Goal: Transaction & Acquisition: Purchase product/service

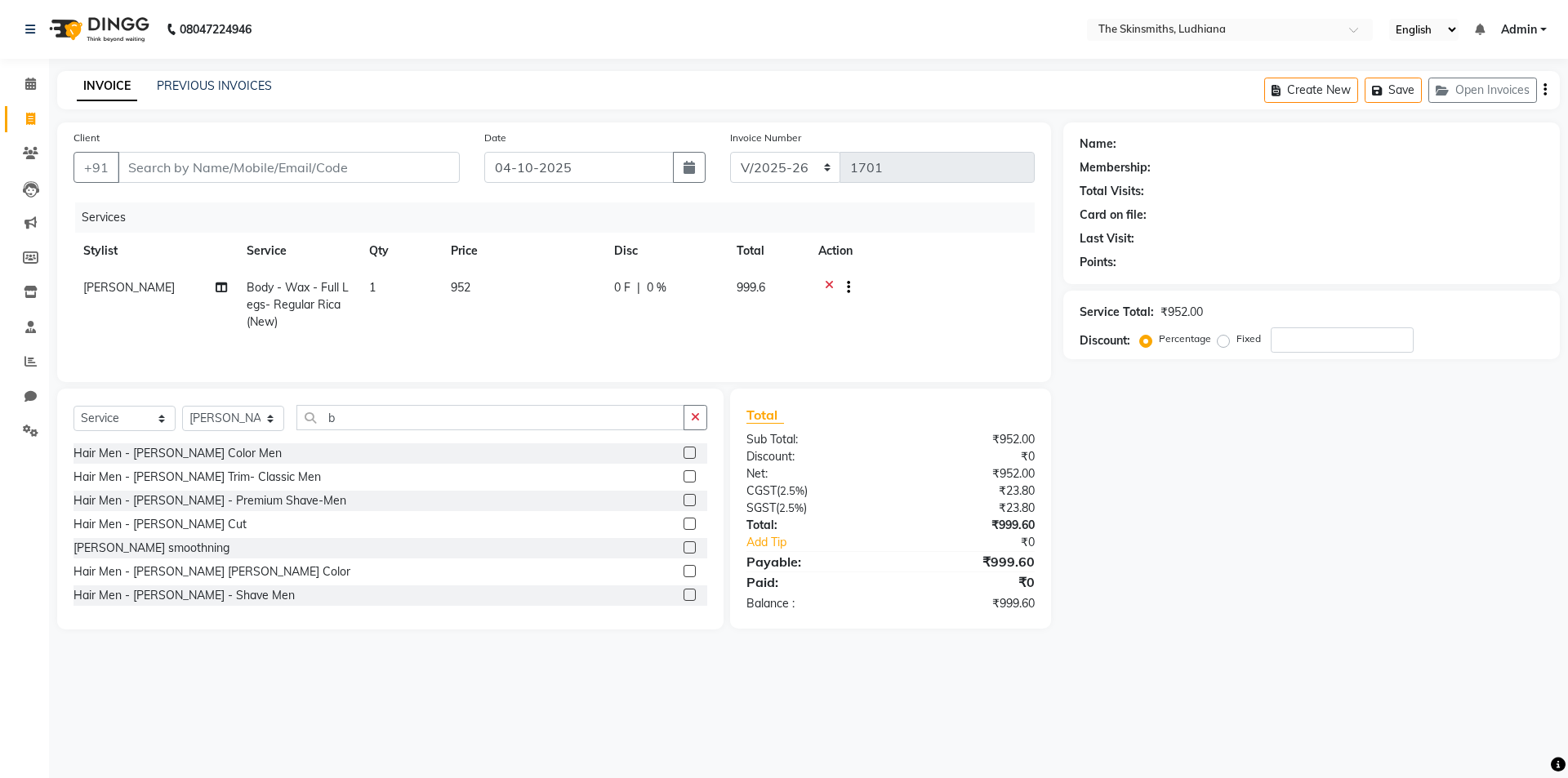
select select "8115"
select select "service"
select select "76544"
type input "bik"
click at [684, 595] on label at bounding box center [690, 595] width 13 height 13
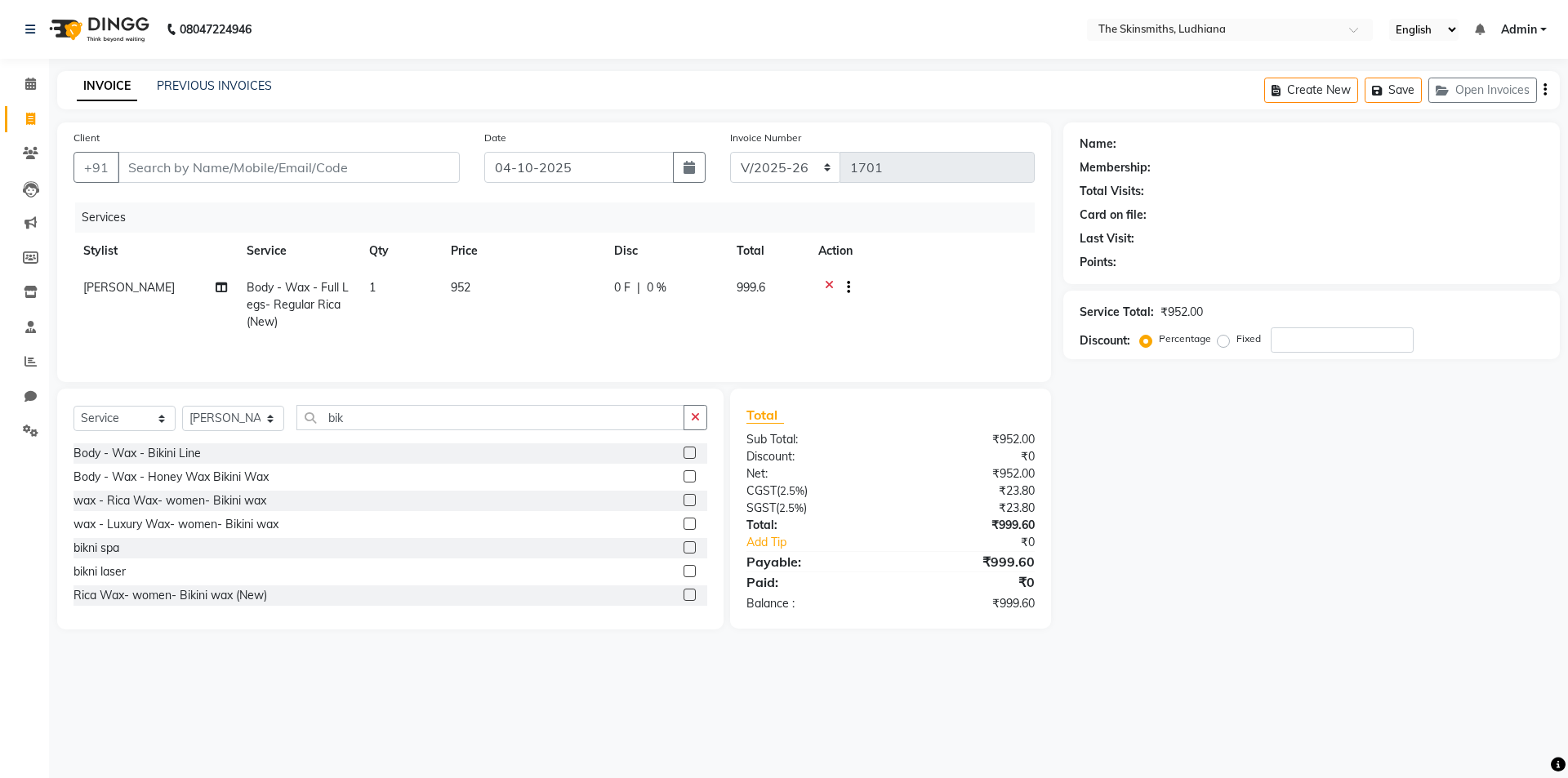
click at [684, 595] on input "checkbox" at bounding box center [689, 596] width 11 height 11
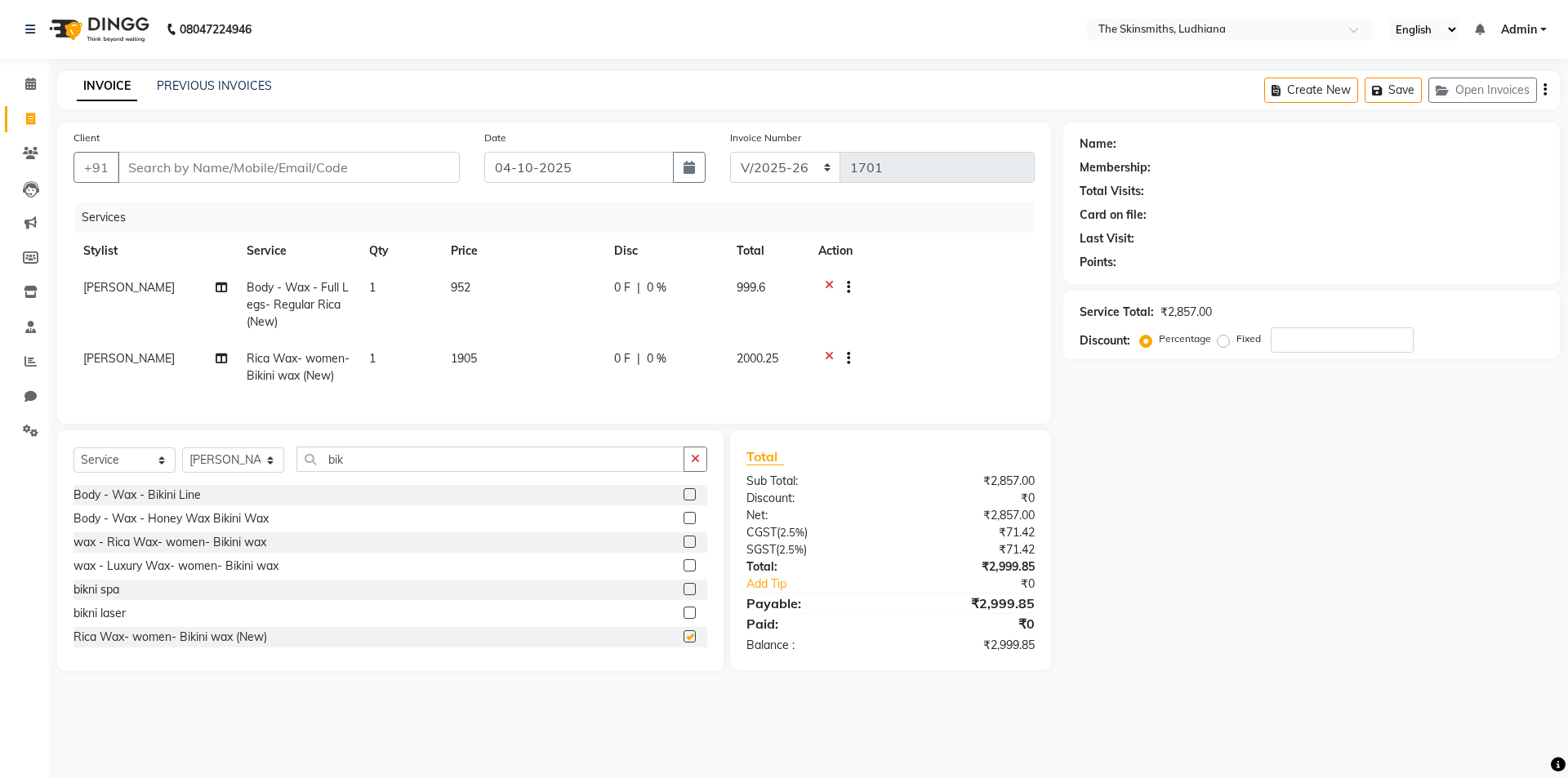
checkbox input "false"
click at [1311, 345] on input "number" at bounding box center [1342, 341] width 143 height 25
type input "50"
click at [257, 164] on input "Client" at bounding box center [289, 168] width 342 height 31
type input "s"
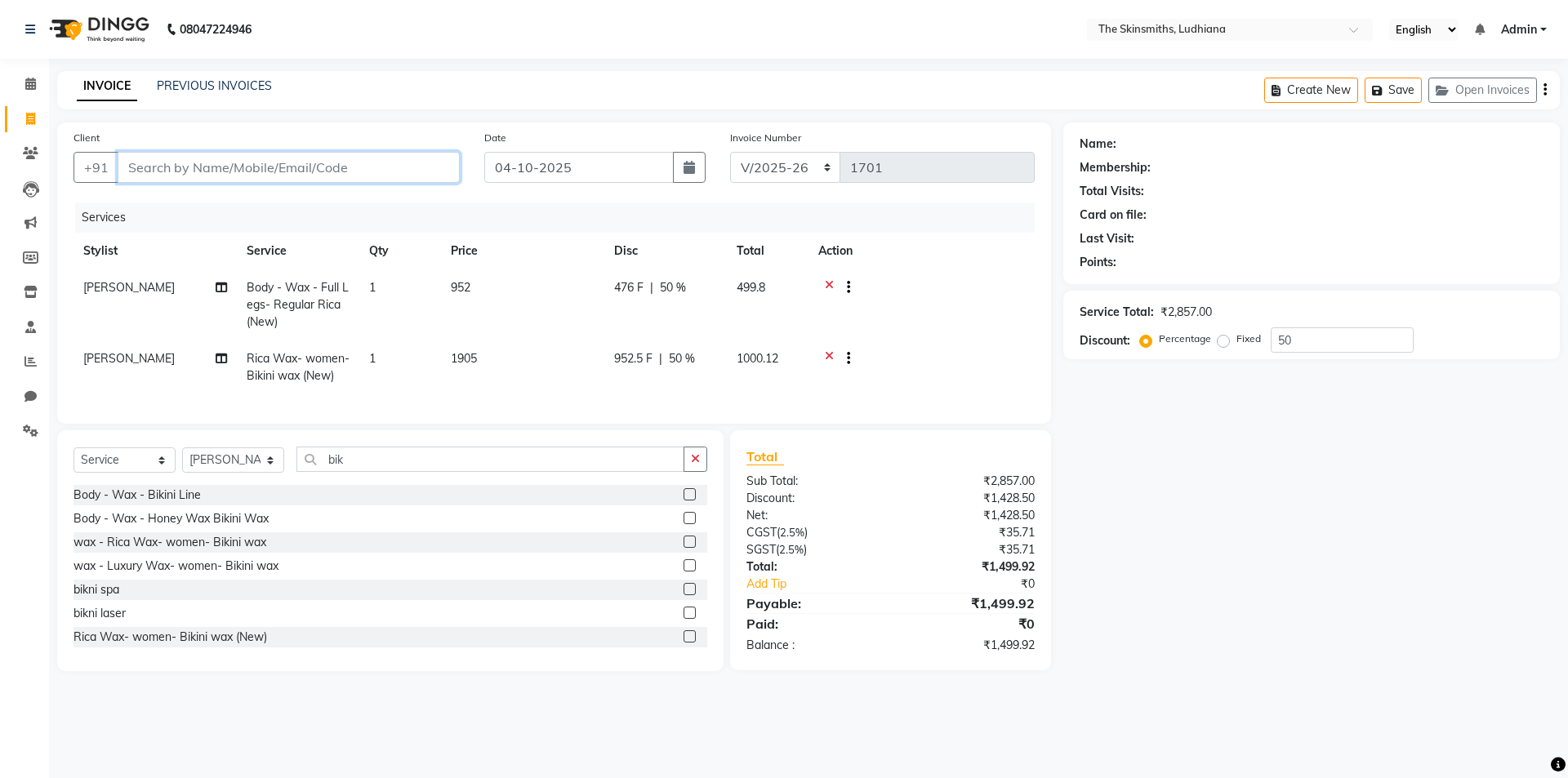
type input "0"
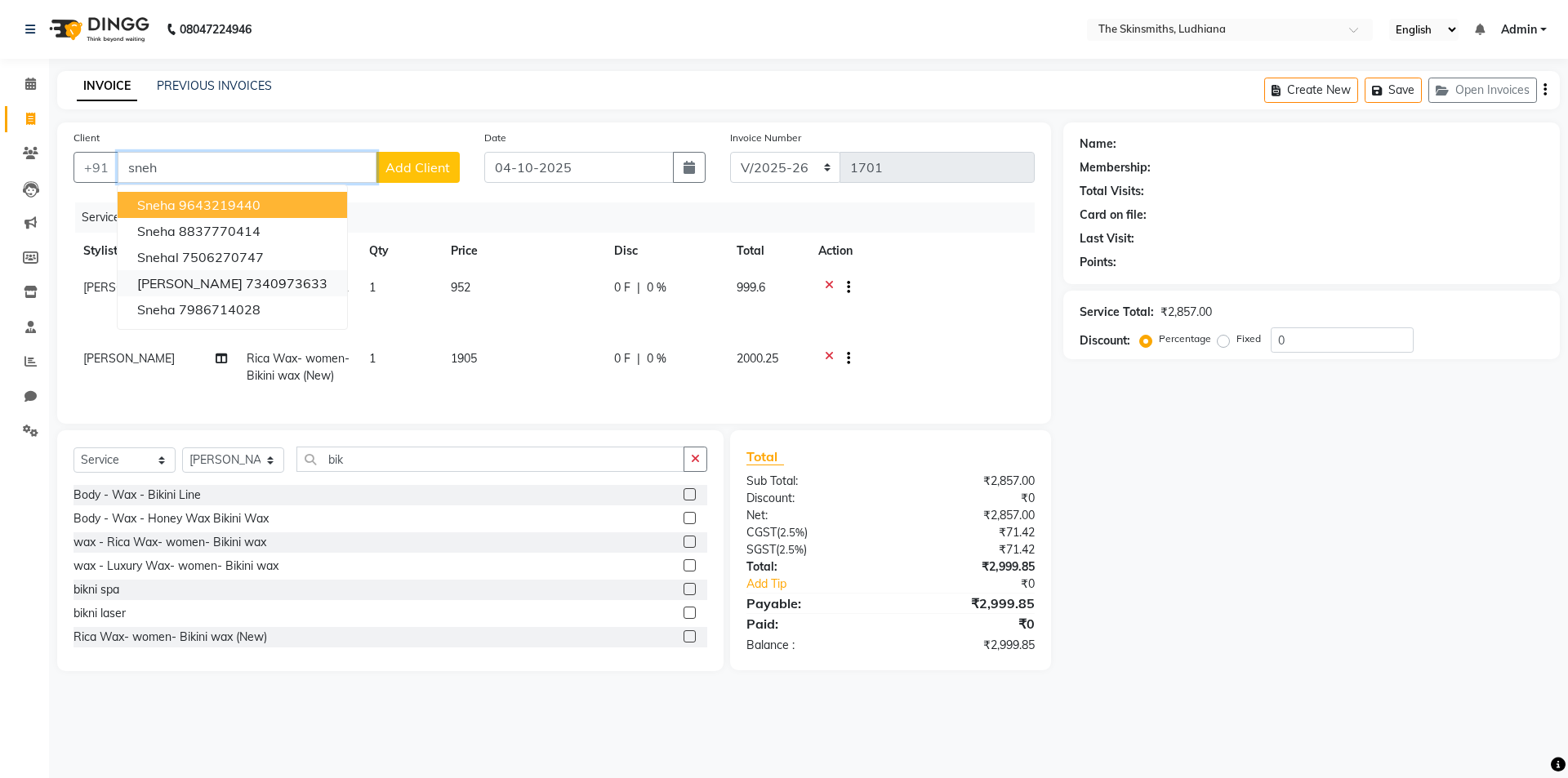
click at [290, 278] on ngb-highlight "7340973633" at bounding box center [286, 283] width 82 height 16
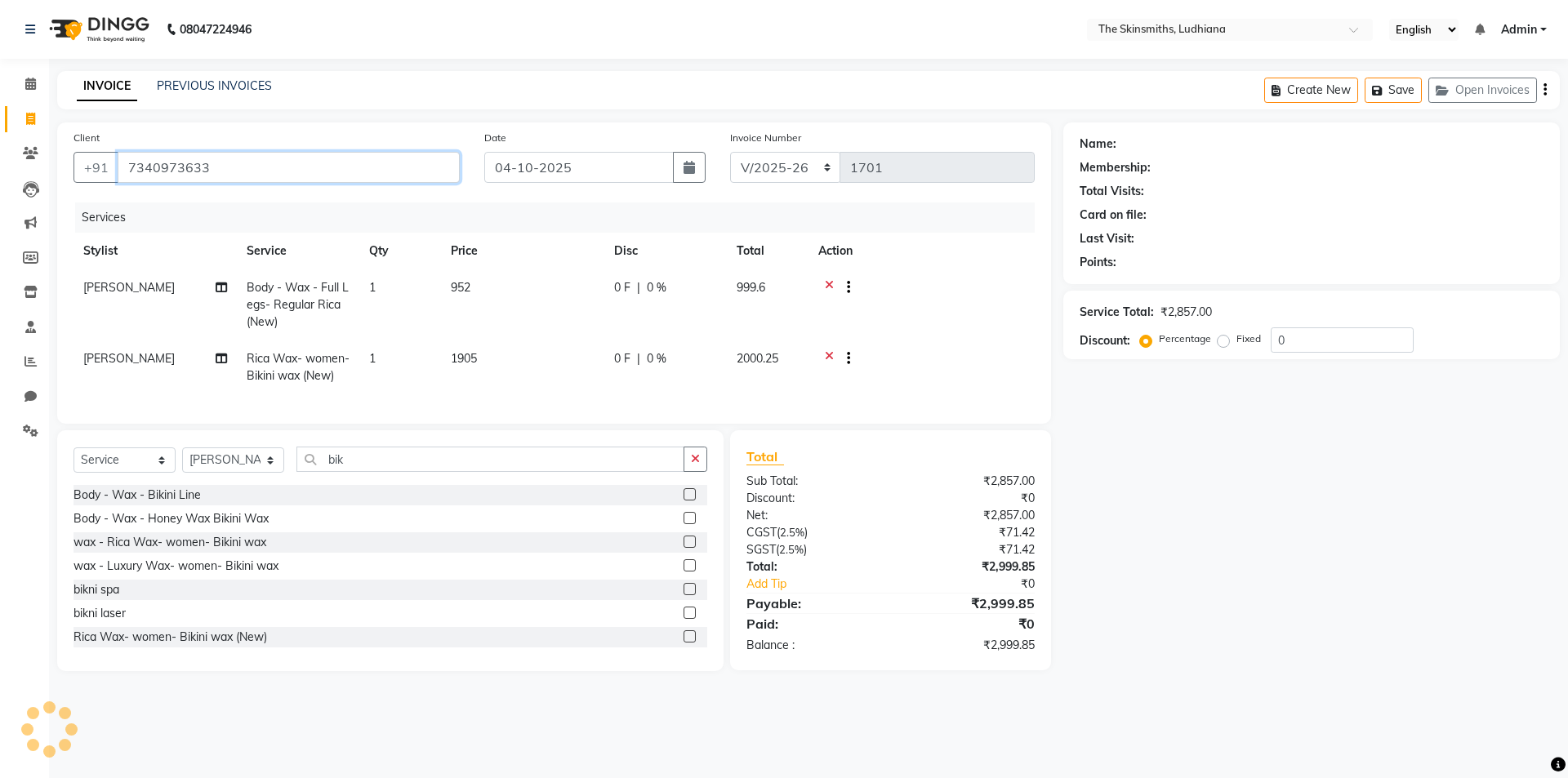
type input "7340973633"
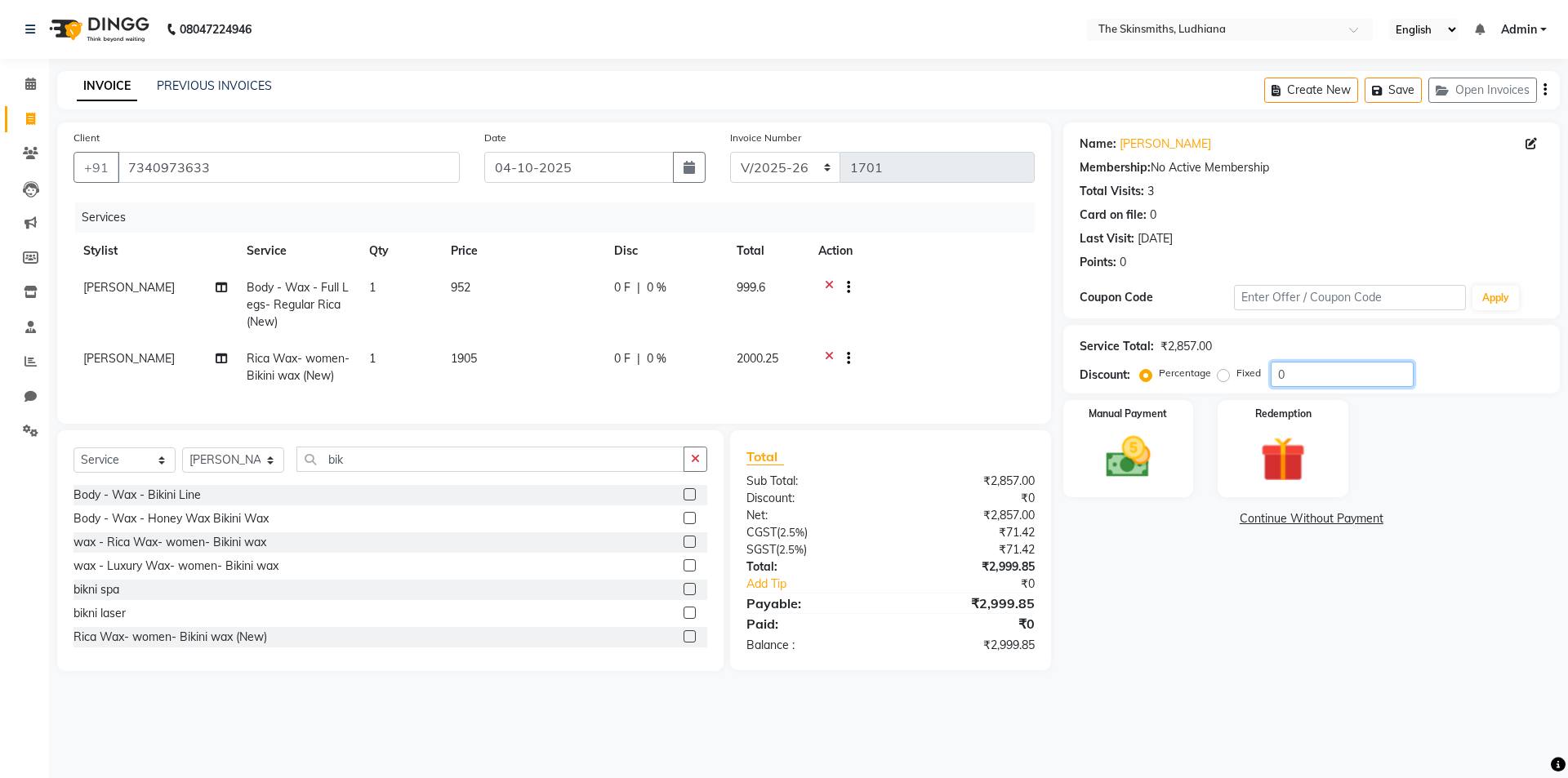
click at [1352, 367] on input "0" at bounding box center [1342, 374] width 143 height 25
type input "50"
click at [1092, 513] on link "Continue Without Payment" at bounding box center [1312, 519] width 490 height 17
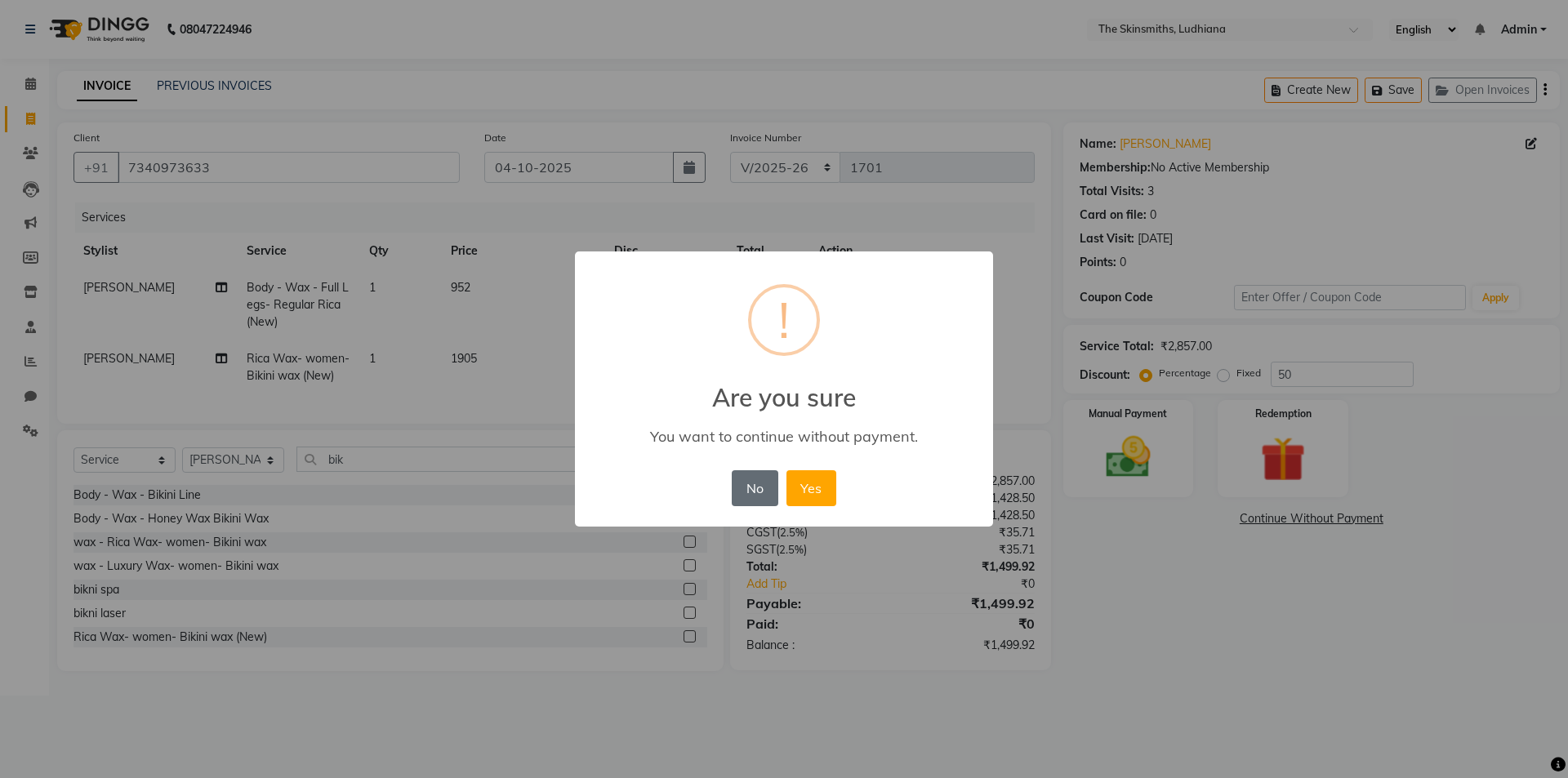
click at [760, 471] on button "No" at bounding box center [755, 488] width 45 height 36
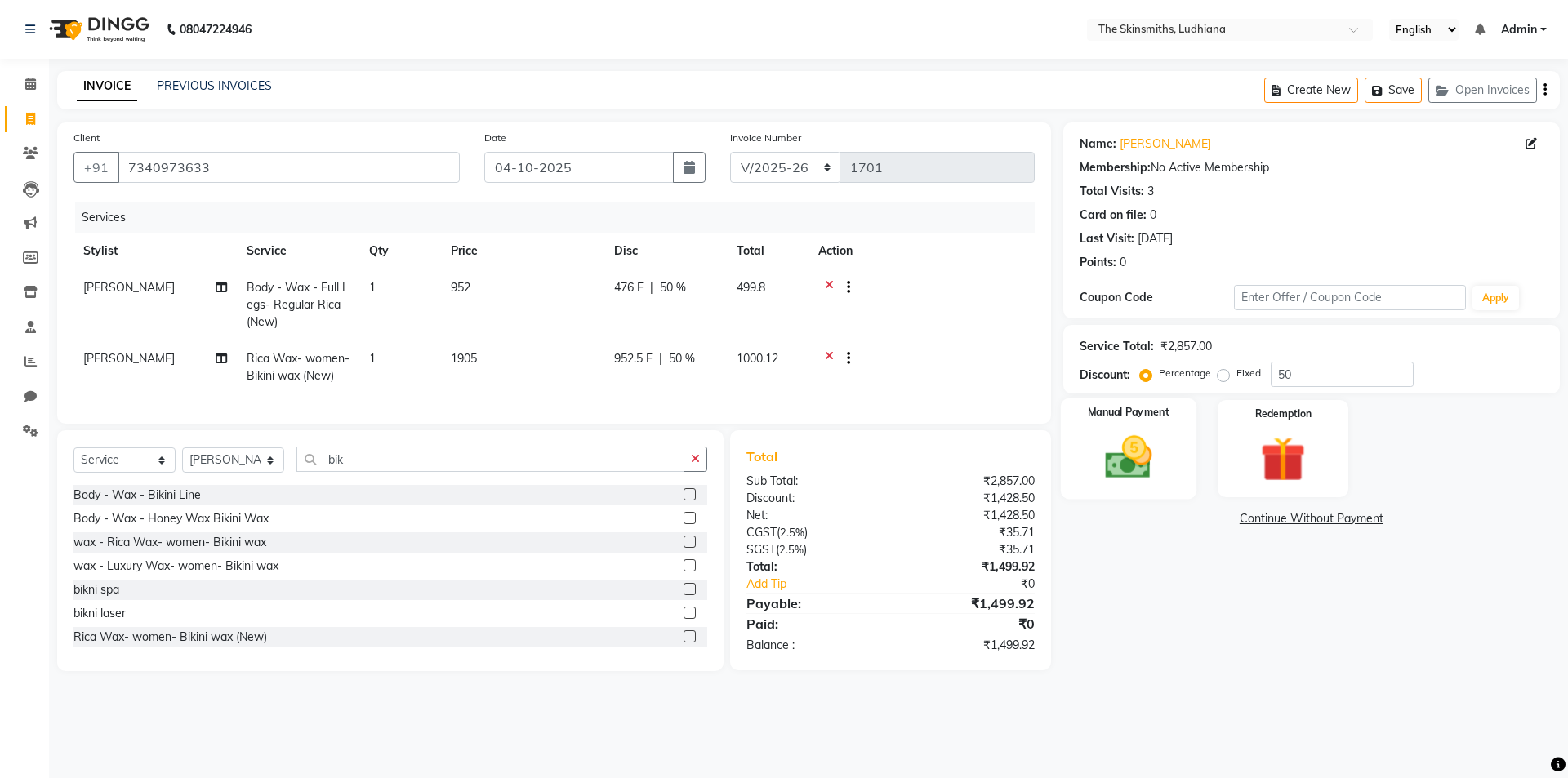
click at [1112, 439] on img at bounding box center [1129, 457] width 76 height 54
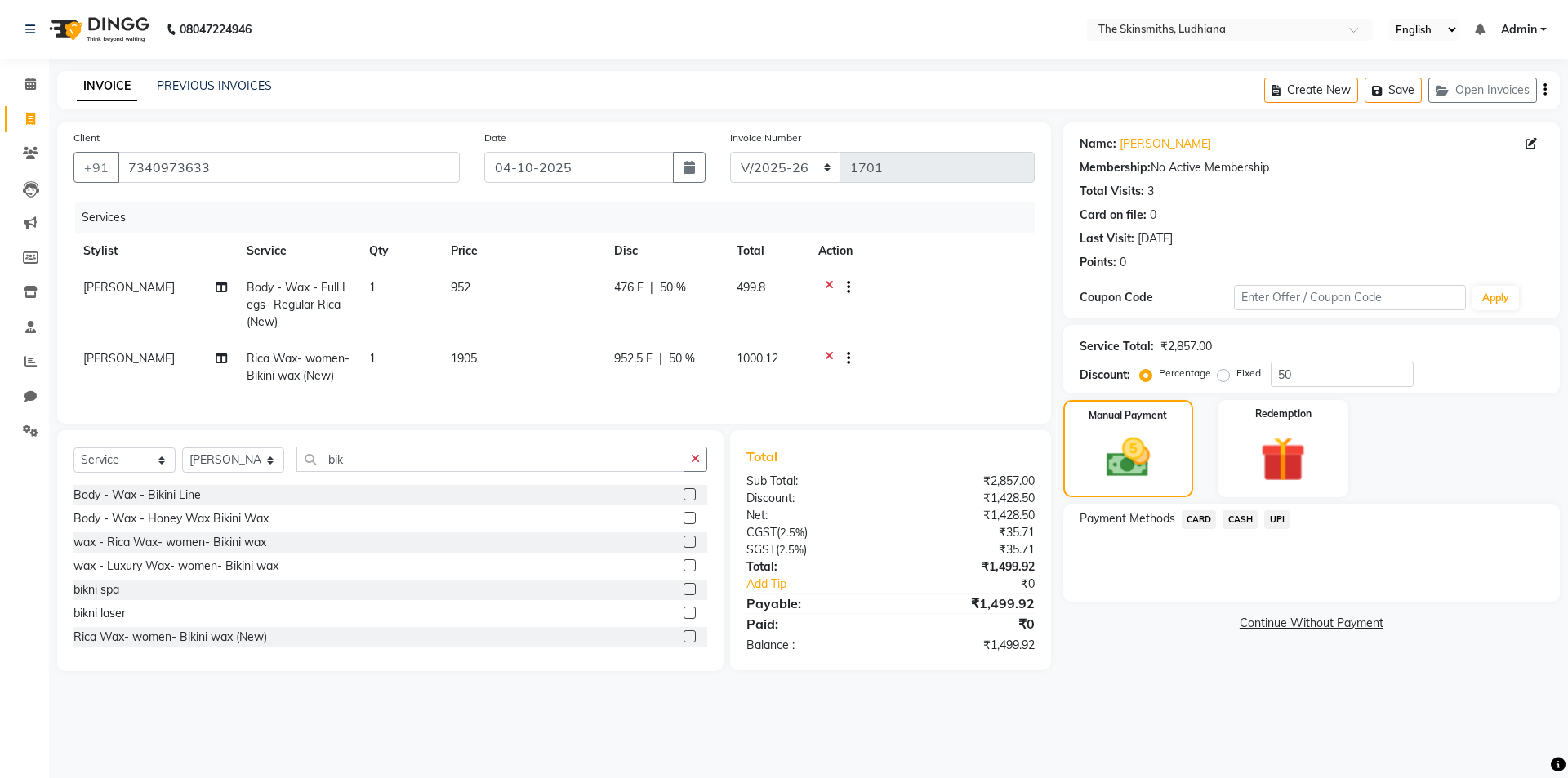
click at [1229, 511] on span "CASH" at bounding box center [1240, 520] width 35 height 19
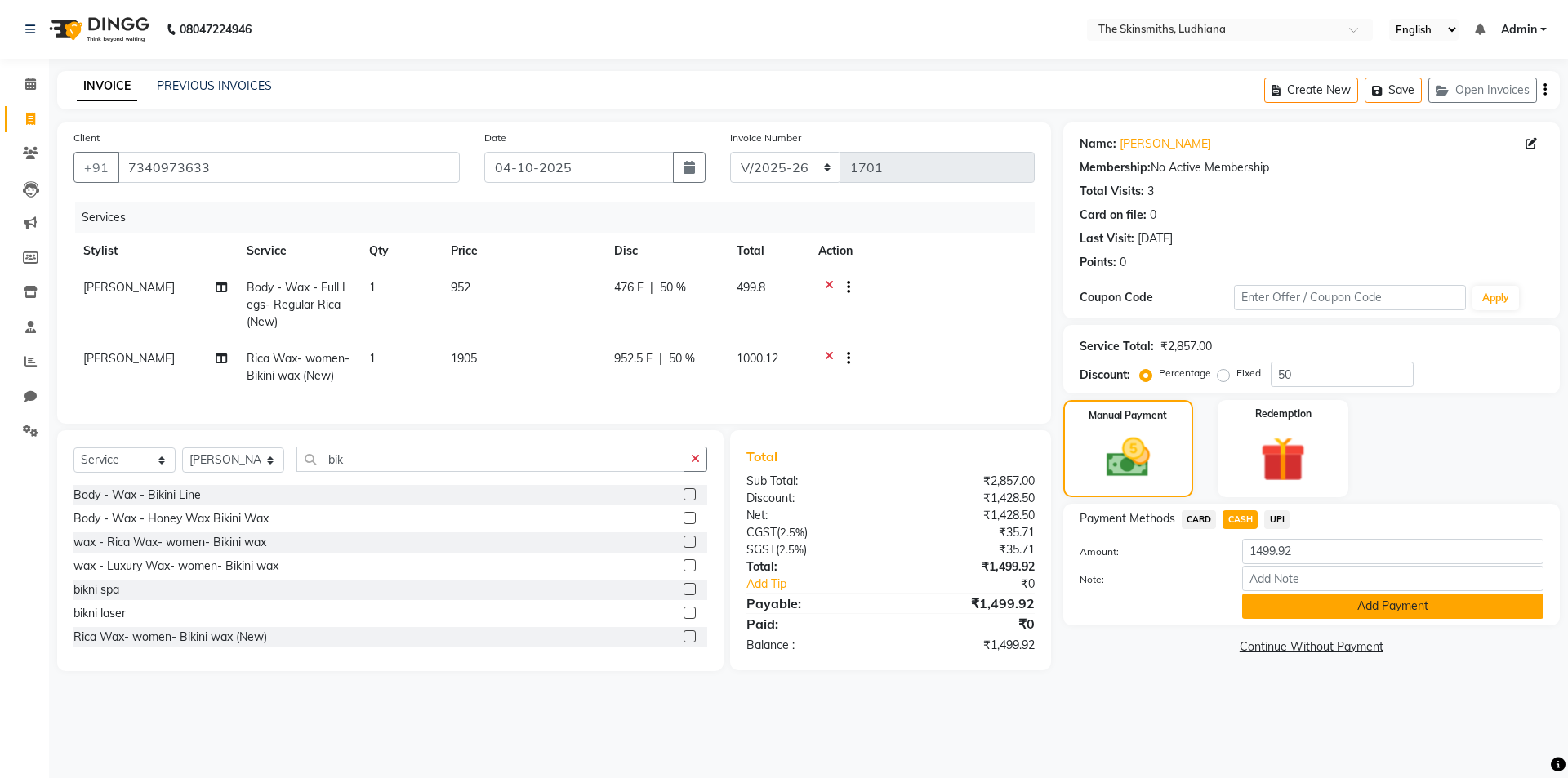
click at [1308, 613] on button "Add Payment" at bounding box center [1393, 607] width 302 height 25
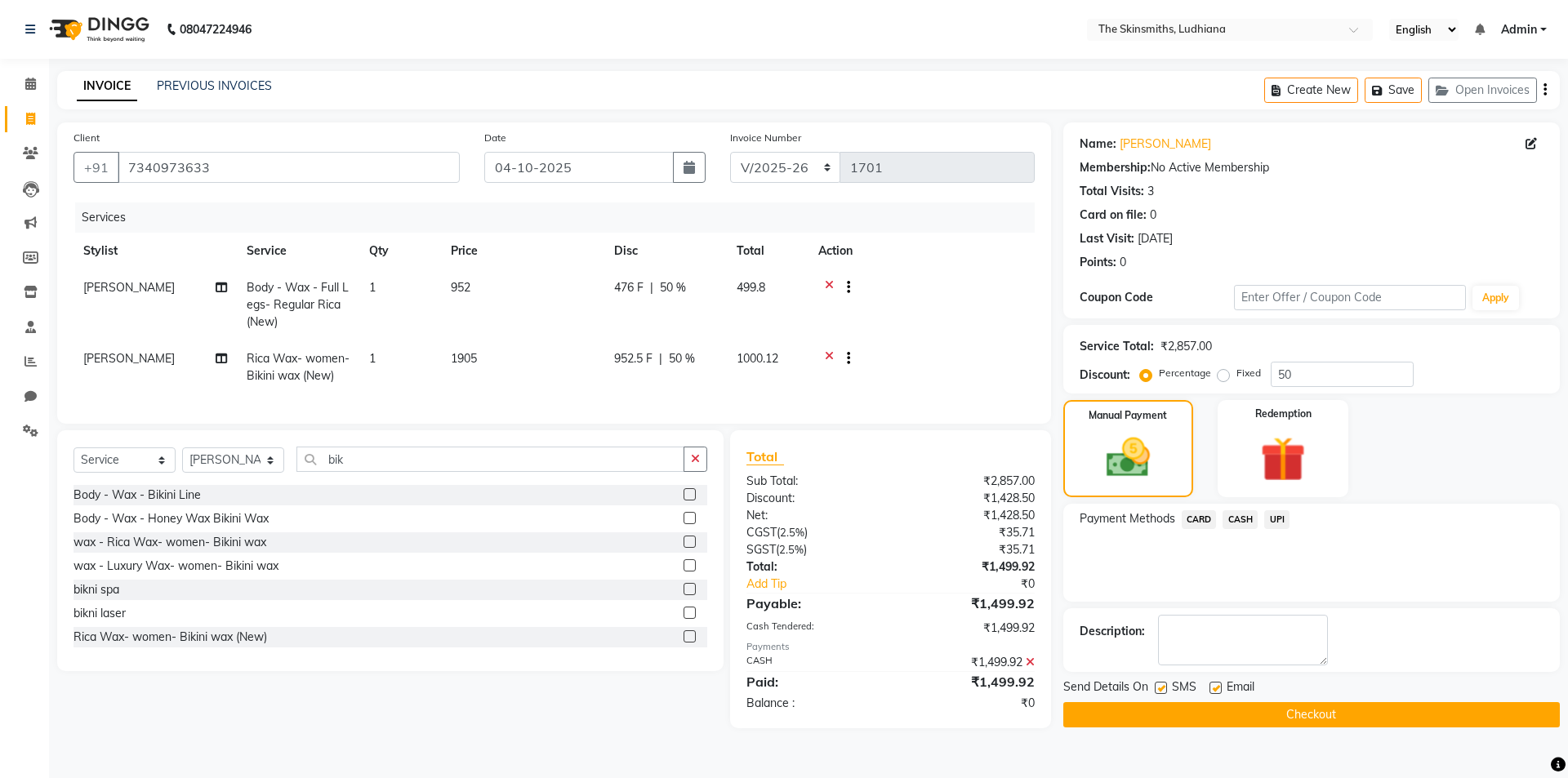
click at [1342, 723] on button "Checkout" at bounding box center [1312, 716] width 496 height 25
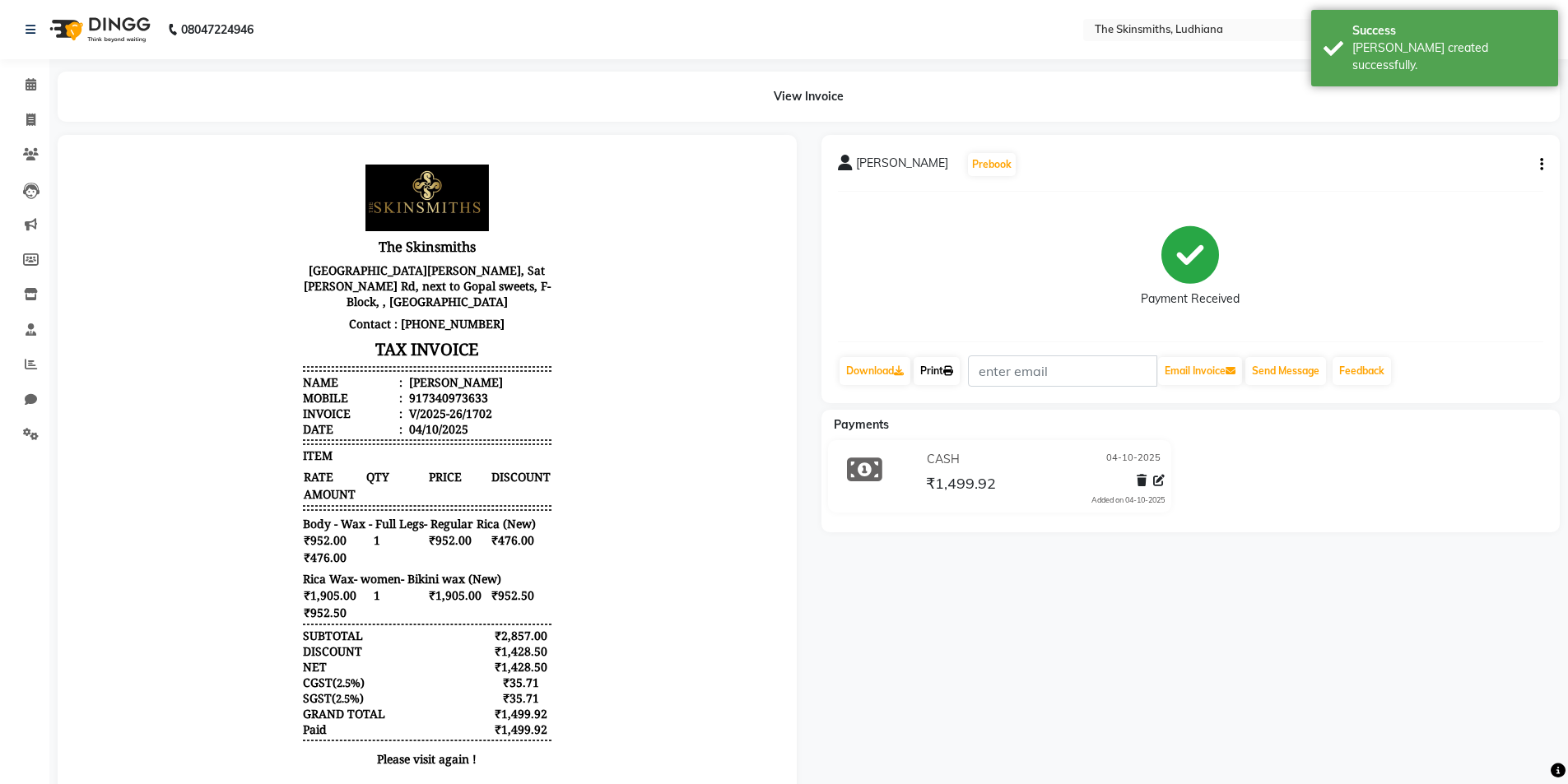
click at [933, 373] on link "Print" at bounding box center [936, 371] width 46 height 28
click at [32, 362] on icon at bounding box center [31, 364] width 13 height 13
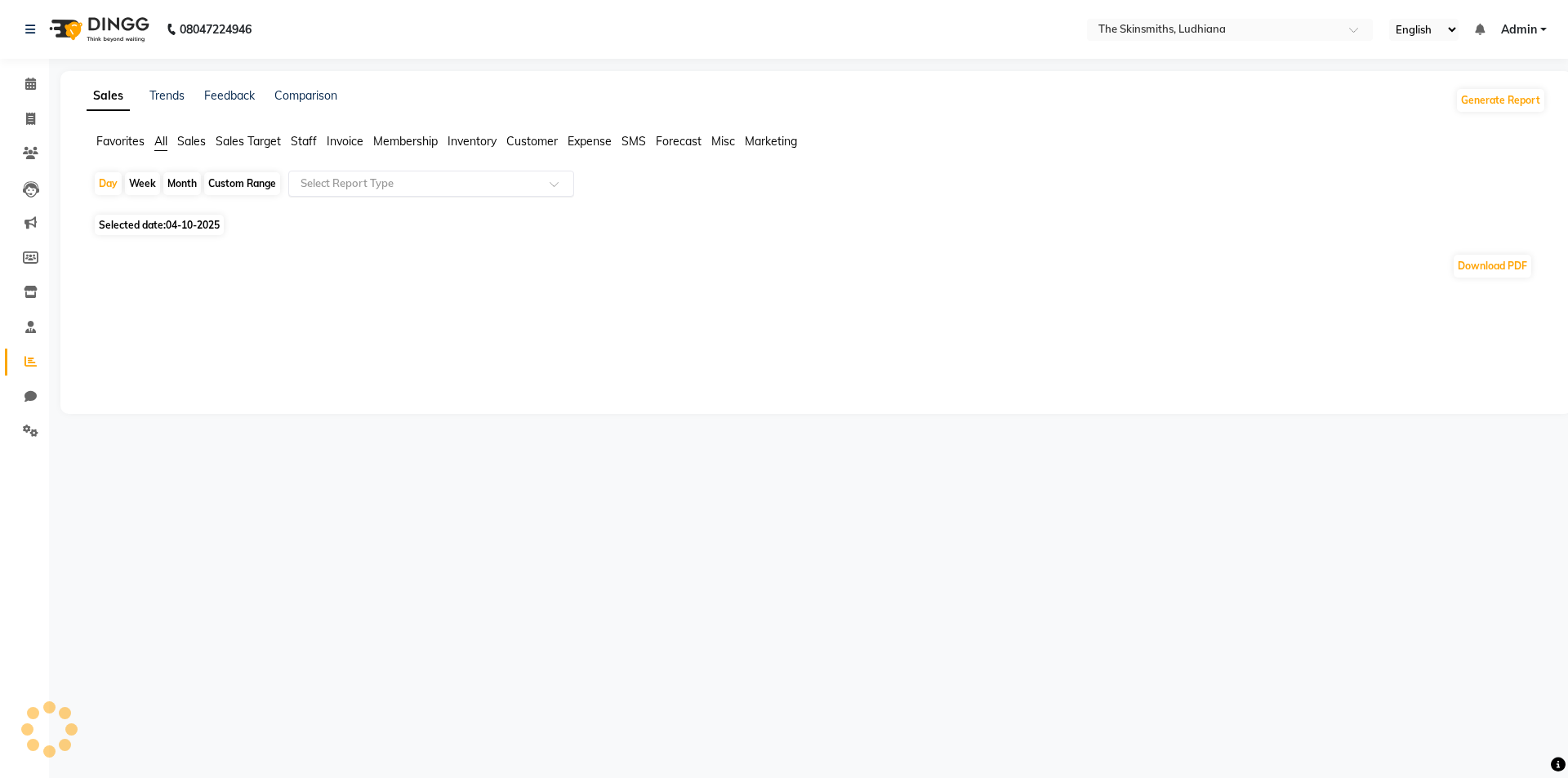
click at [337, 184] on input "text" at bounding box center [415, 184] width 236 height 16
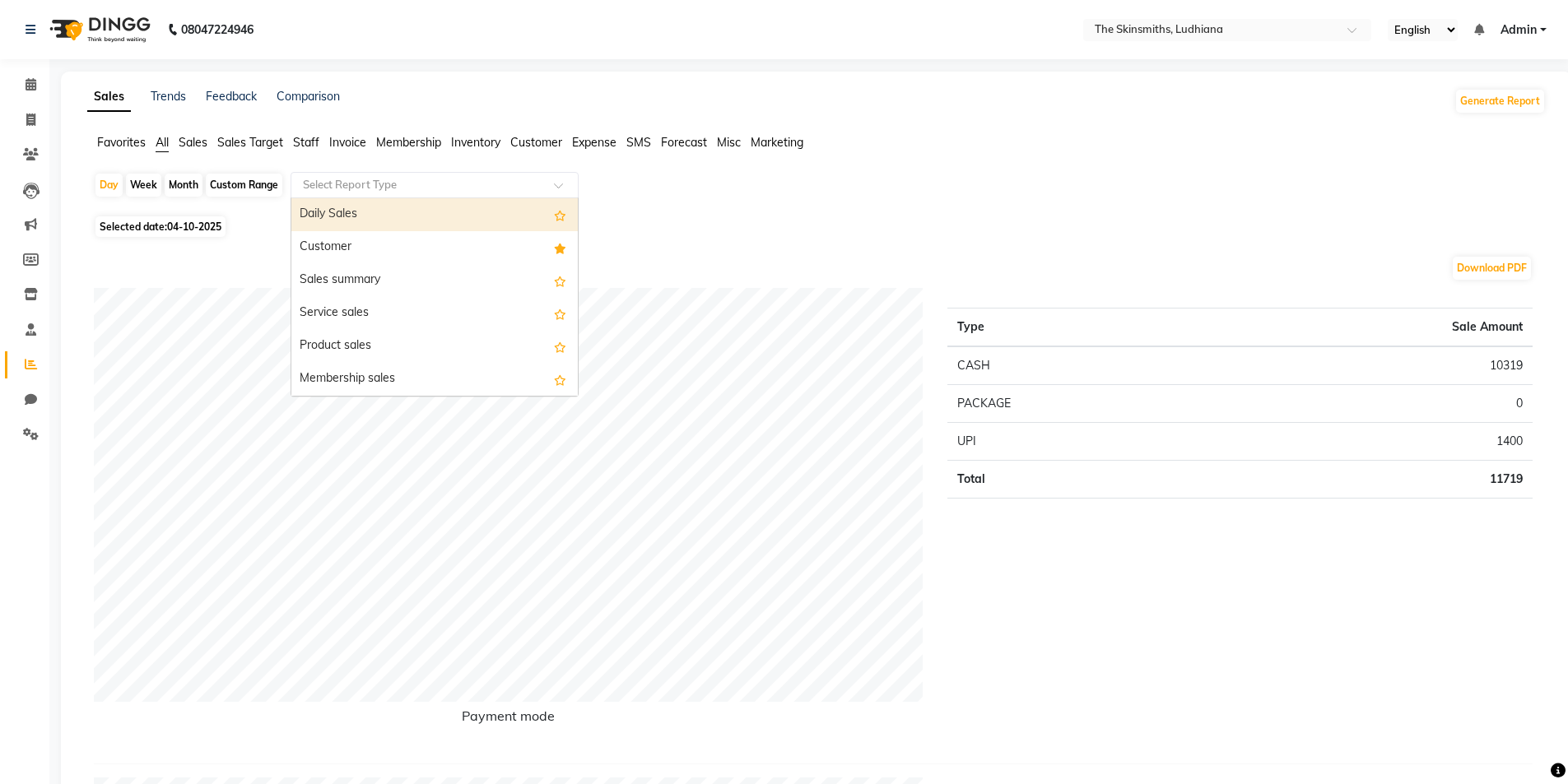
click at [344, 247] on div "Customer" at bounding box center [434, 247] width 287 height 33
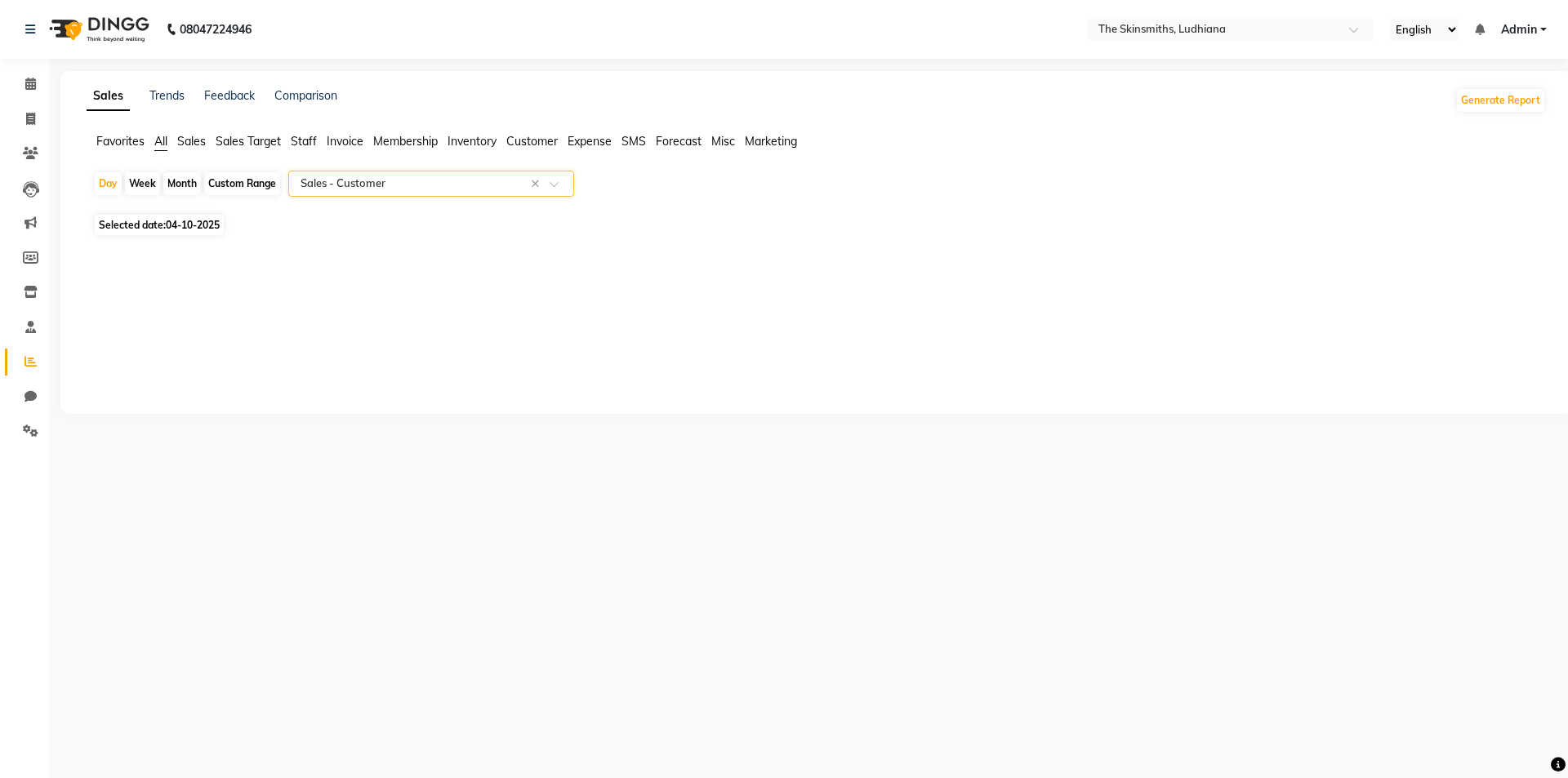
select select "full_report"
select select "csv"
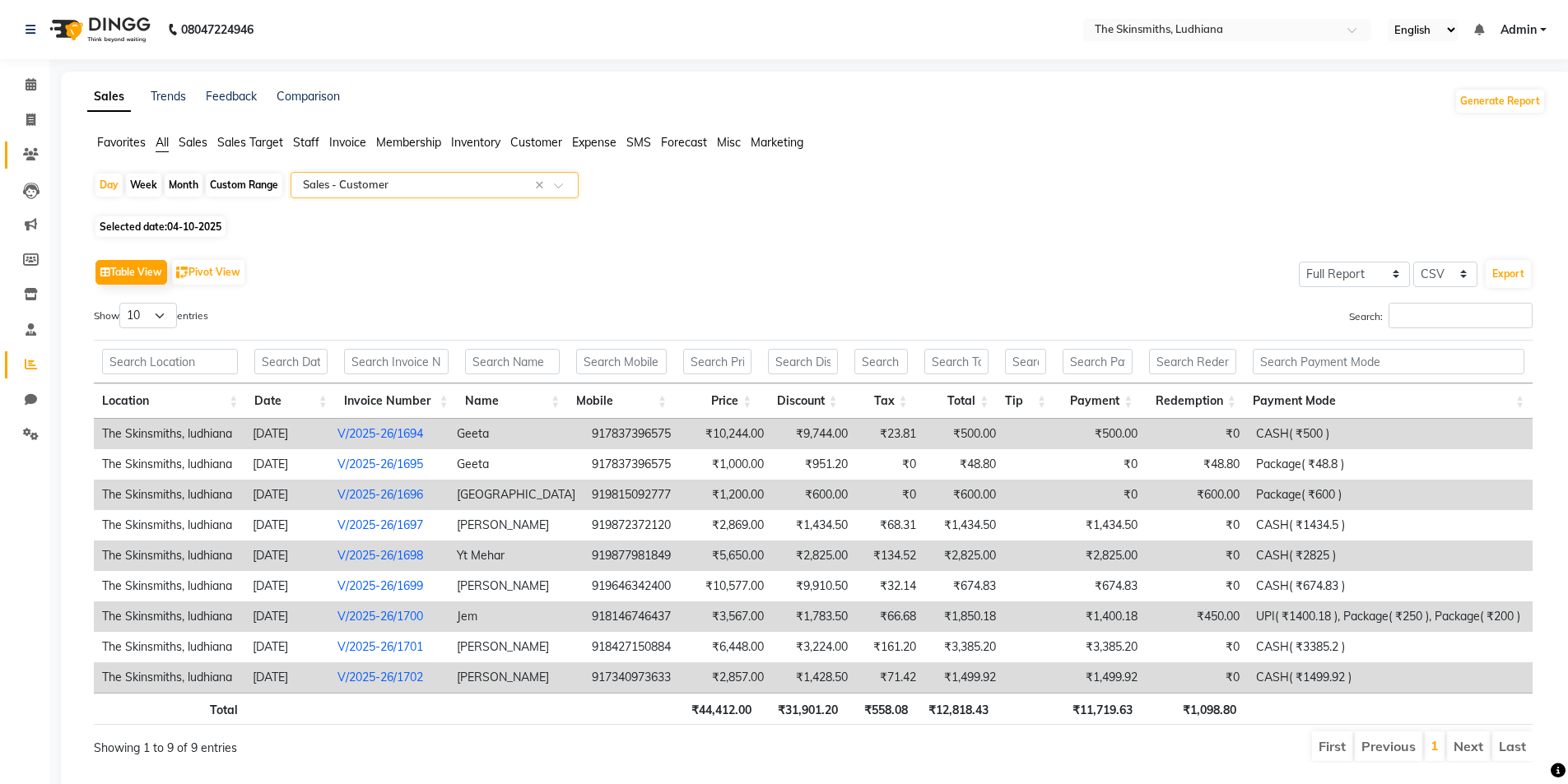
click at [18, 147] on span at bounding box center [31, 155] width 29 height 19
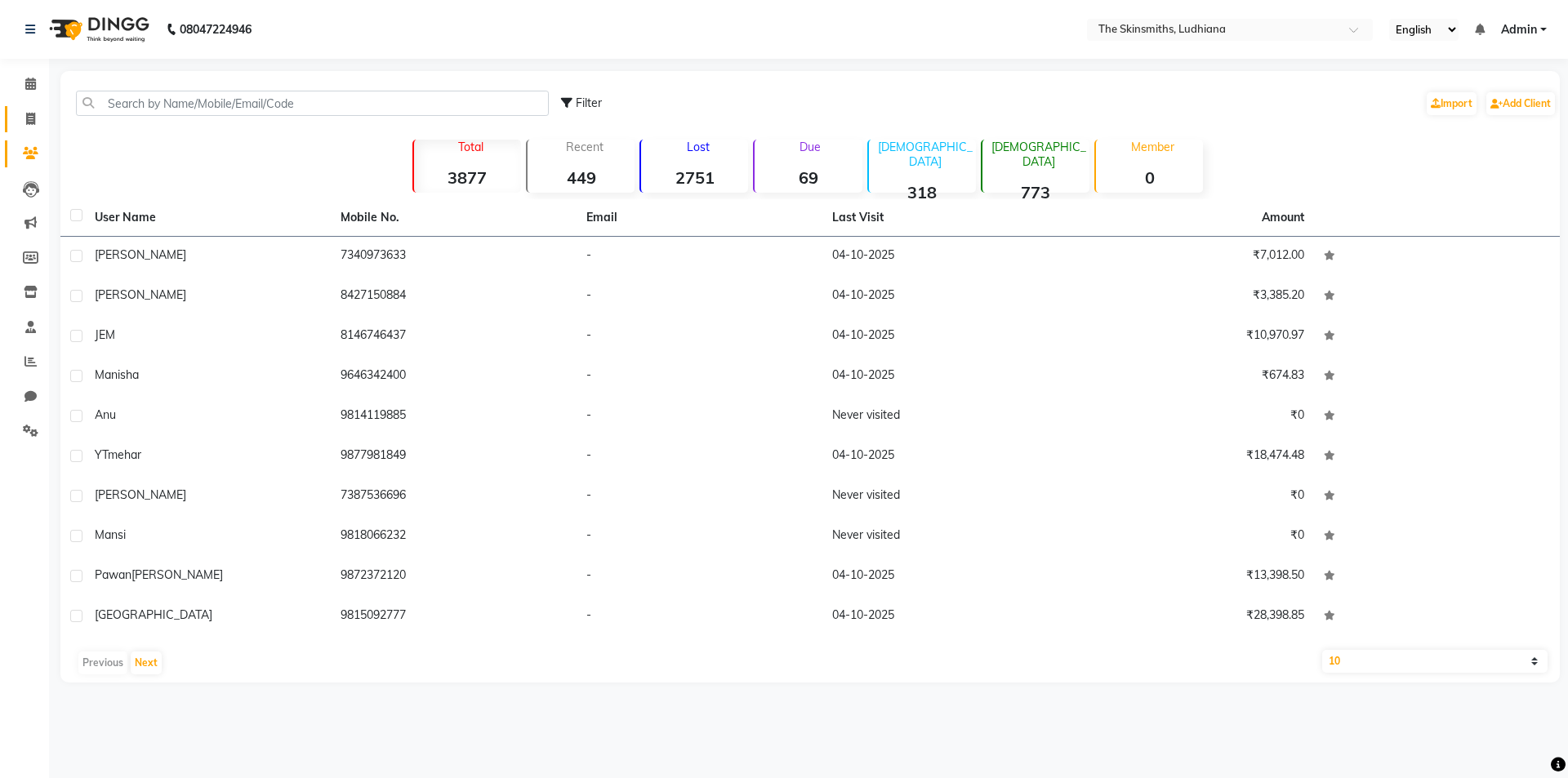
click at [19, 117] on span at bounding box center [31, 120] width 29 height 19
select select "service"
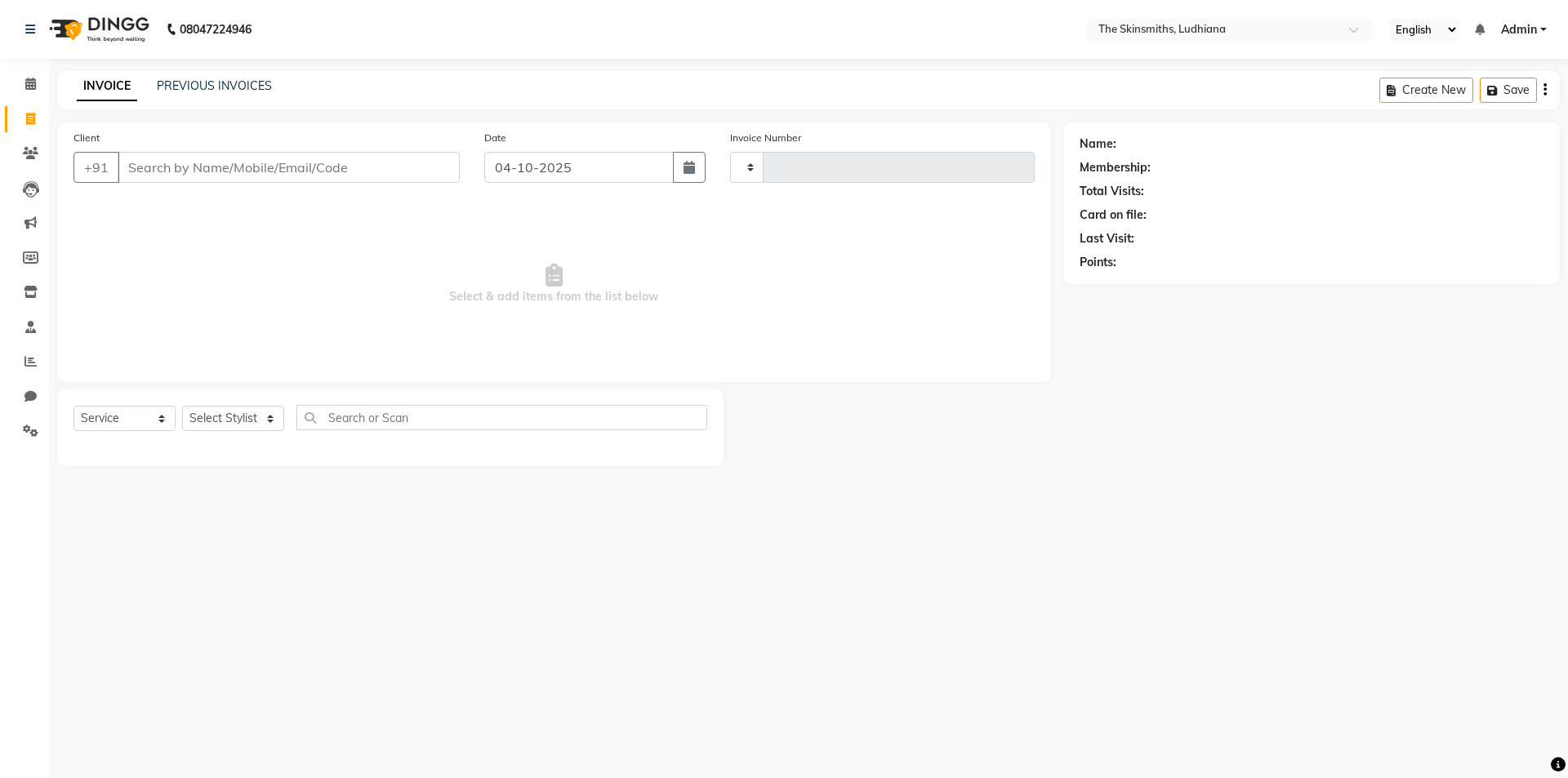
type input "1703"
select select "8115"
click at [249, 408] on select "Select Stylist" at bounding box center [233, 418] width 102 height 25
select select "91867"
click at [182, 406] on select "Select Stylist Admin [PERSON_NAME] [PERSON_NAME] [PERSON_NAME] [PERSON_NAME] [P…" at bounding box center [233, 418] width 102 height 25
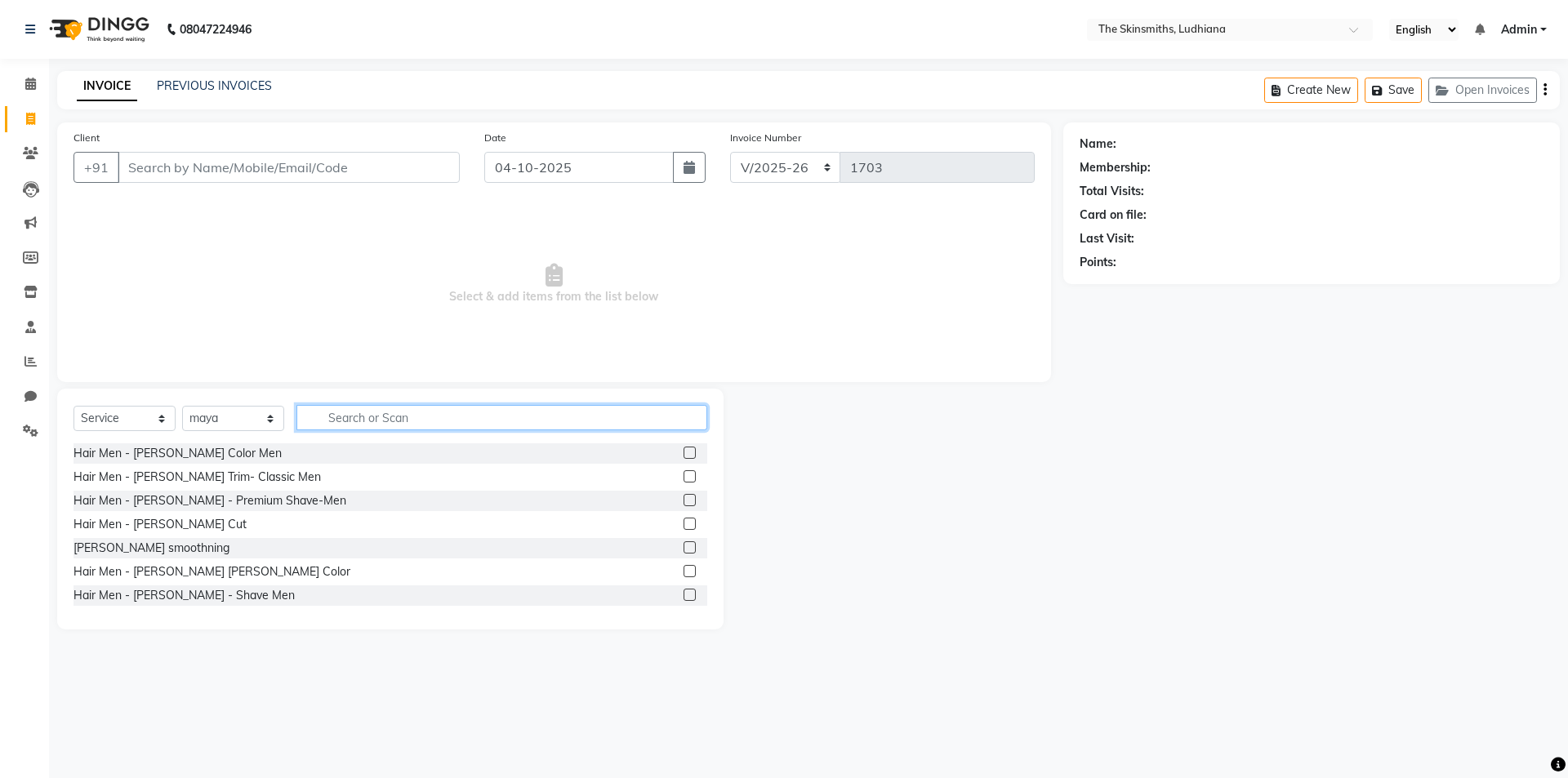
click at [385, 417] on input "text" at bounding box center [502, 418] width 411 height 25
type input "a"
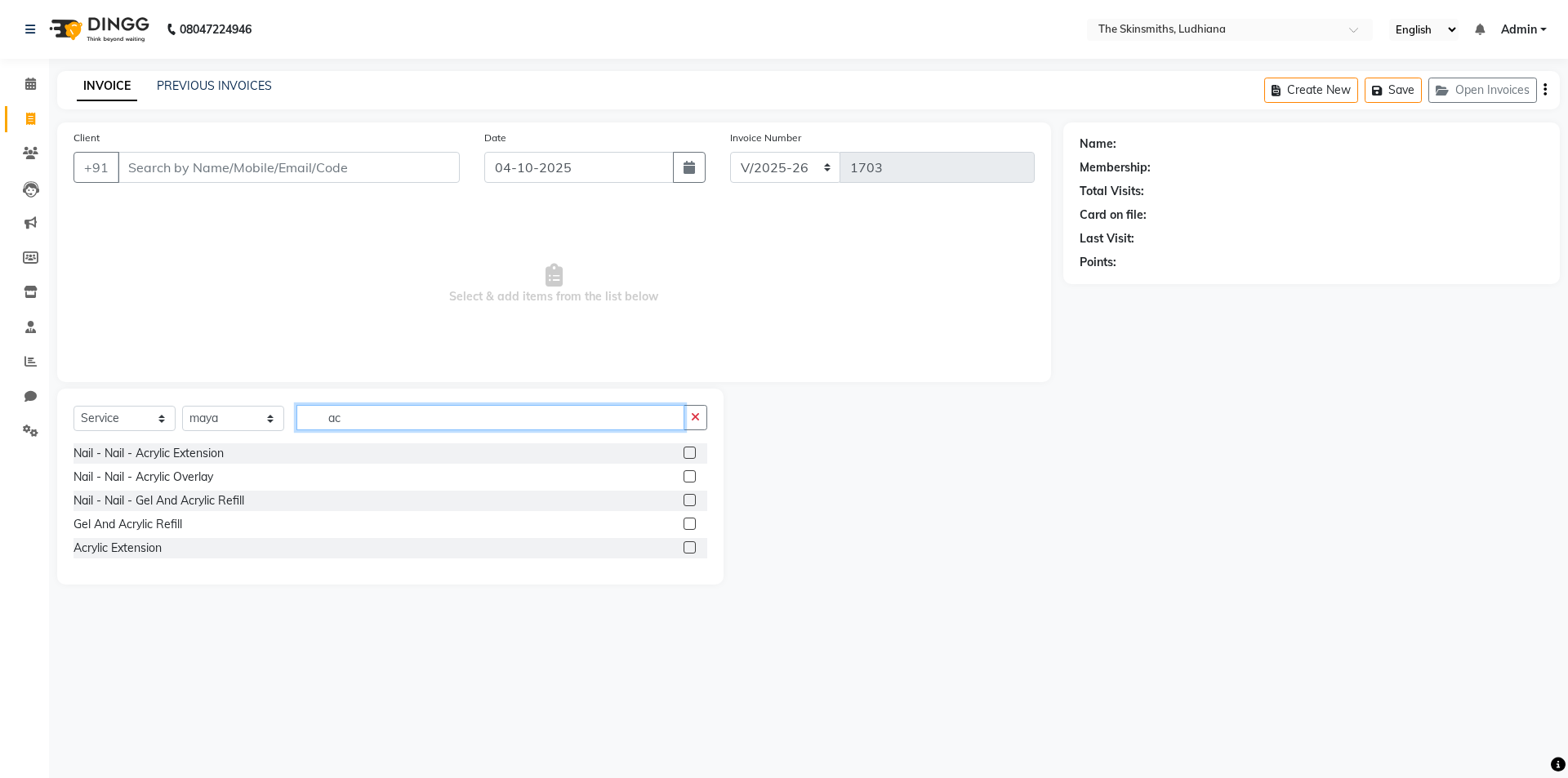
type input "a"
type input "extension"
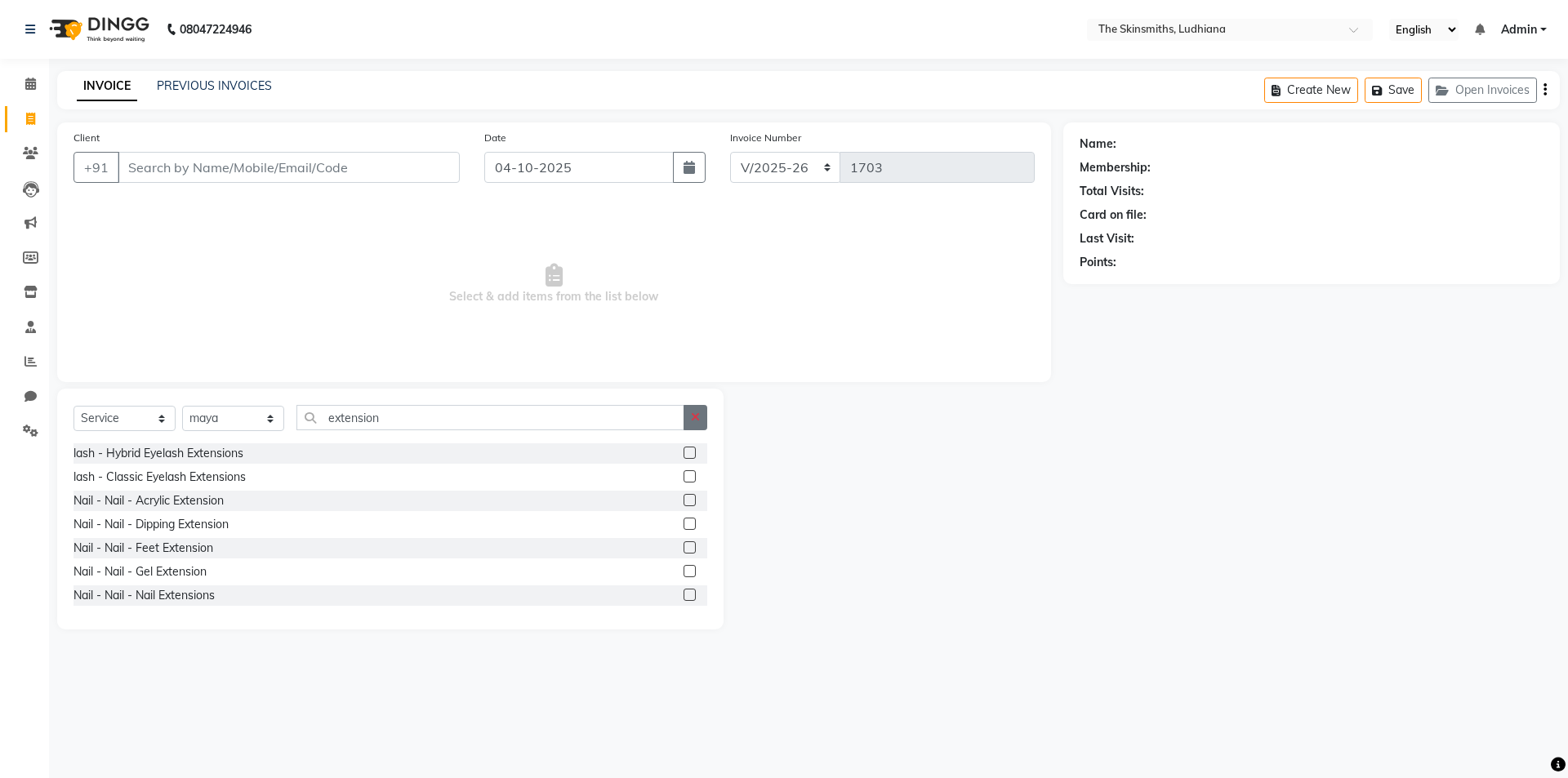
click at [696, 417] on icon "button" at bounding box center [696, 417] width 9 height 12
type input "a"
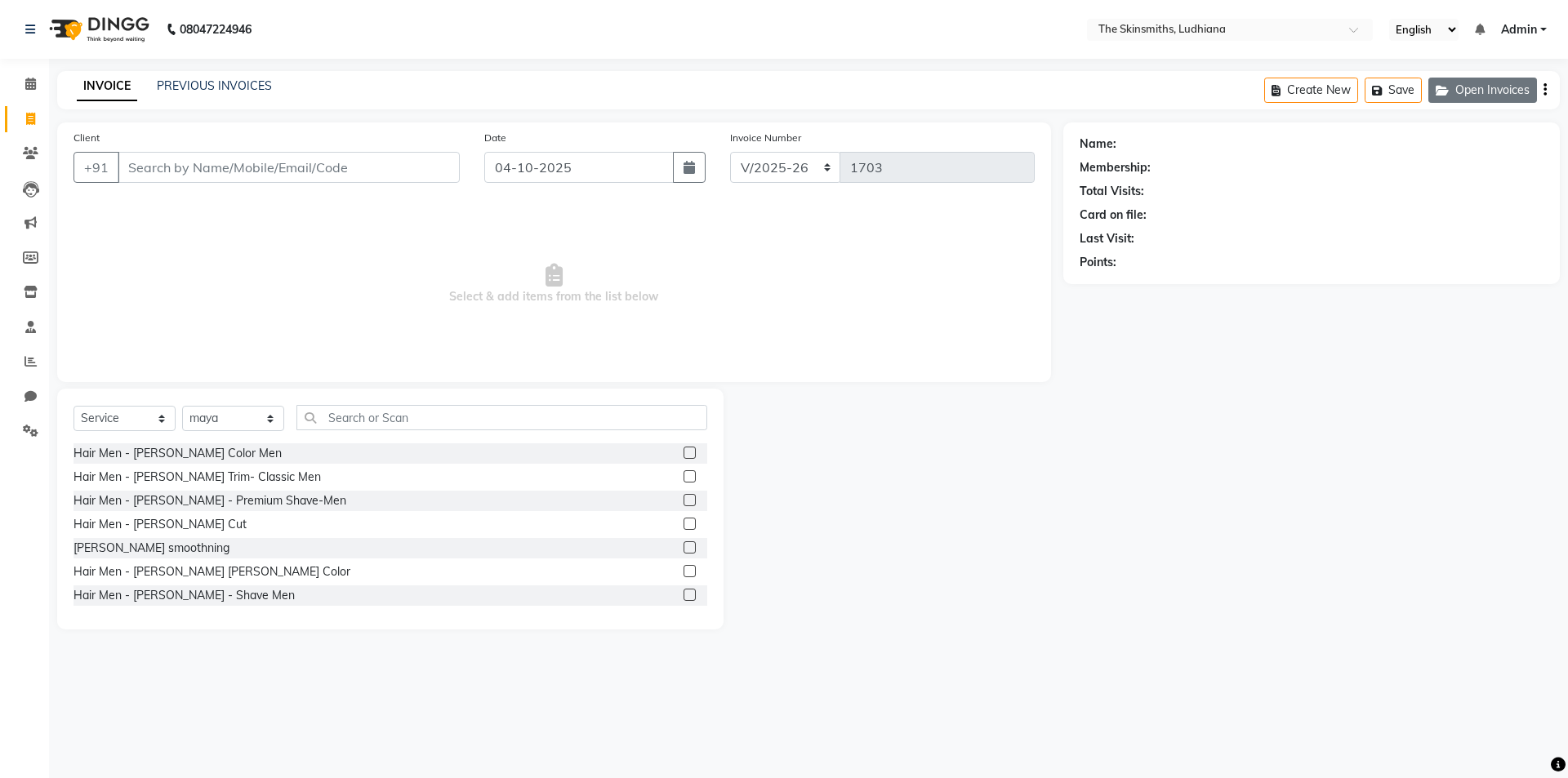
click at [1483, 88] on button "Open Invoices" at bounding box center [1483, 91] width 109 height 25
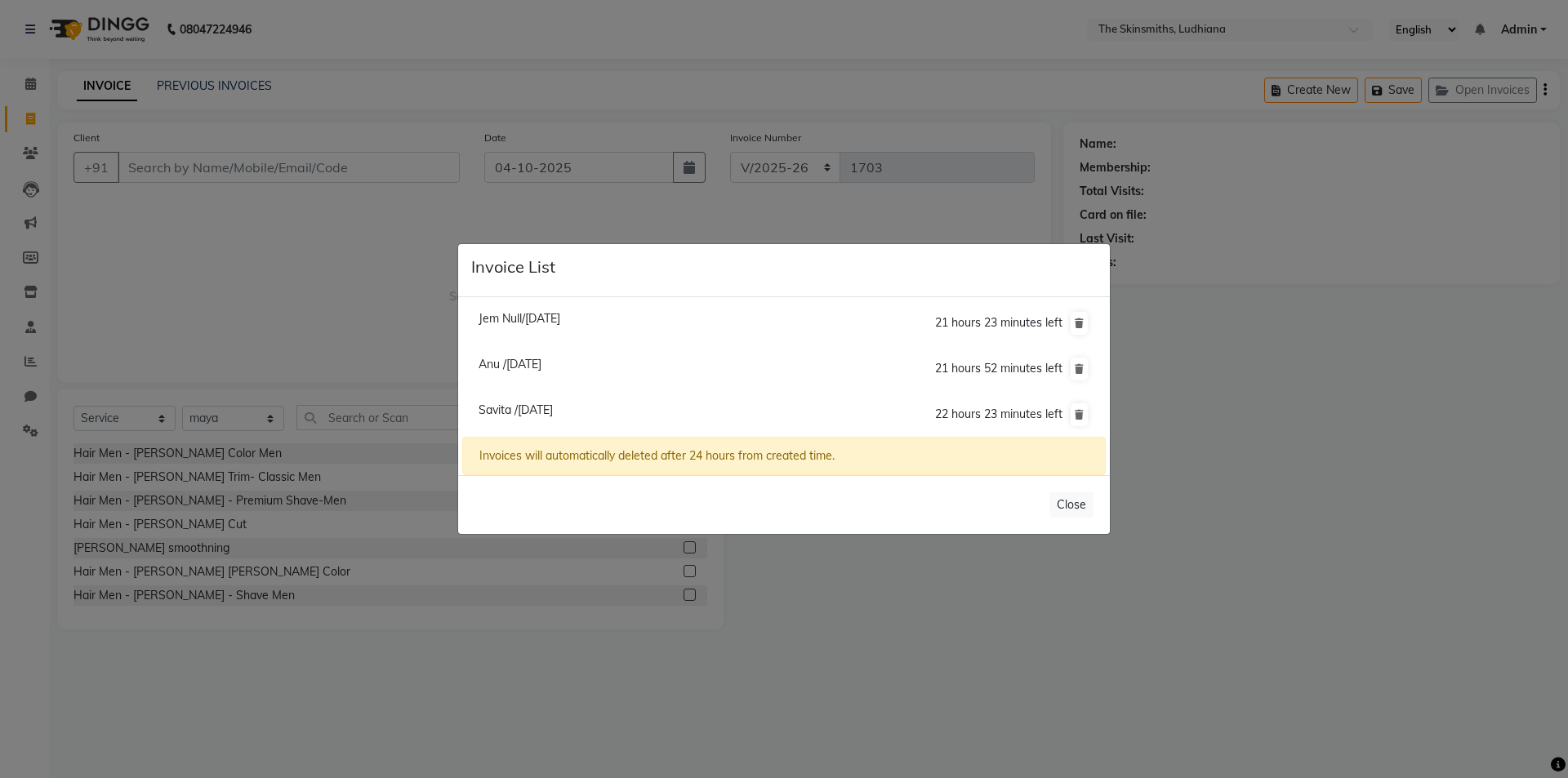
click at [1243, 525] on ngb-modal-window "Invoice List Jem Null/[DATE] 21 hours 23 minutes left Anu /[DATE] 21 hours 52 m…" at bounding box center [784, 389] width 1568 height 778
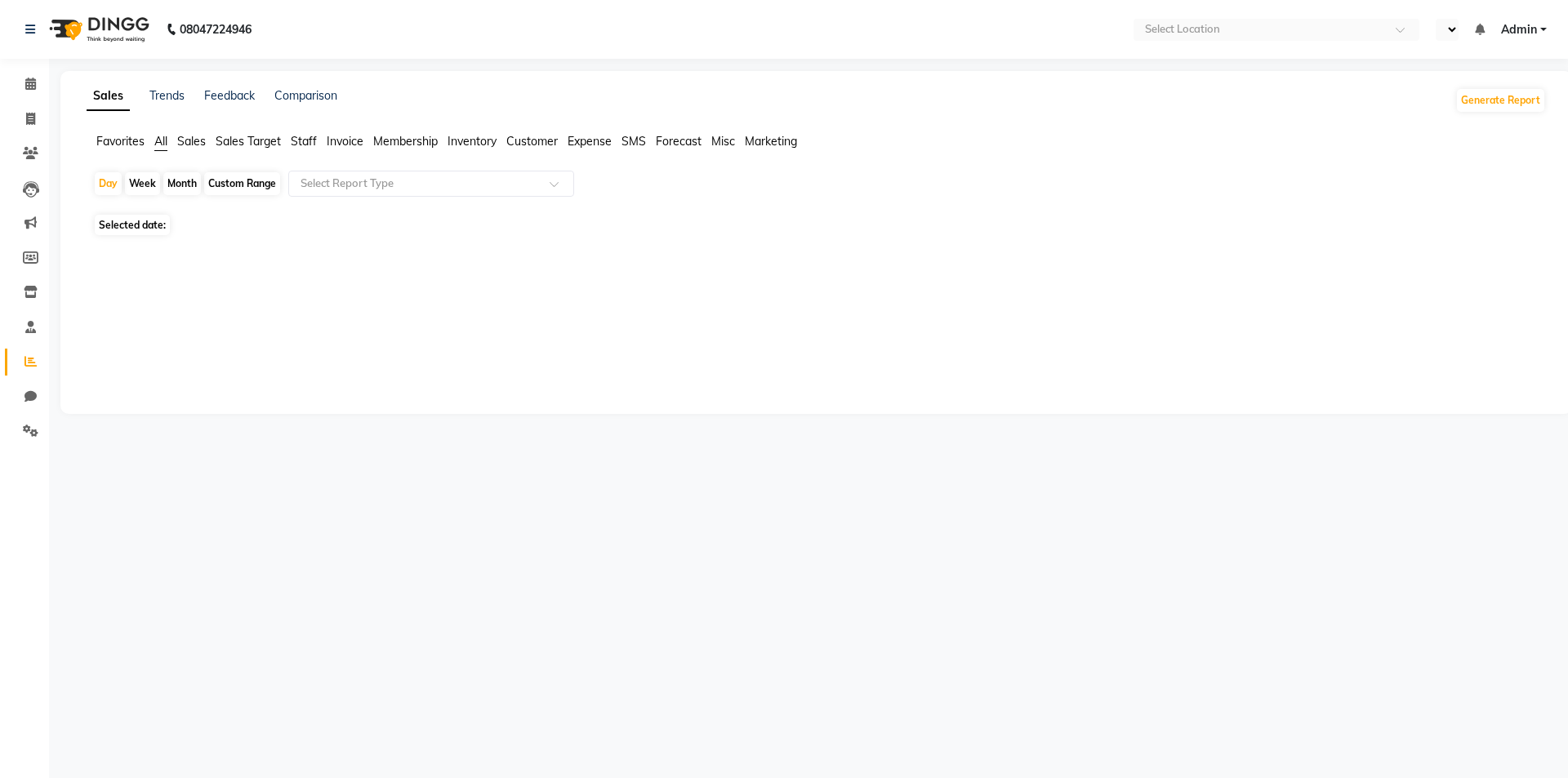
select select "en"
click at [23, 119] on span at bounding box center [31, 120] width 29 height 19
select select "service"
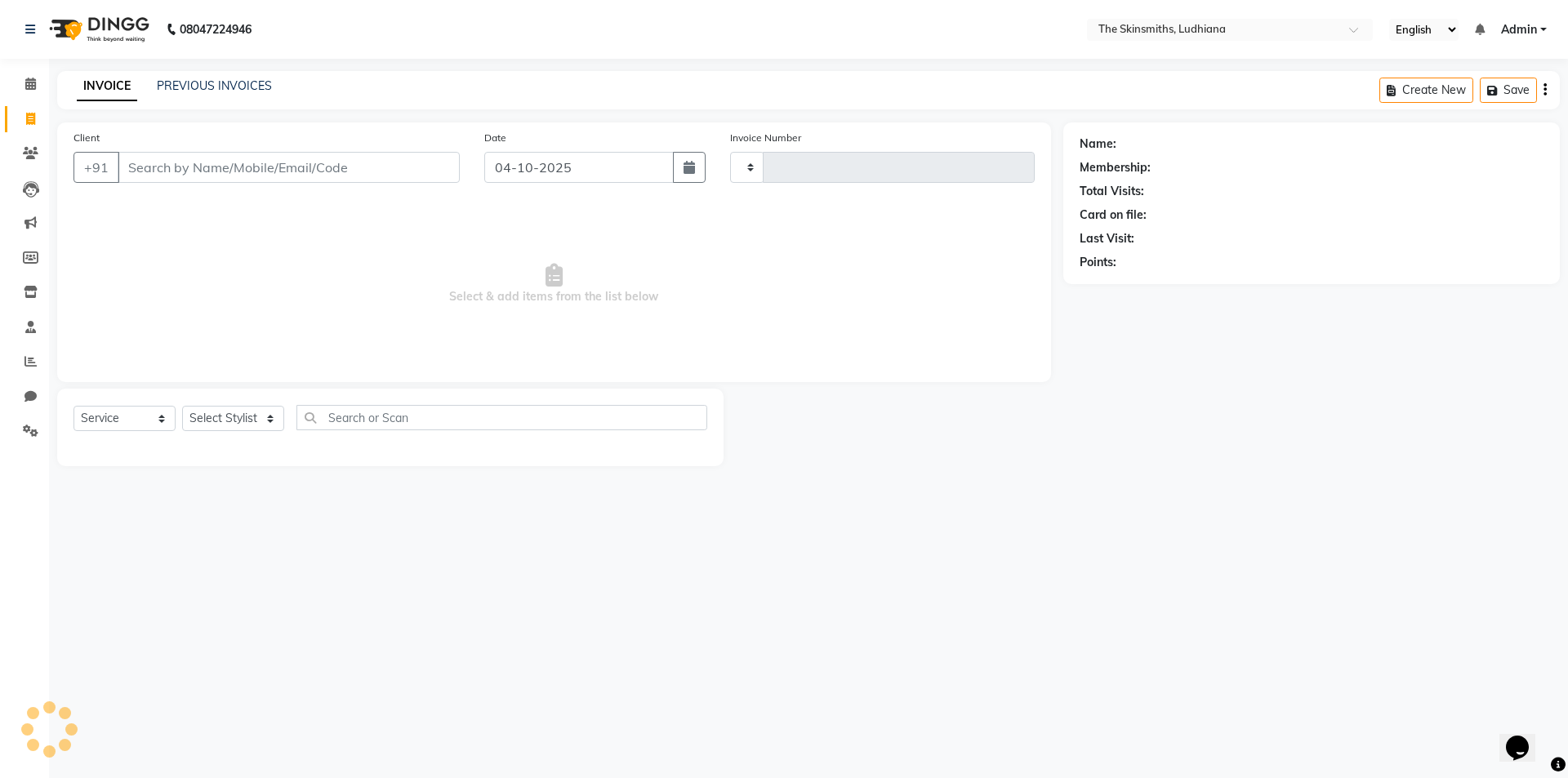
type input "1703"
select select "8115"
click at [221, 422] on select "Select Stylist" at bounding box center [233, 418] width 102 height 25
select select "91867"
click at [182, 406] on select "Select Stylist Admin [PERSON_NAME] [PERSON_NAME] [PERSON_NAME] [PERSON_NAME] [P…" at bounding box center [233, 418] width 102 height 25
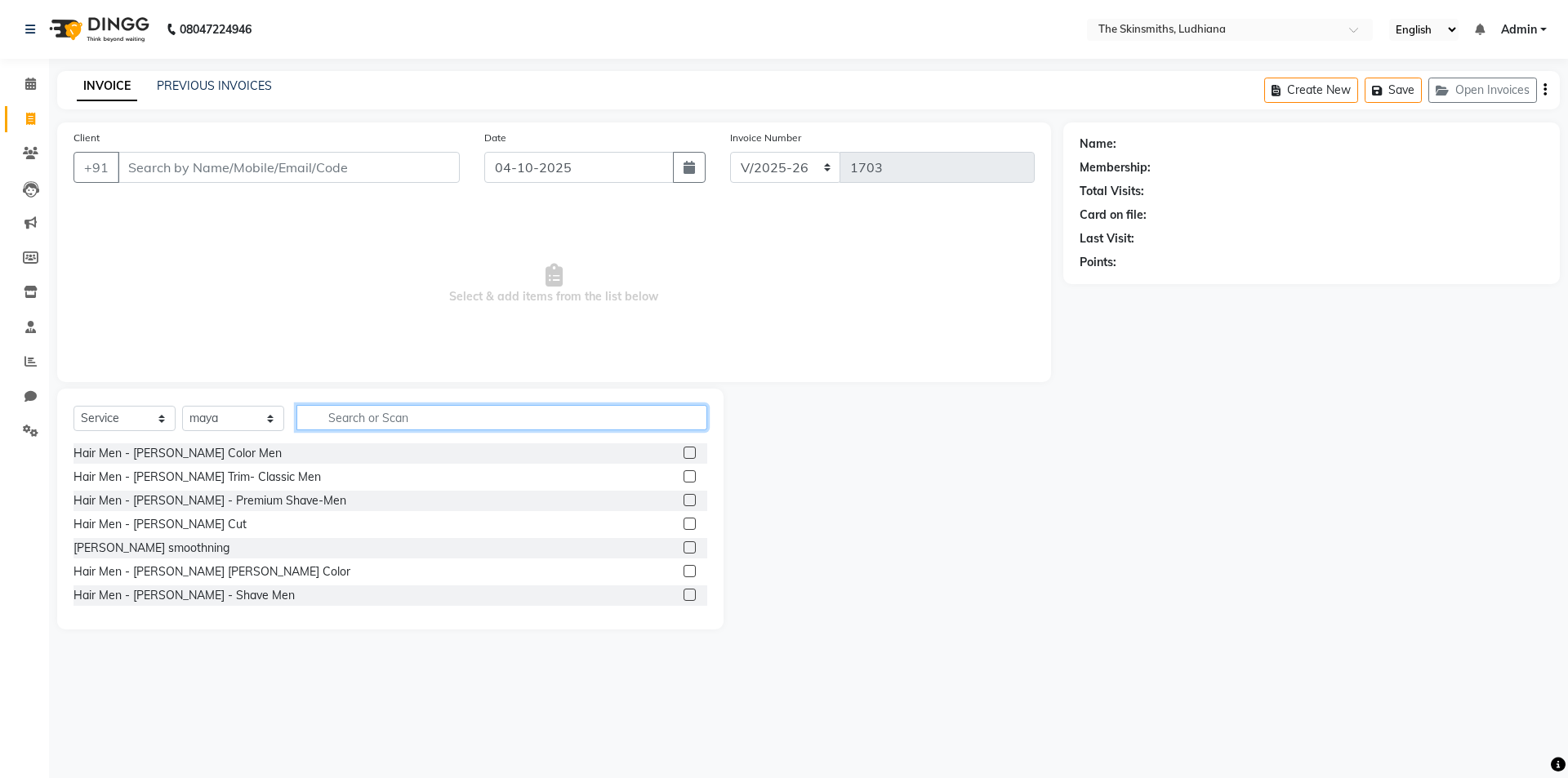
click at [416, 420] on input "text" at bounding box center [502, 418] width 411 height 25
type input "a"
type input "n"
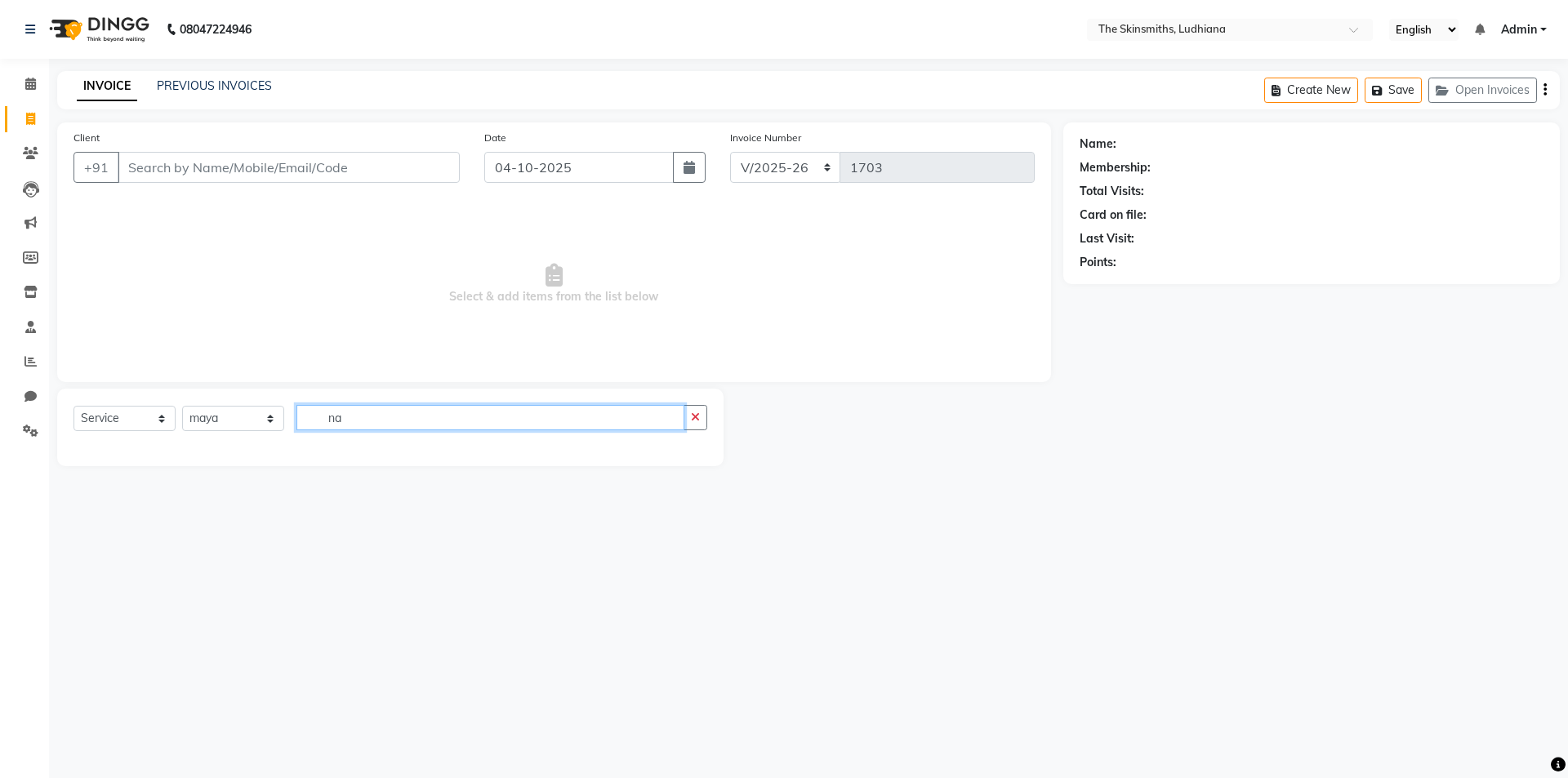
type input "n"
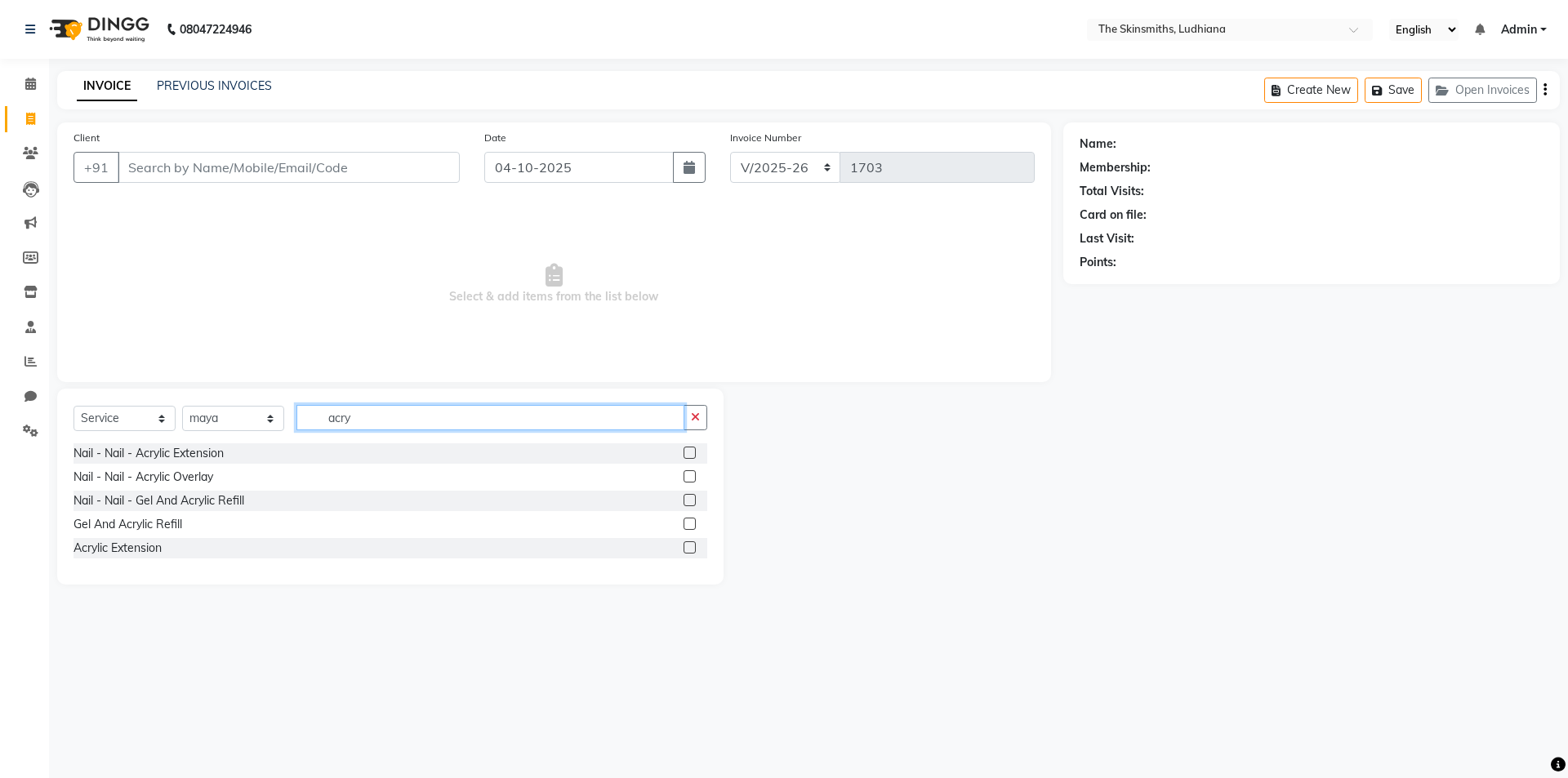
type input "acry"
click at [685, 452] on label at bounding box center [690, 453] width 13 height 13
click at [685, 452] on input "checkbox" at bounding box center [689, 454] width 11 height 11
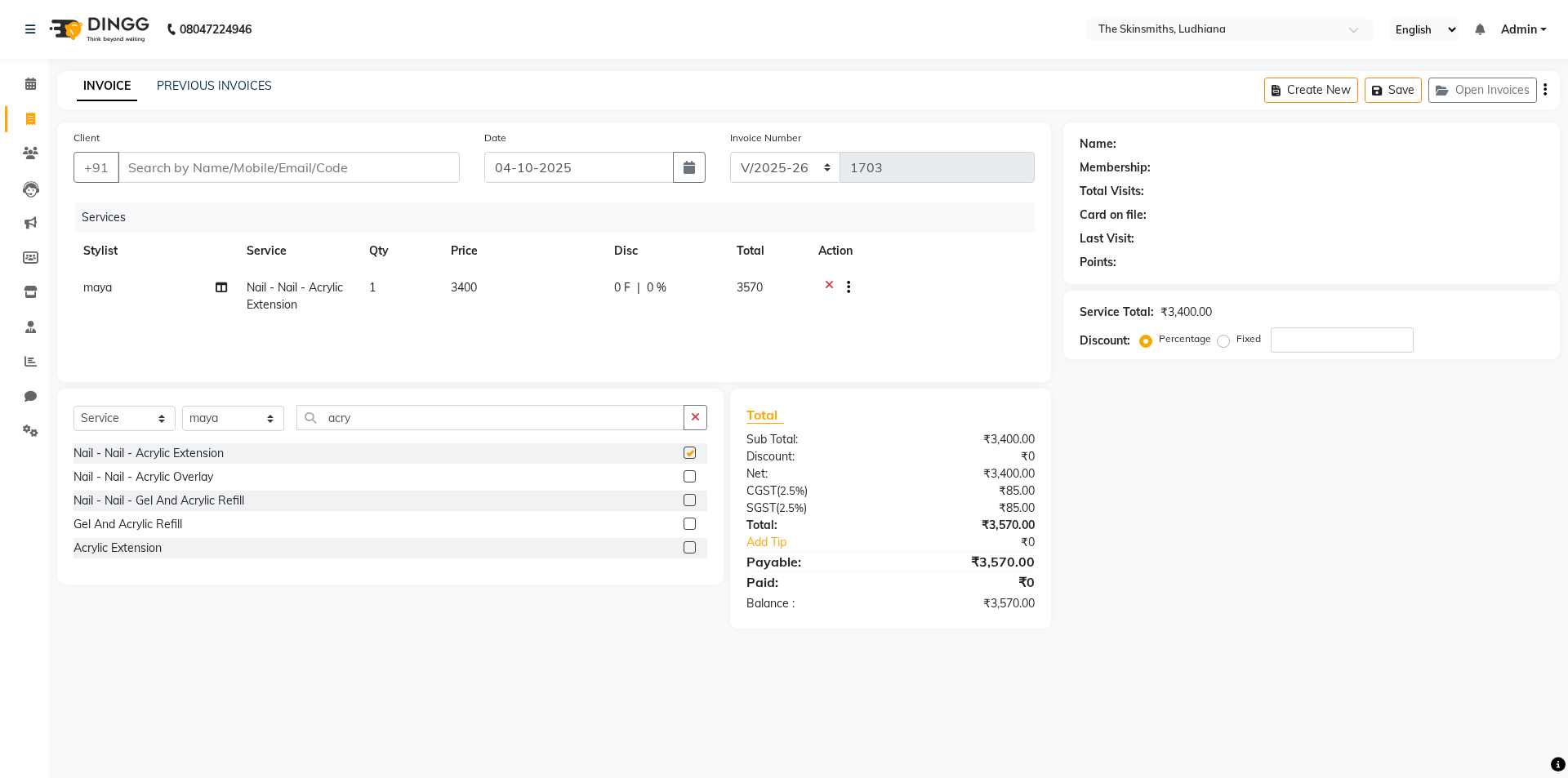
checkbox input "false"
click at [698, 411] on icon "button" at bounding box center [696, 417] width 9 height 12
type input "nail art"
click at [697, 411] on icon "button" at bounding box center [696, 417] width 9 height 12
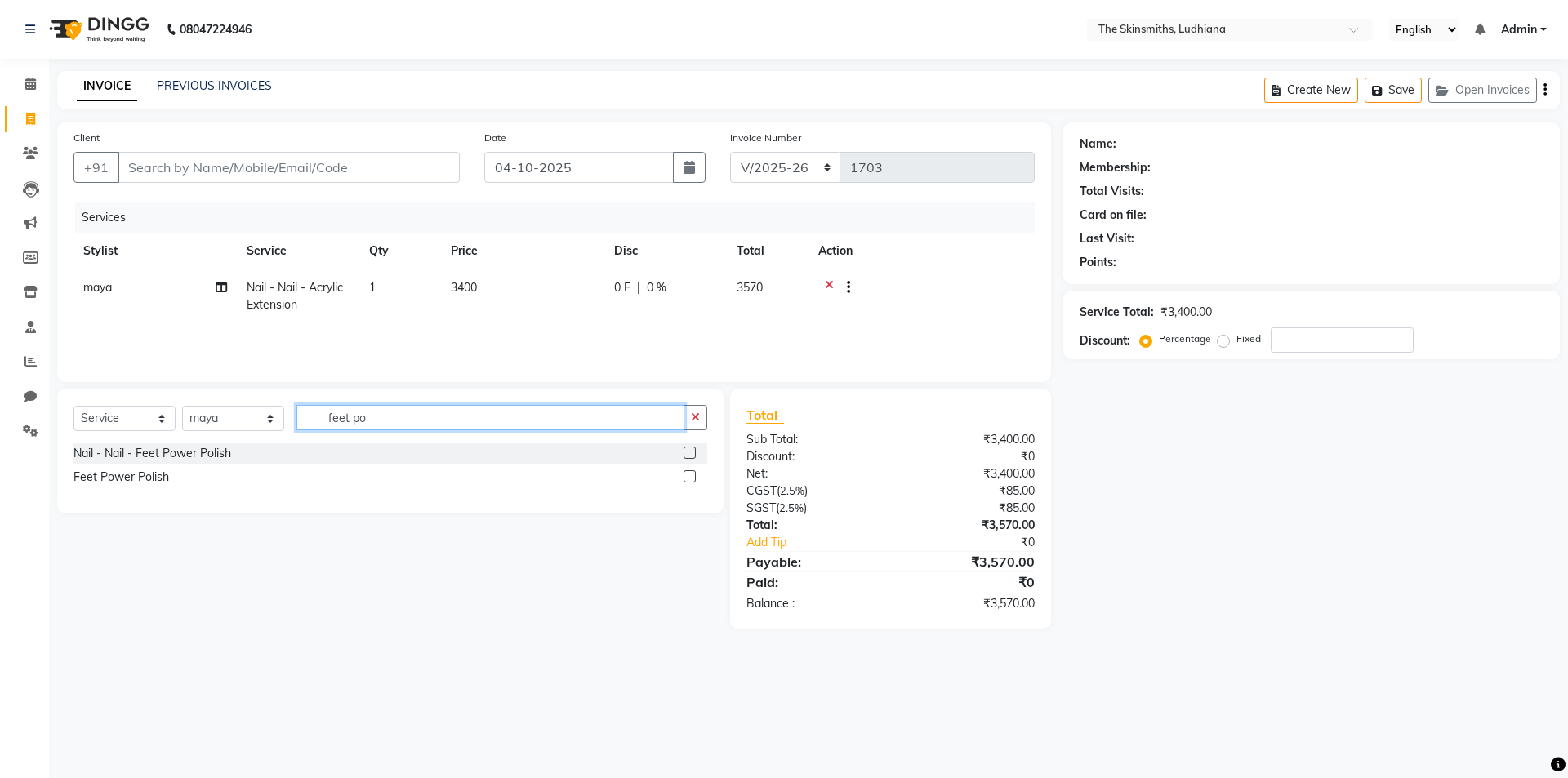
type input "feet po"
click at [691, 453] on label at bounding box center [690, 453] width 13 height 13
click at [691, 453] on input "checkbox" at bounding box center [689, 454] width 11 height 11
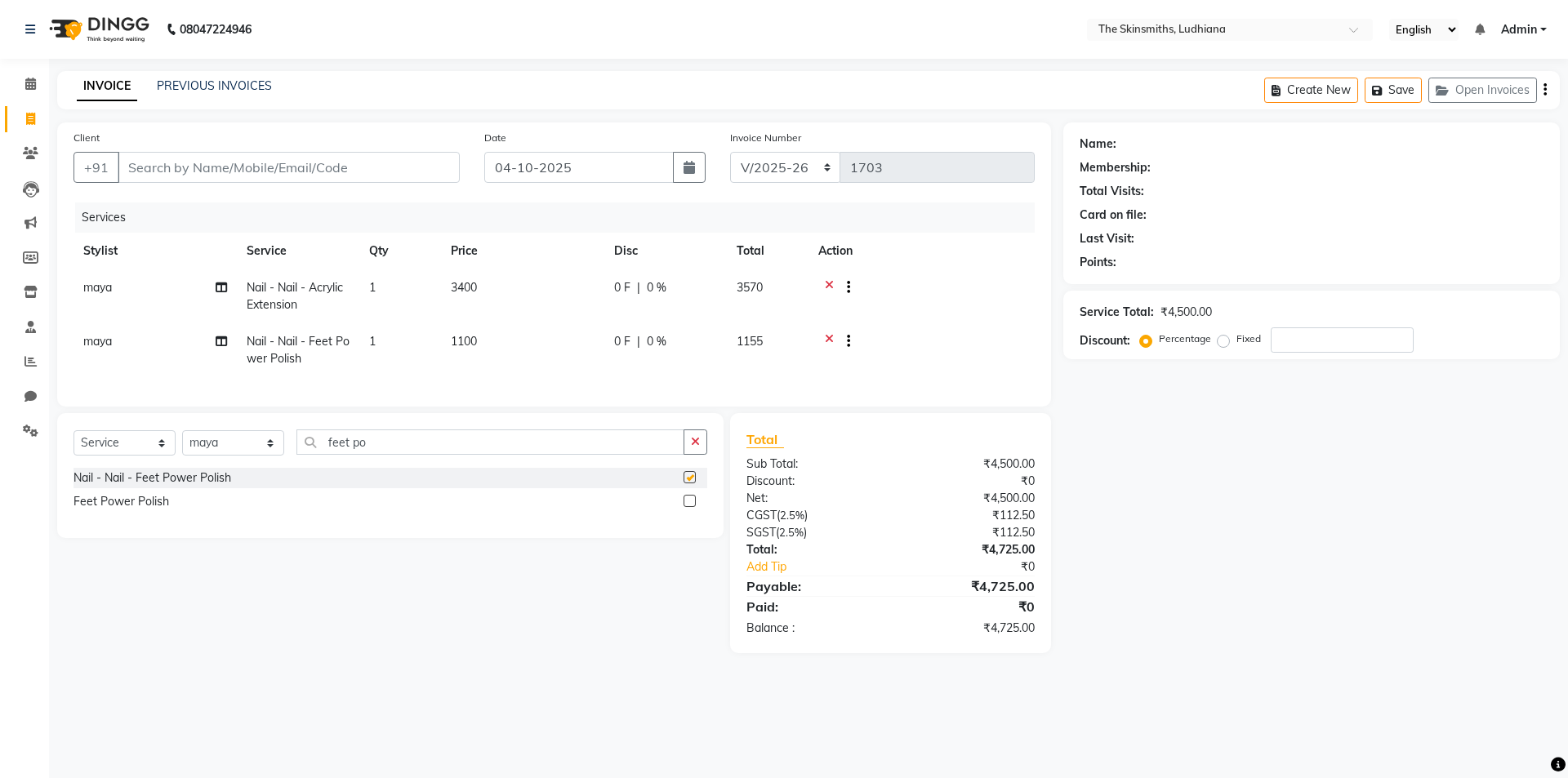
checkbox input "false"
click at [694, 447] on icon "button" at bounding box center [696, 442] width 9 height 12
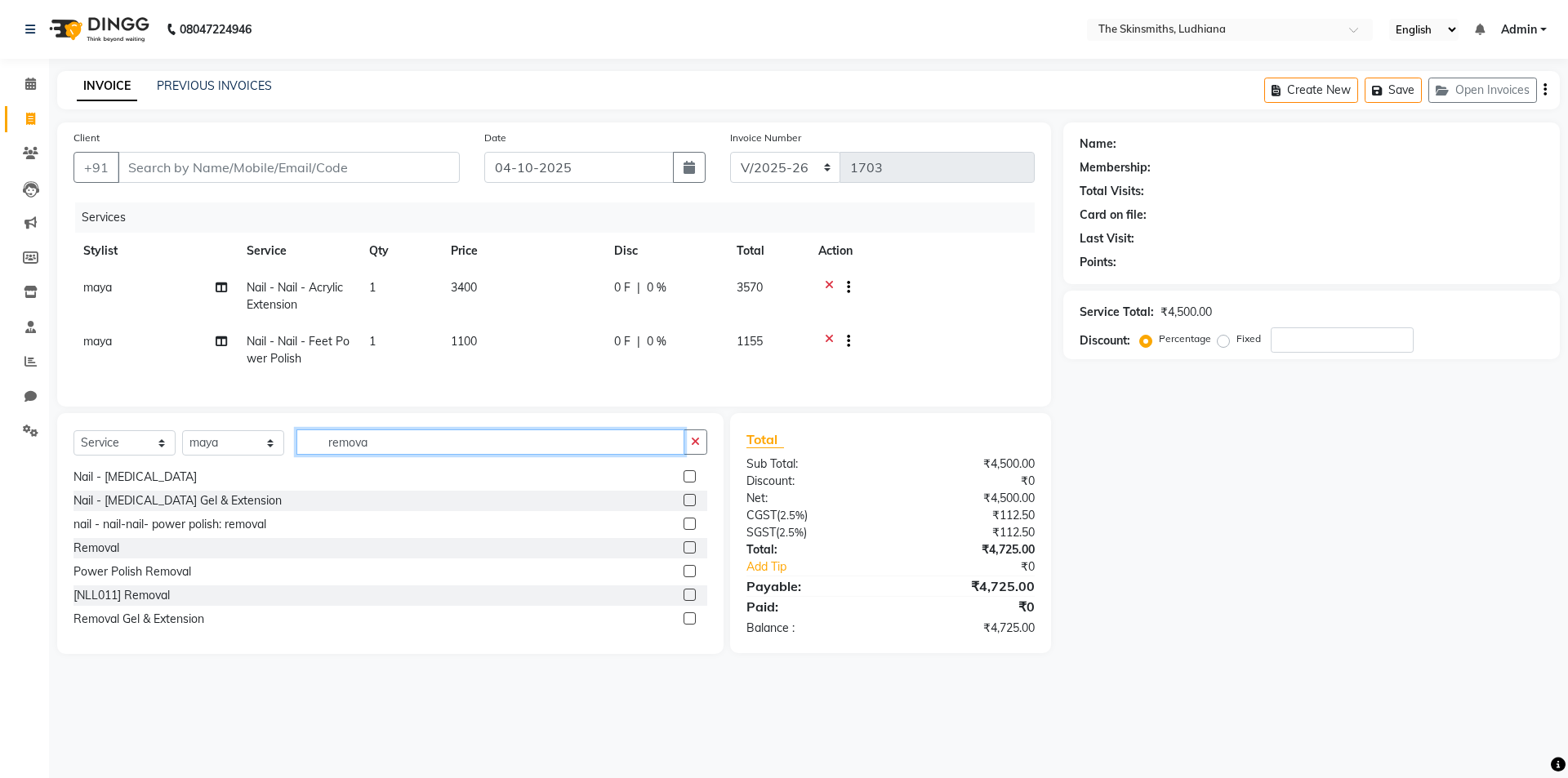
scroll to position [72, 0]
type input "remova"
click at [684, 505] on label at bounding box center [690, 500] width 13 height 13
click at [684, 505] on input "checkbox" at bounding box center [689, 500] width 11 height 11
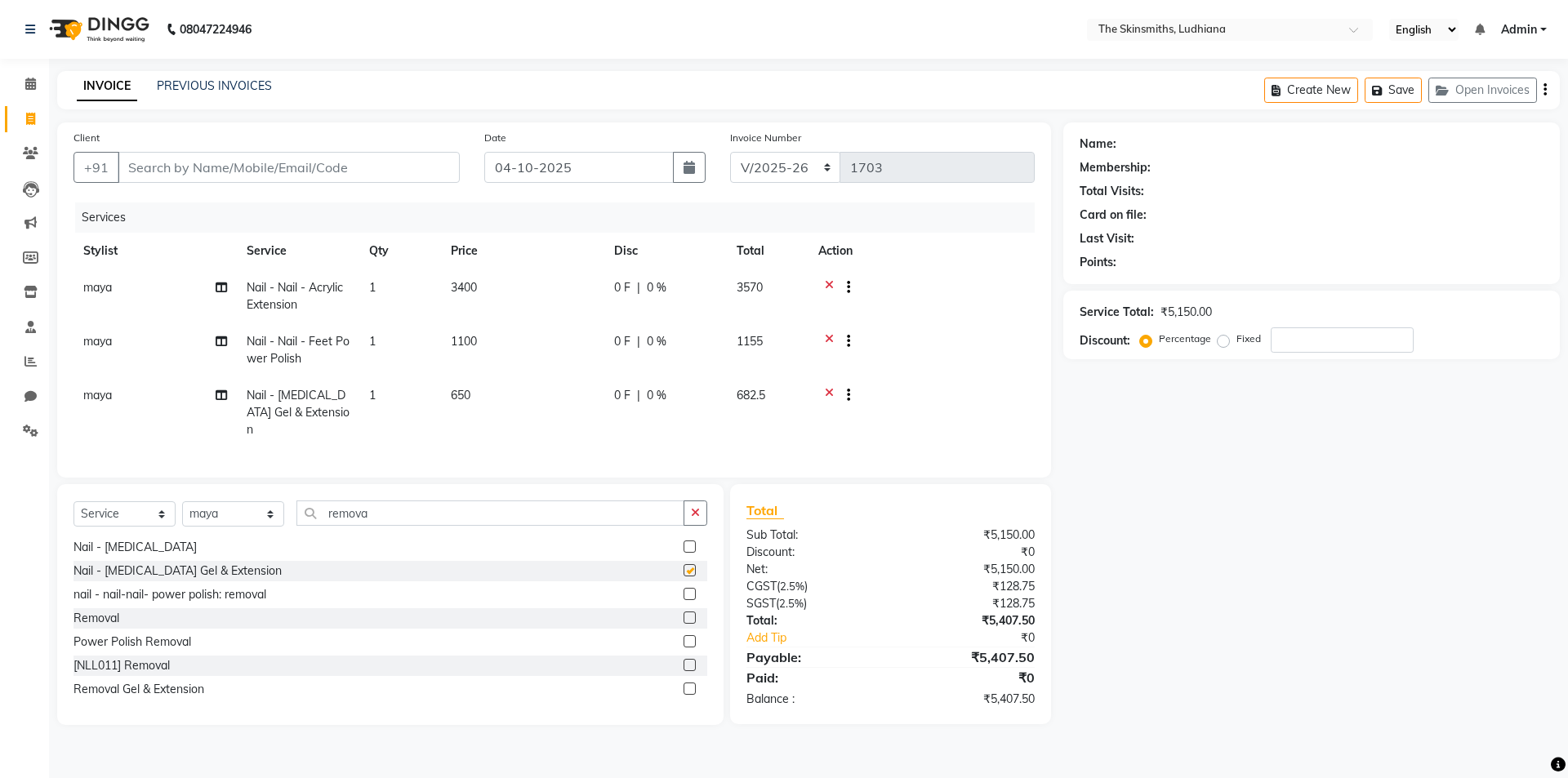
checkbox input "false"
click at [702, 510] on button "button" at bounding box center [696, 514] width 24 height 25
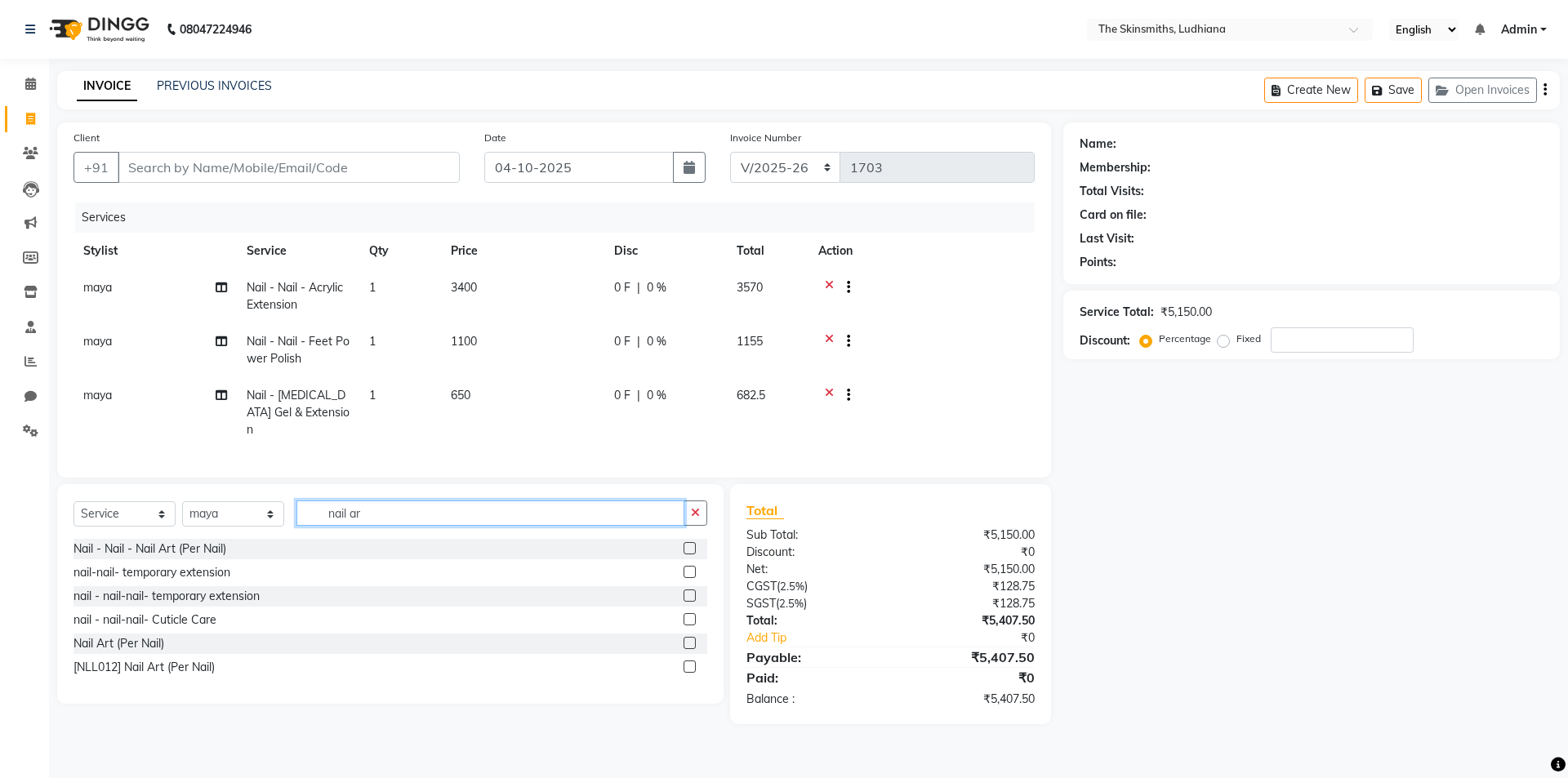
scroll to position [0, 0]
type input "nail art"
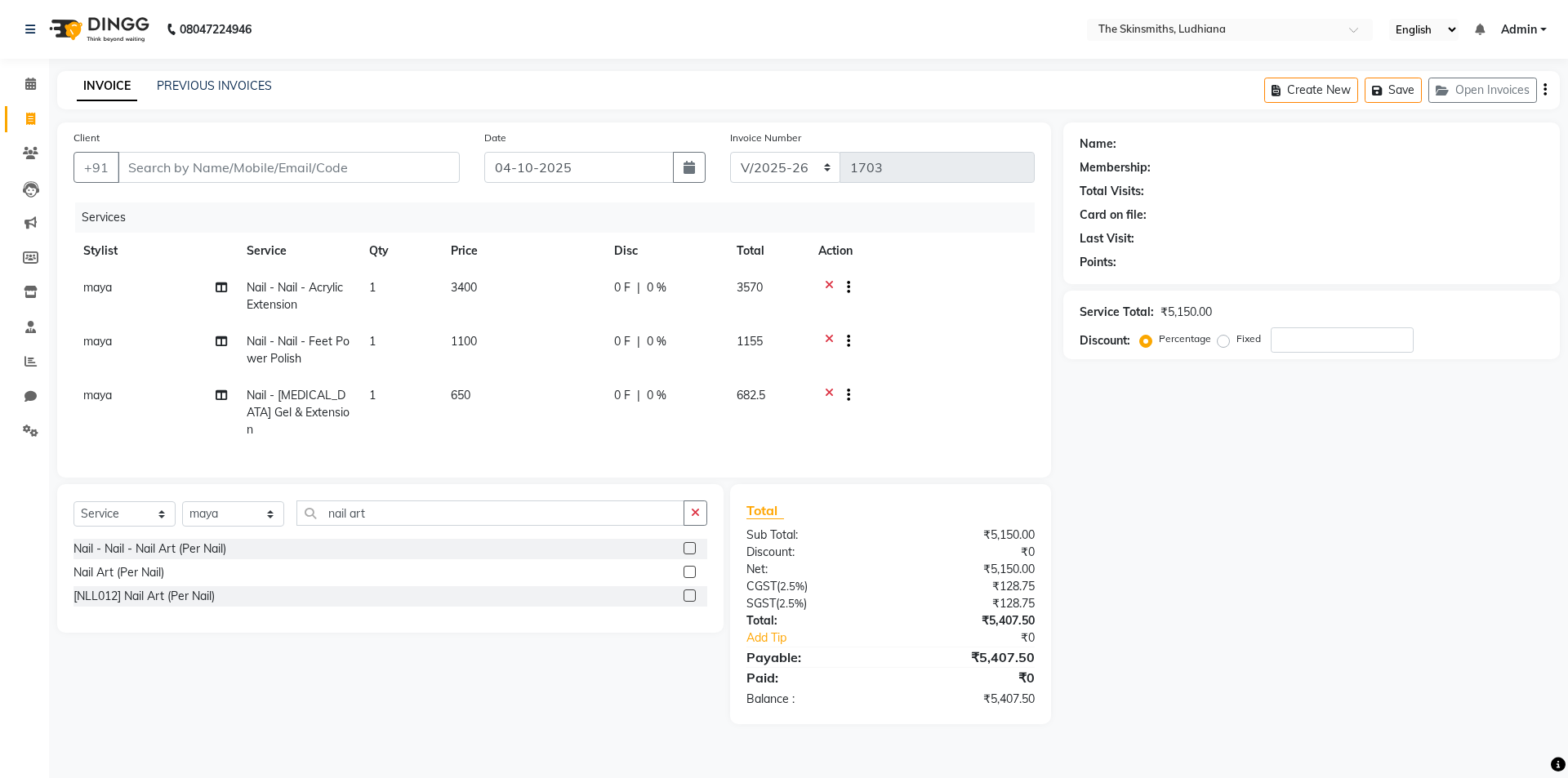
click at [685, 548] on label at bounding box center [690, 549] width 13 height 13
click at [685, 548] on input "checkbox" at bounding box center [689, 550] width 11 height 11
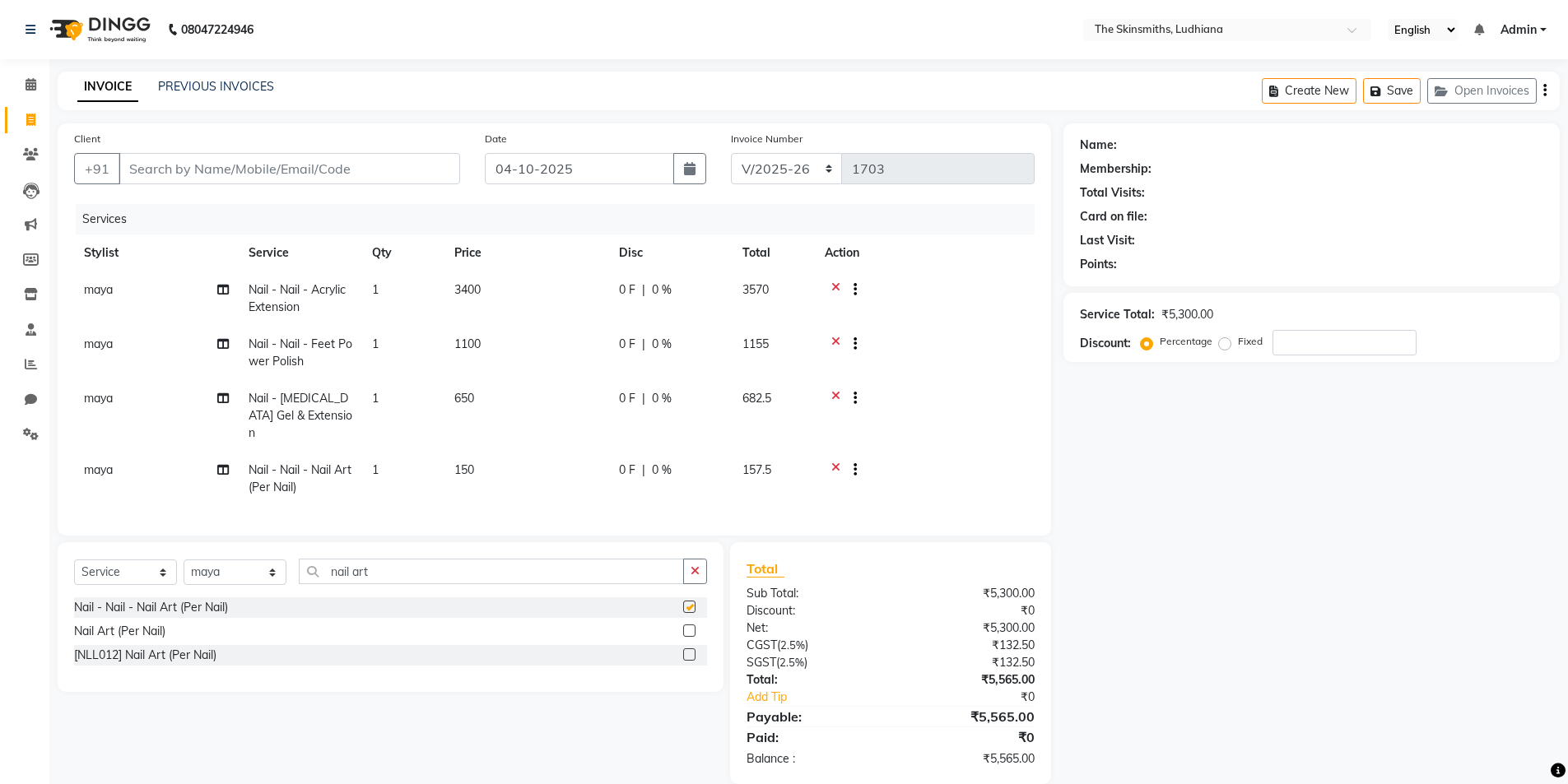
checkbox input "false"
click at [691, 650] on label at bounding box center [689, 655] width 13 height 13
click at [691, 650] on input "checkbox" at bounding box center [688, 655] width 11 height 11
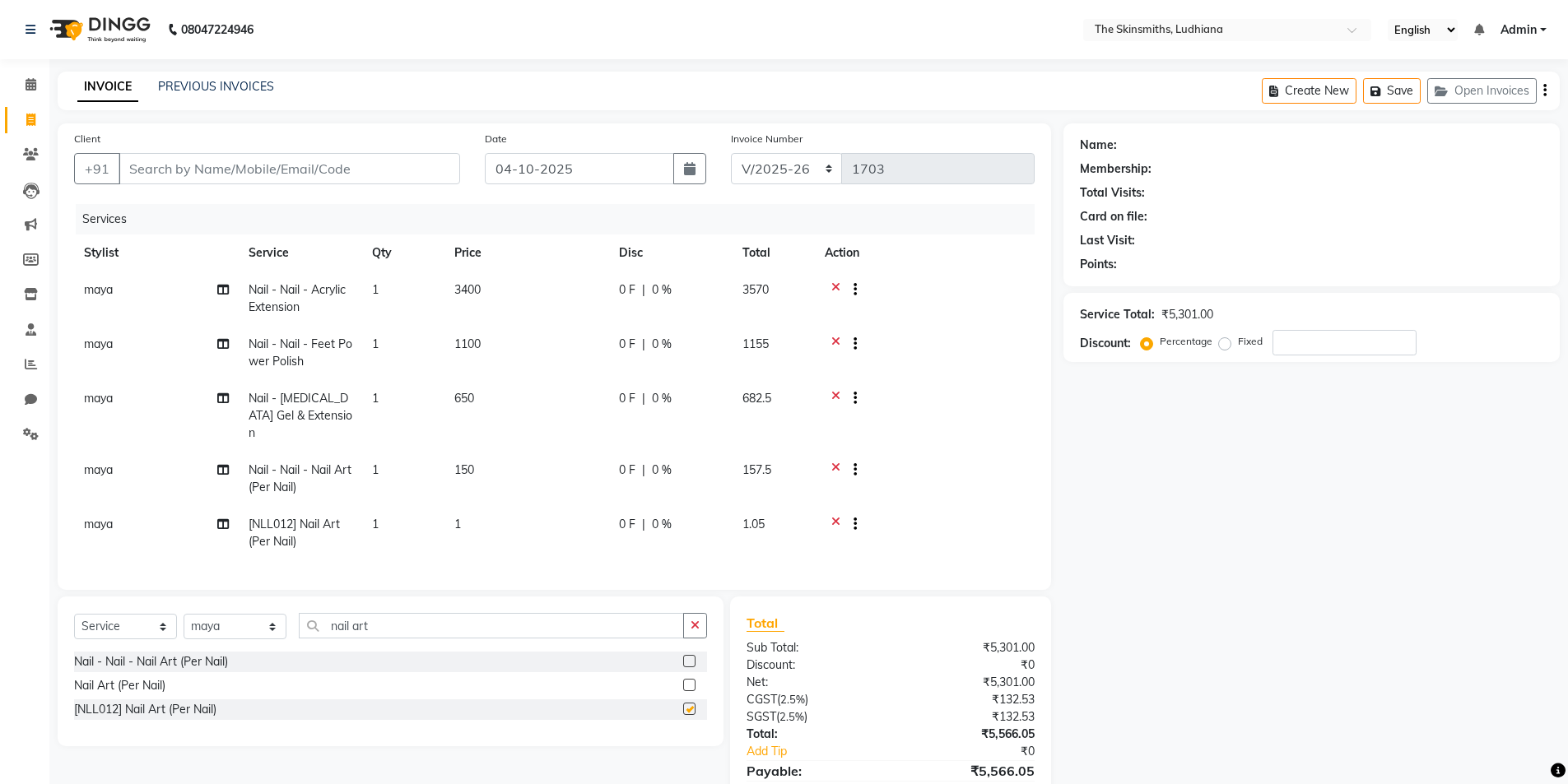
checkbox input "false"
click at [690, 680] on label at bounding box center [689, 685] width 13 height 13
click at [690, 681] on input "checkbox" at bounding box center [688, 686] width 11 height 11
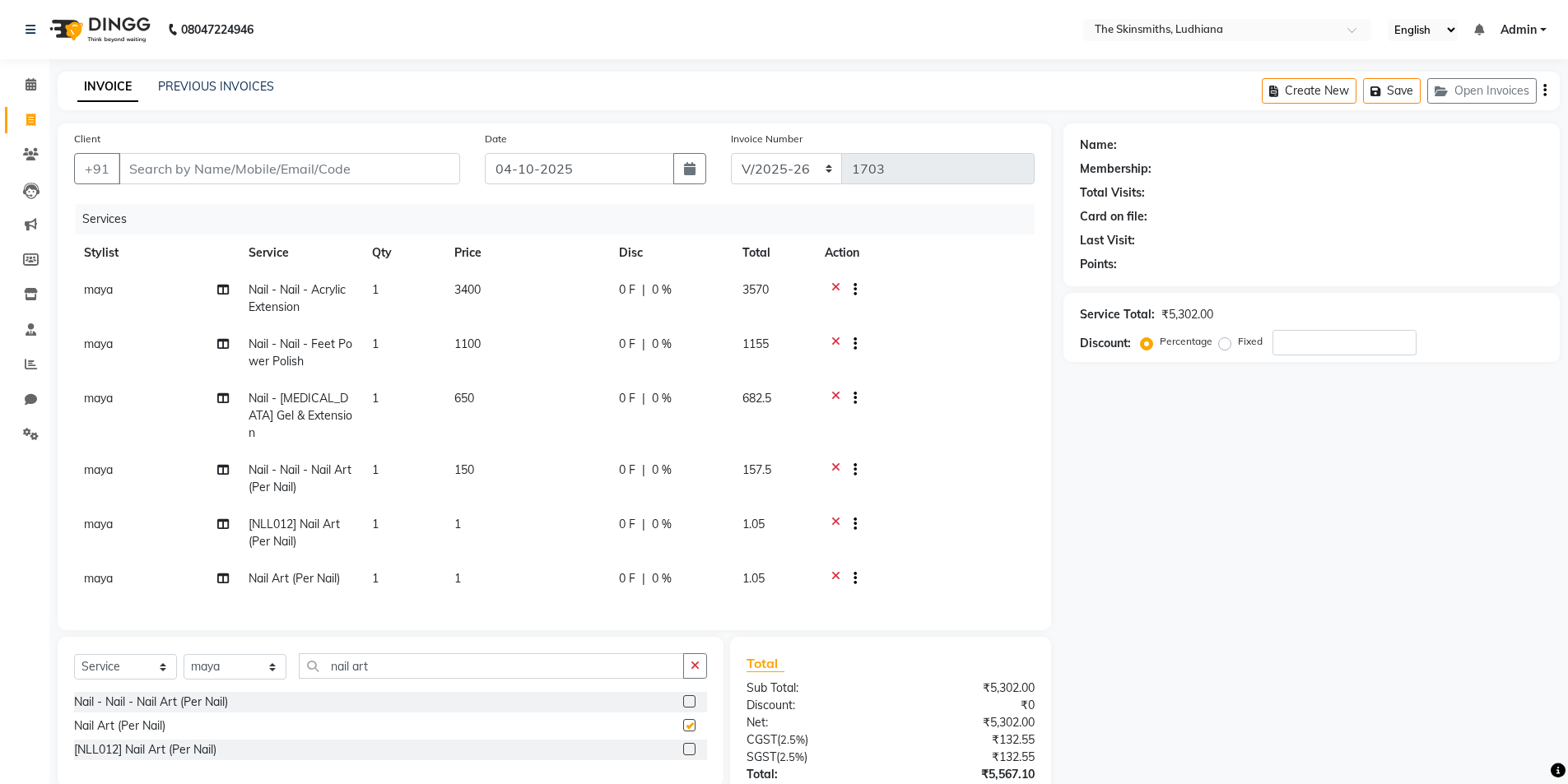
checkbox input "false"
click at [691, 745] on label at bounding box center [689, 749] width 13 height 13
click at [691, 745] on input "checkbox" at bounding box center [688, 750] width 11 height 11
checkbox input "false"
click at [835, 570] on icon at bounding box center [836, 580] width 9 height 21
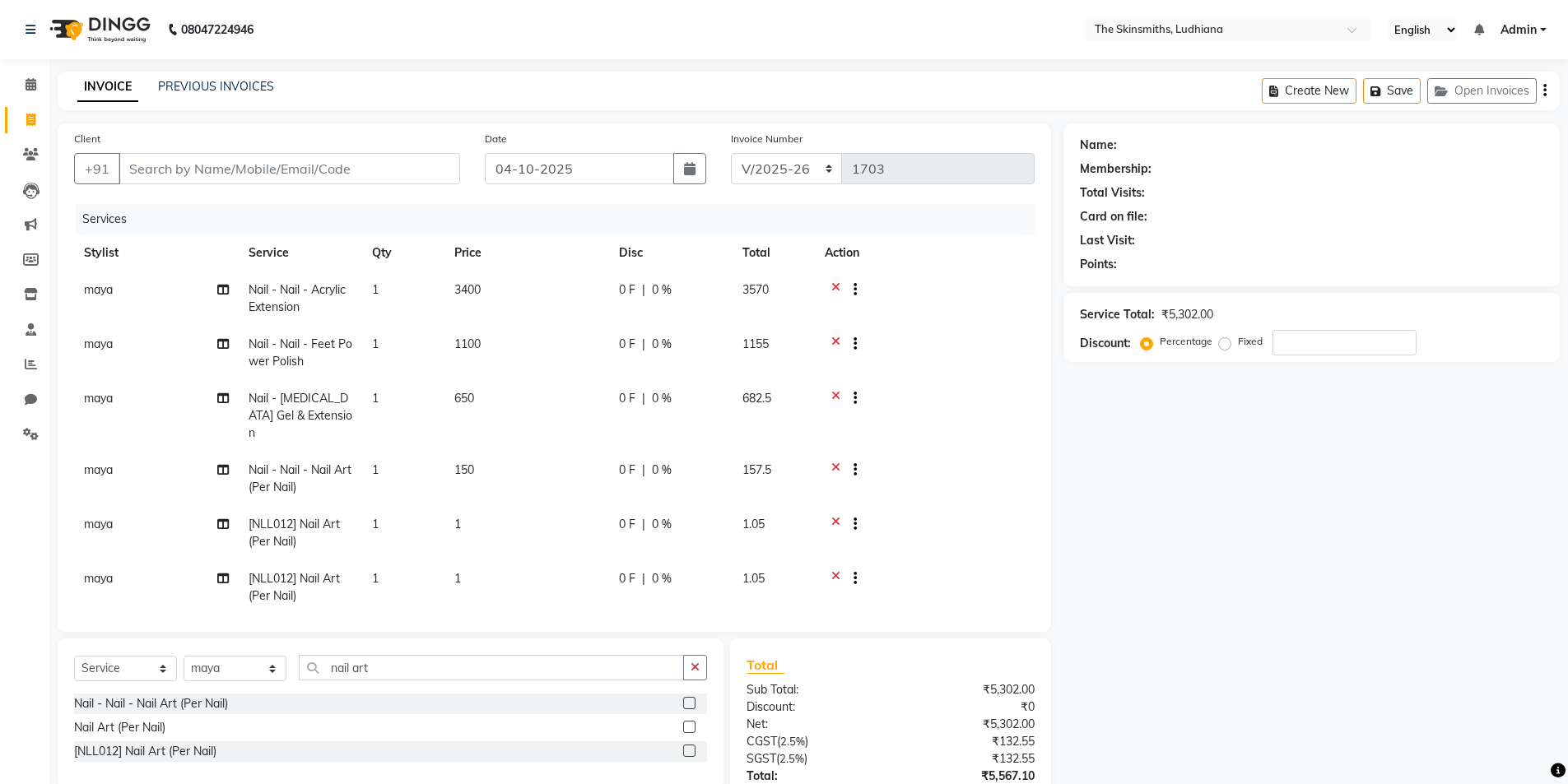
click at [832, 516] on icon at bounding box center [836, 526] width 9 height 21
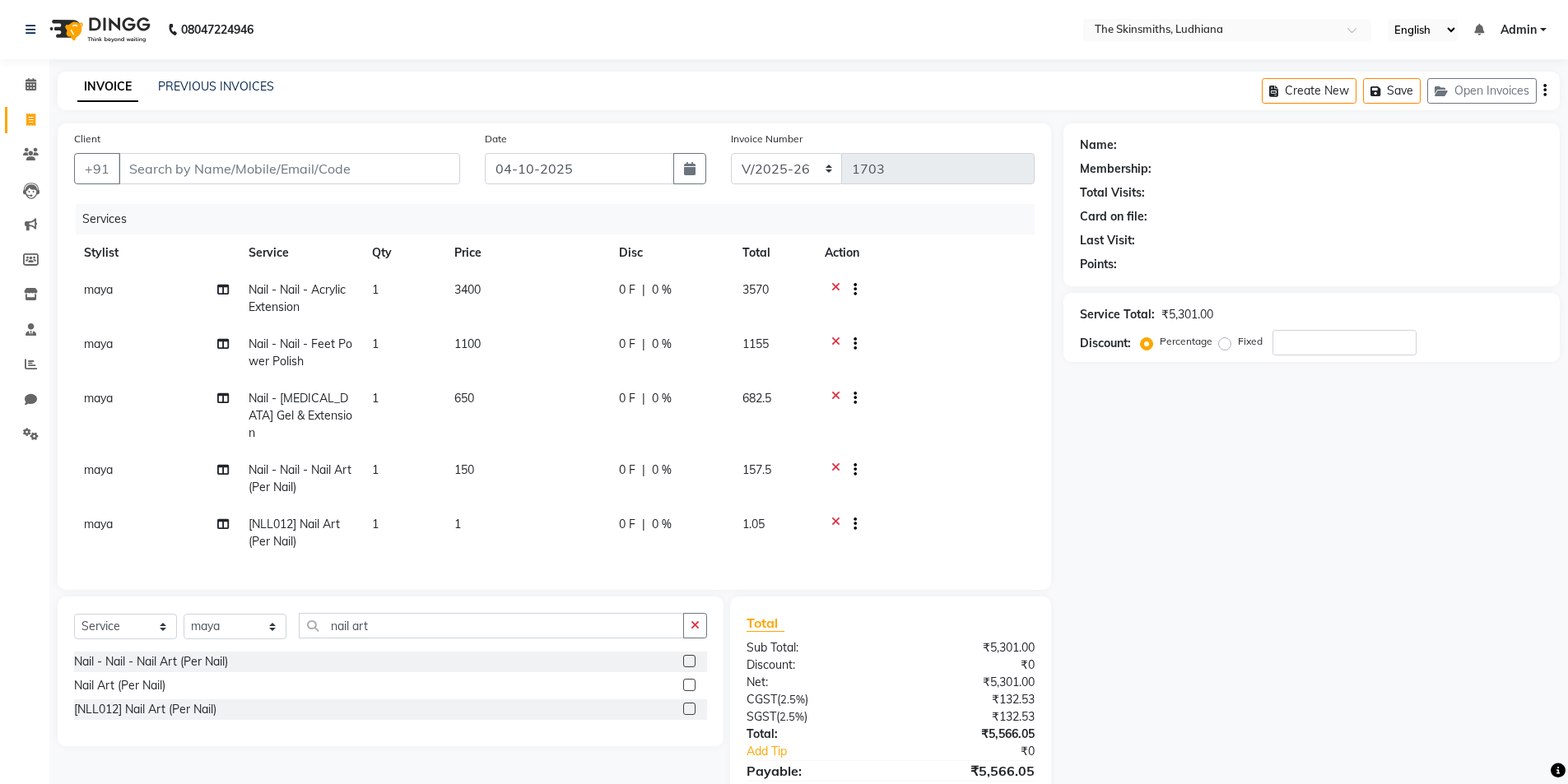
click at [835, 516] on icon at bounding box center [836, 526] width 9 height 21
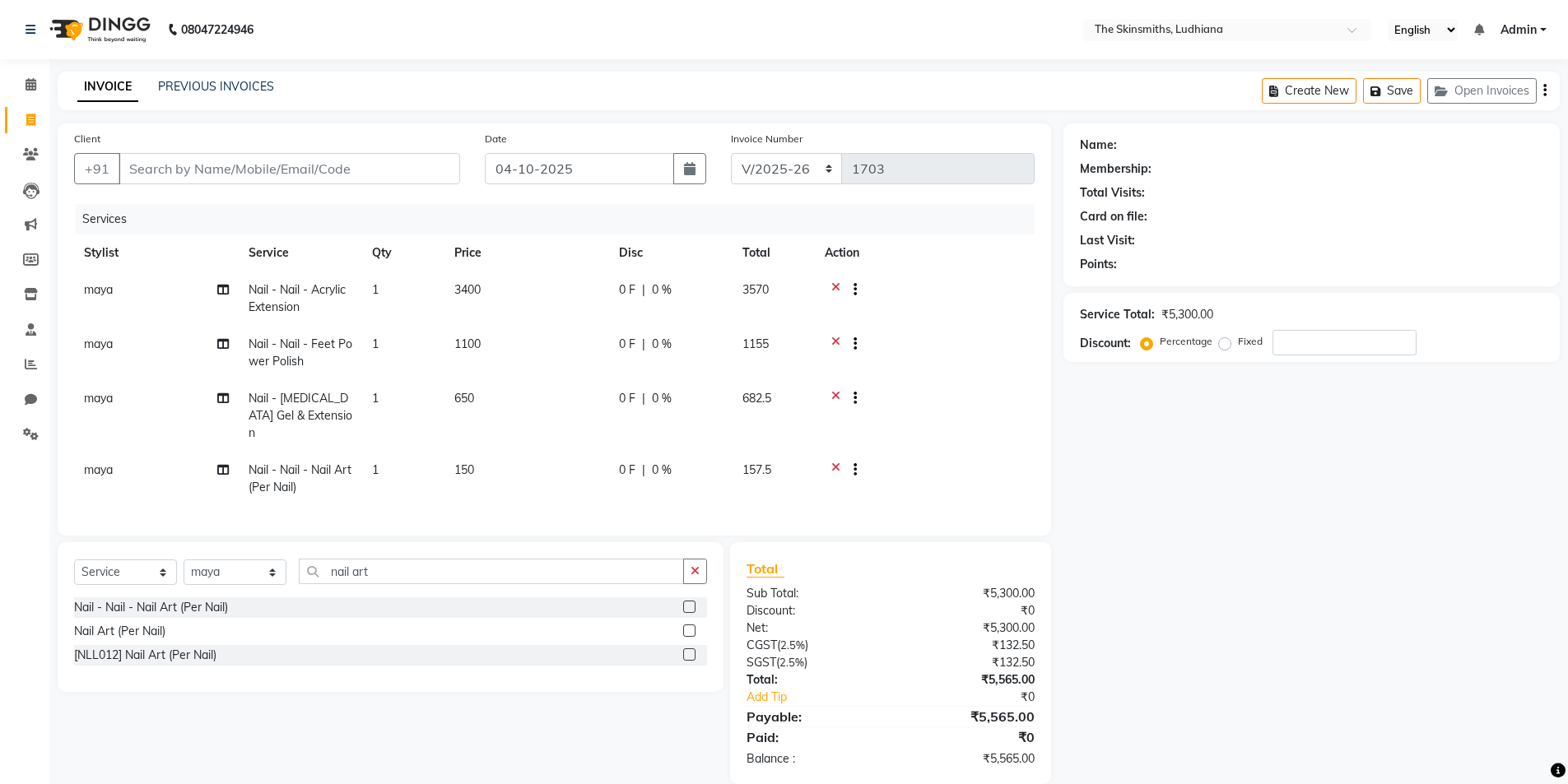
click at [479, 457] on td "150" at bounding box center [527, 479] width 164 height 55
select select "91867"
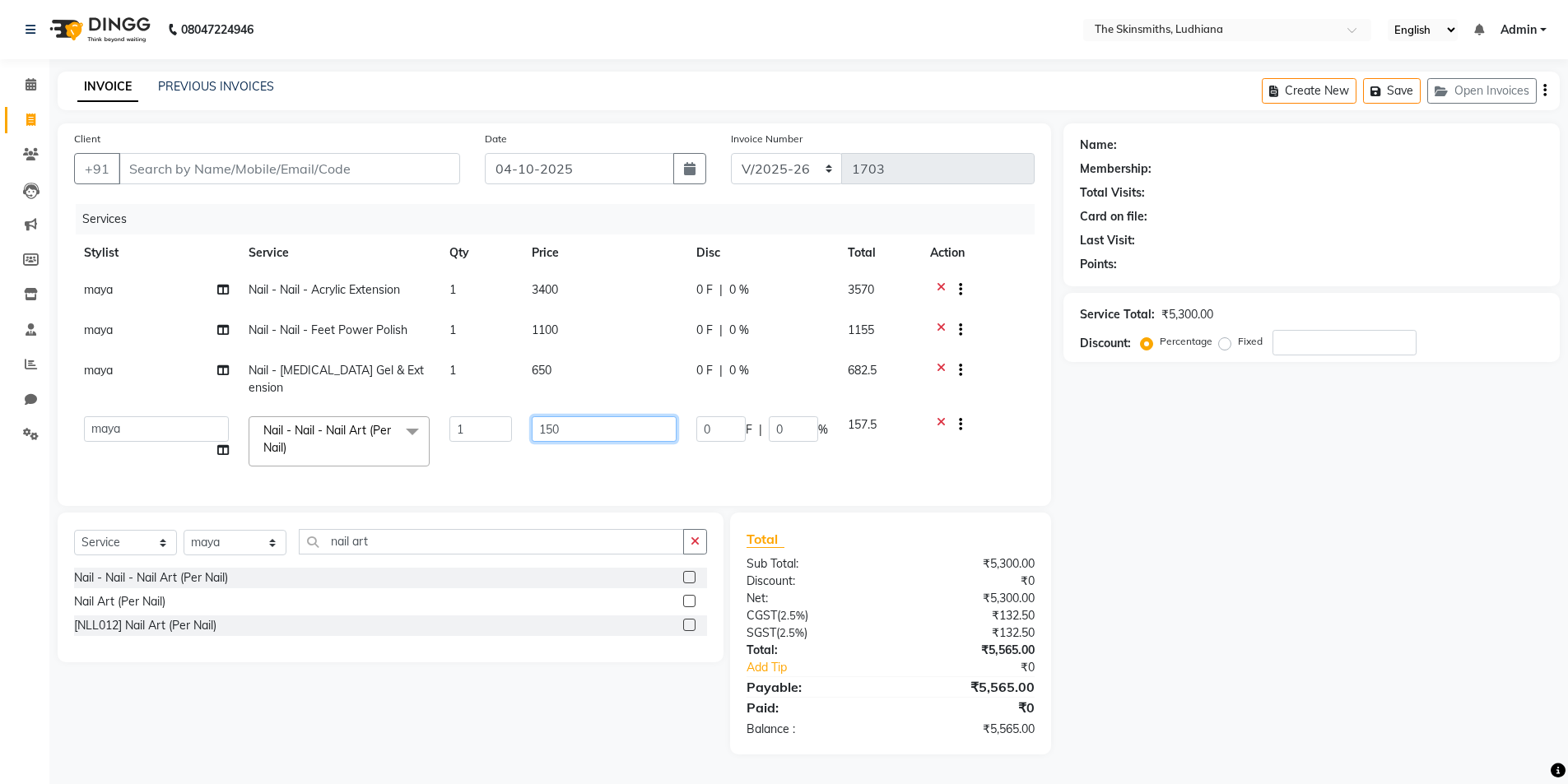
click at [575, 432] on input "150" at bounding box center [604, 429] width 145 height 26
type input "1"
type input "550"
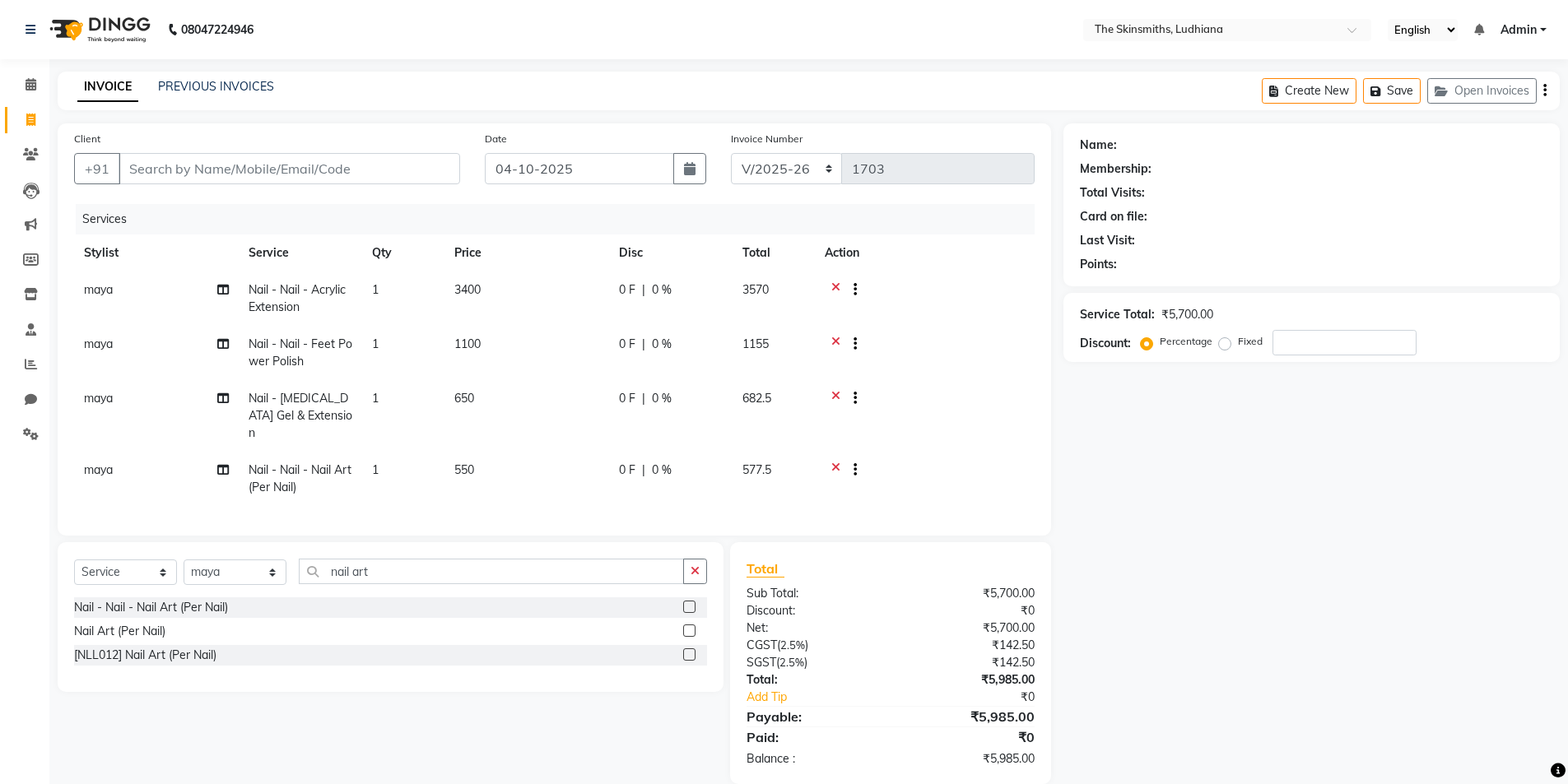
click at [395, 452] on td "1" at bounding box center [403, 479] width 82 height 55
select select "91867"
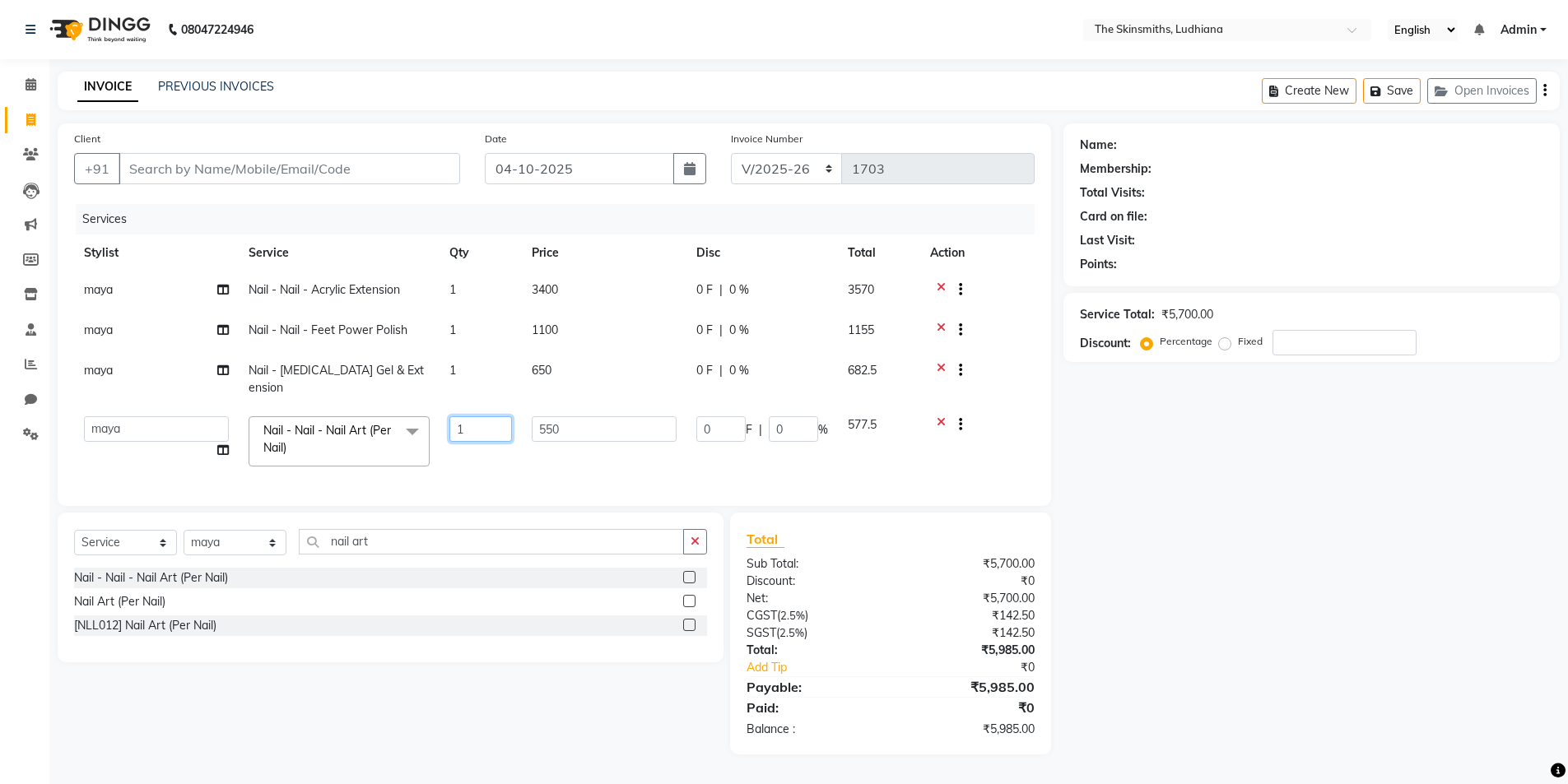
click at [475, 427] on input "1" at bounding box center [480, 429] width 63 height 26
type input "2"
click at [1244, 637] on div "Name: Membership: Total Visits: Card on file: Last Visit: Points: Service Total…" at bounding box center [1317, 439] width 508 height 632
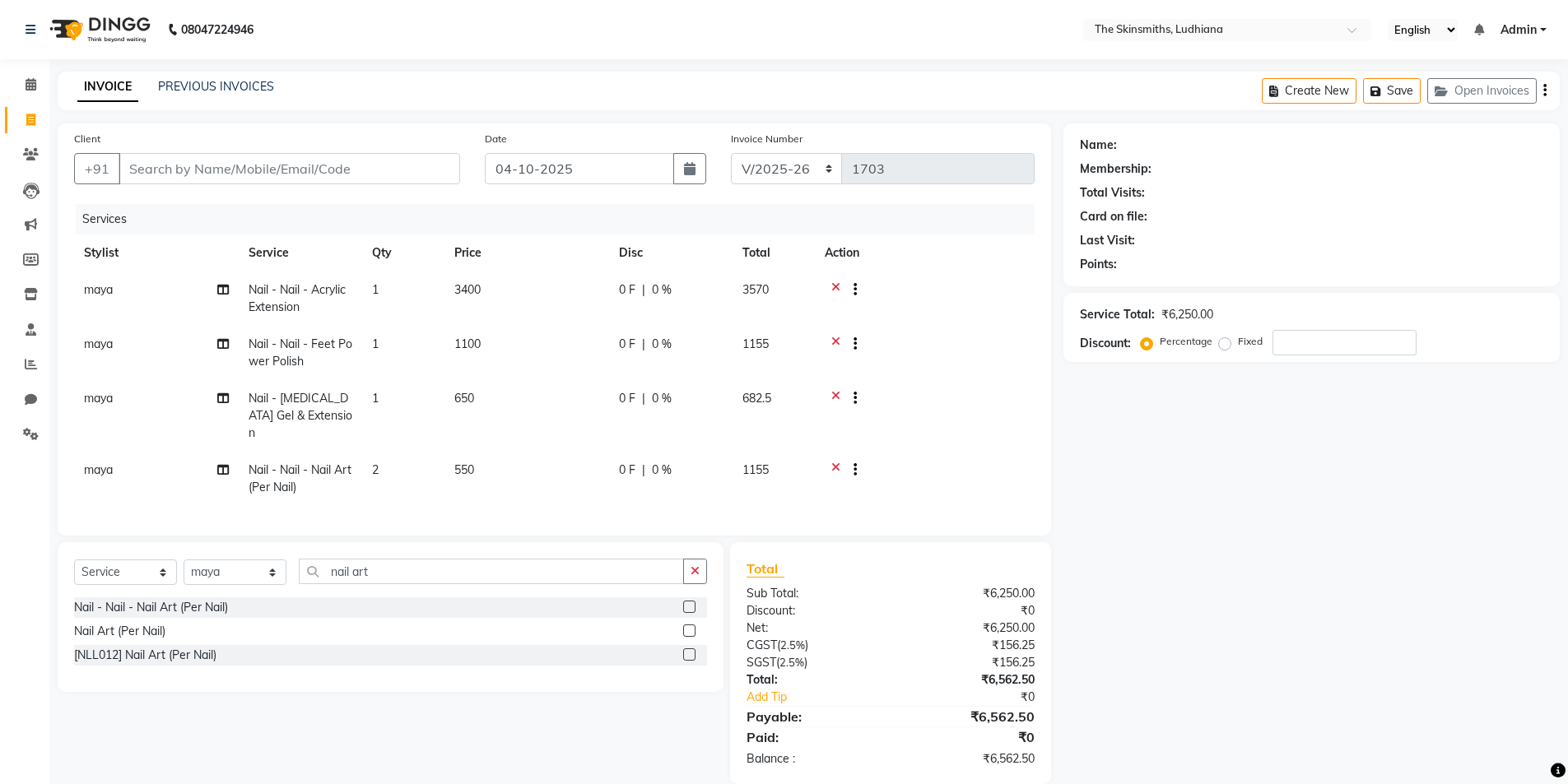
click at [394, 404] on td "1" at bounding box center [403, 416] width 82 height 71
select select "91867"
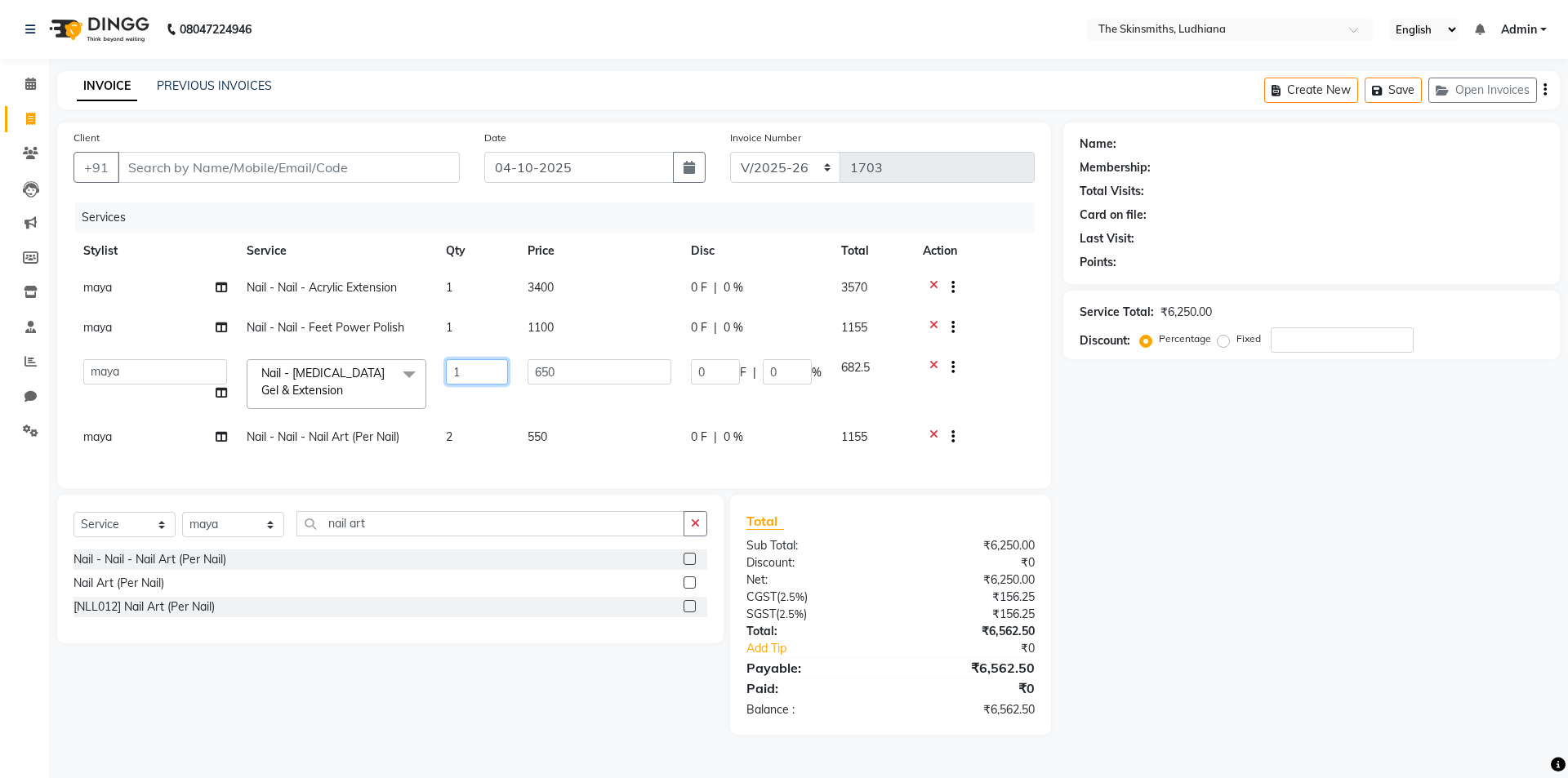
click at [476, 371] on input "1" at bounding box center [476, 372] width 63 height 25
type input "2"
click at [1265, 562] on div "Name: Membership: Total Visits: Card on file: Last Visit: Points: Service Total…" at bounding box center [1318, 428] width 509 height 612
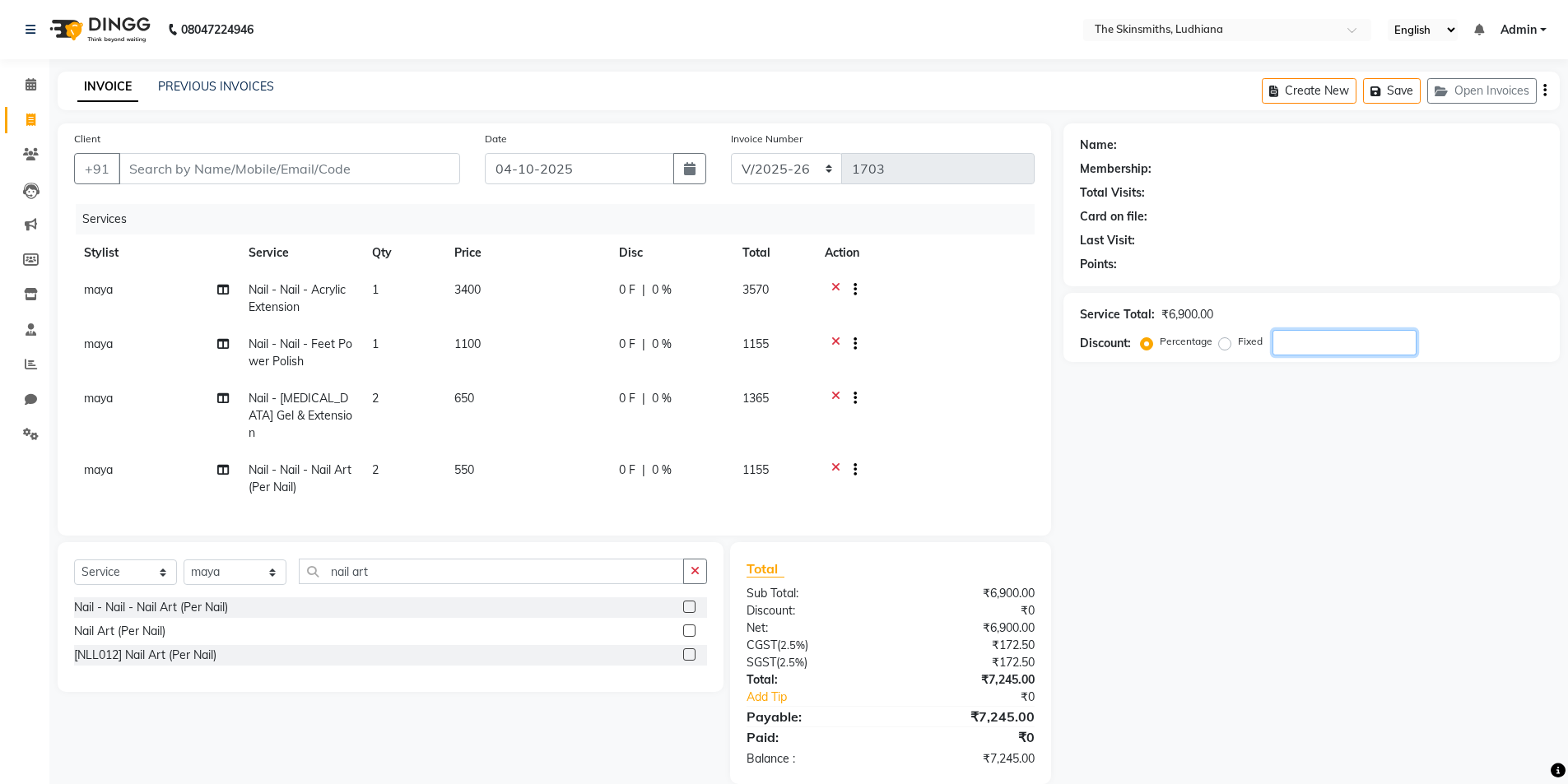
click at [1303, 340] on input "number" at bounding box center [1344, 343] width 144 height 26
type input "4"
click at [306, 164] on input "Client" at bounding box center [289, 169] width 341 height 31
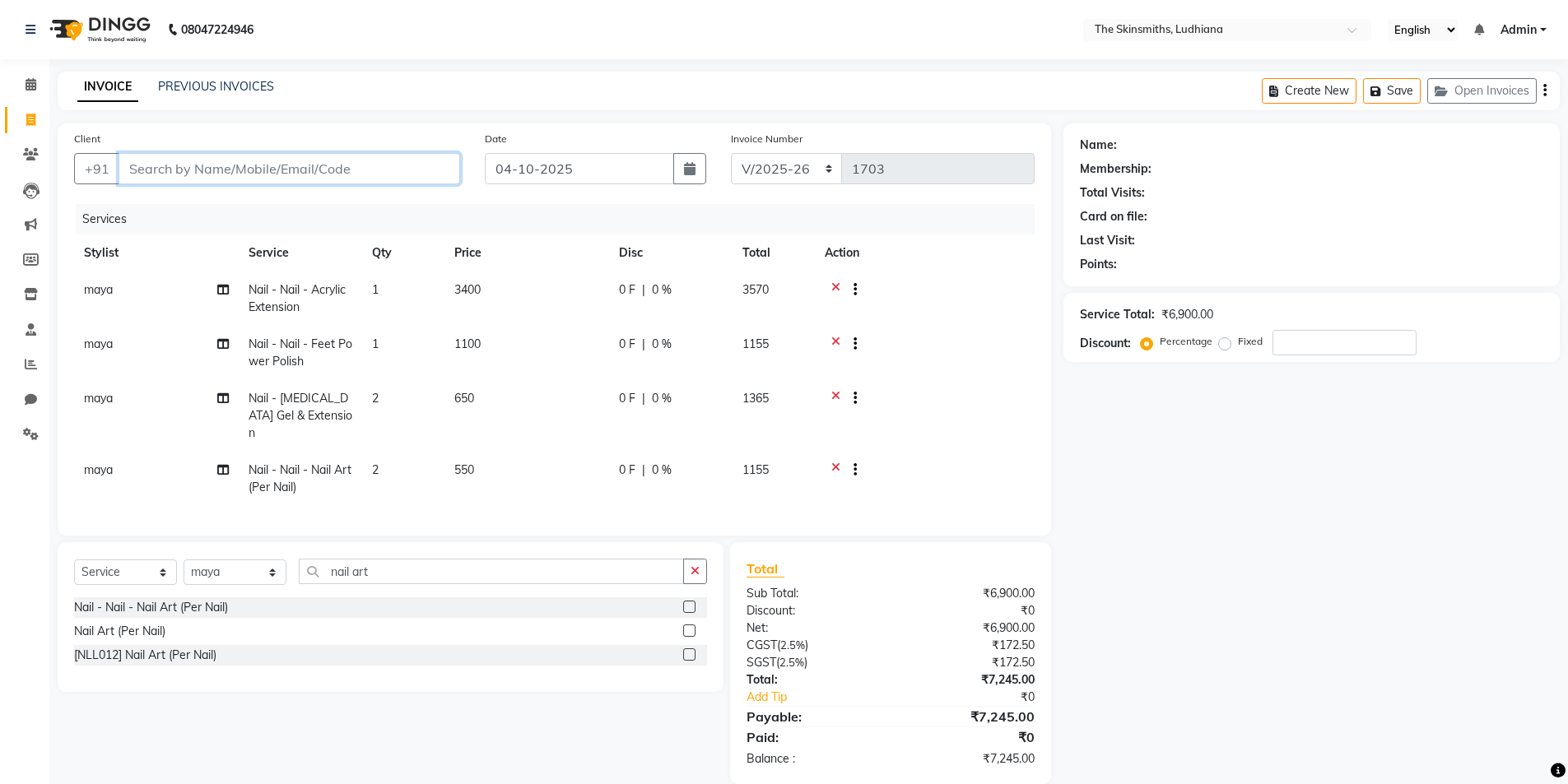
type input "s"
type input "0"
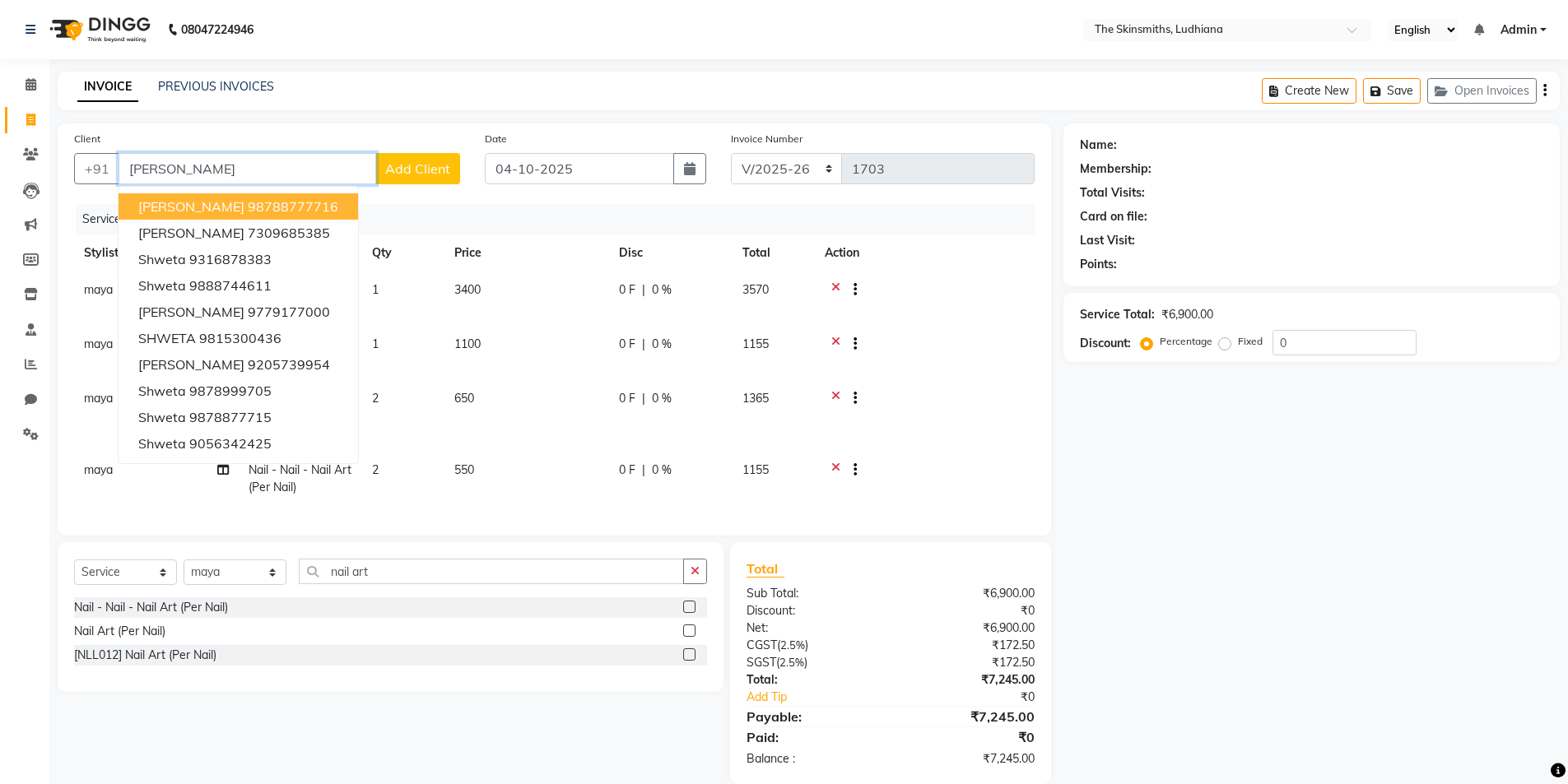
click at [339, 213] on ngb-highlight "98788777716" at bounding box center [292, 206] width 90 height 16
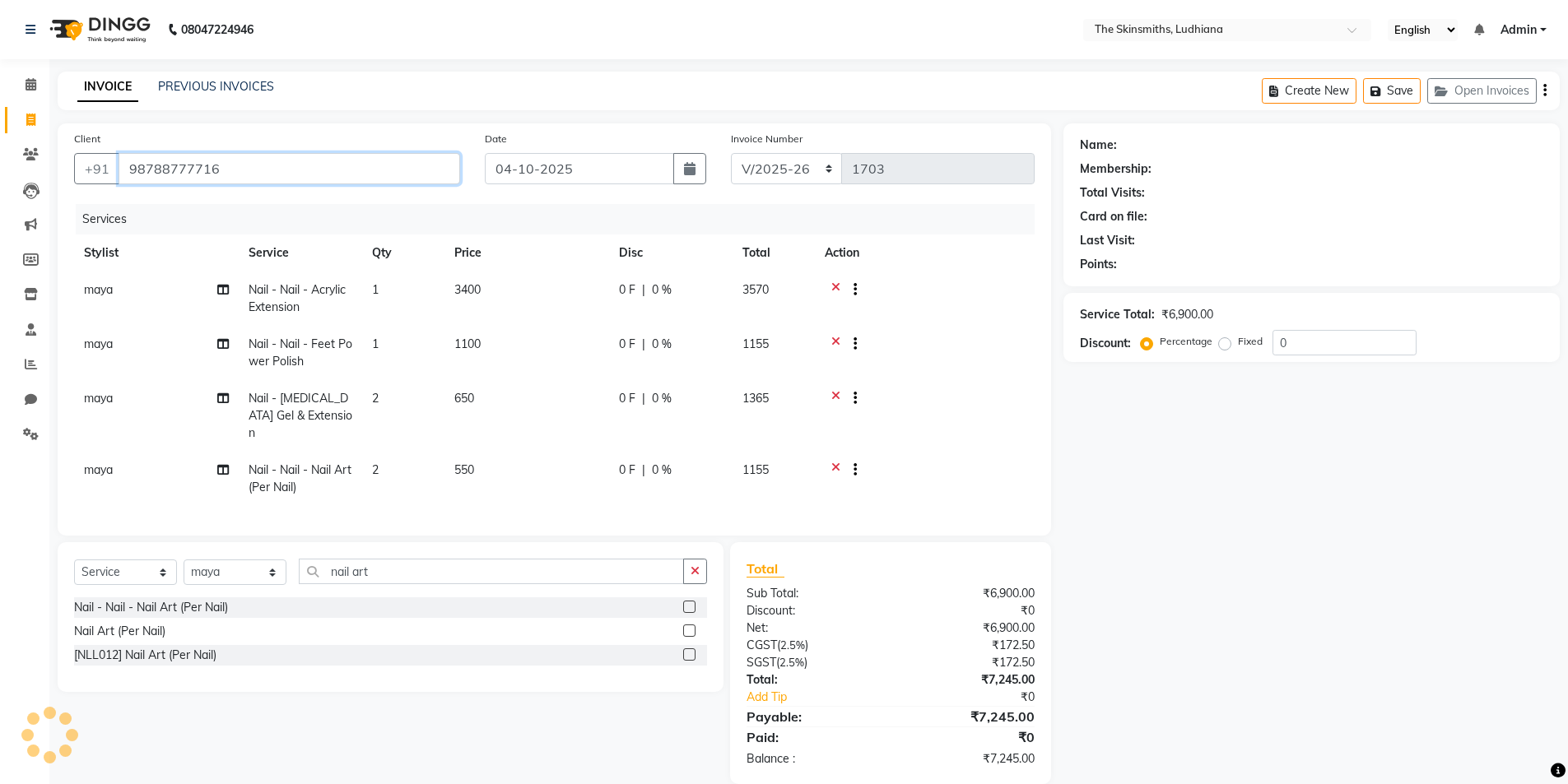
type input "98788777716"
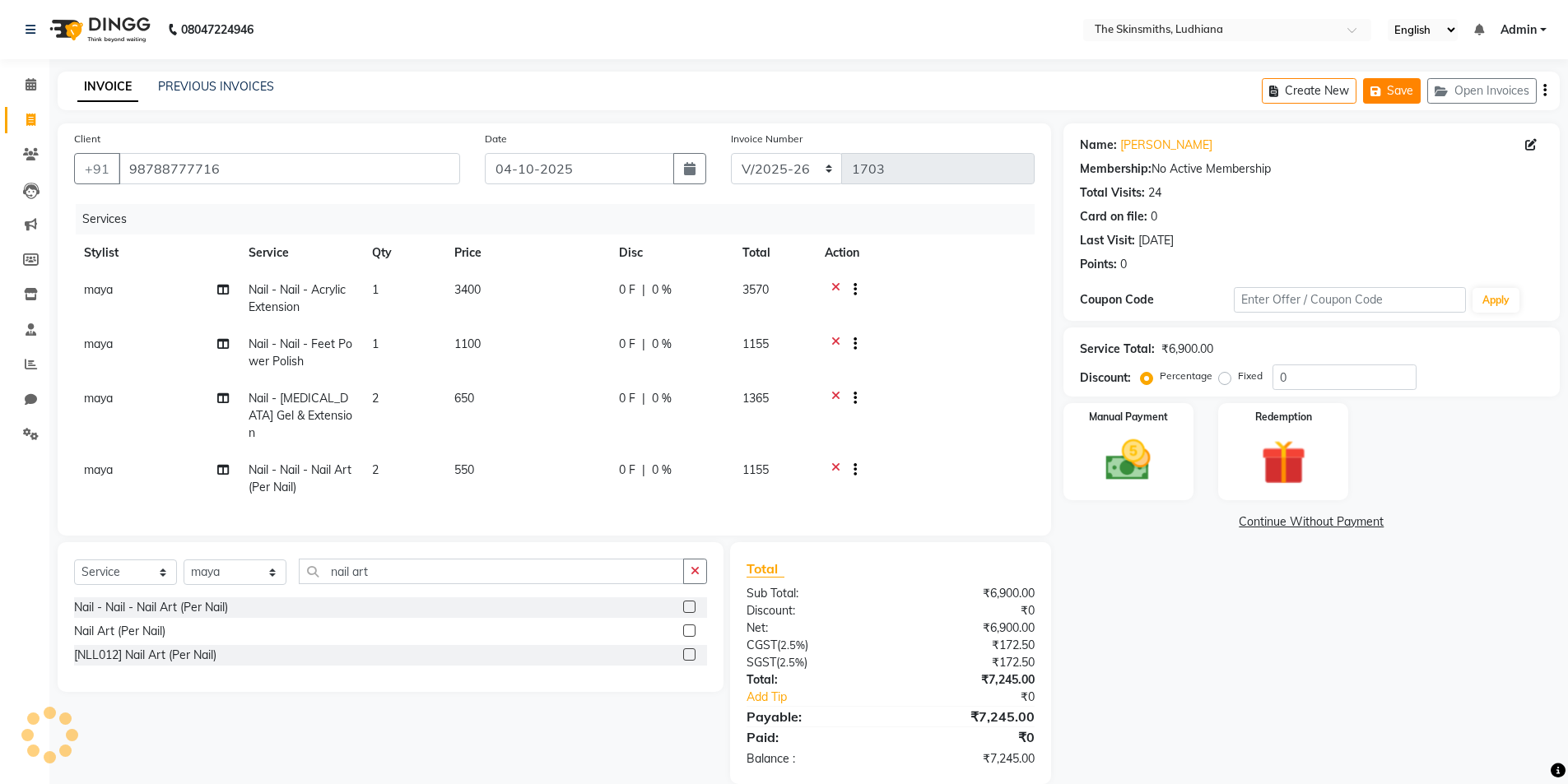
click at [1389, 85] on button "Save" at bounding box center [1391, 91] width 57 height 26
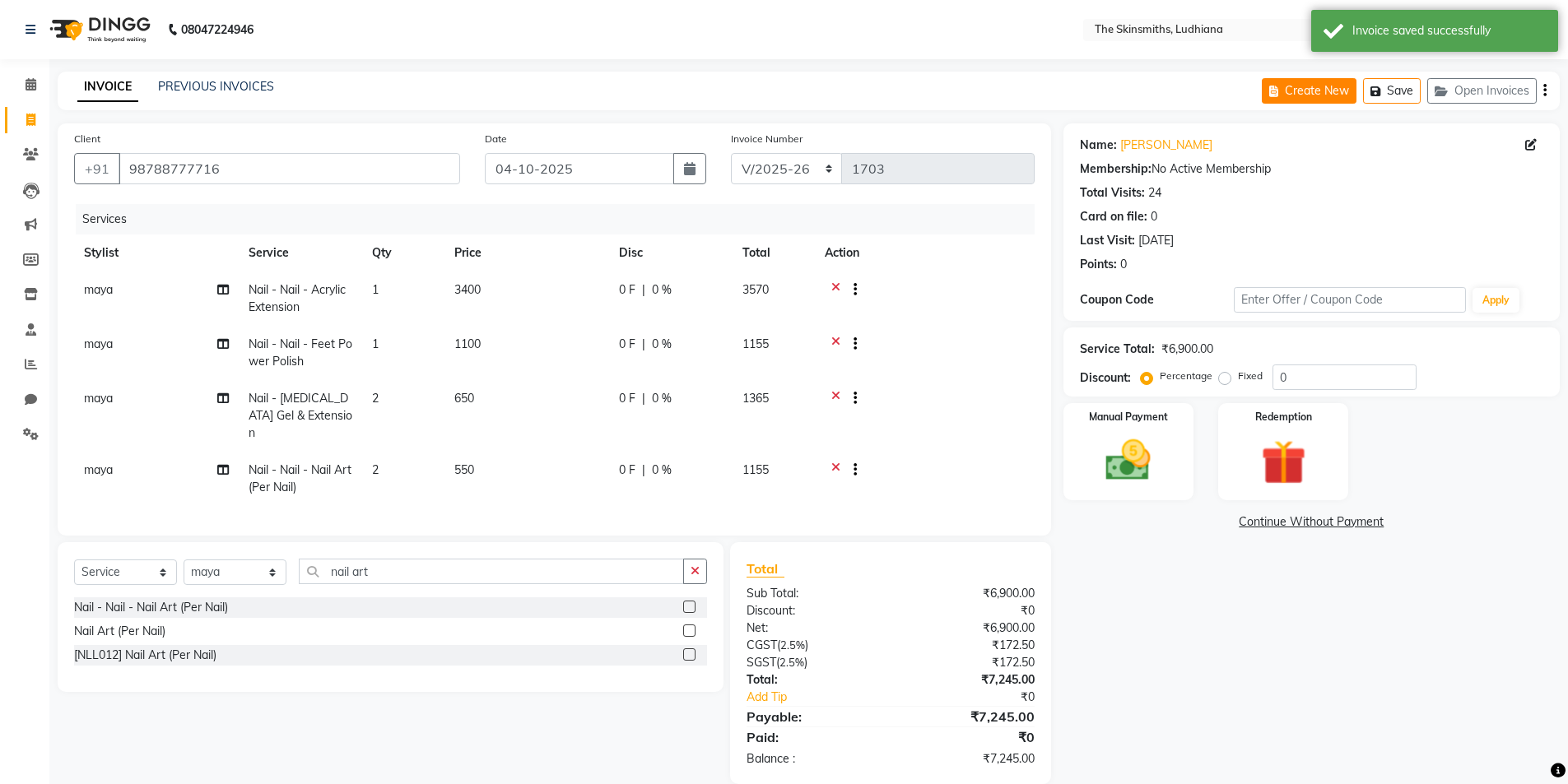
click at [1302, 90] on button "Create New" at bounding box center [1309, 91] width 95 height 26
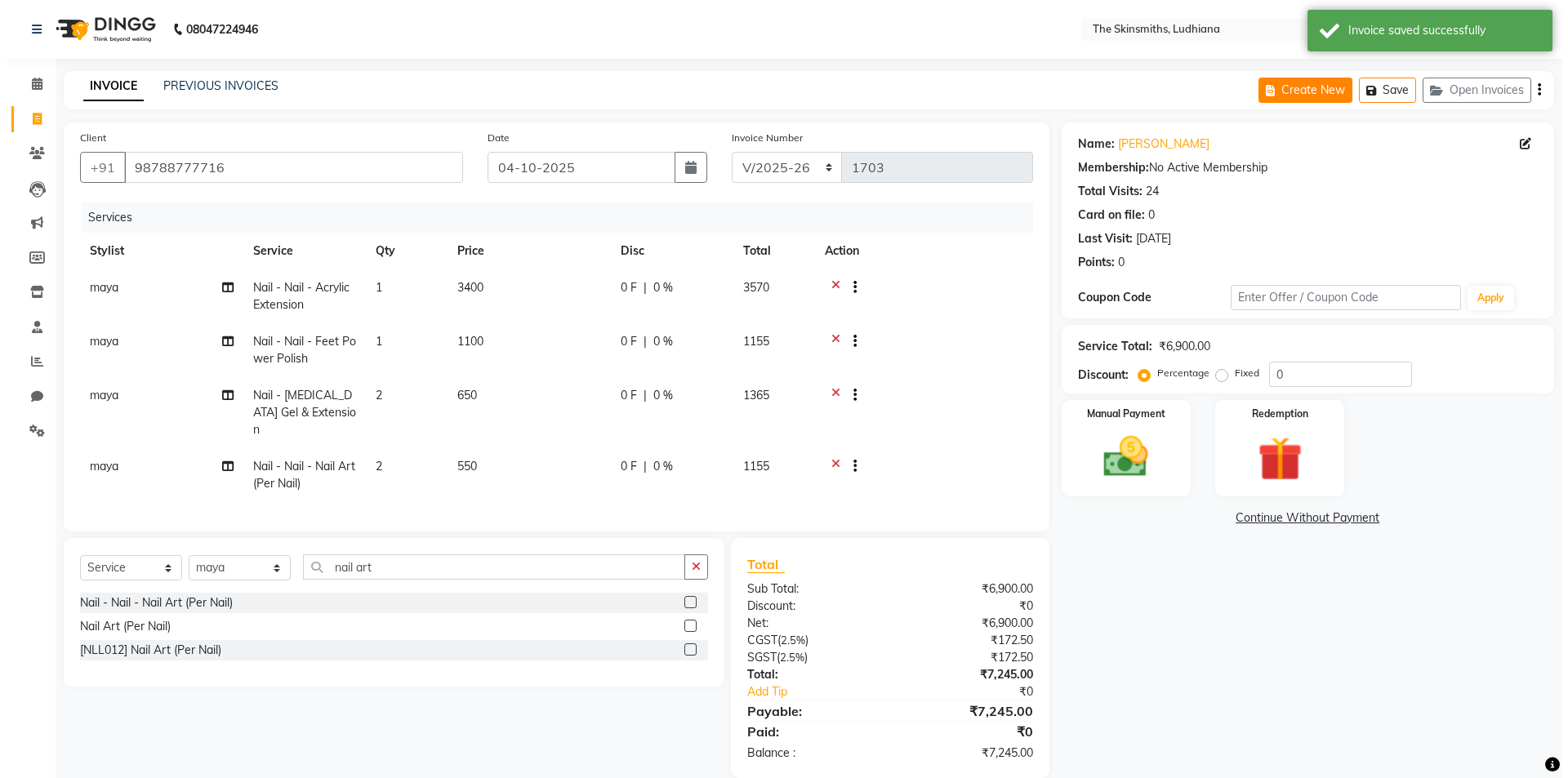
select select "service"
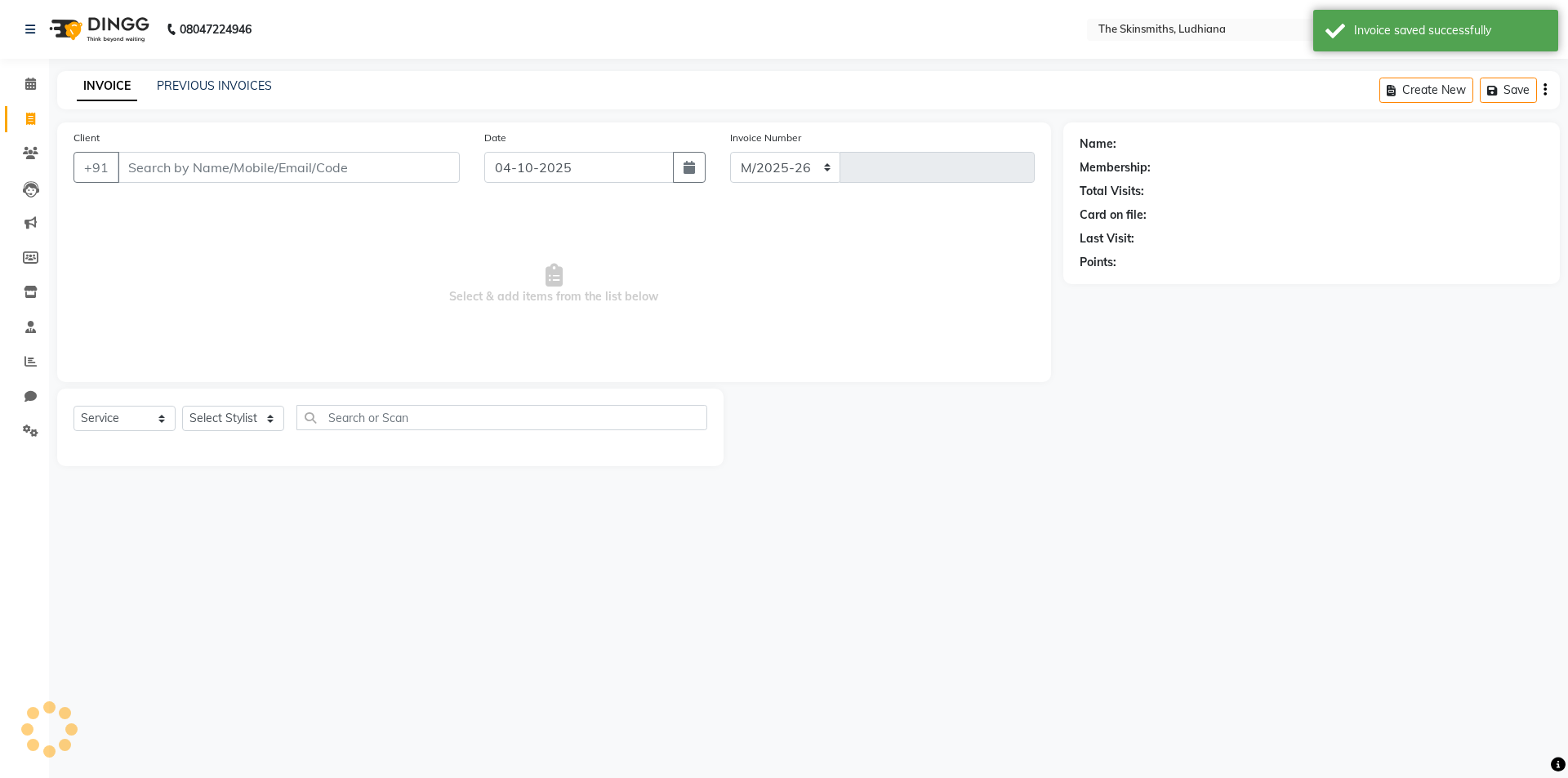
select select "8115"
type input "1703"
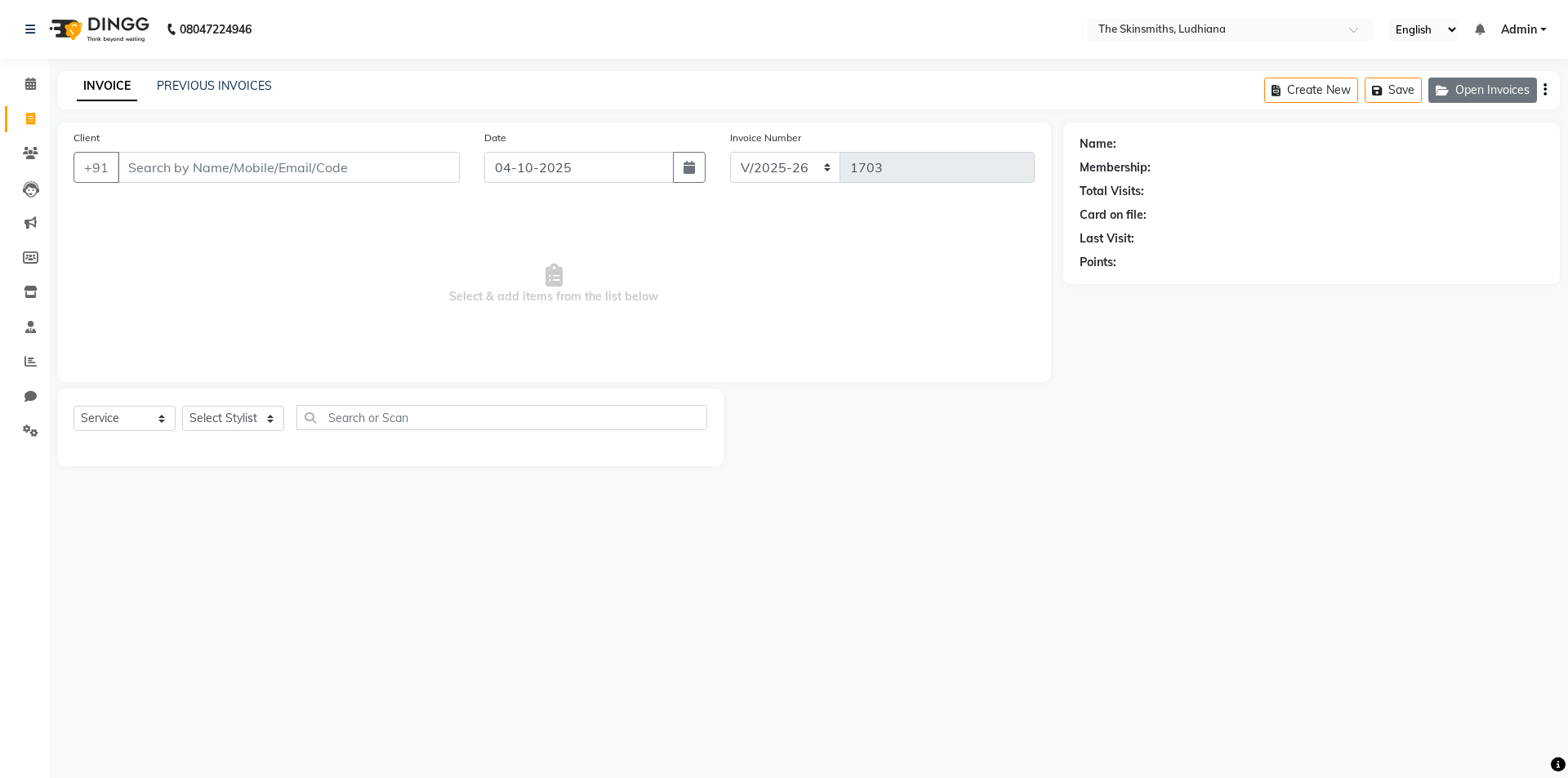
click at [1470, 78] on button "Open Invoices" at bounding box center [1483, 91] width 109 height 25
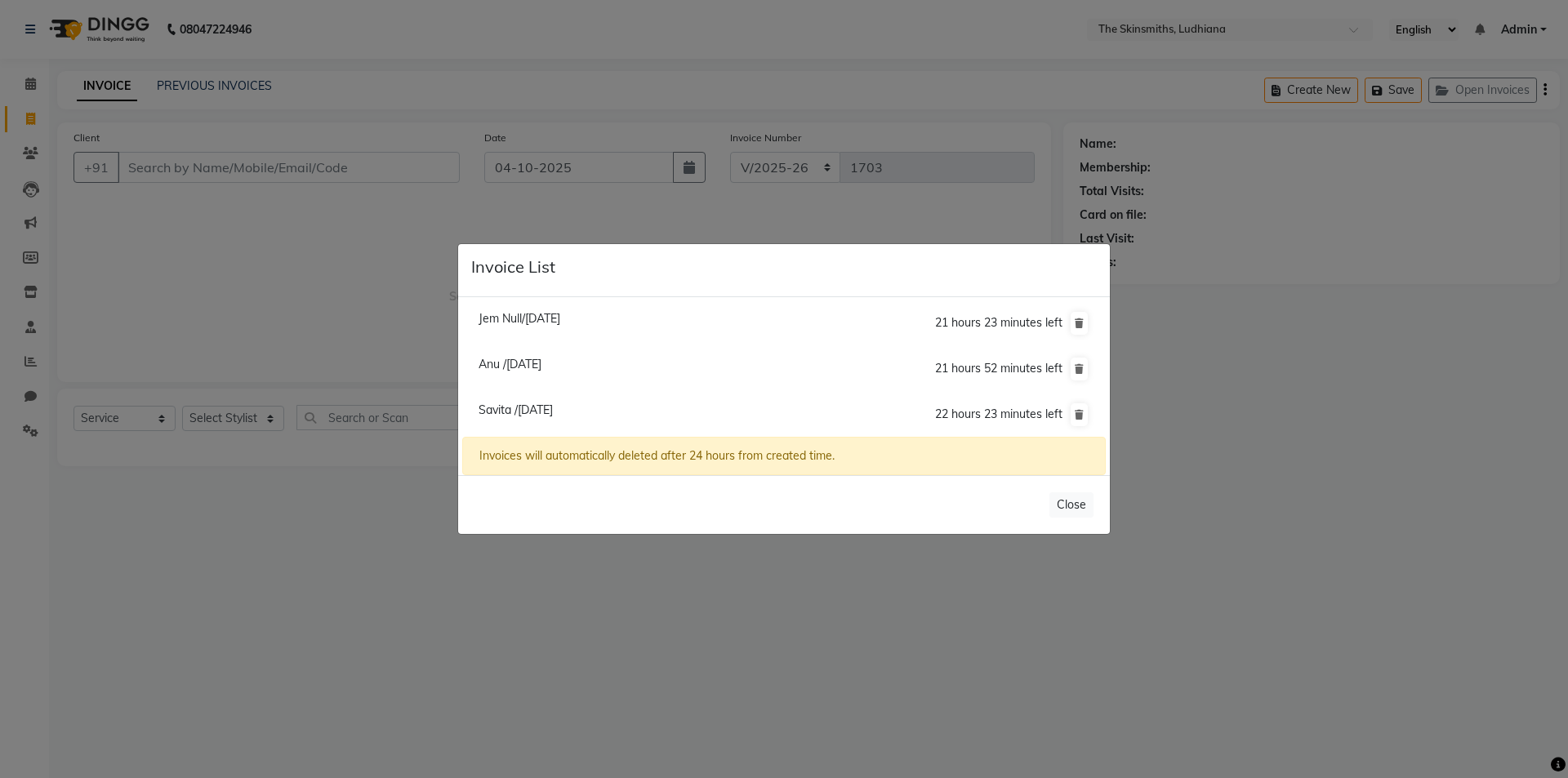
click at [418, 565] on ngb-modal-window "Invoice List Jem Null/[DATE] 21 hours 23 minutes left Anu /[DATE] 21 hours 52 m…" at bounding box center [784, 389] width 1568 height 778
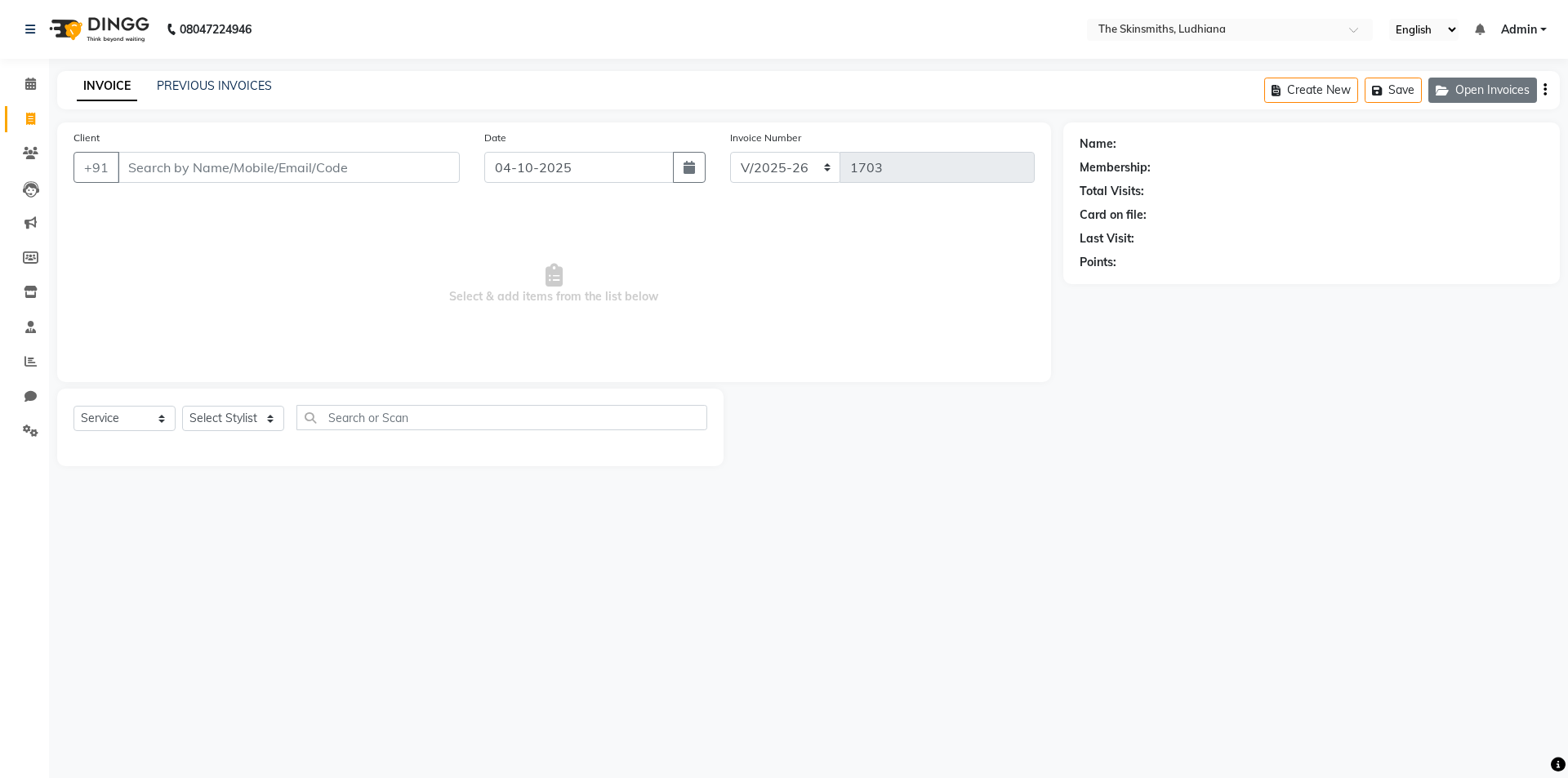
click at [1470, 96] on button "Open Invoices" at bounding box center [1483, 91] width 109 height 25
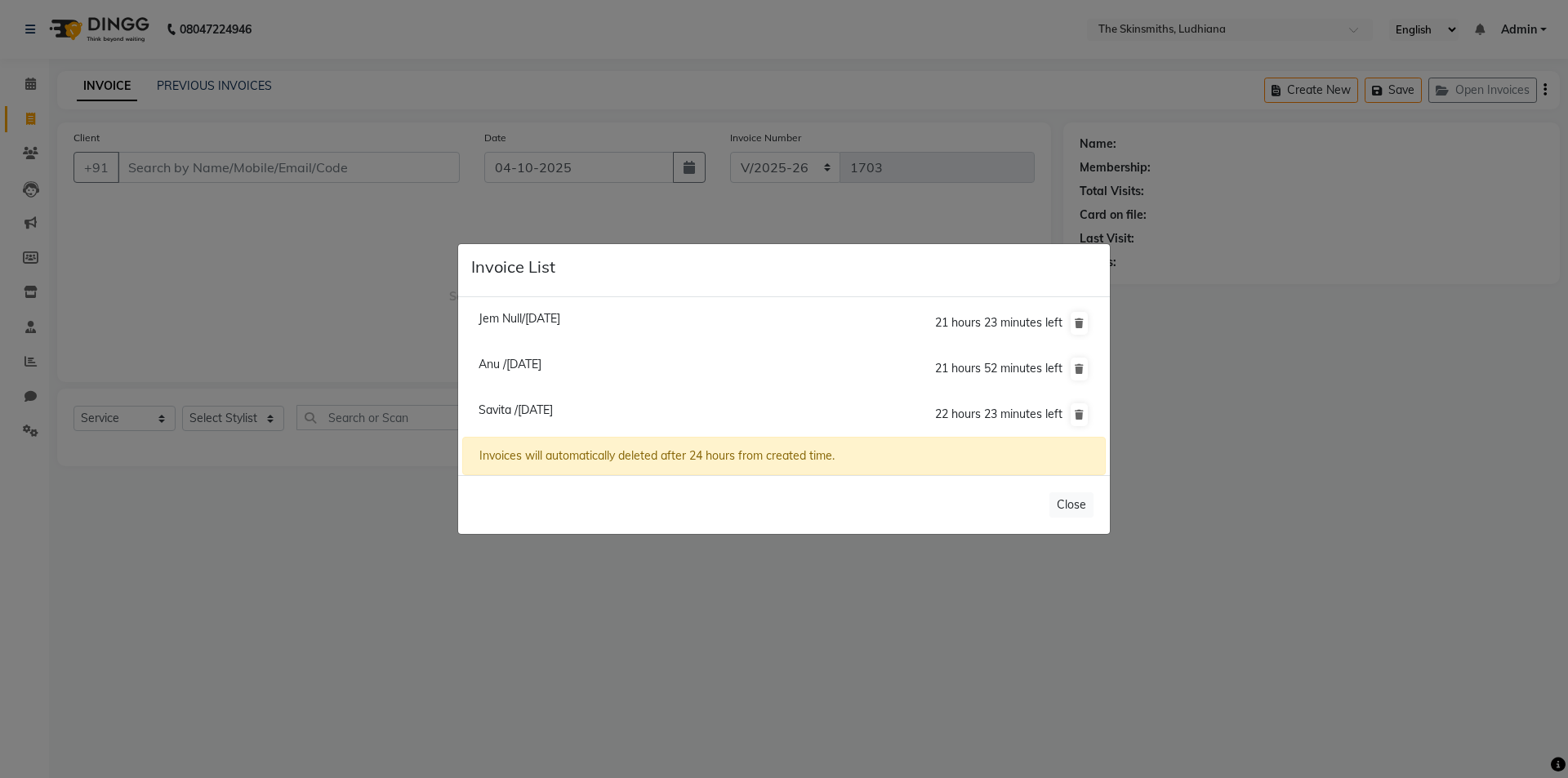
click at [1280, 467] on ngb-modal-window "Invoice List Jem Null/[DATE] 21 hours 23 minutes left Anu /[DATE] 21 hours 52 m…" at bounding box center [784, 389] width 1568 height 778
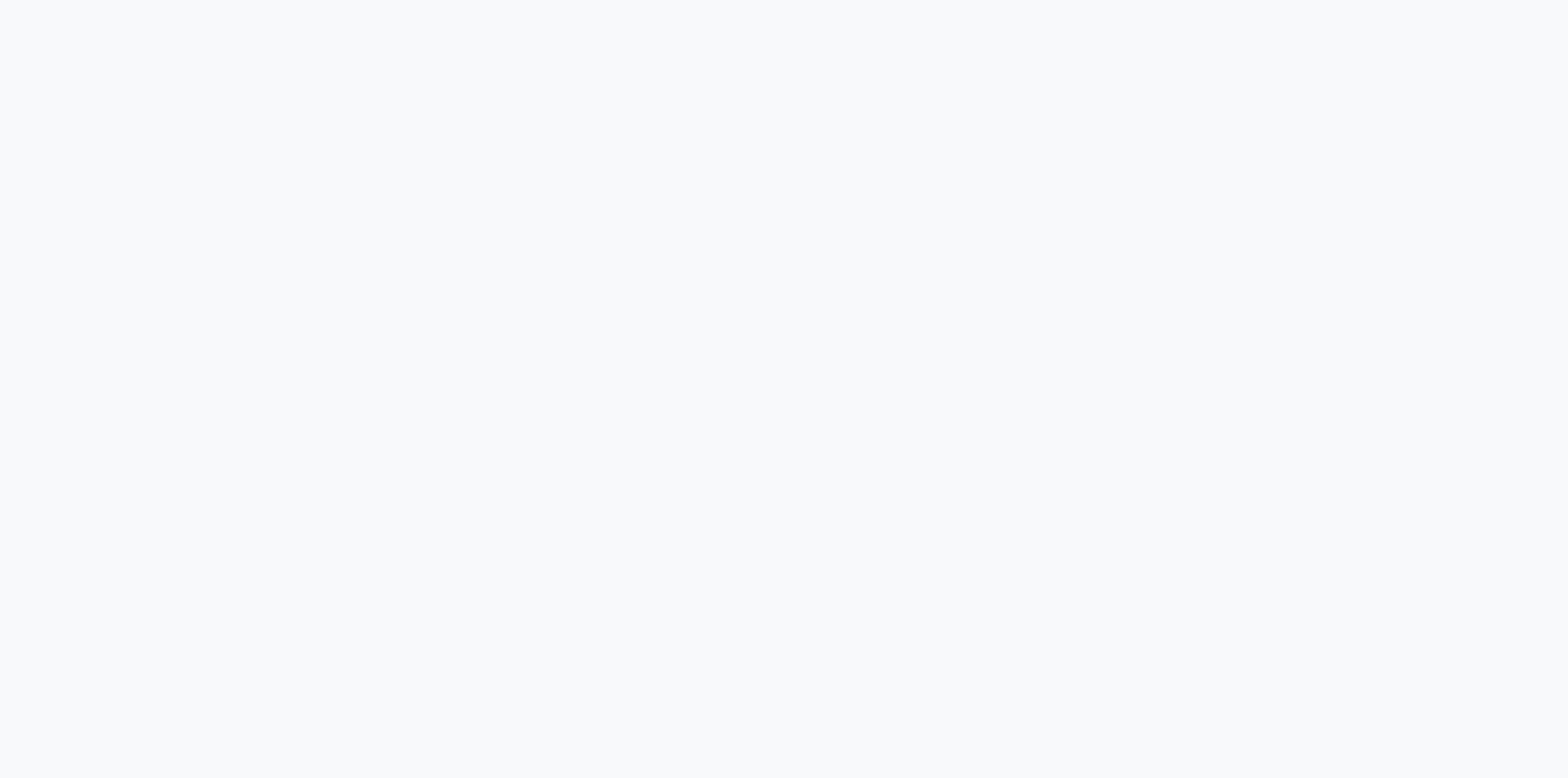
select select "service"
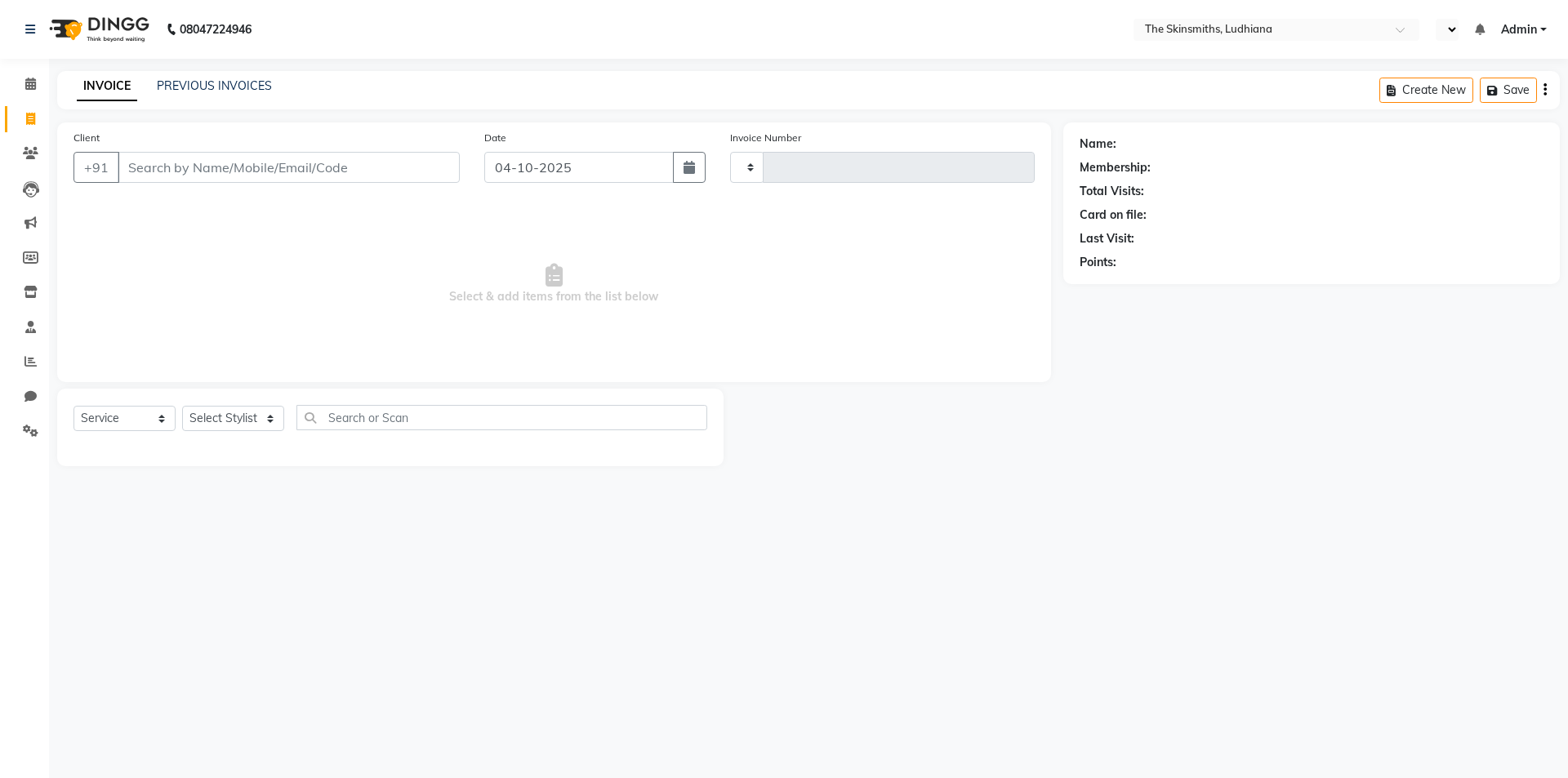
type input "1703"
select select "8115"
select select "en"
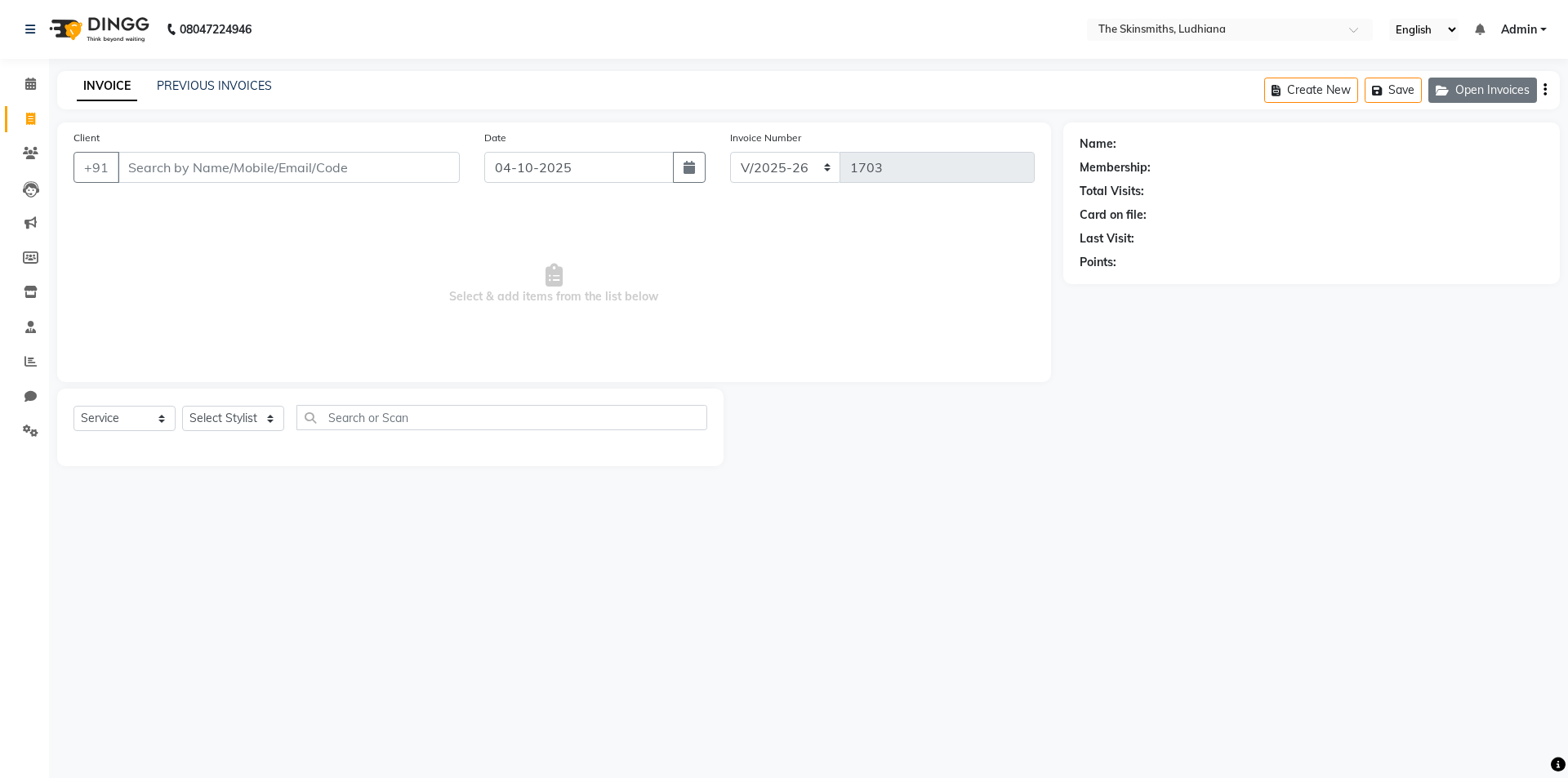
click at [1499, 89] on button "Open Invoices" at bounding box center [1483, 91] width 109 height 25
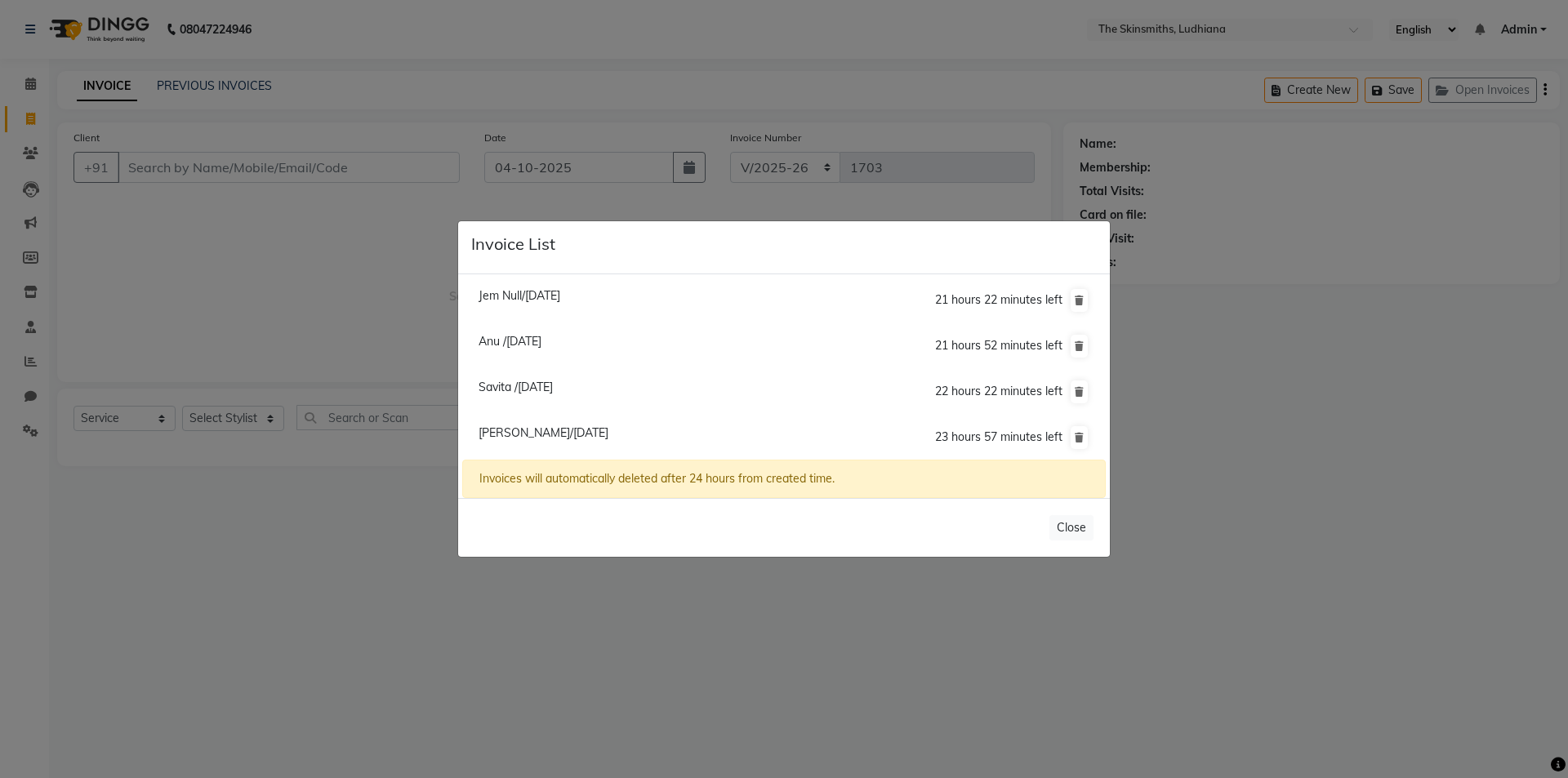
click at [425, 599] on ngb-modal-window "Invoice List Jem Null/04 October 2025 21 hours 22 minutes left Anu /04 October …" at bounding box center [784, 389] width 1568 height 778
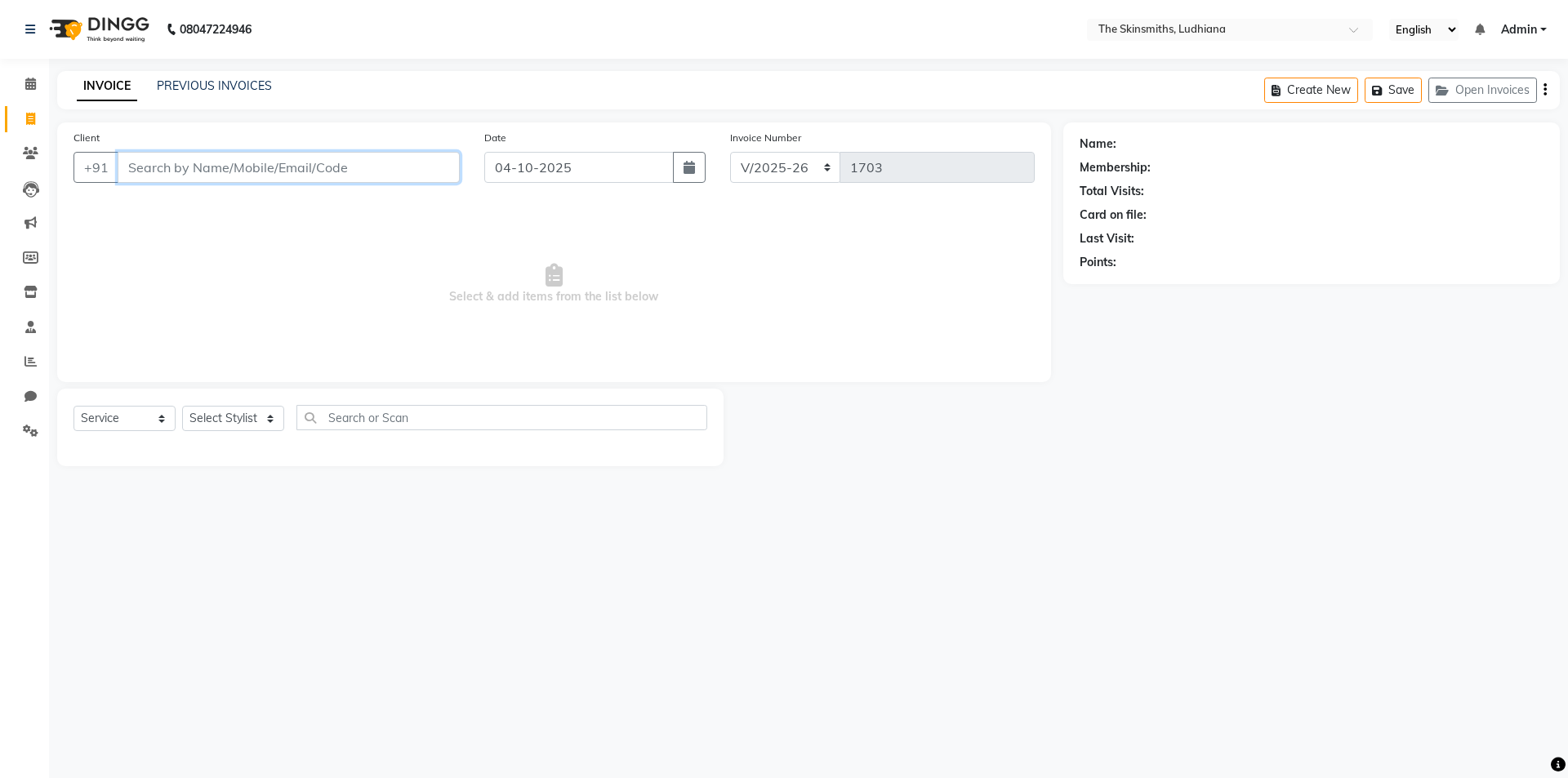
click at [313, 160] on input "Client" at bounding box center [289, 168] width 342 height 31
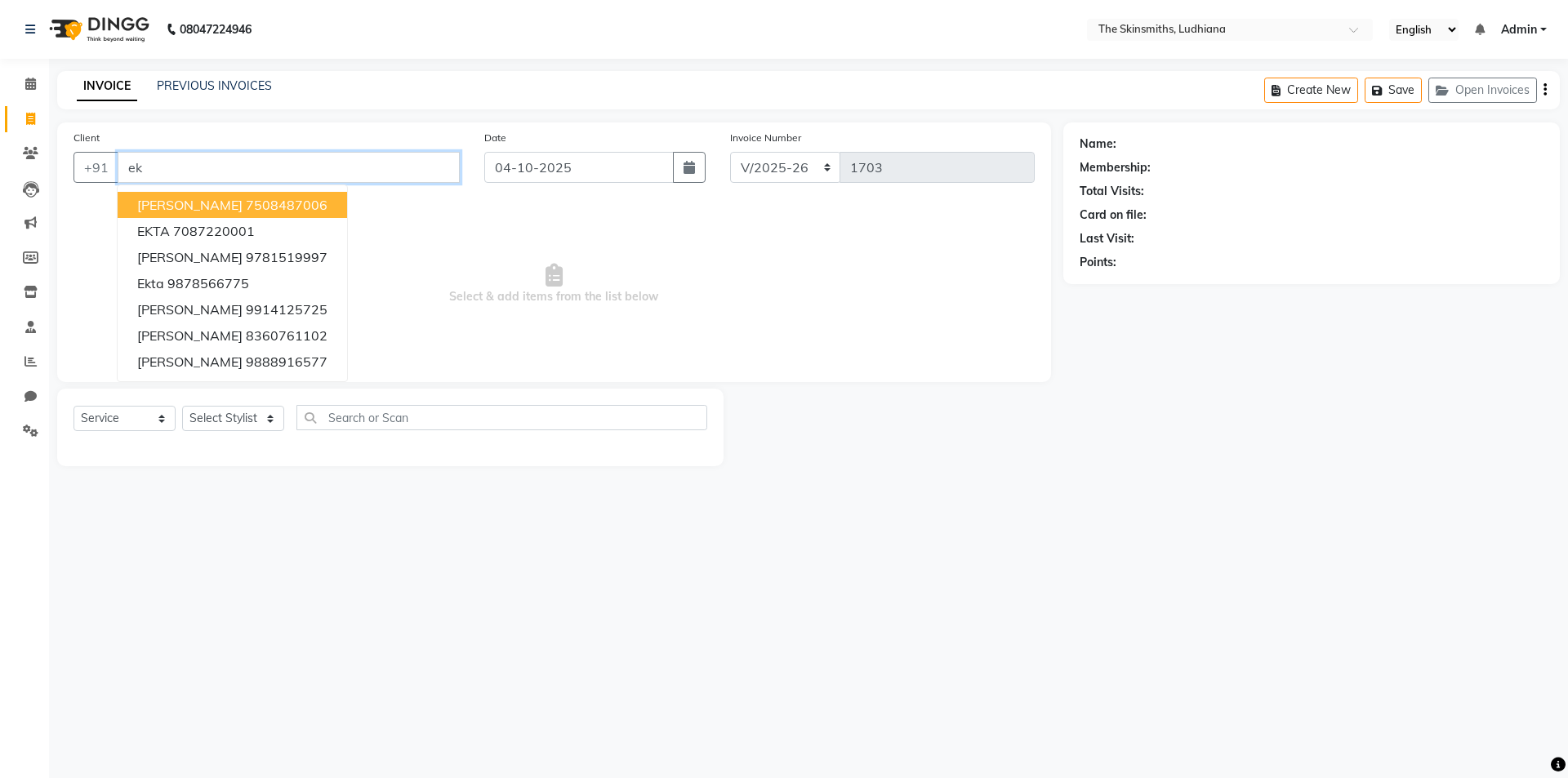
type input "e"
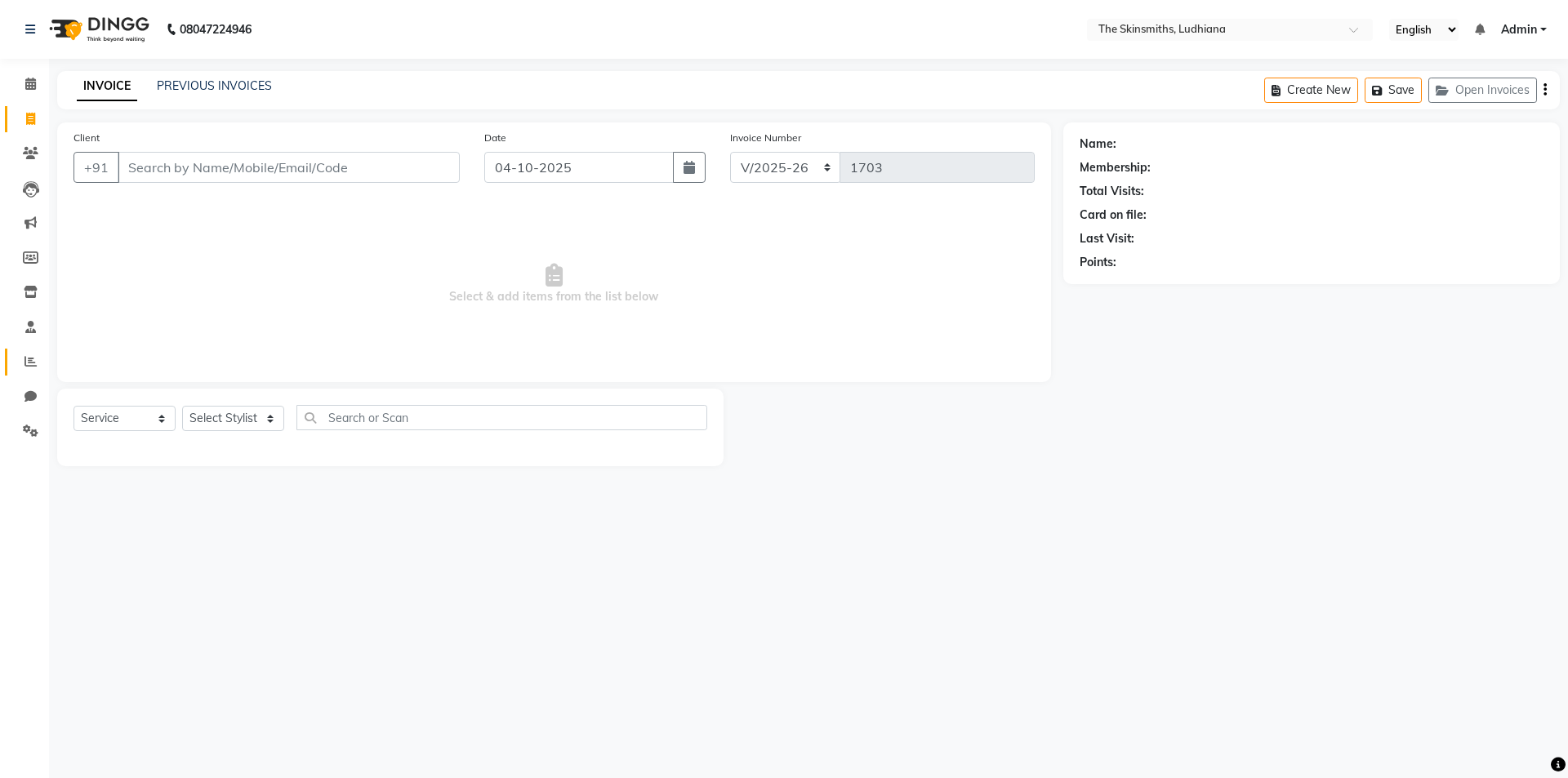
click at [29, 364] on icon at bounding box center [31, 361] width 13 height 13
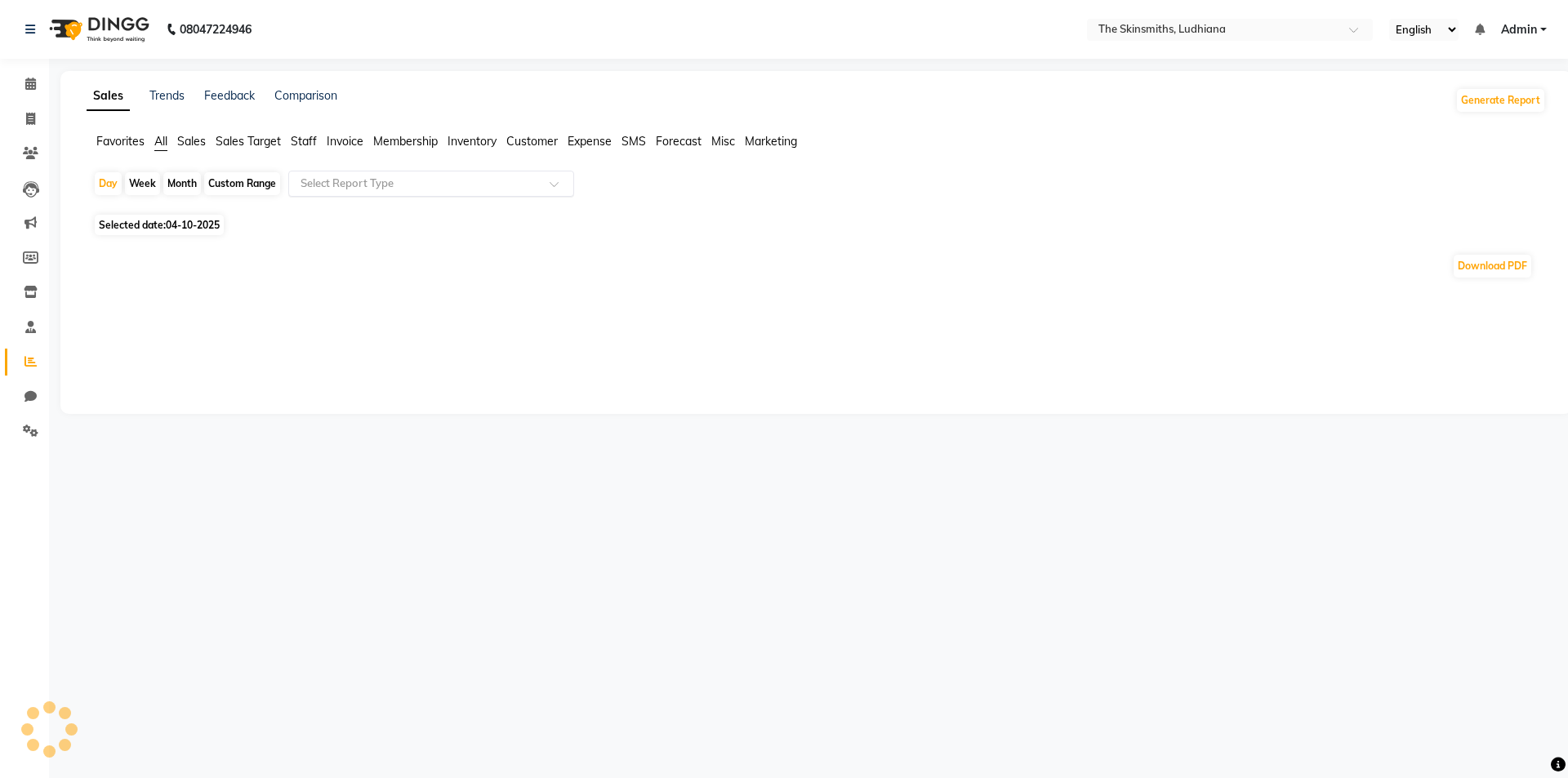
click at [409, 179] on input "text" at bounding box center [415, 184] width 236 height 16
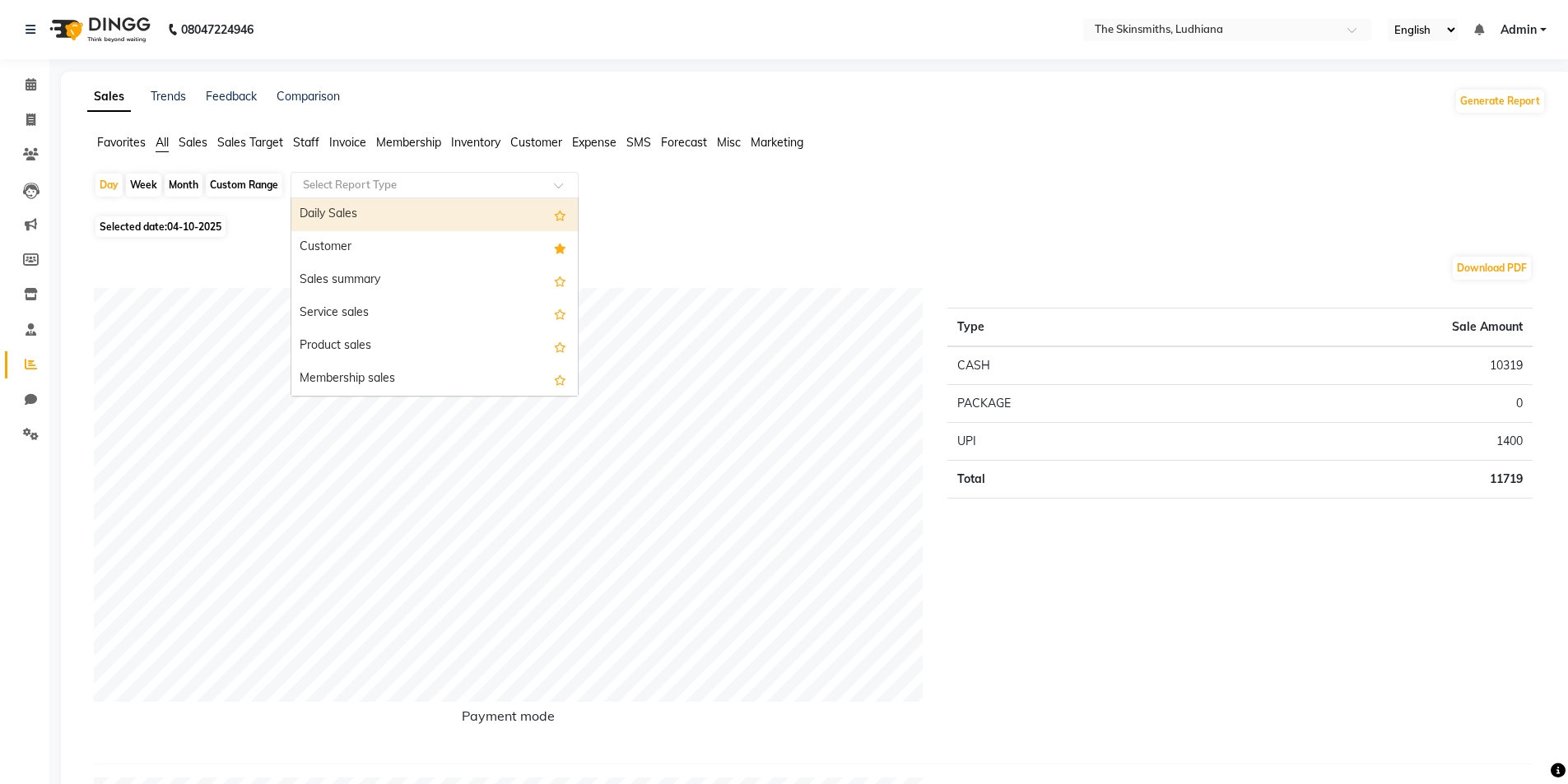
click at [388, 246] on div "Customer" at bounding box center [434, 247] width 287 height 33
select select "full_report"
select select "csv"
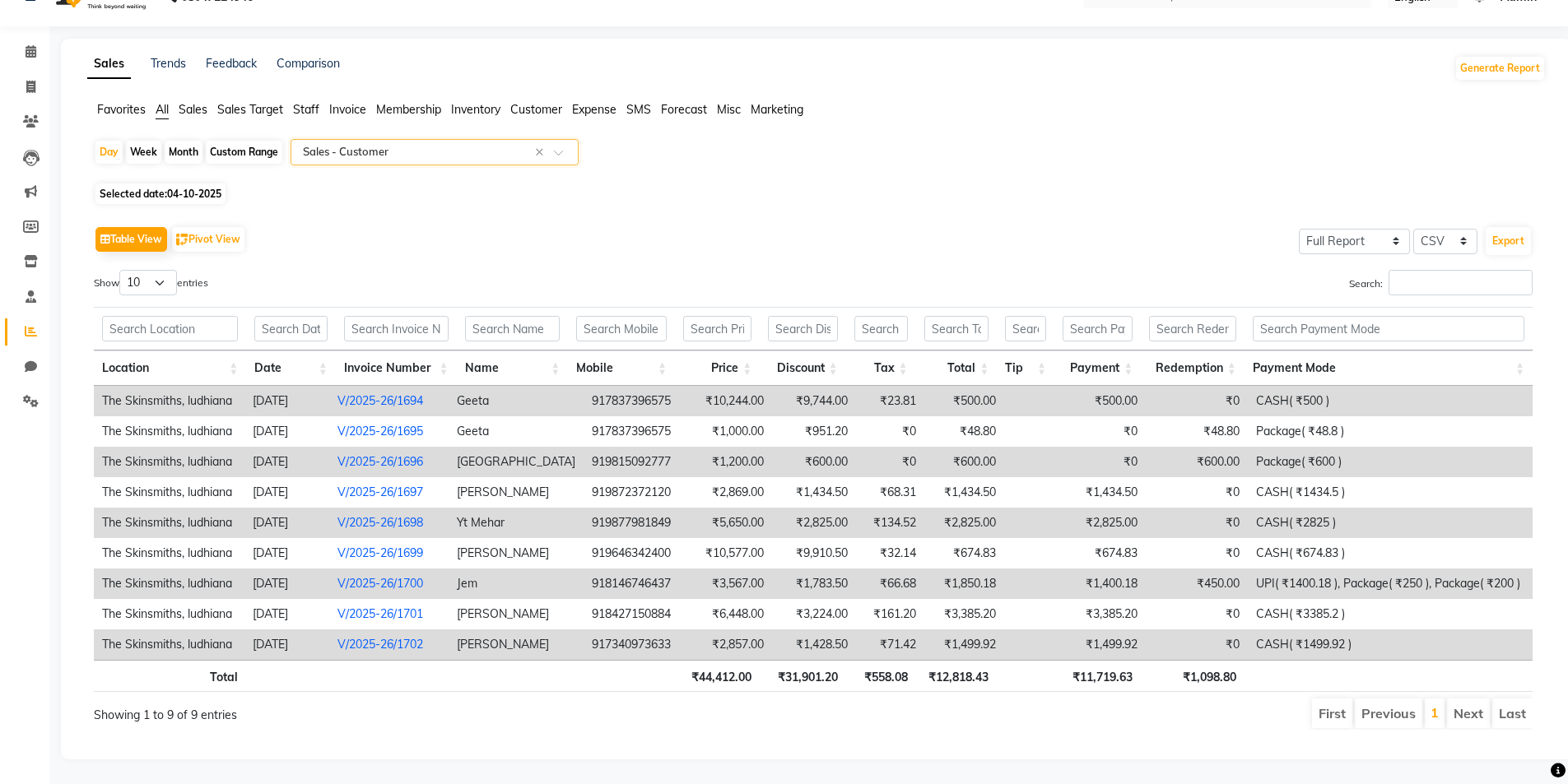
scroll to position [46, 0]
click at [1480, 708] on li "Next" at bounding box center [1468, 714] width 43 height 29
click at [29, 80] on icon at bounding box center [31, 87] width 9 height 13
select select "service"
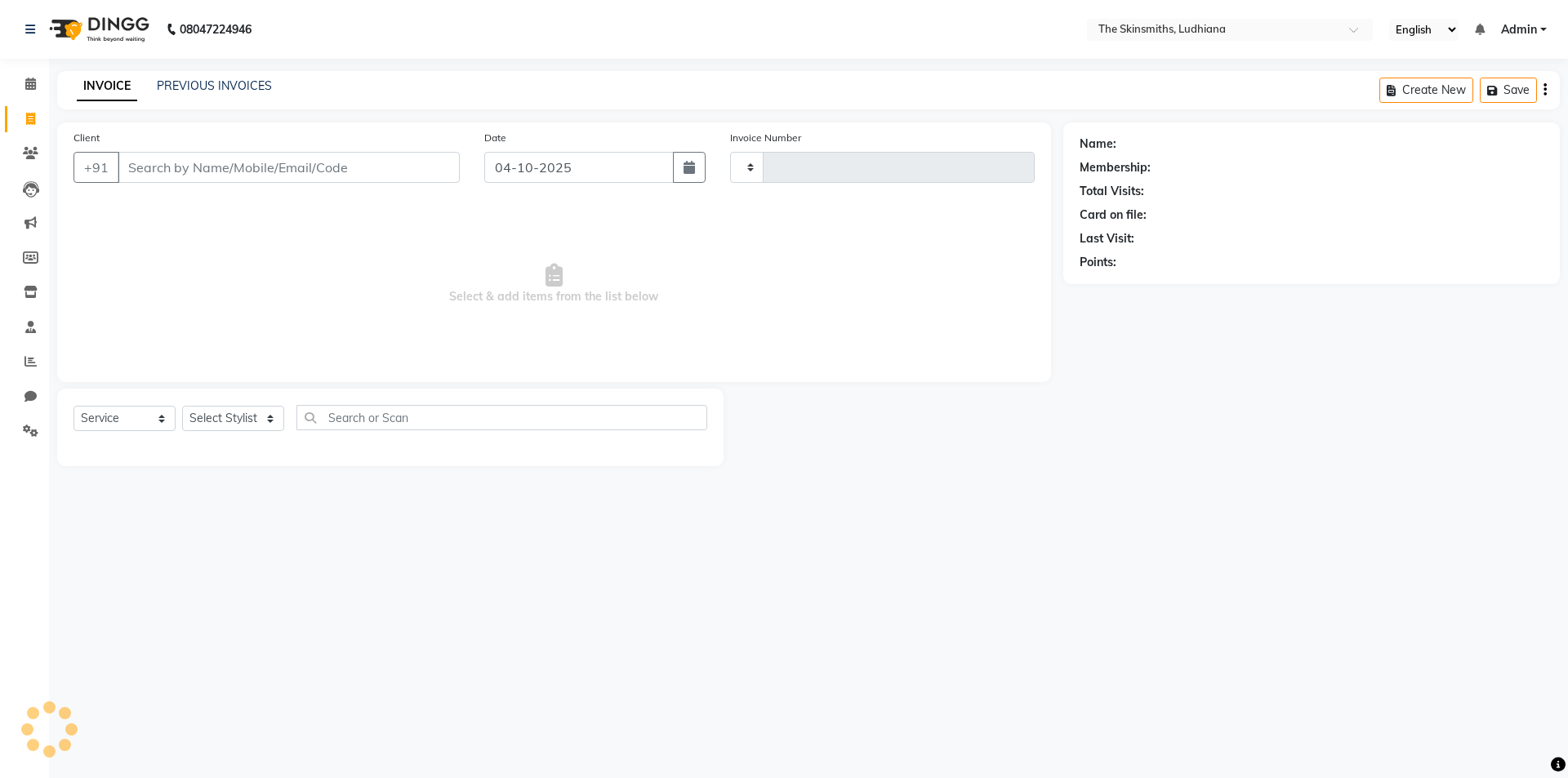
type input "1703"
select select "8115"
click at [1487, 88] on button "Open Invoices" at bounding box center [1483, 91] width 109 height 25
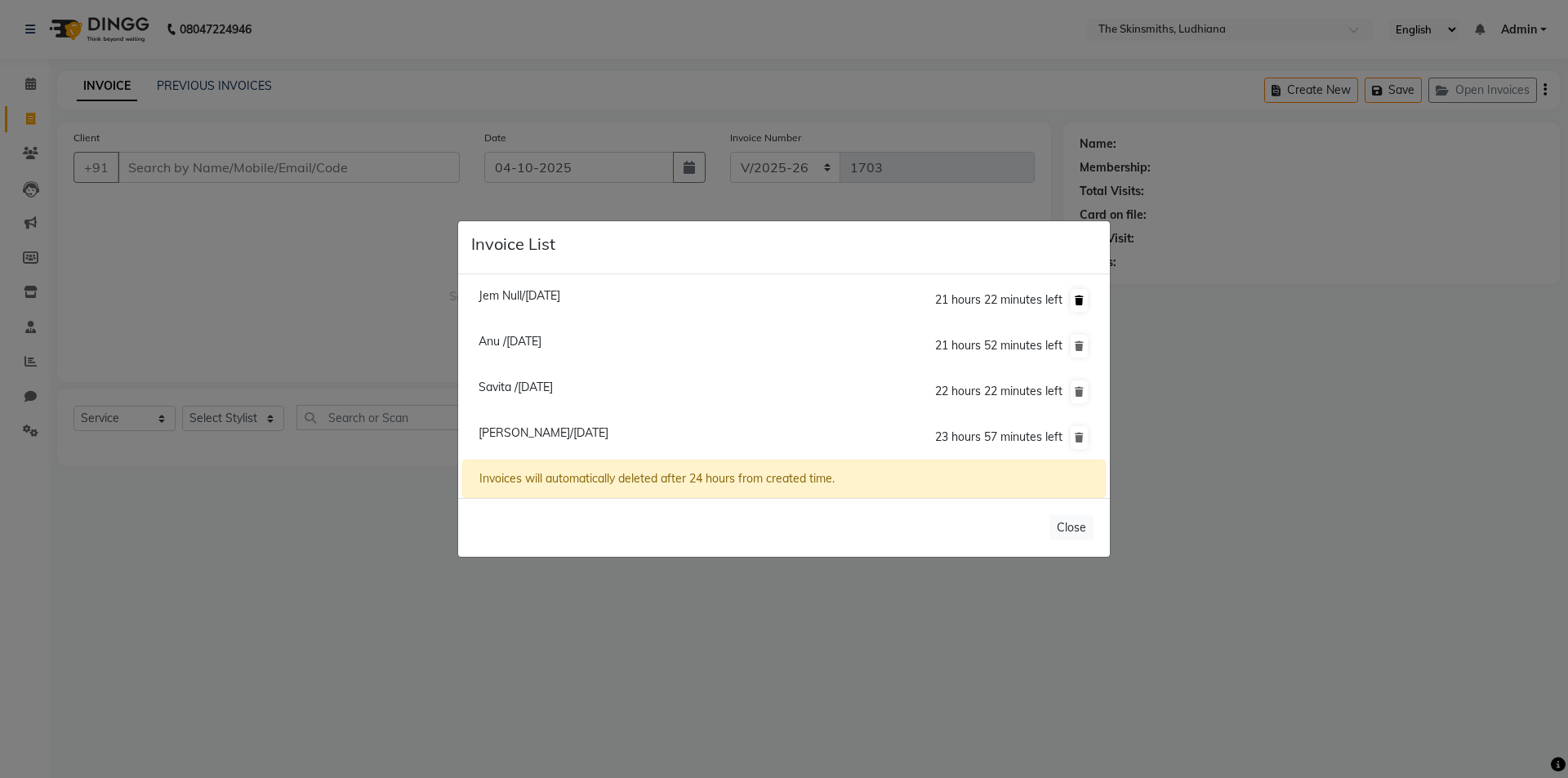
click at [1080, 300] on icon at bounding box center [1080, 300] width 9 height 10
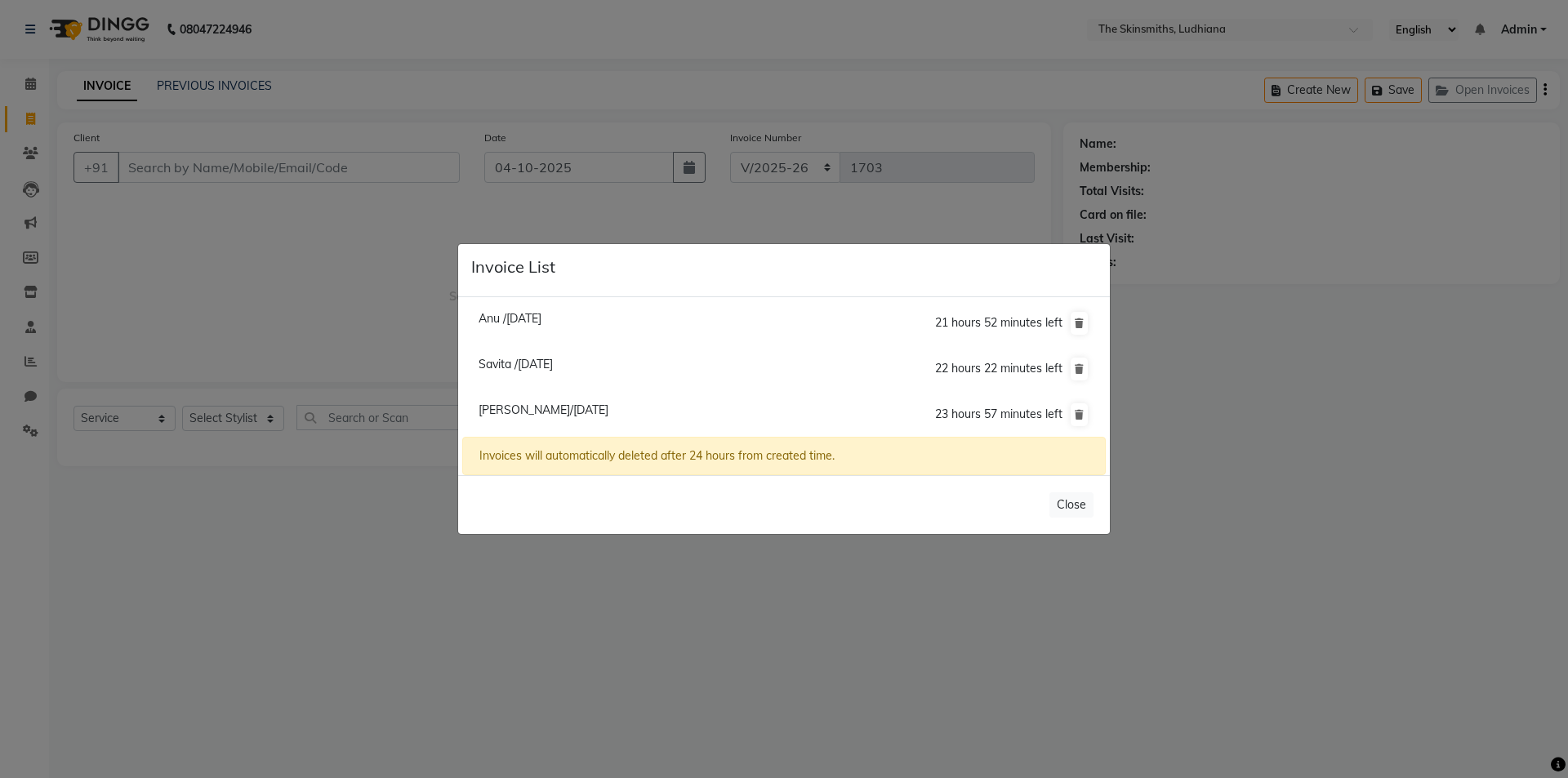
click at [426, 593] on ngb-modal-window "Invoice List Anu /04 October 2025 21 hours 52 minutes left Savita /04 October 2…" at bounding box center [784, 389] width 1568 height 778
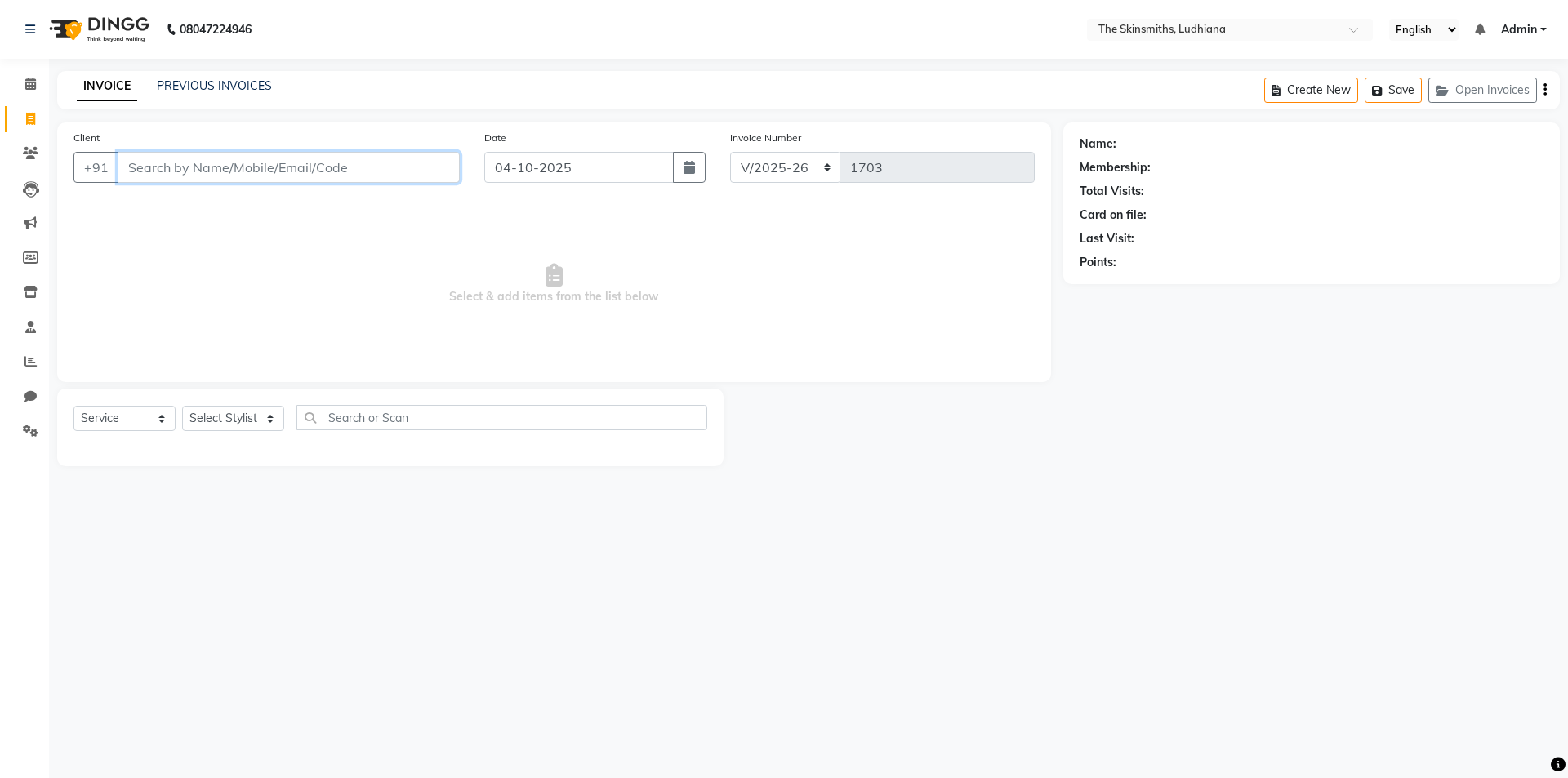
click at [312, 164] on input "Client" at bounding box center [289, 168] width 342 height 31
type input "7508487006"
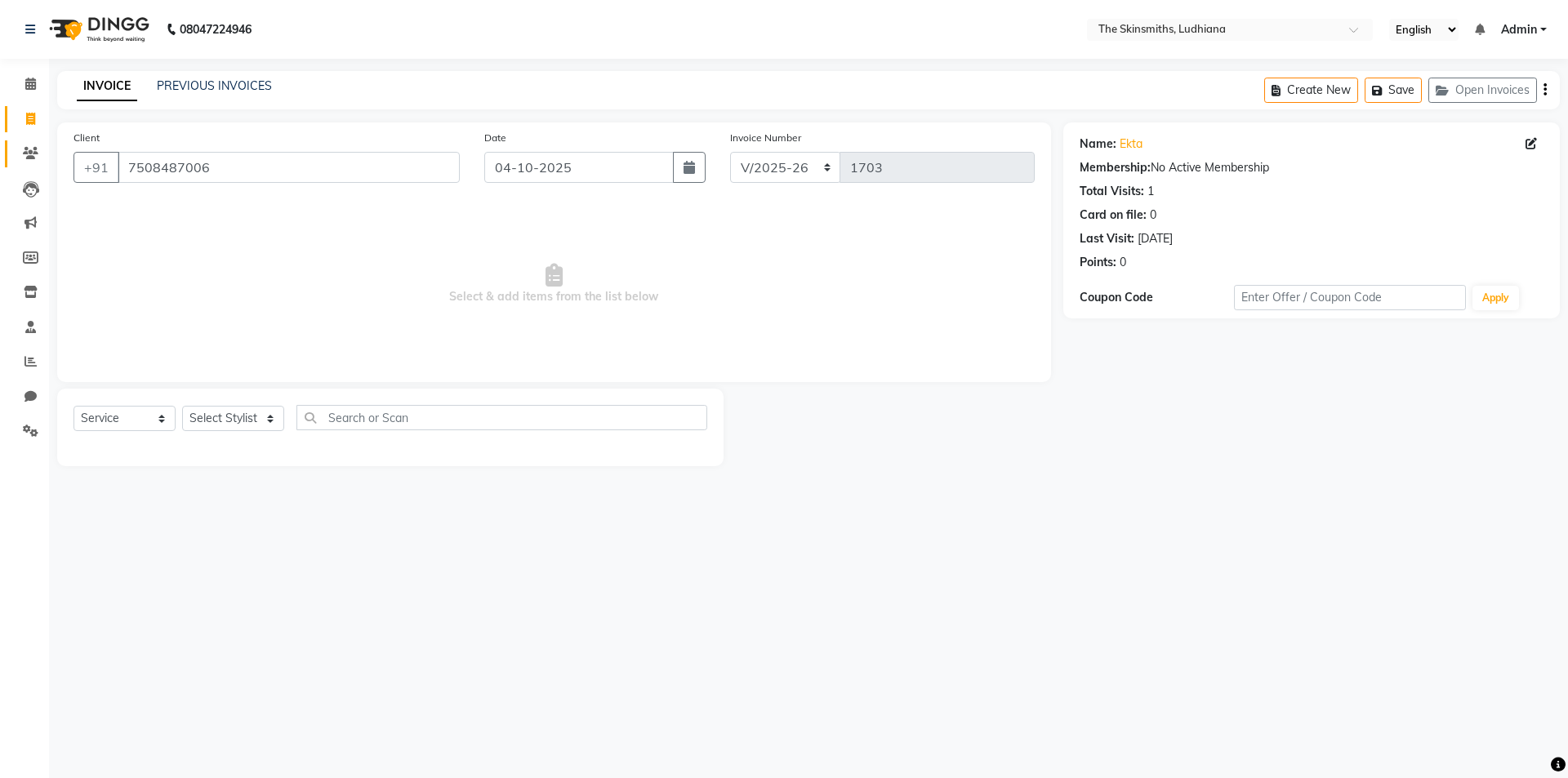
click at [22, 155] on span at bounding box center [31, 154] width 29 height 19
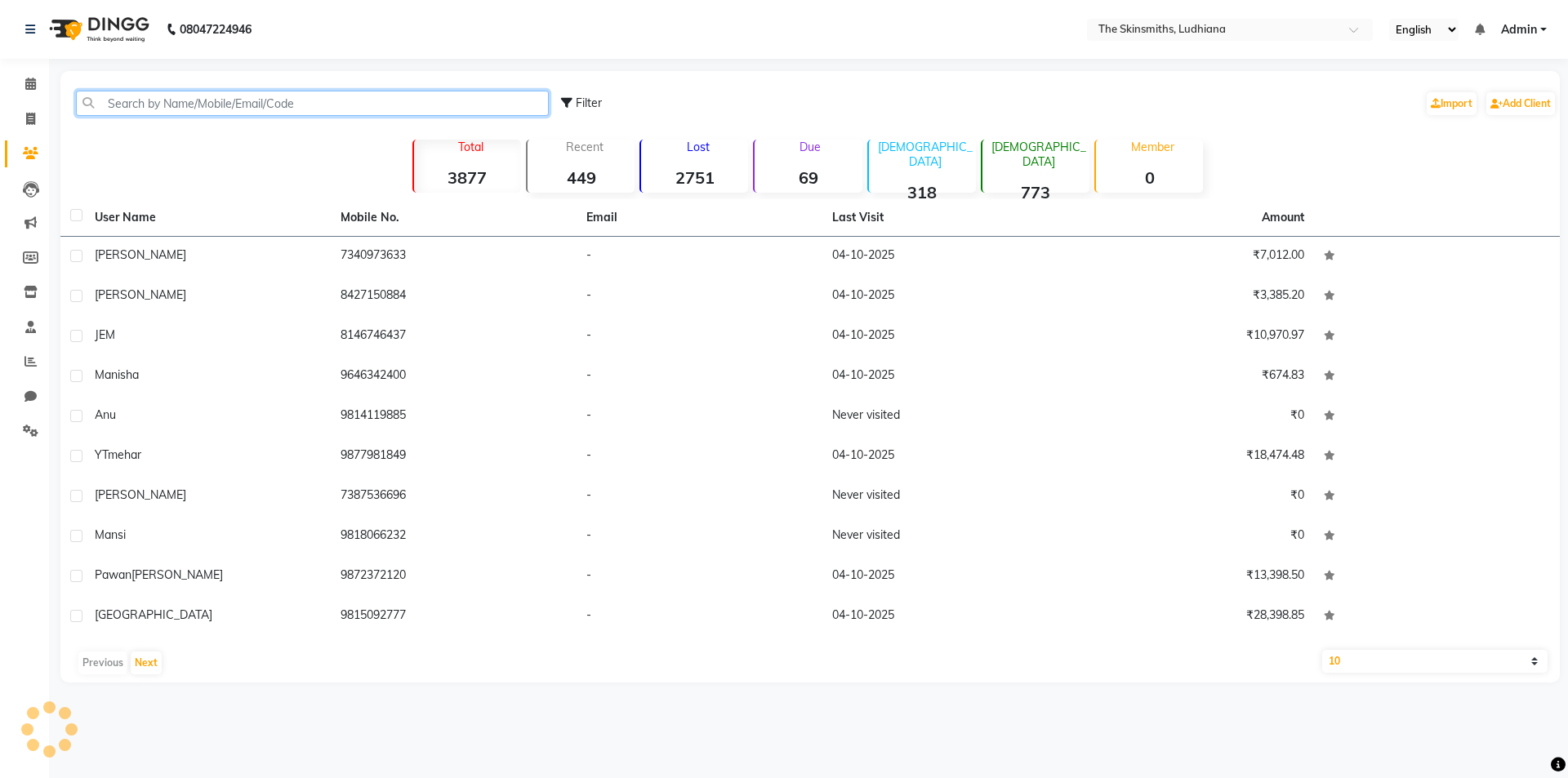
click at [337, 101] on input "text" at bounding box center [313, 103] width 473 height 25
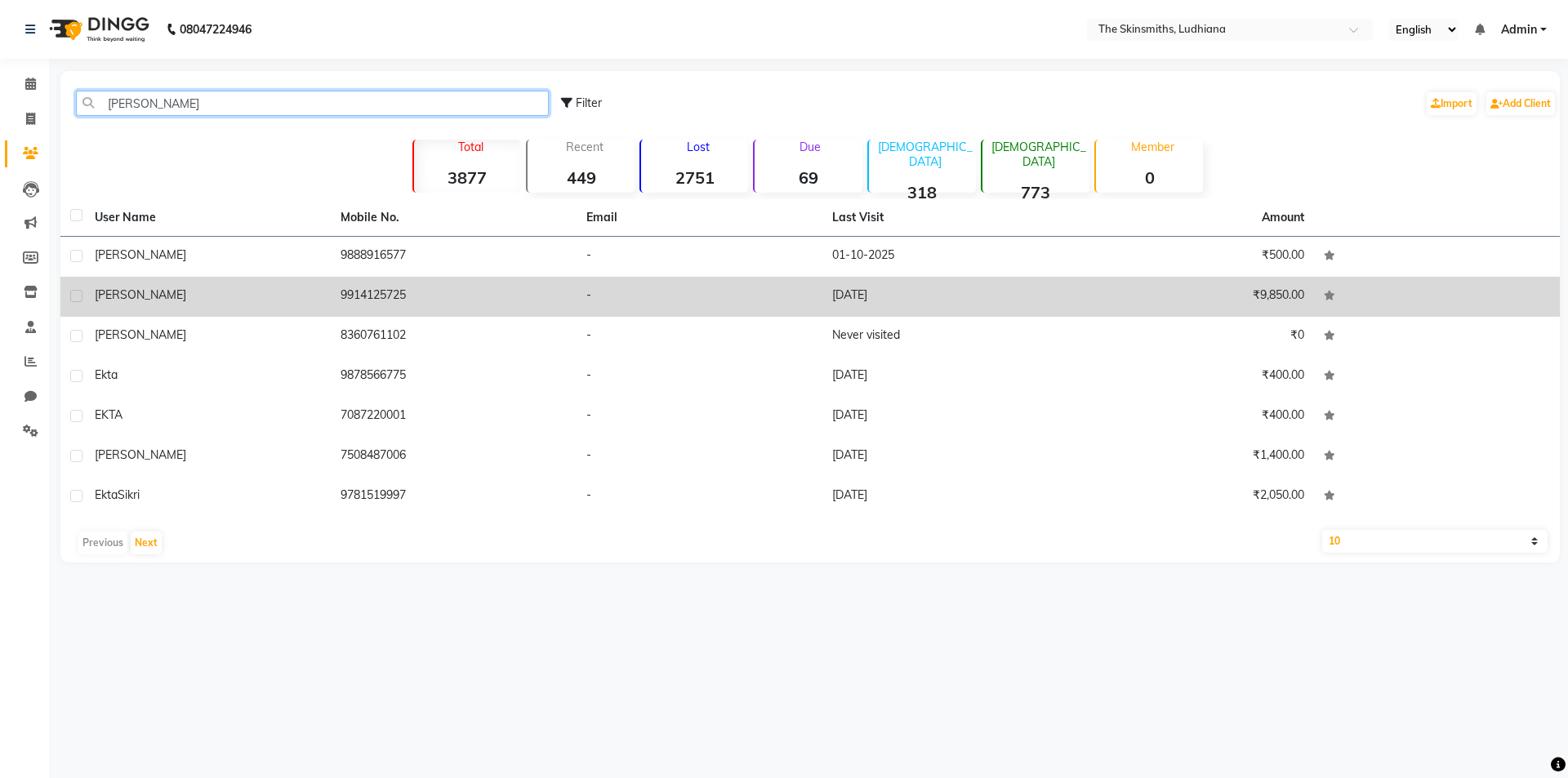
type input "ekta"
click at [861, 293] on td "16-08-2025" at bounding box center [945, 297] width 245 height 40
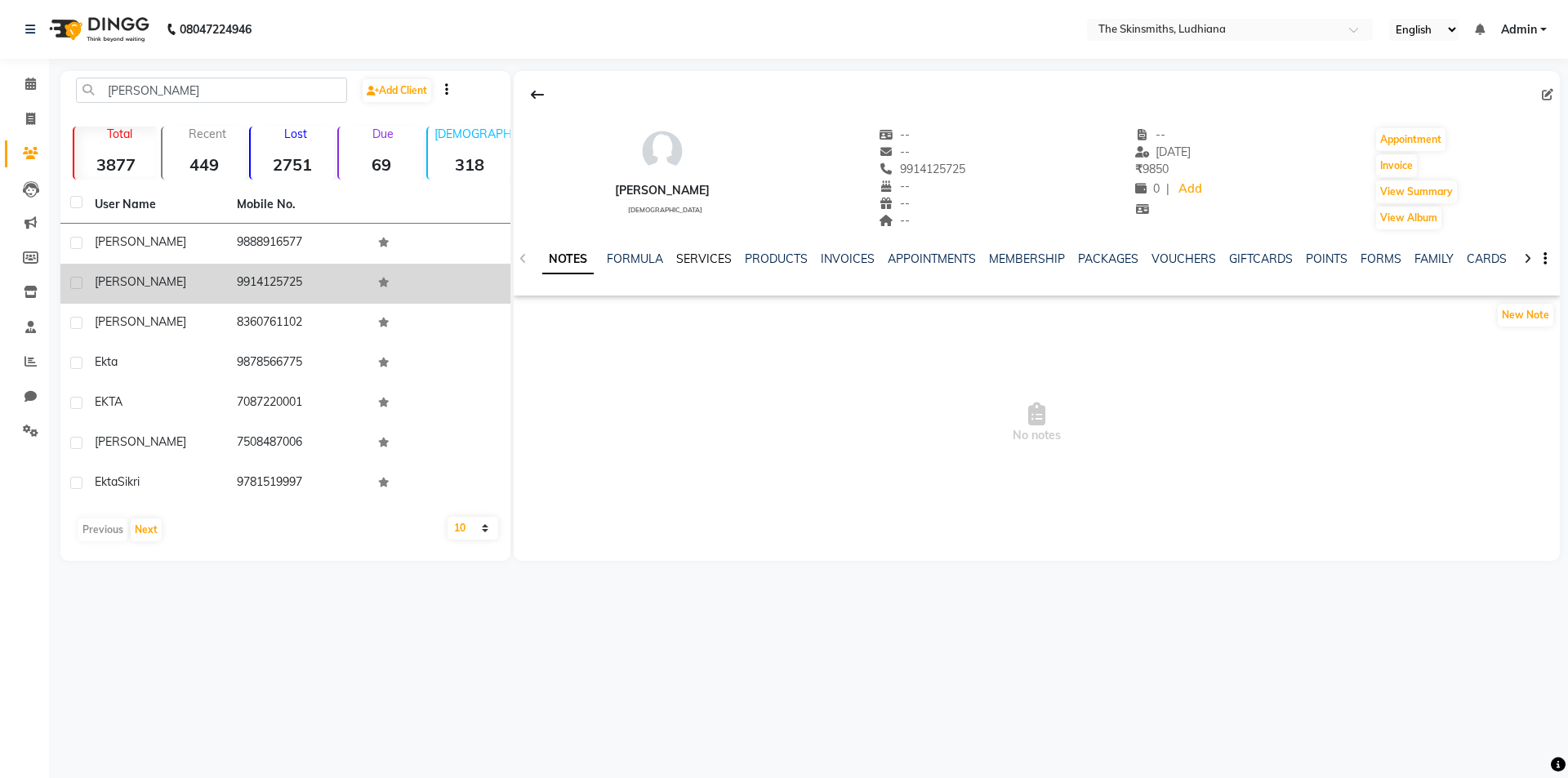
click at [694, 256] on link "SERVICES" at bounding box center [704, 259] width 55 height 14
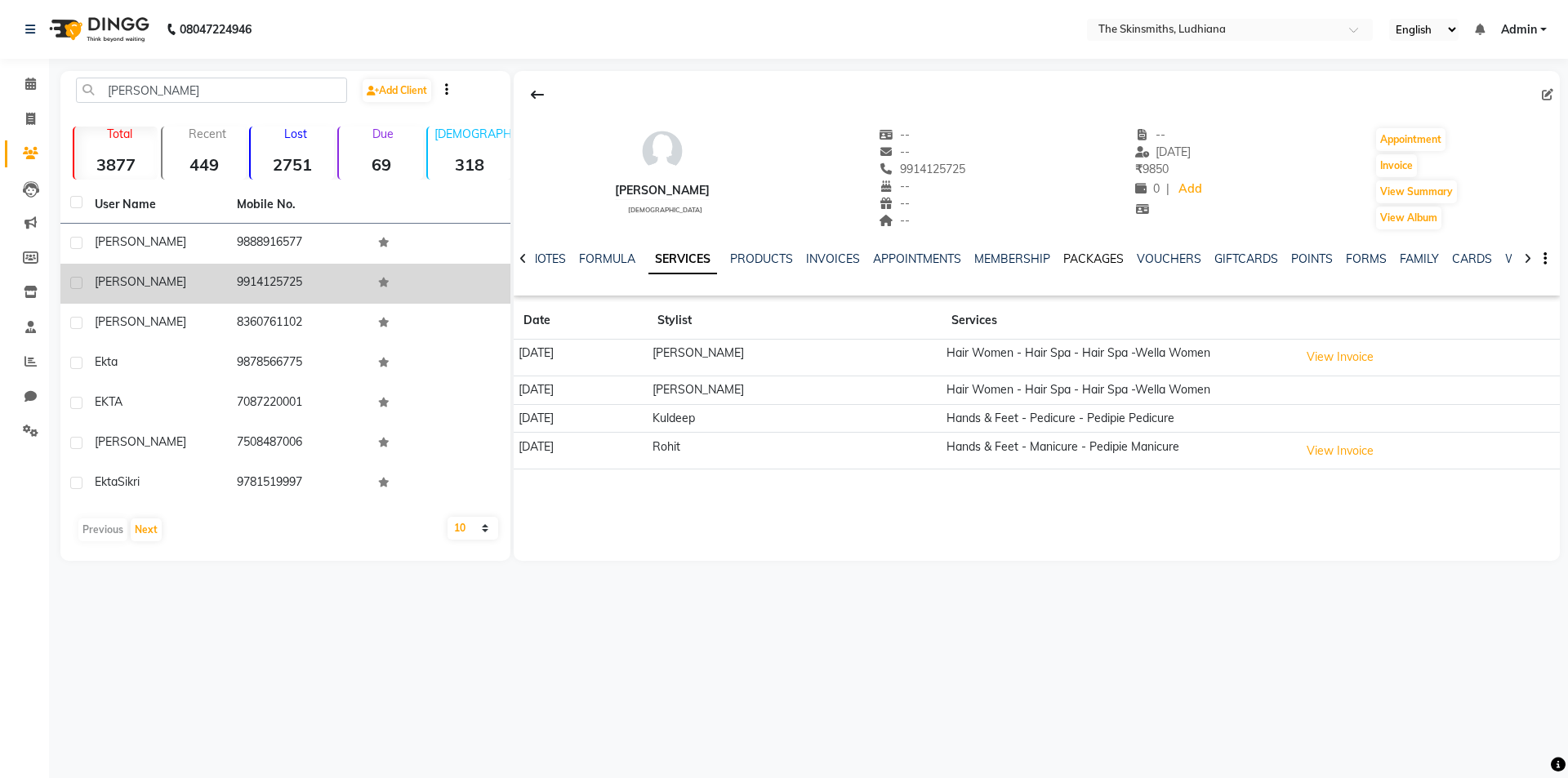
click at [1093, 260] on link "PACKAGES" at bounding box center [1093, 259] width 61 height 14
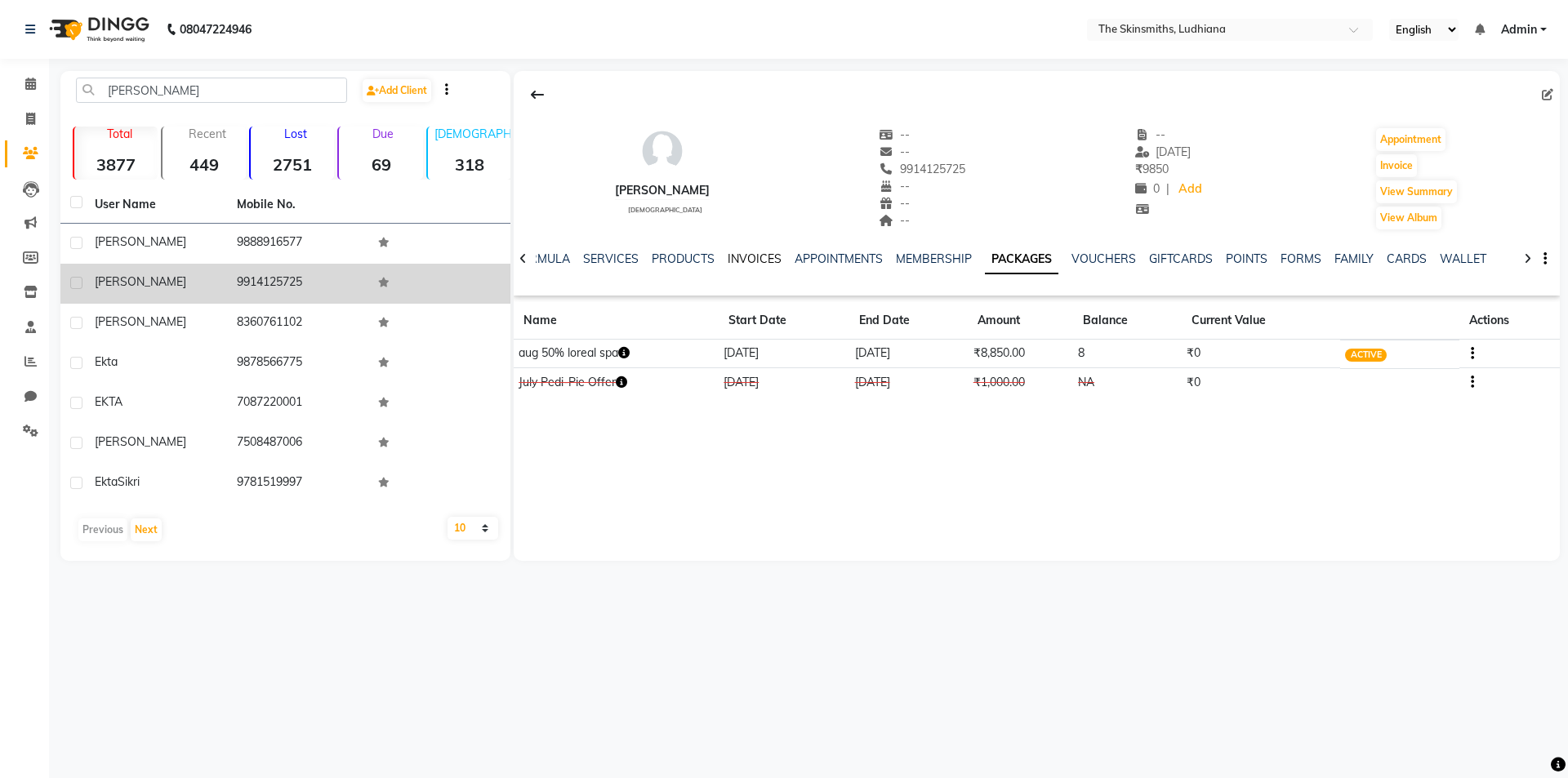
click at [747, 258] on link "INVOICES" at bounding box center [755, 259] width 54 height 14
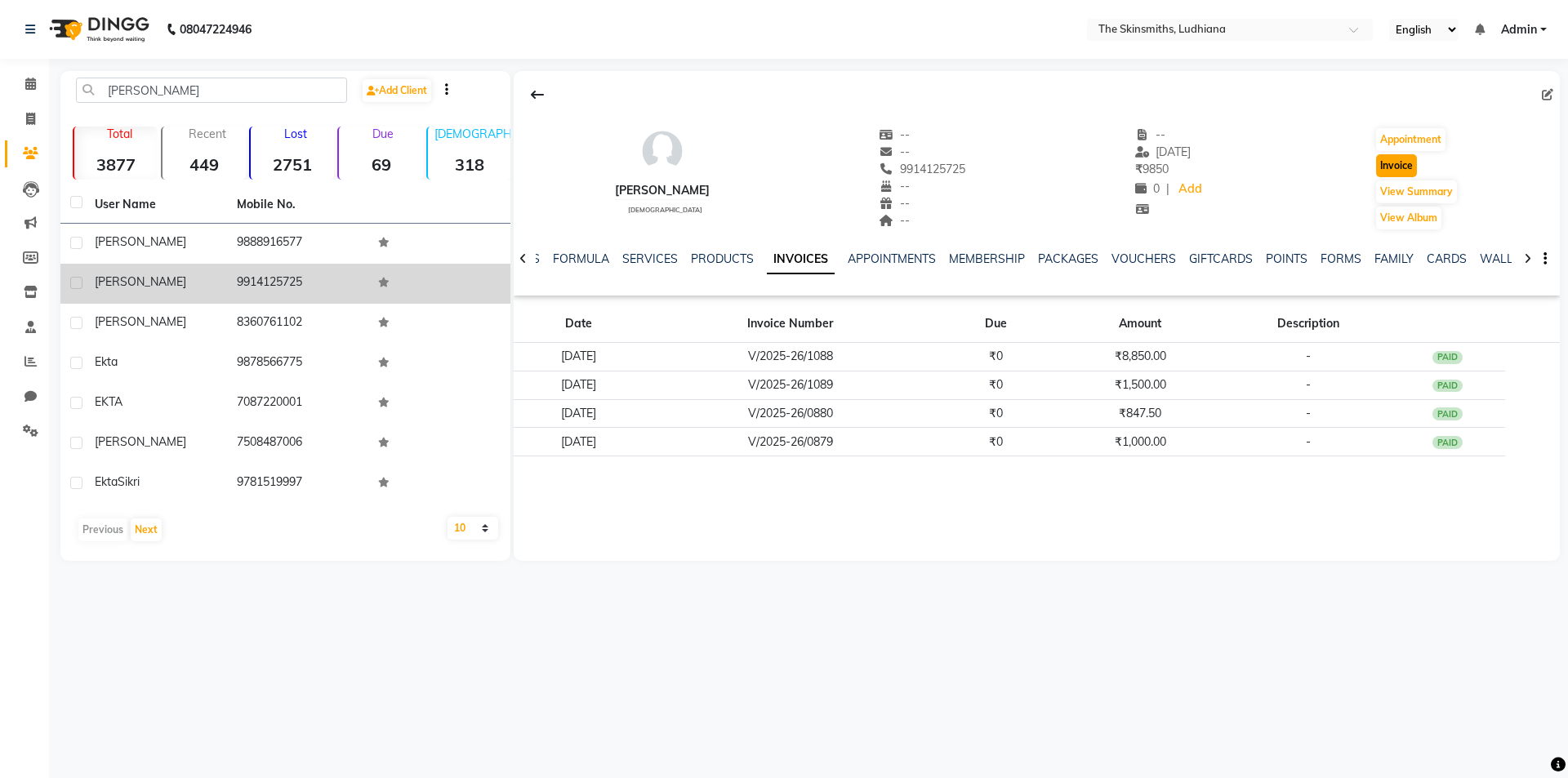
click at [1396, 167] on button "Invoice" at bounding box center [1396, 165] width 41 height 23
select select "service"
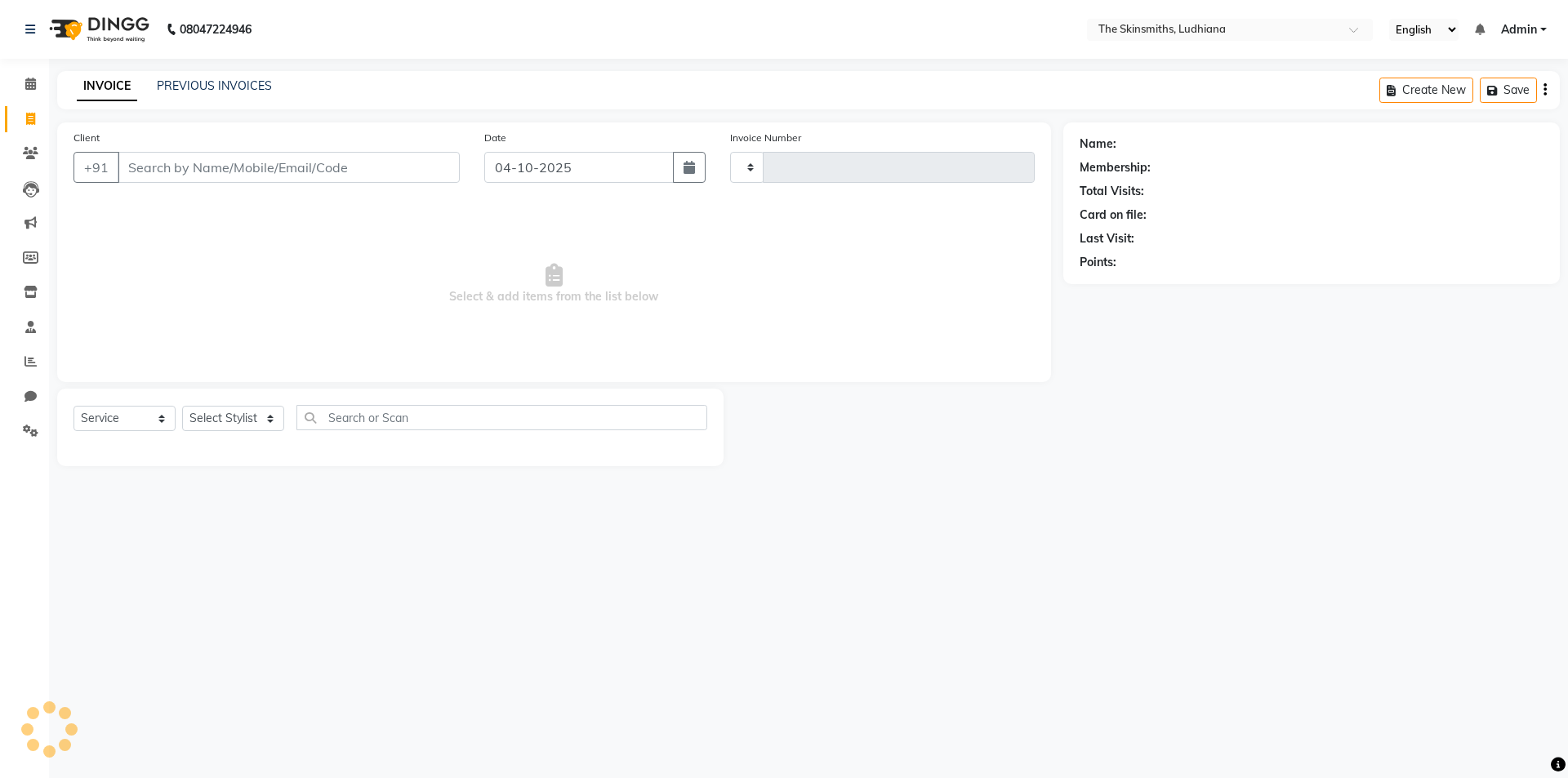
type input "1703"
select select "8115"
click at [245, 431] on select "Select Stylist" at bounding box center [233, 418] width 102 height 25
type input "9914125725"
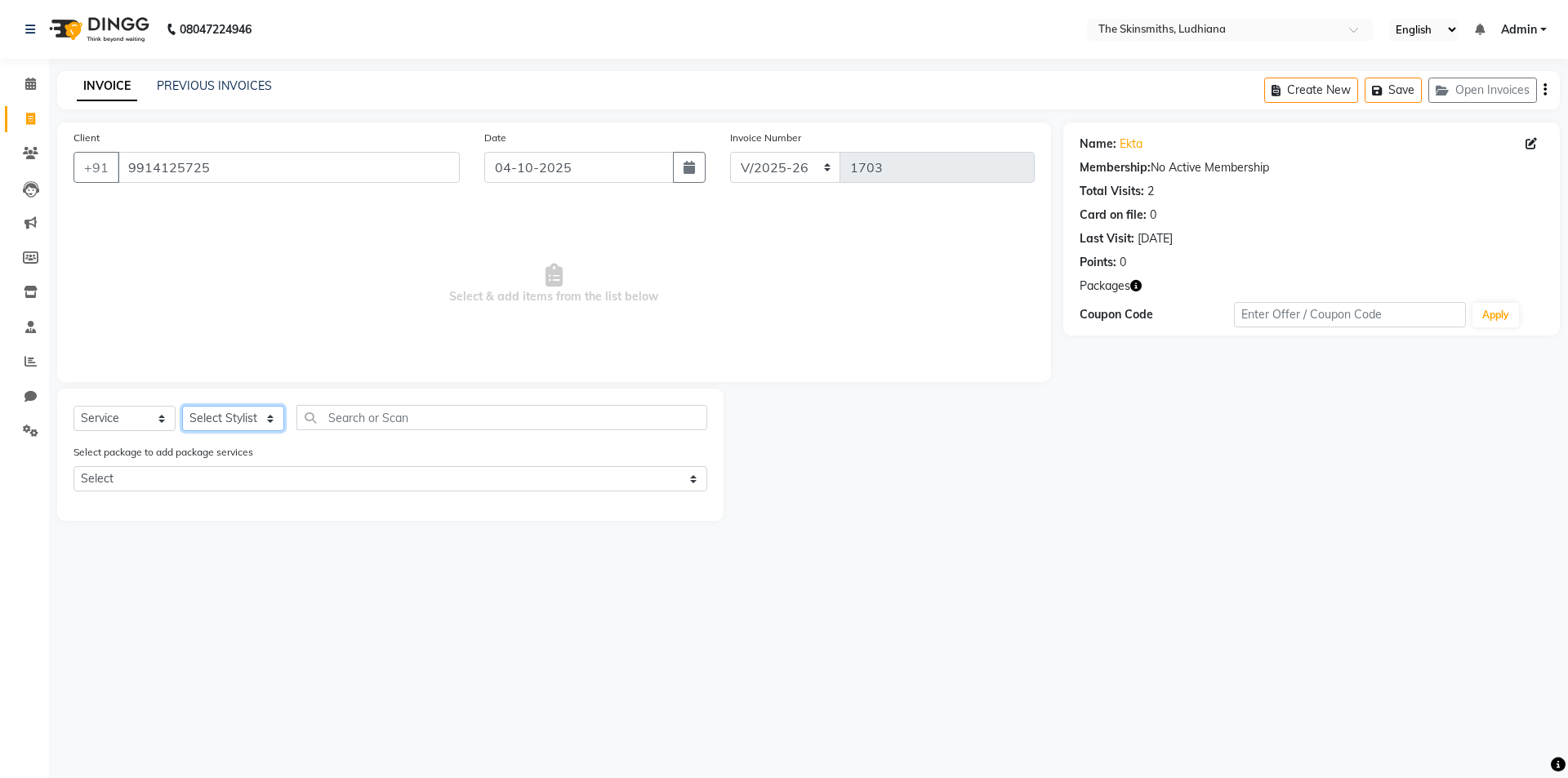
select select "79055"
click at [182, 406] on select "Select Stylist Admin [PERSON_NAME] [PERSON_NAME] [PERSON_NAME] [PERSON_NAME] [P…" at bounding box center [233, 418] width 102 height 25
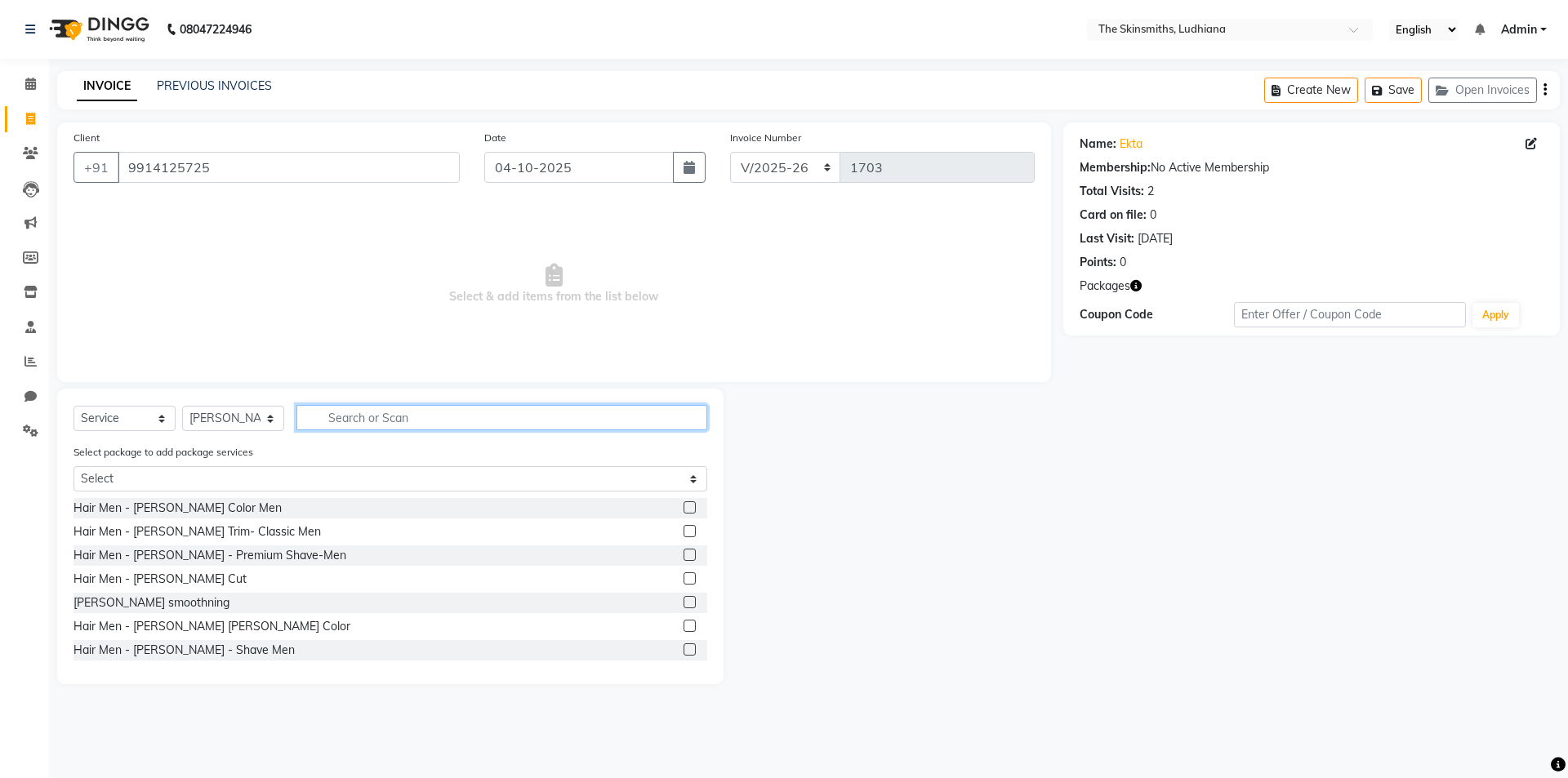
click at [418, 411] on input "text" at bounding box center [502, 418] width 411 height 25
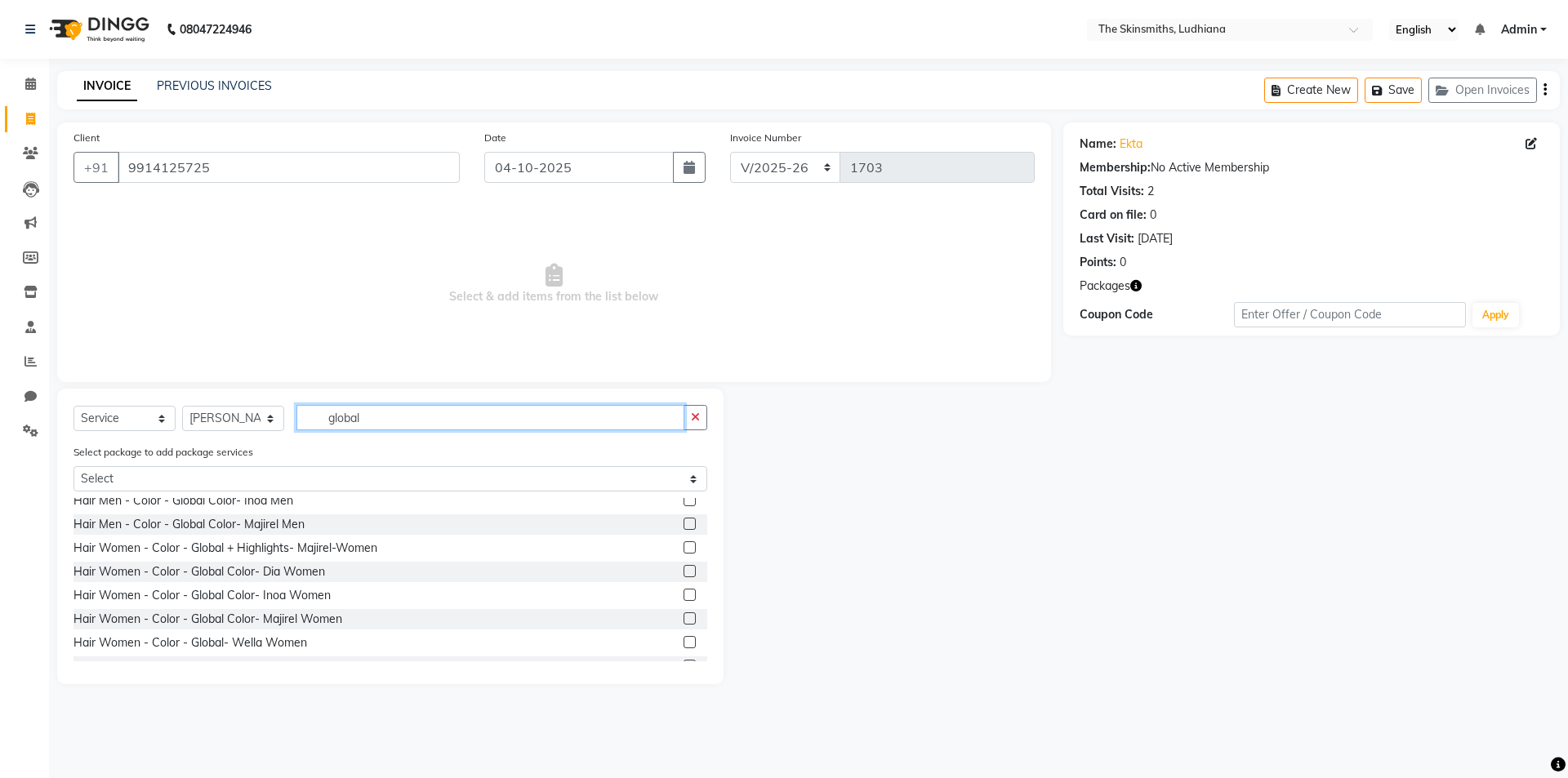
scroll to position [145, 0]
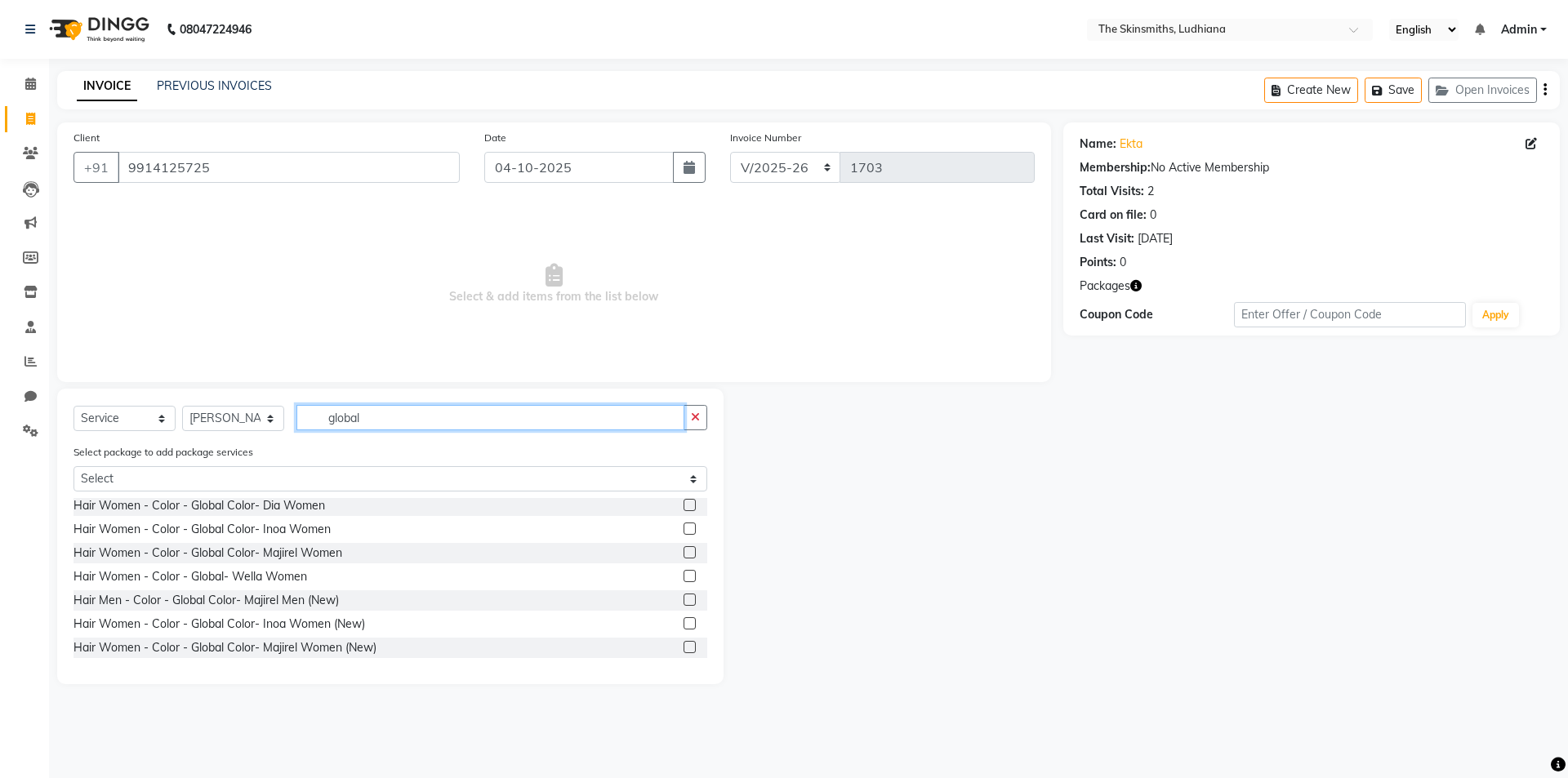
type input "global"
click at [684, 648] on label at bounding box center [690, 648] width 13 height 13
click at [684, 648] on input "checkbox" at bounding box center [689, 648] width 11 height 11
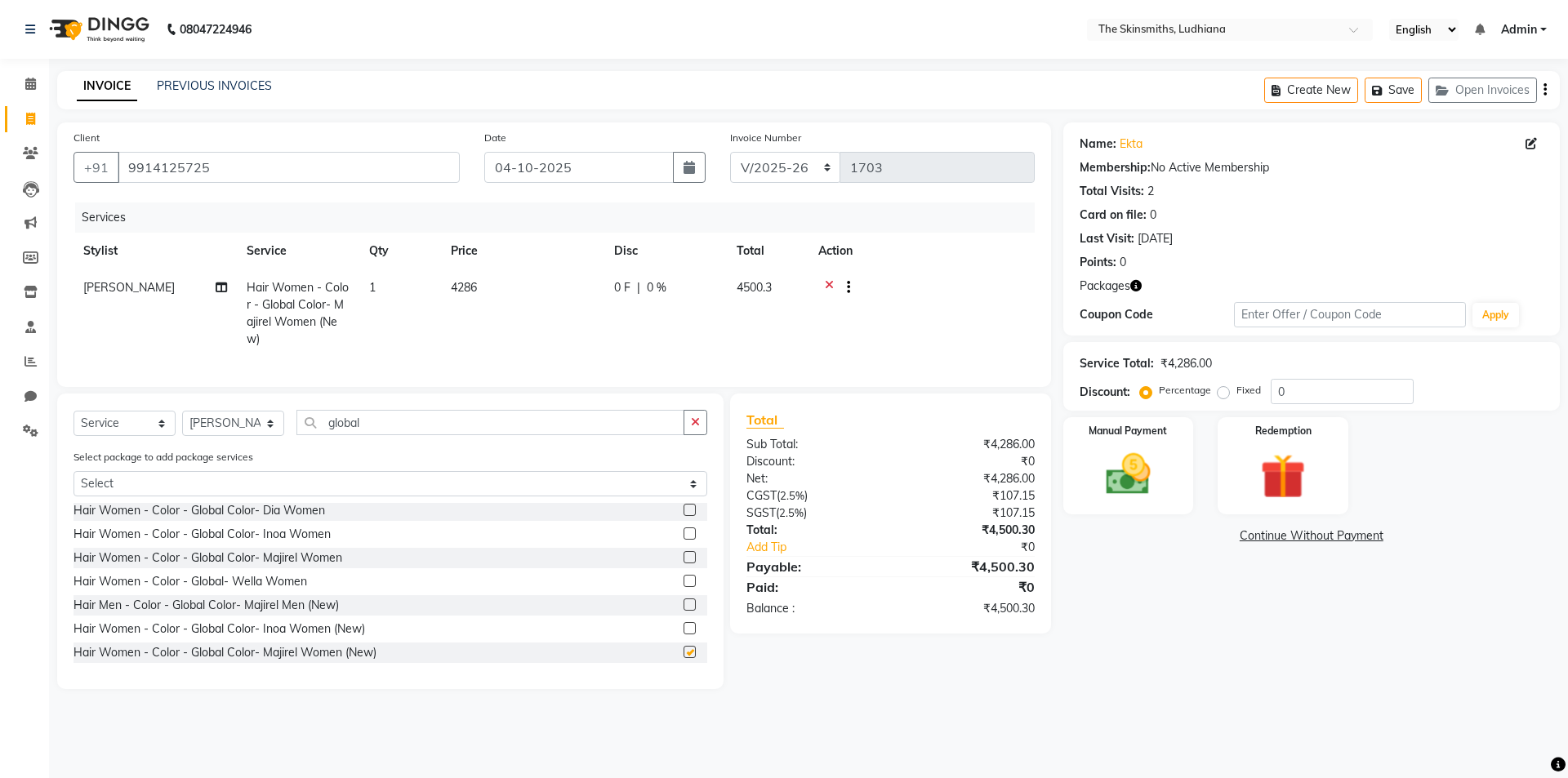
checkbox input "false"
click at [123, 293] on span "[PERSON_NAME]" at bounding box center [129, 287] width 91 height 14
select select "79055"
click at [186, 280] on select "Admin Ashu Bunty Dishika DIWAKAR Harish Karan Kawal Oberoi Khushi Kuldeep maya …" at bounding box center [155, 292] width 144 height 25
select select "76547"
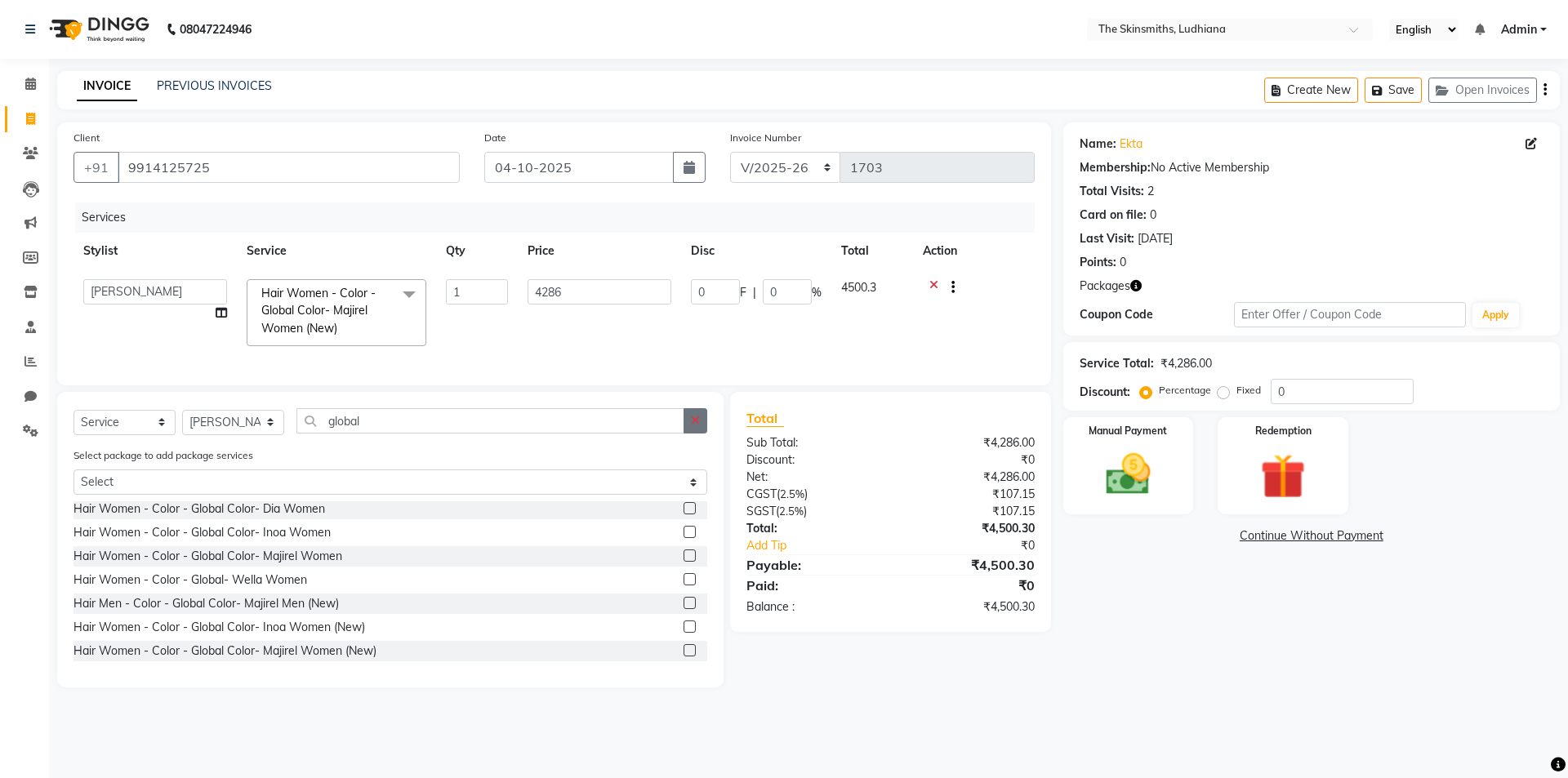
click at [691, 427] on button "button" at bounding box center [696, 421] width 24 height 25
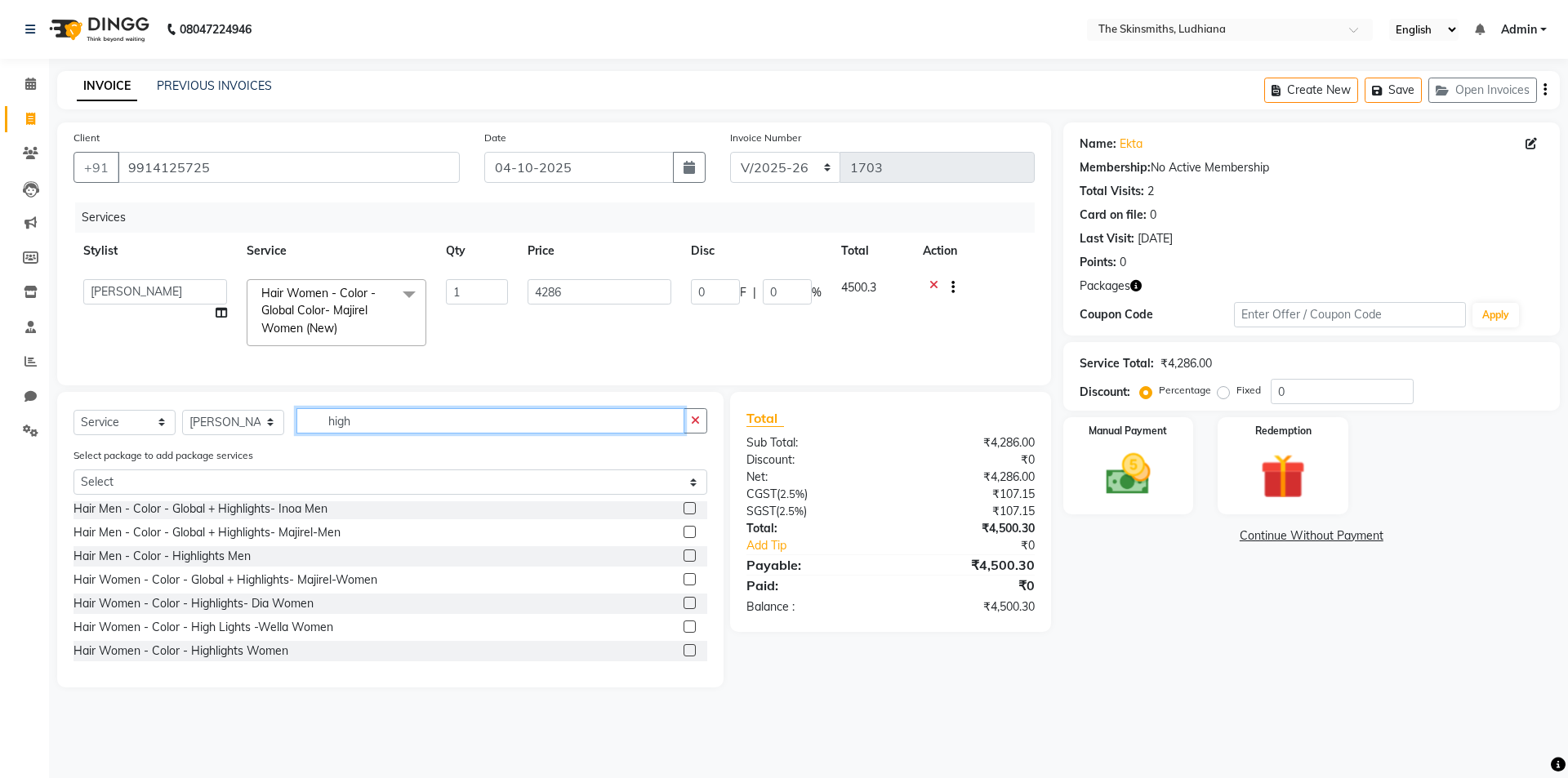
scroll to position [73, 0]
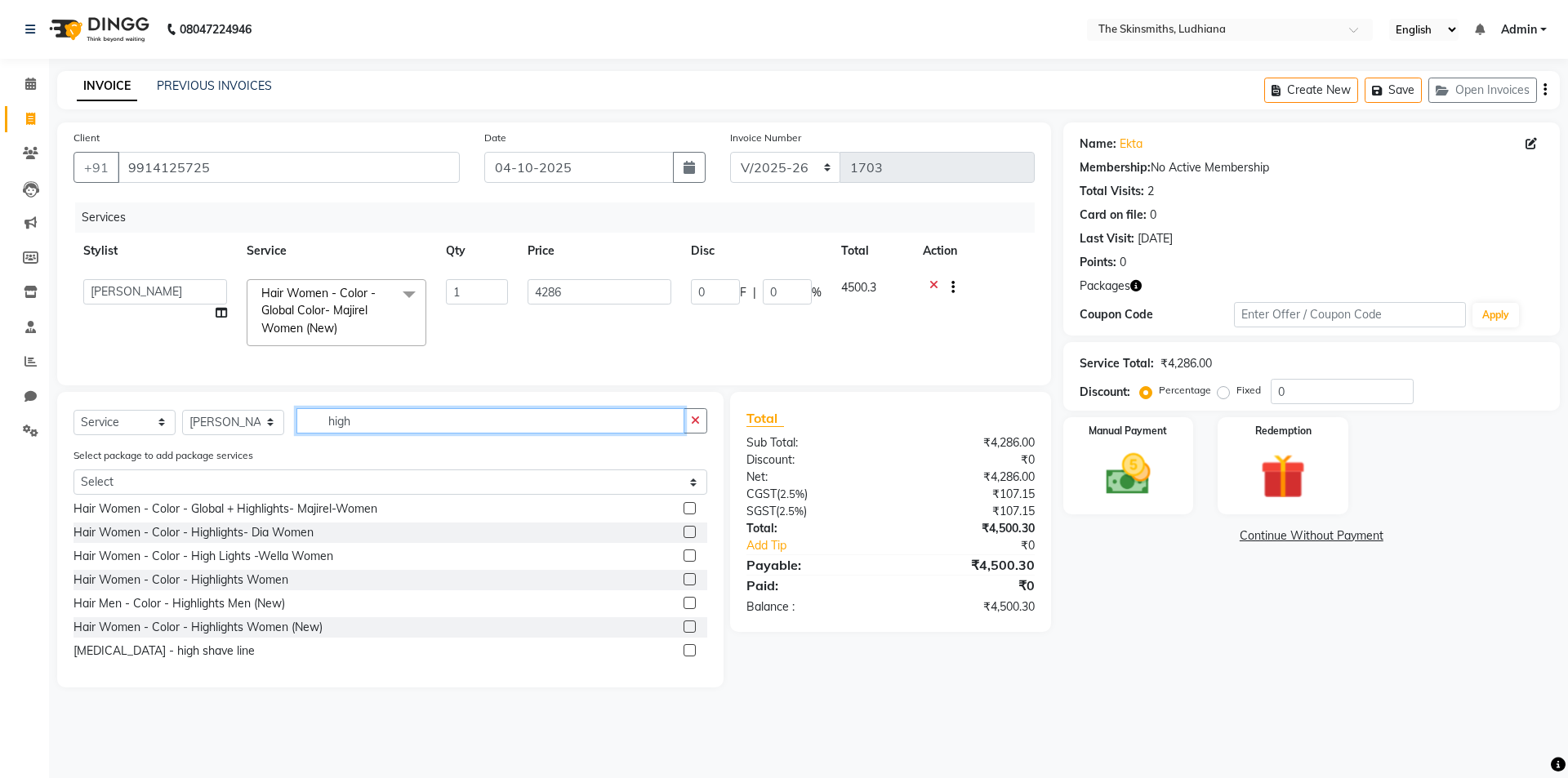
type input "high"
click at [684, 633] on label at bounding box center [690, 627] width 13 height 13
click at [684, 633] on input "checkbox" at bounding box center [689, 628] width 11 height 11
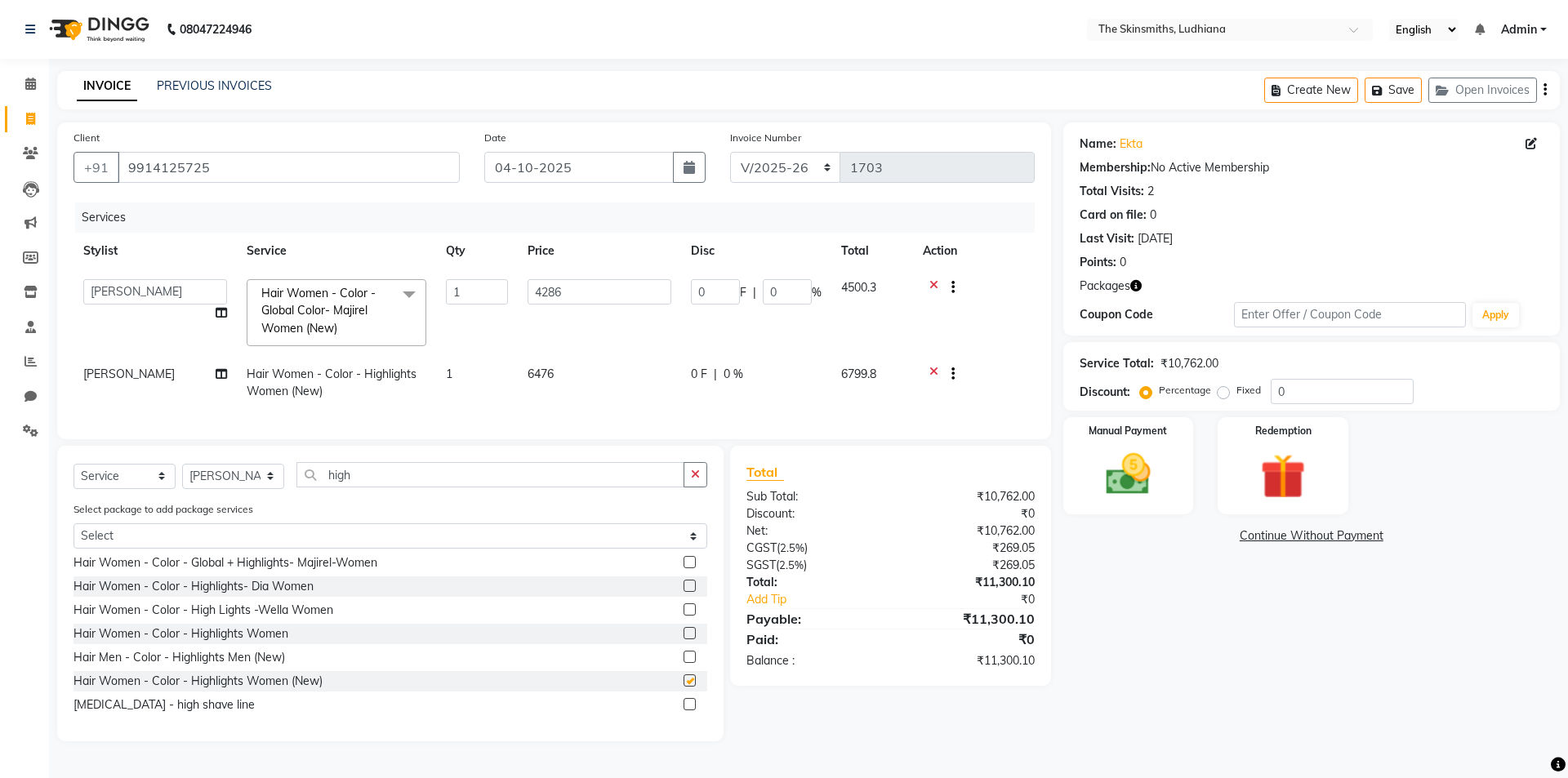
checkbox input "false"
click at [249, 489] on select "Select Stylist Admin [PERSON_NAME] [PERSON_NAME] [PERSON_NAME] [PERSON_NAME] [P…" at bounding box center [233, 476] width 102 height 25
select select "76553"
click at [182, 475] on select "Select Stylist Admin [PERSON_NAME] [PERSON_NAME] [PERSON_NAME] [PERSON_NAME] [P…" at bounding box center [233, 476] width 102 height 25
click at [696, 480] on icon "button" at bounding box center [696, 475] width 9 height 12
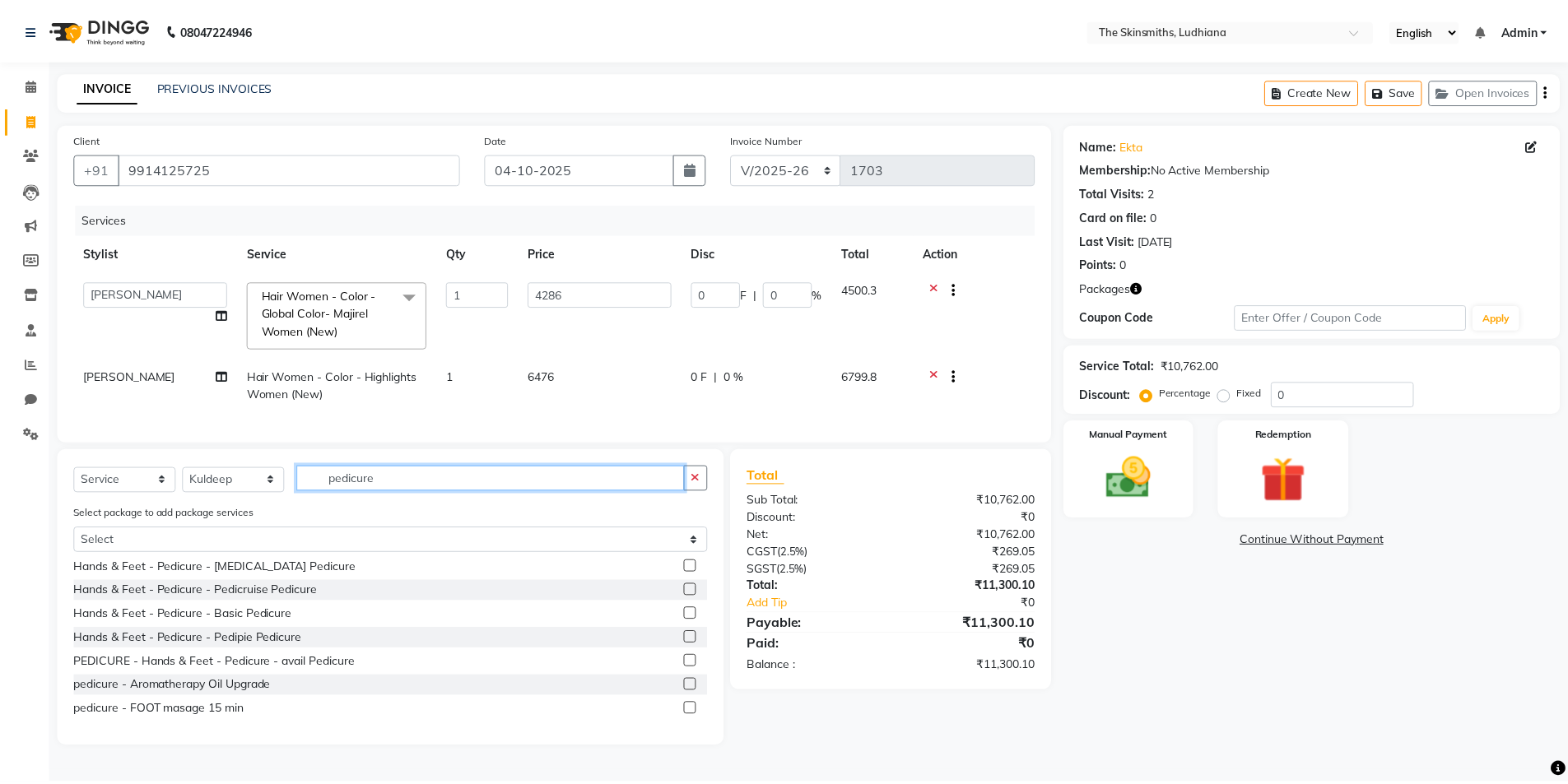
scroll to position [0, 0]
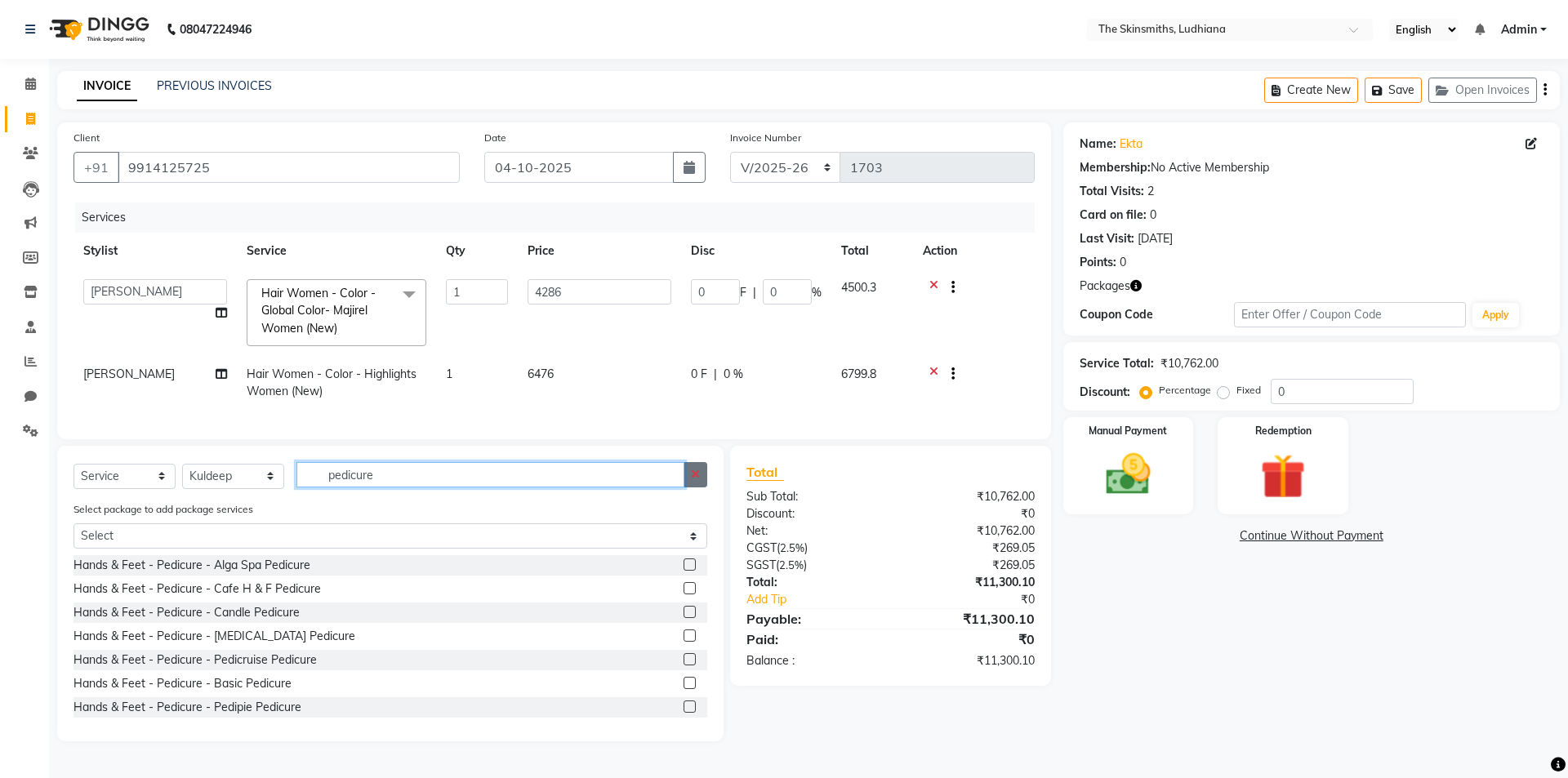
type input "pedicure"
click at [698, 480] on icon "button" at bounding box center [696, 475] width 9 height 12
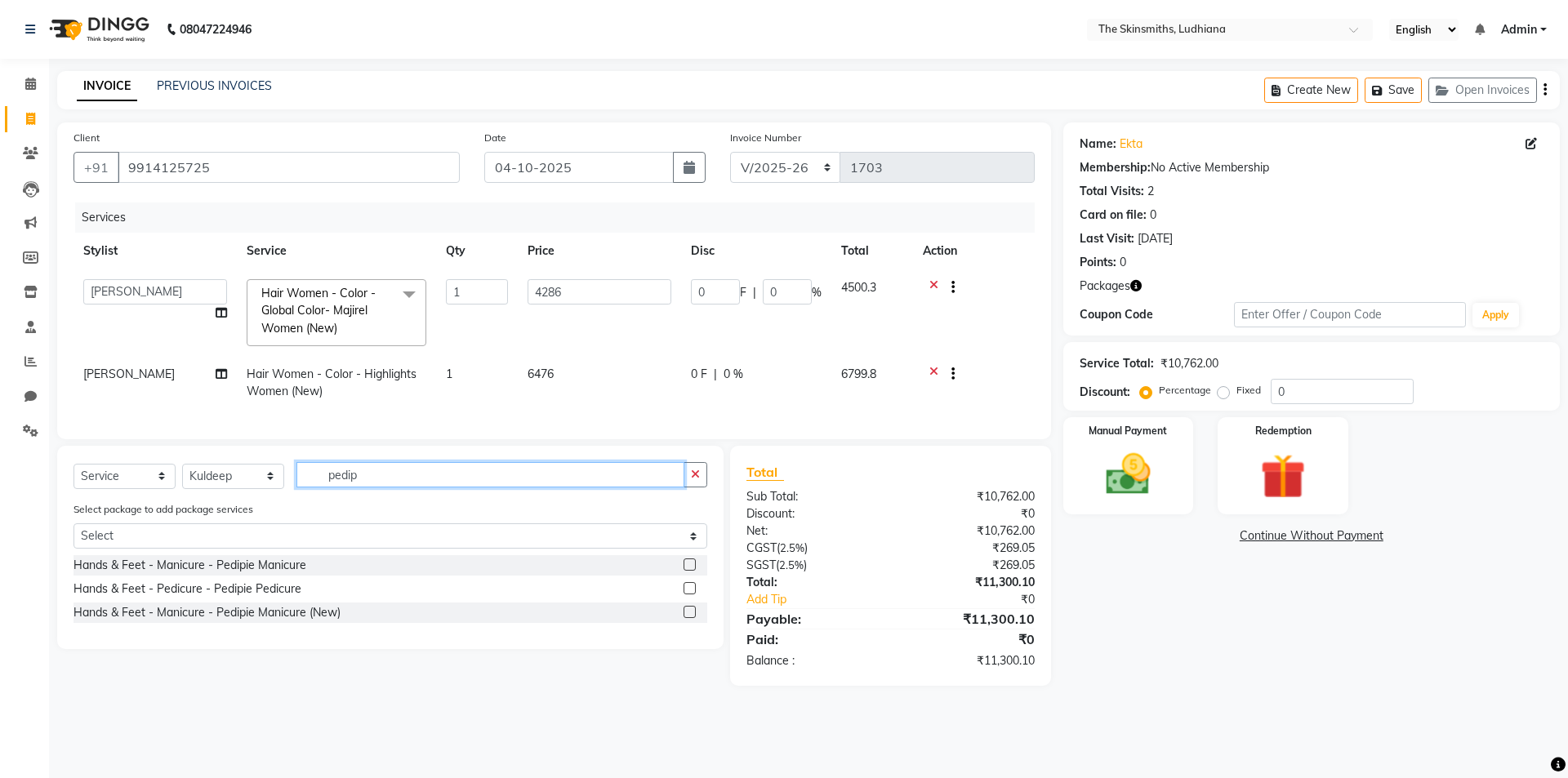
type input "pedip"
click at [570, 711] on main "INVOICE PREVIOUS INVOICES Create New Save Open Invoices Client +91 9914125725 D…" at bounding box center [808, 390] width 1519 height 639
click at [691, 619] on label at bounding box center [690, 612] width 13 height 13
click at [691, 619] on input "checkbox" at bounding box center [689, 613] width 11 height 11
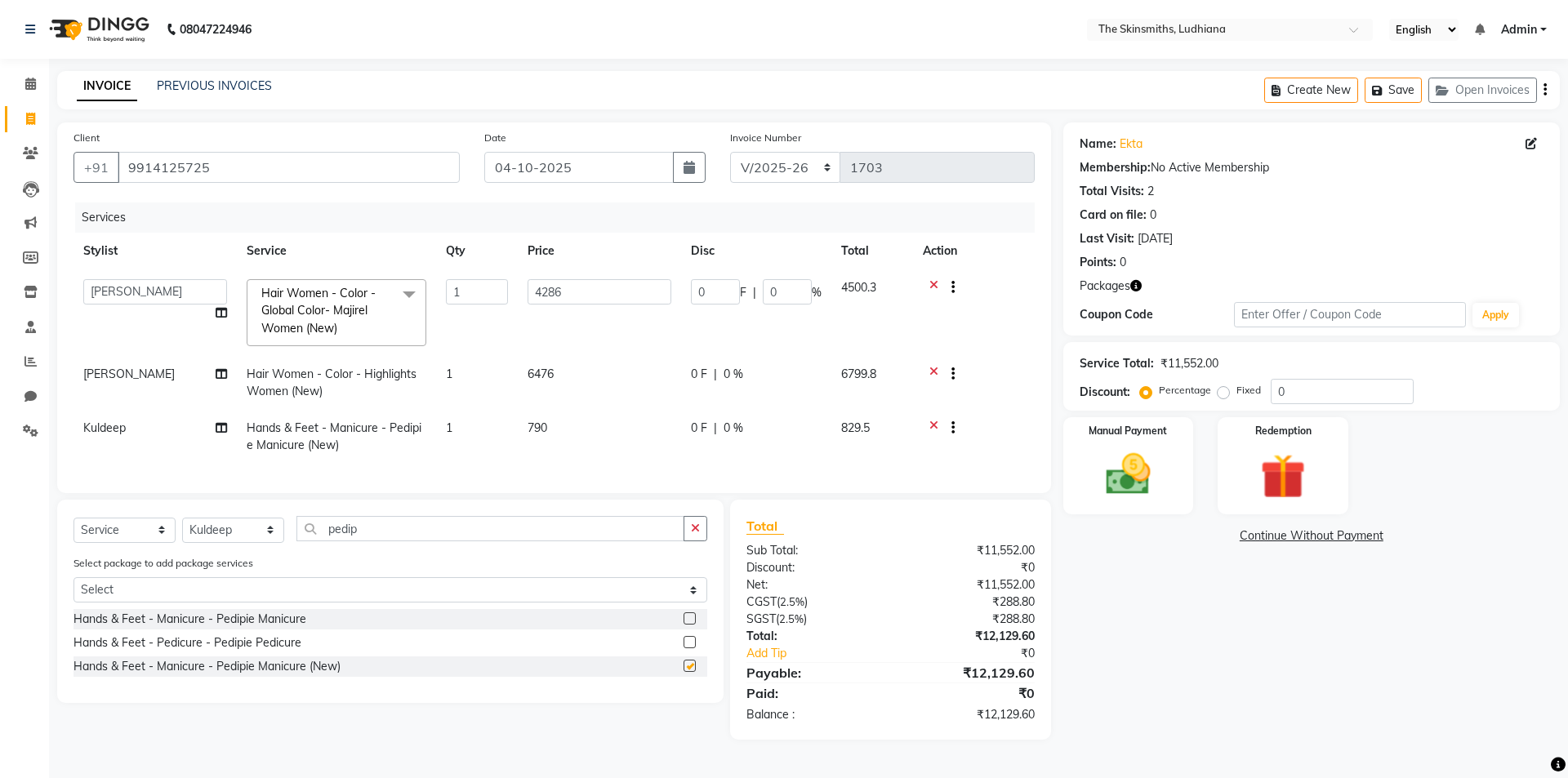
checkbox input "false"
click at [700, 532] on button "button" at bounding box center [696, 529] width 24 height 25
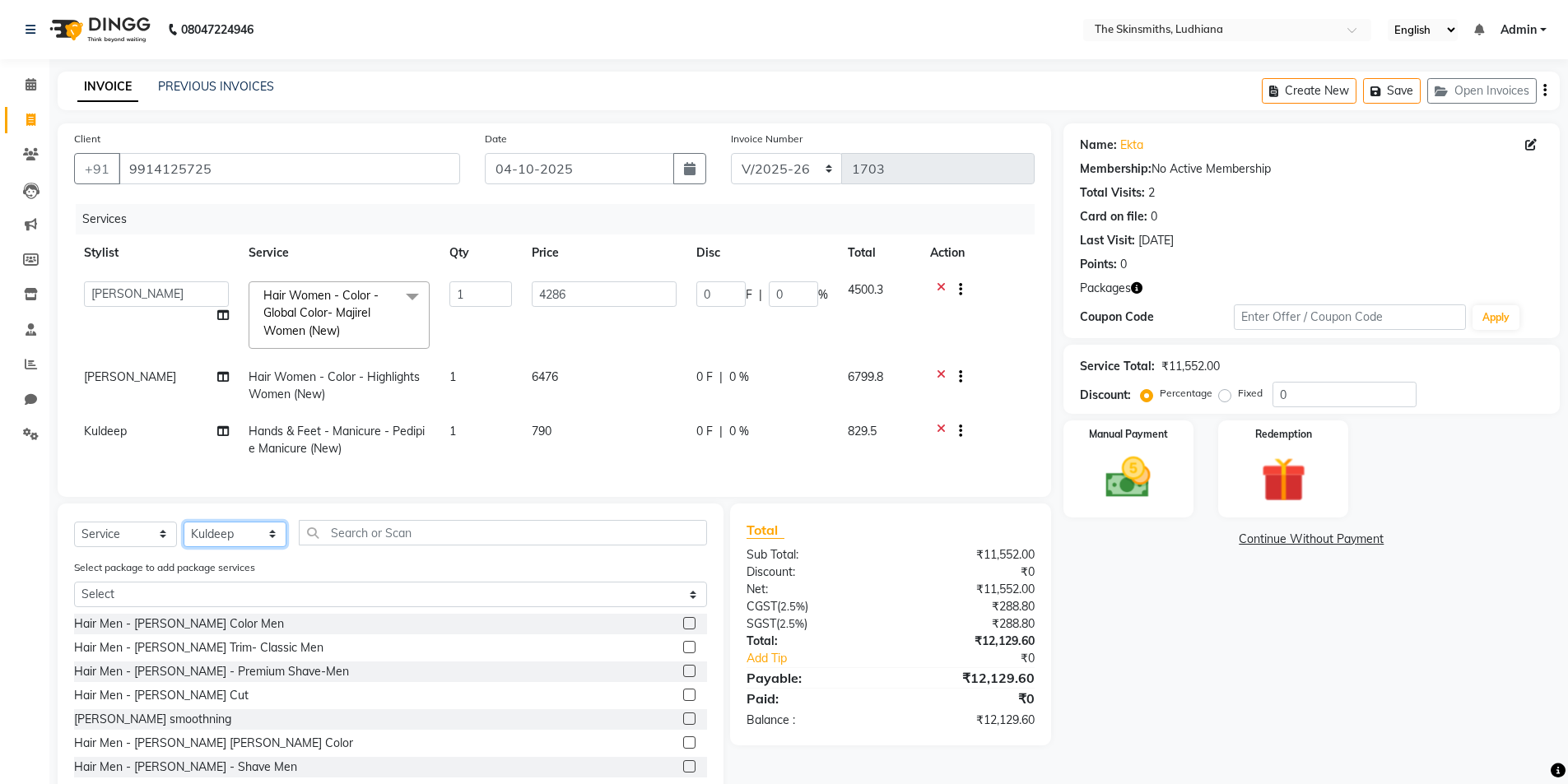
click at [231, 539] on select "Select Stylist Admin [PERSON_NAME] [PERSON_NAME] [PERSON_NAME] [PERSON_NAME] [P…" at bounding box center [235, 535] width 103 height 26
select select "76543"
click at [183, 533] on select "Select Stylist Admin [PERSON_NAME] [PERSON_NAME] [PERSON_NAME] [PERSON_NAME] [P…" at bounding box center [235, 535] width 103 height 26
click at [635, 544] on input "text" at bounding box center [502, 533] width 408 height 26
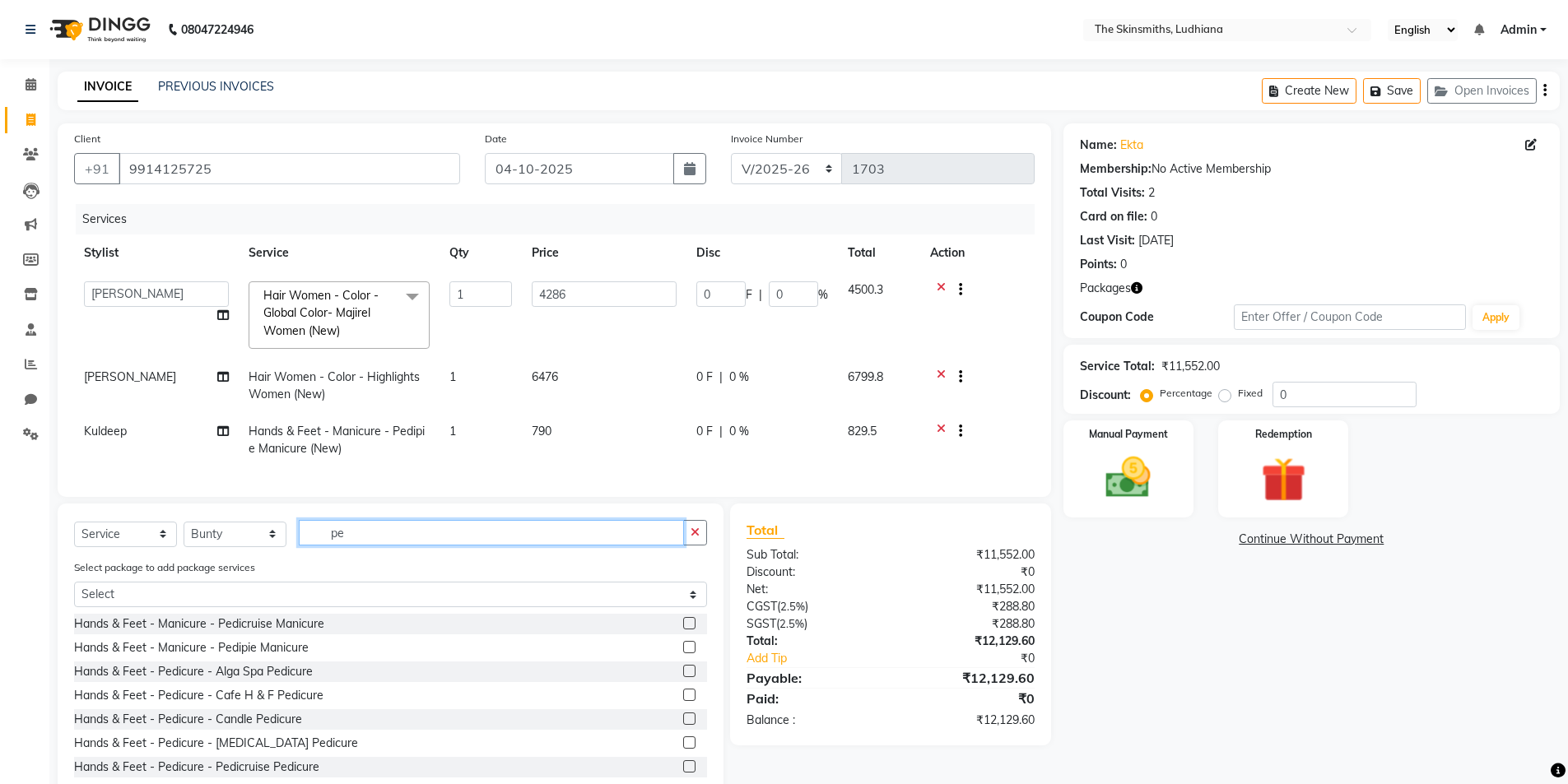
type input "p"
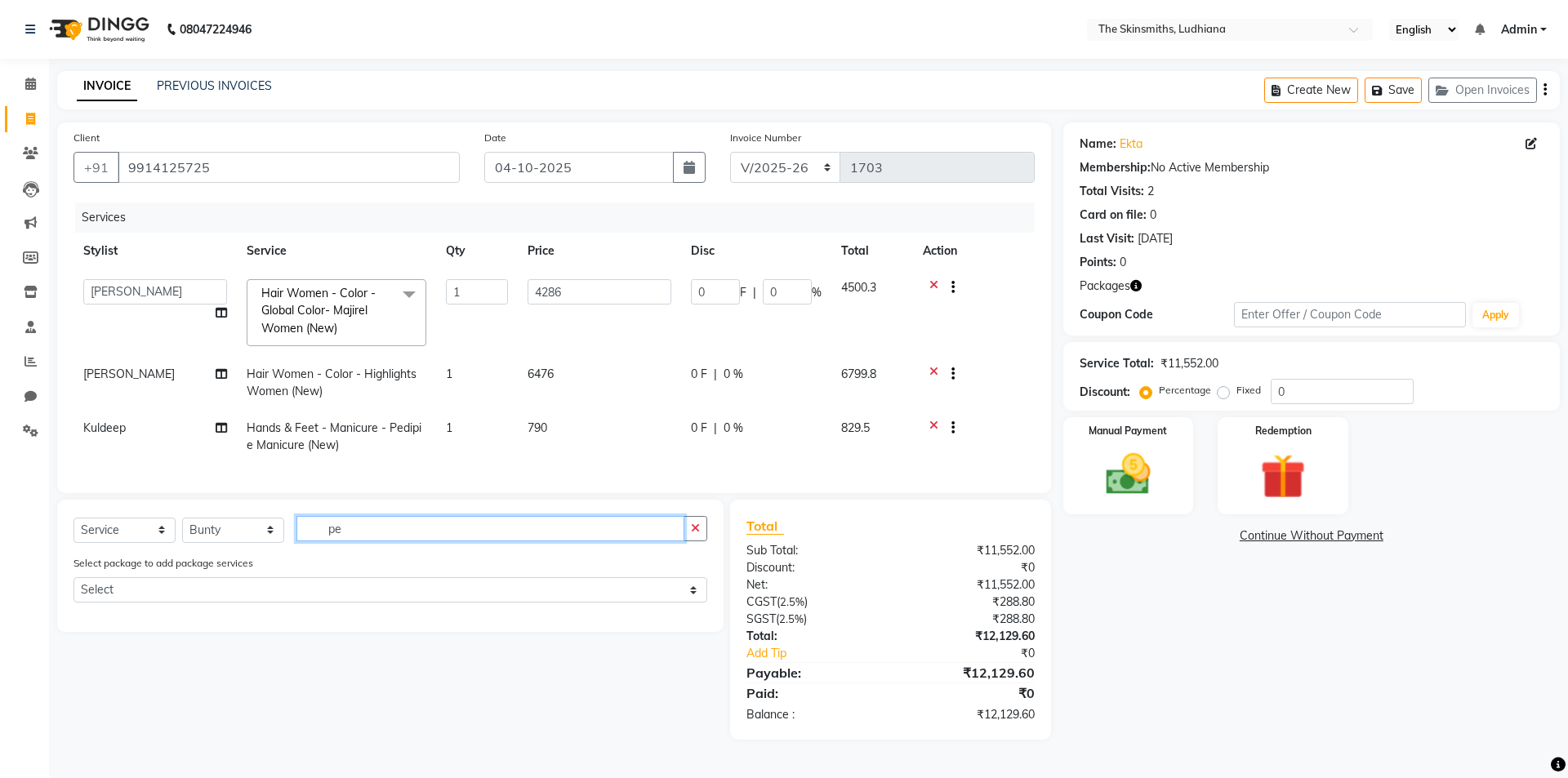
type input "p"
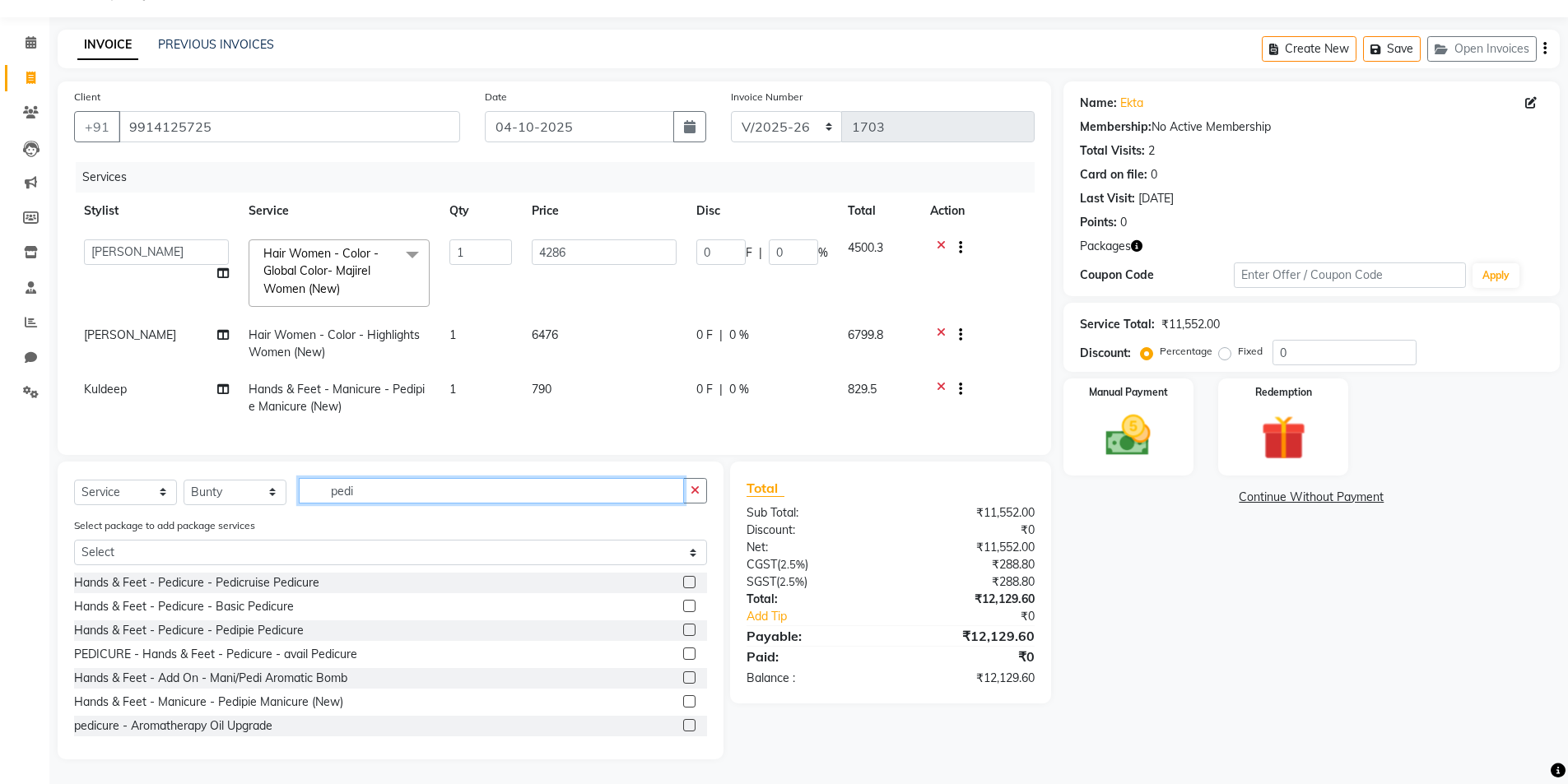
scroll to position [170, 0]
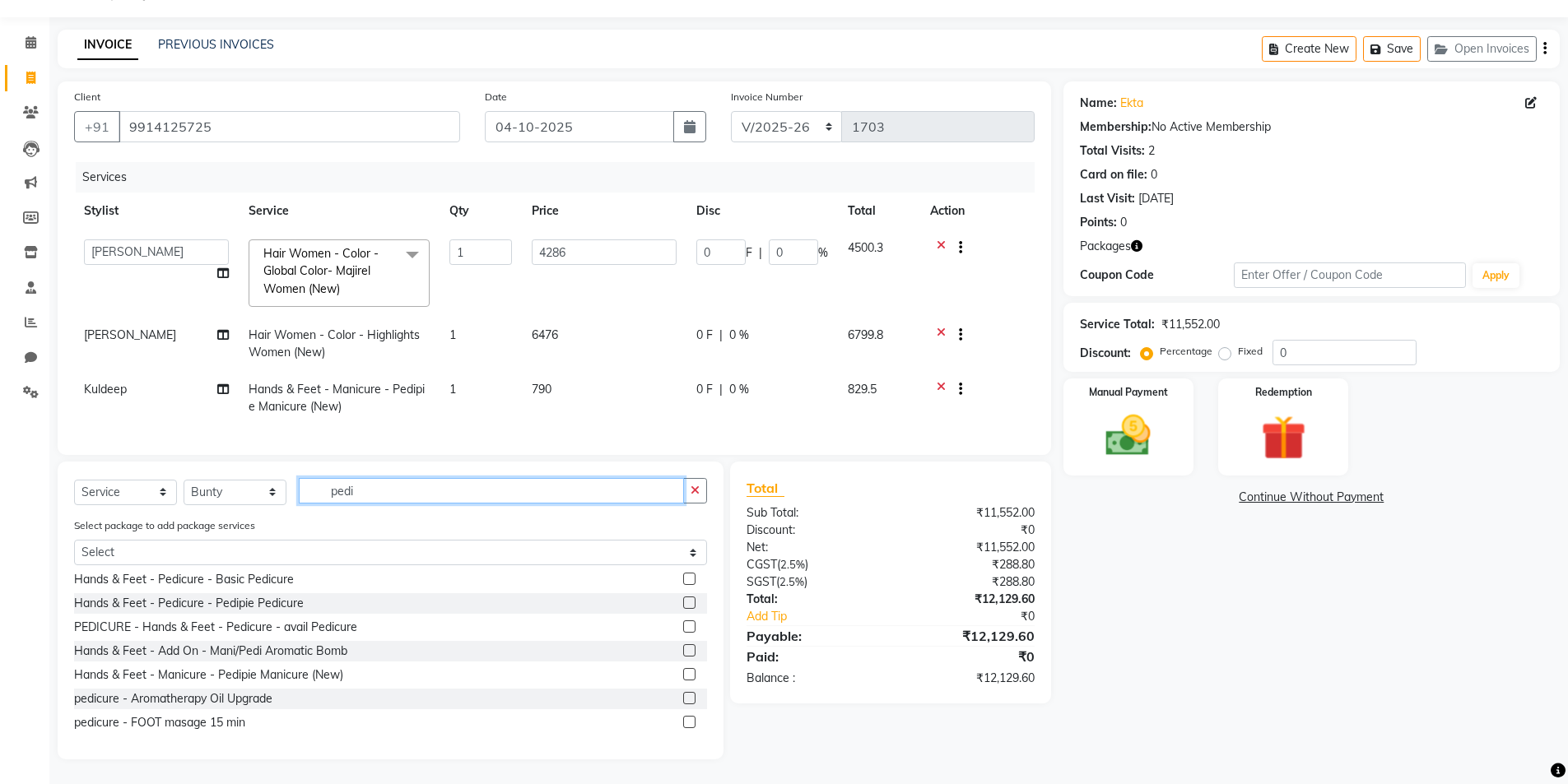
type input "pedi"
click at [694, 487] on icon "button" at bounding box center [695, 490] width 9 height 12
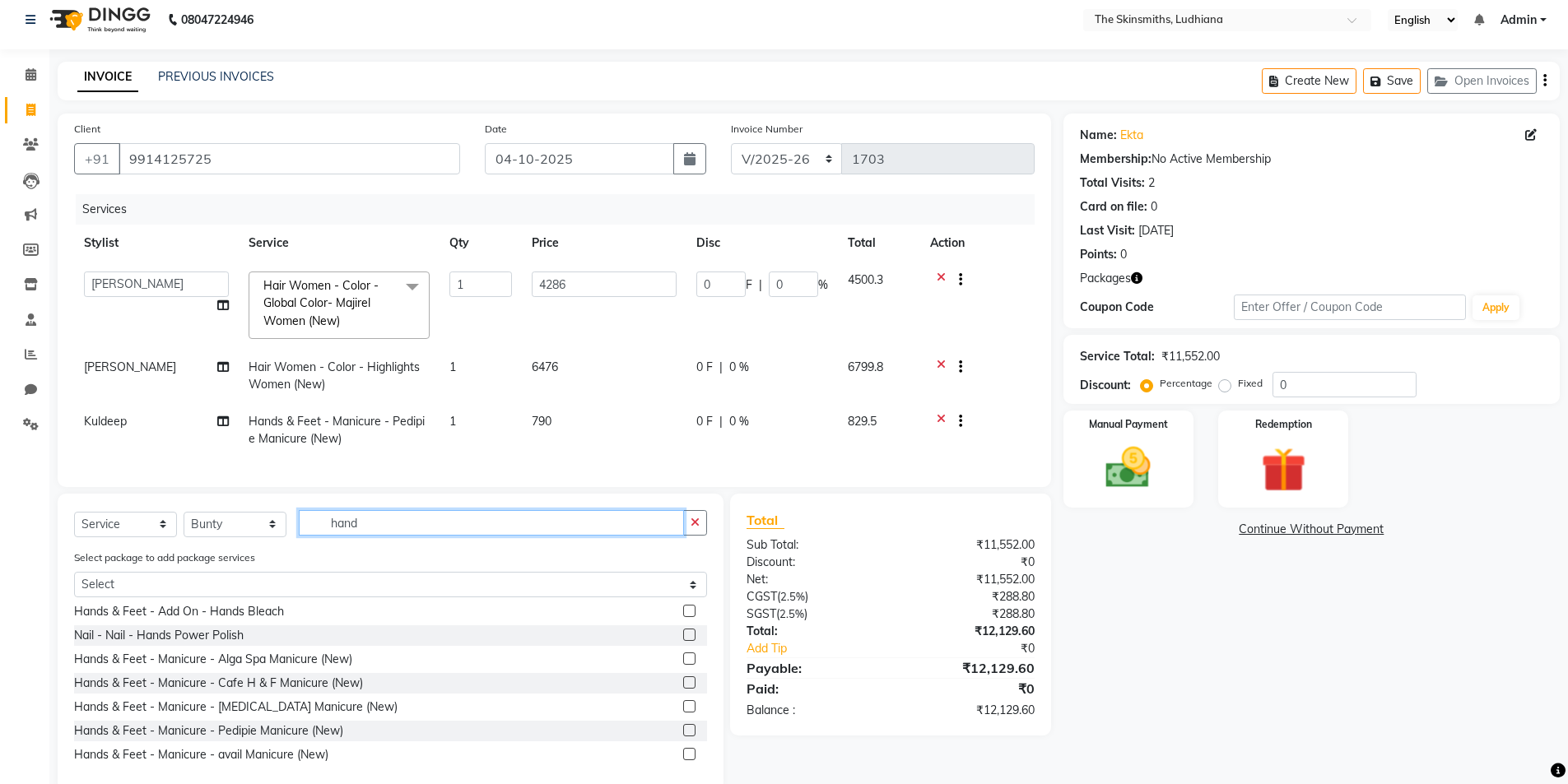
scroll to position [55, 0]
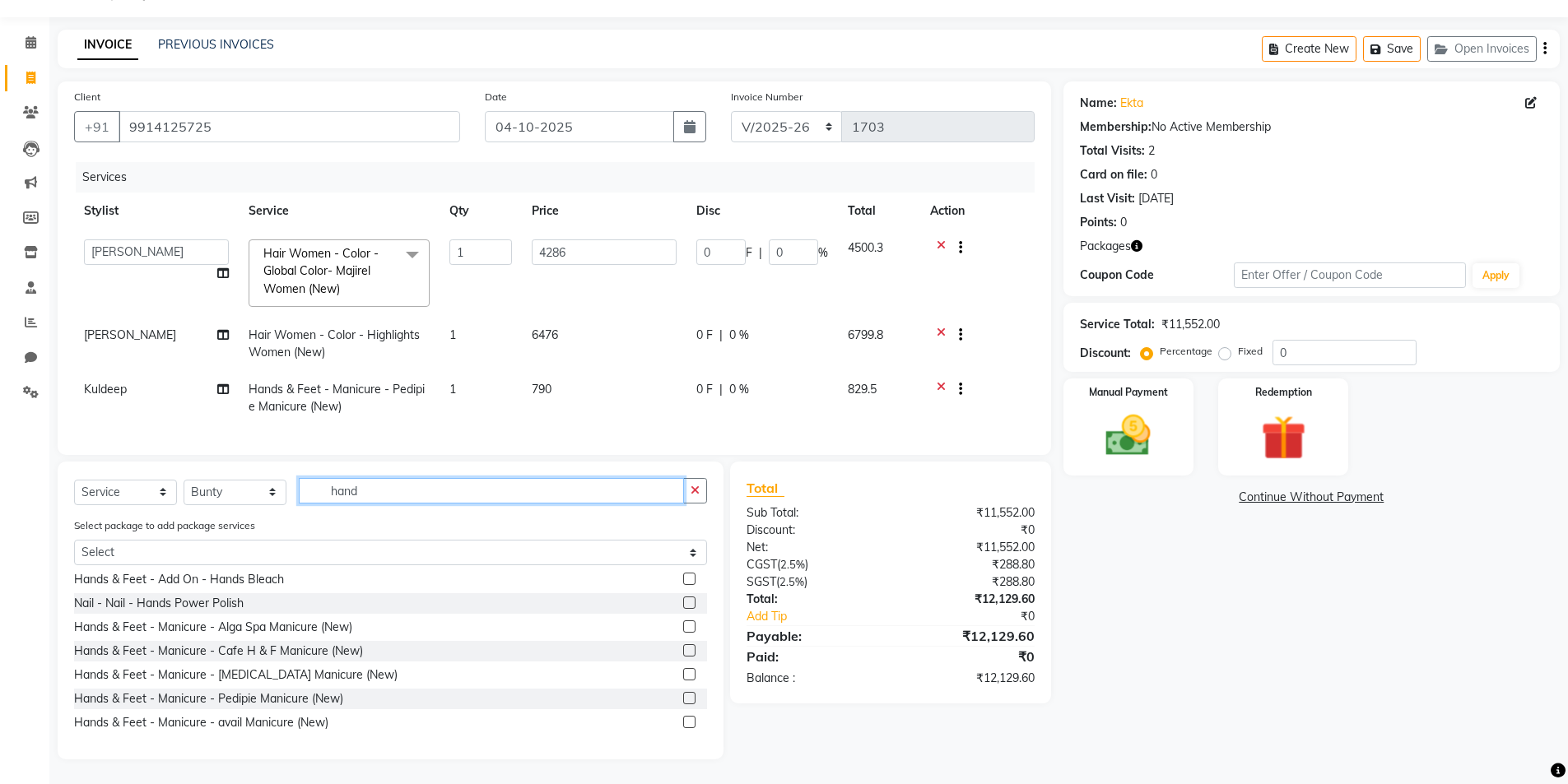
type input "hand"
click at [683, 699] on label at bounding box center [689, 698] width 13 height 13
click at [683, 699] on input "checkbox" at bounding box center [688, 699] width 11 height 11
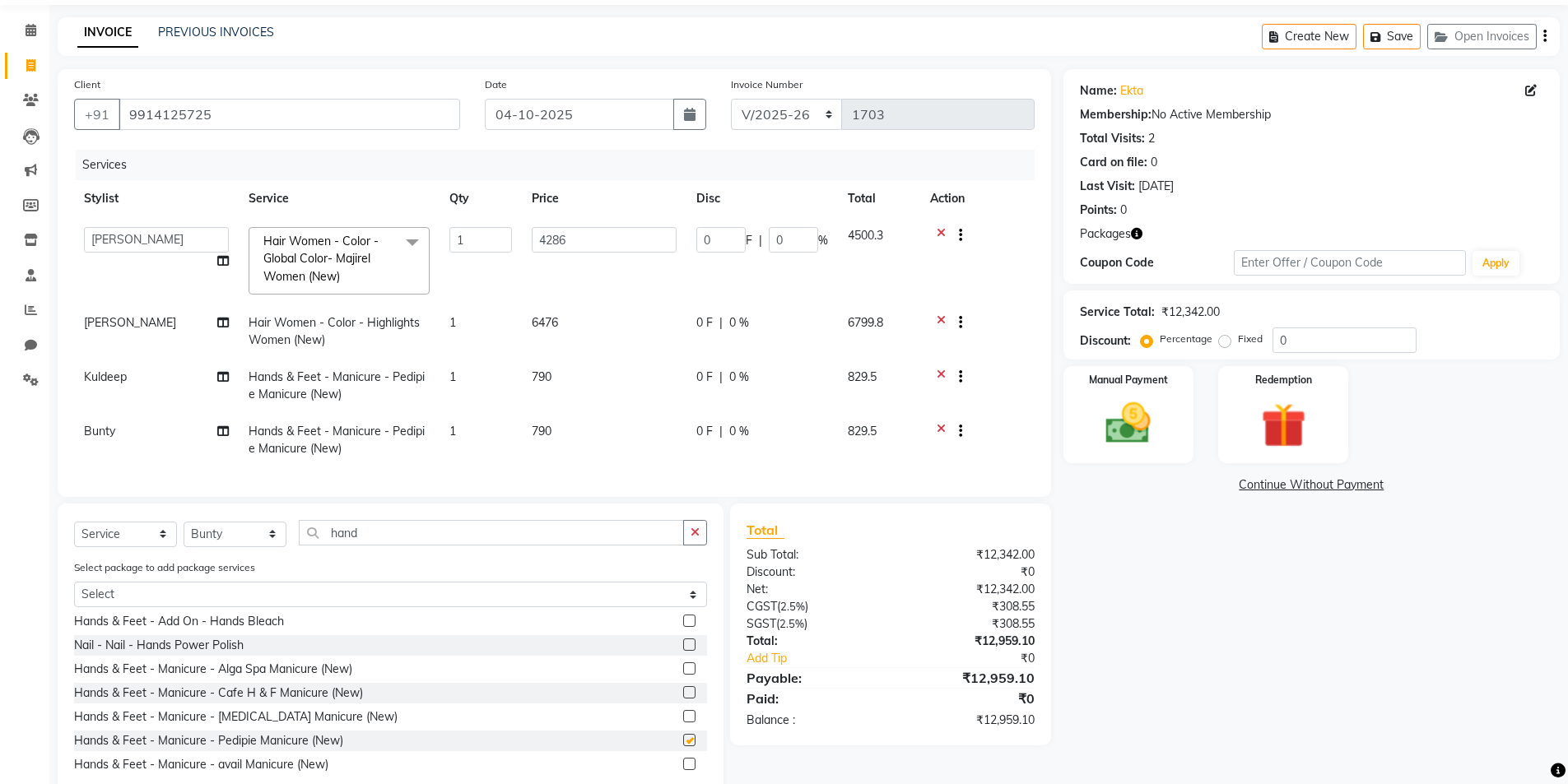
checkbox input "false"
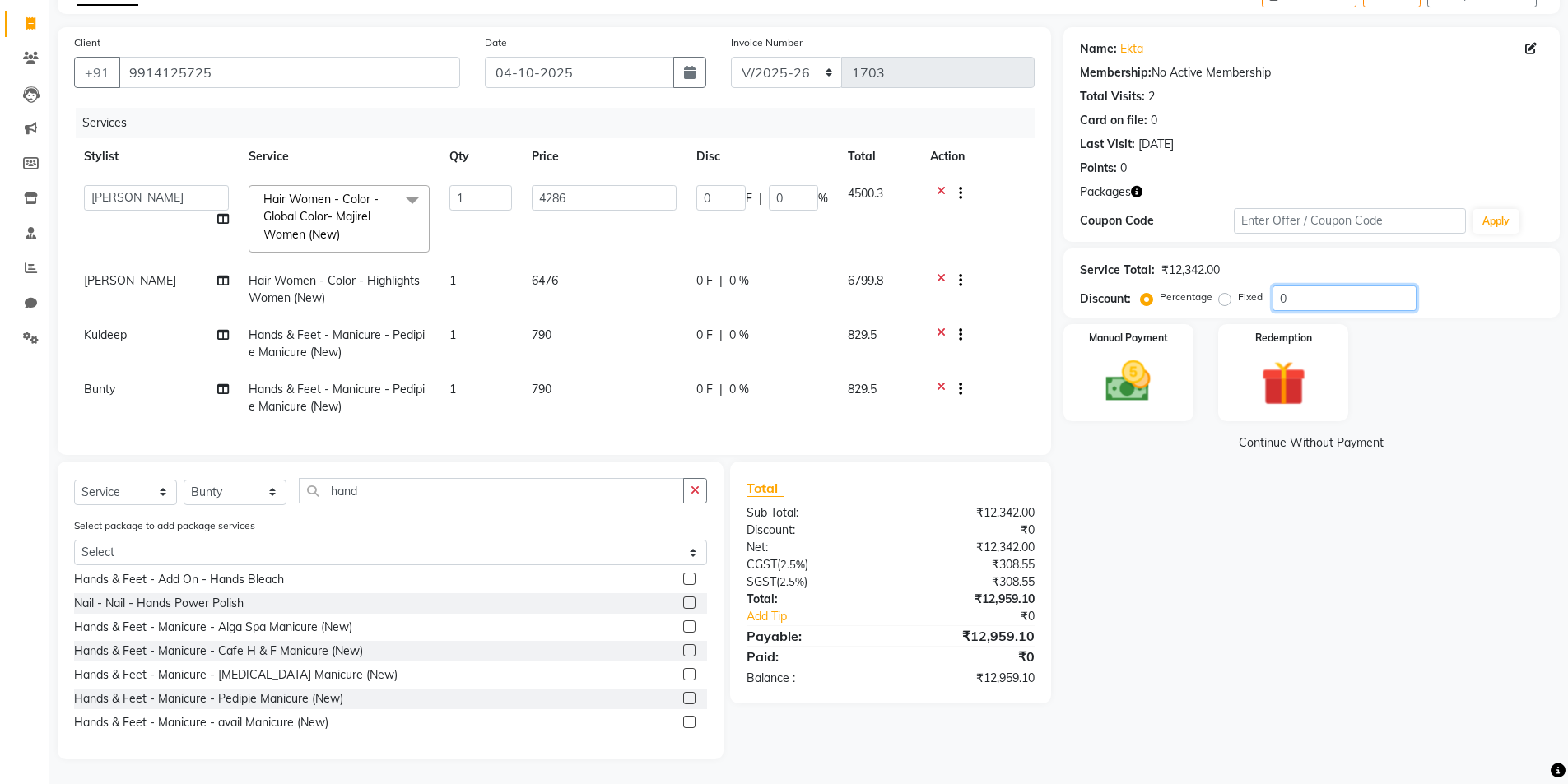
click at [1329, 289] on input "0" at bounding box center [1344, 298] width 144 height 26
type input "5"
type input "214.3"
type input "5"
type input "50"
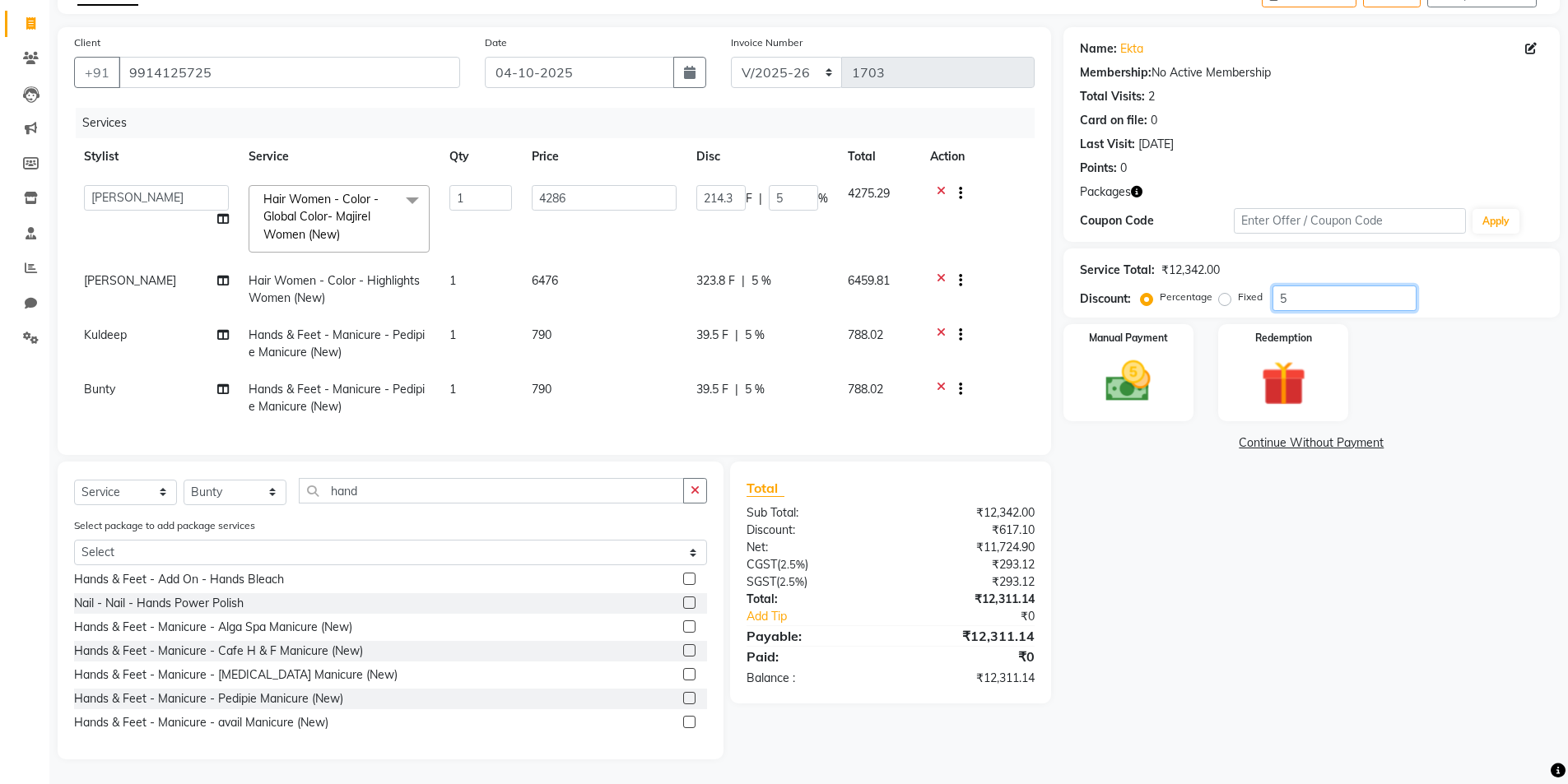
type input "2143"
type input "50"
click at [1149, 363] on img at bounding box center [1128, 382] width 76 height 54
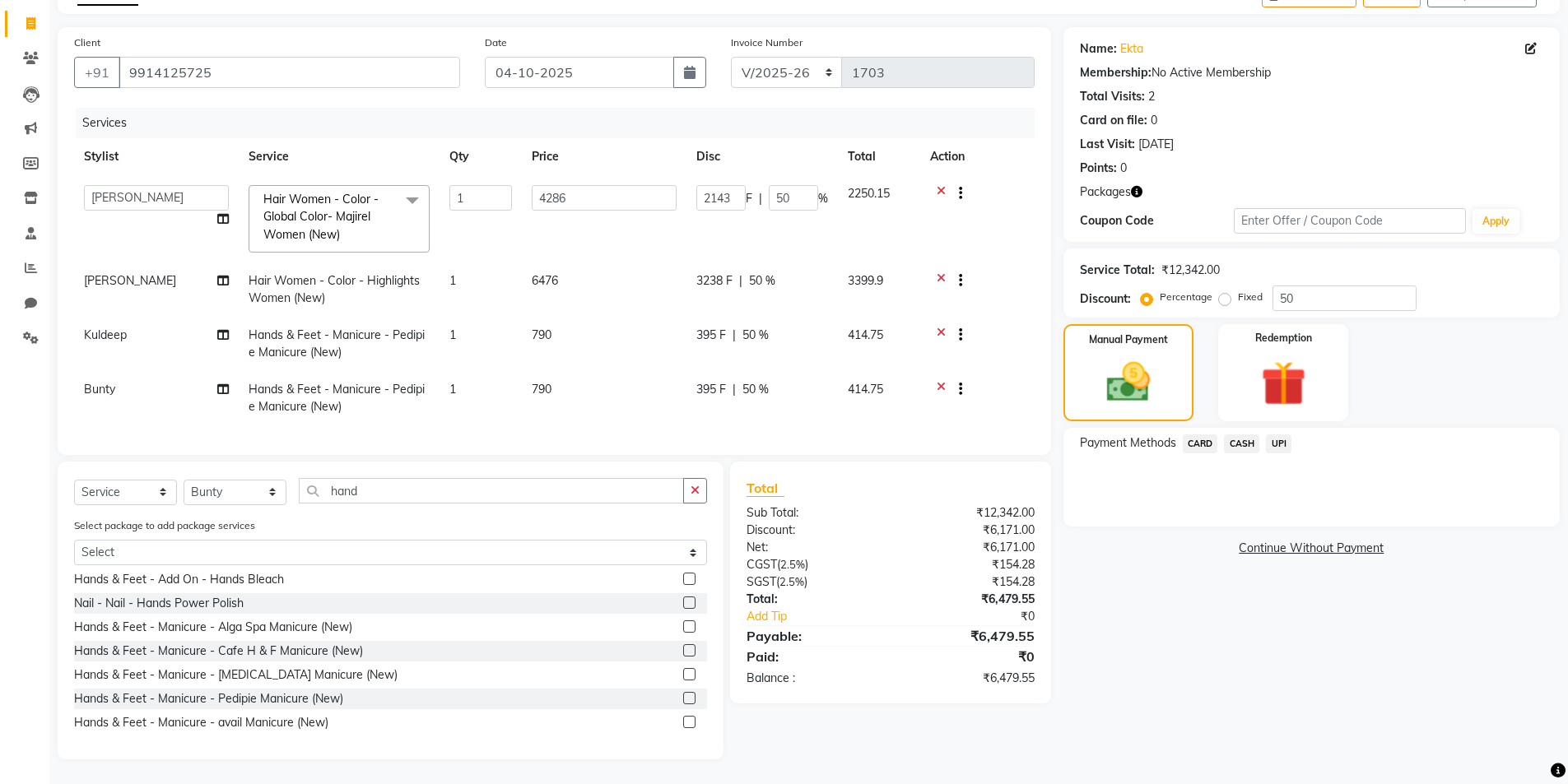
click at [1248, 434] on span "CASH" at bounding box center [1241, 444] width 36 height 19
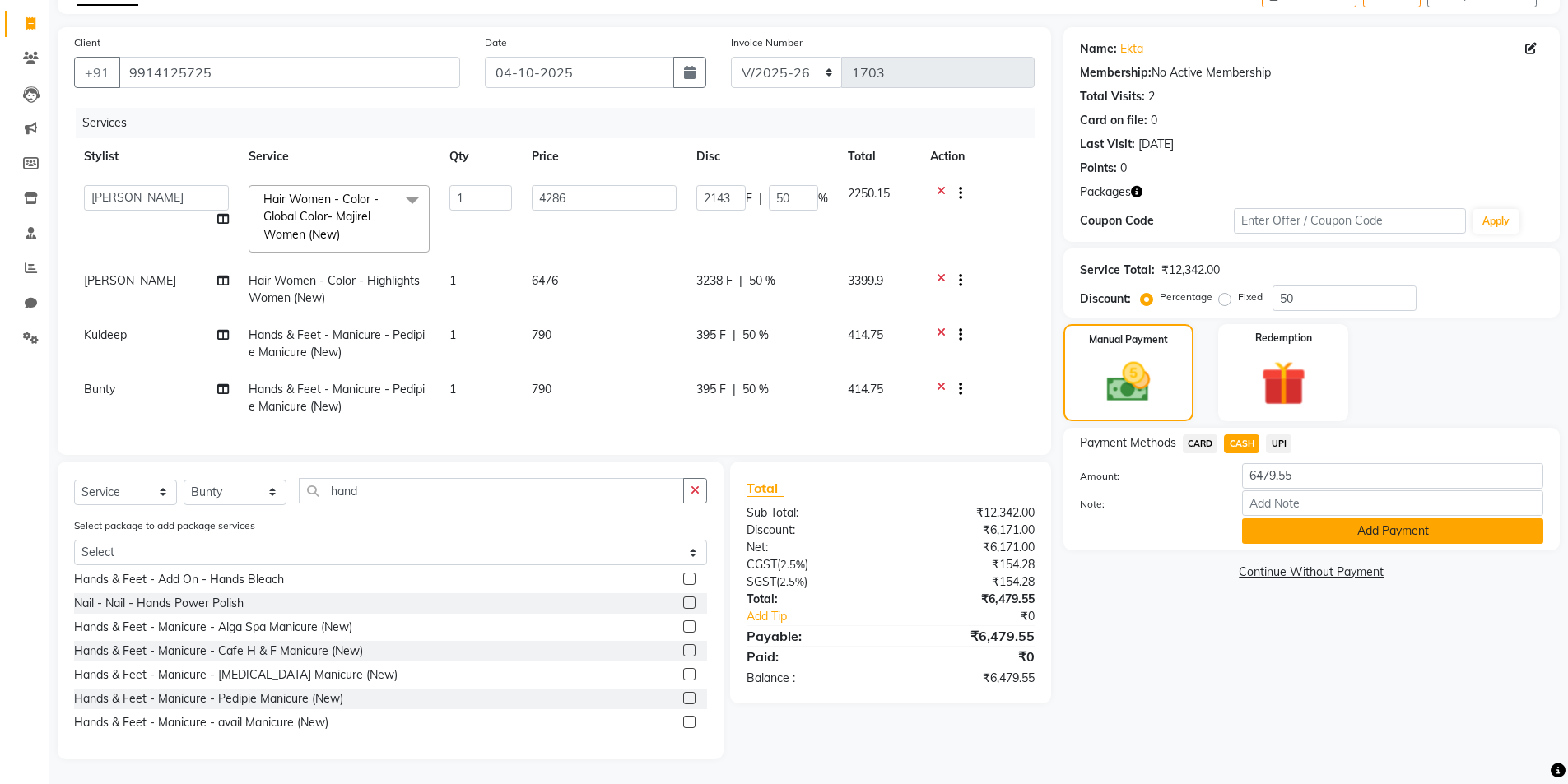
click at [1339, 530] on button "Add Payment" at bounding box center [1393, 531] width 301 height 26
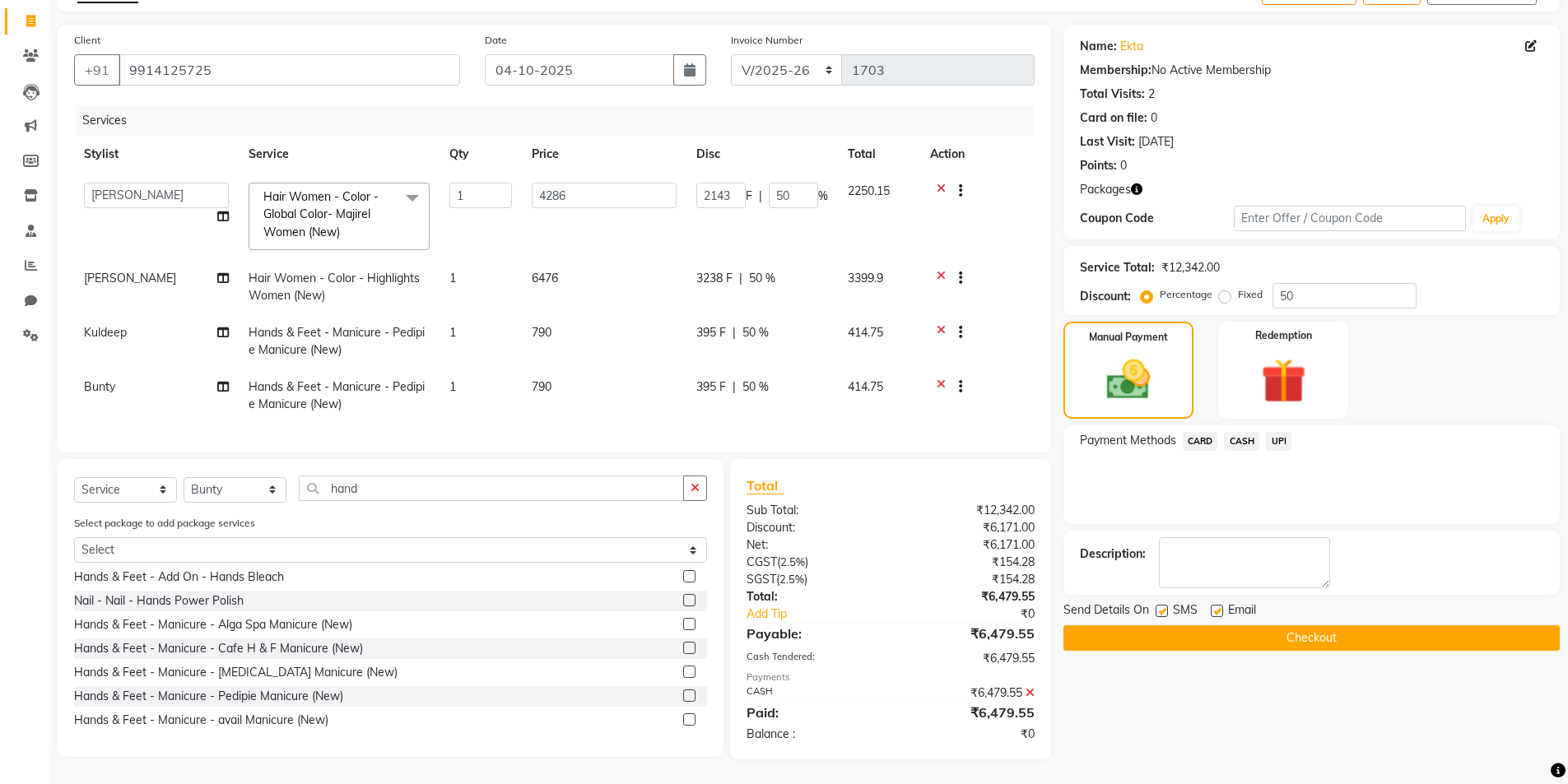
click at [1340, 626] on button "Checkout" at bounding box center [1312, 638] width 497 height 26
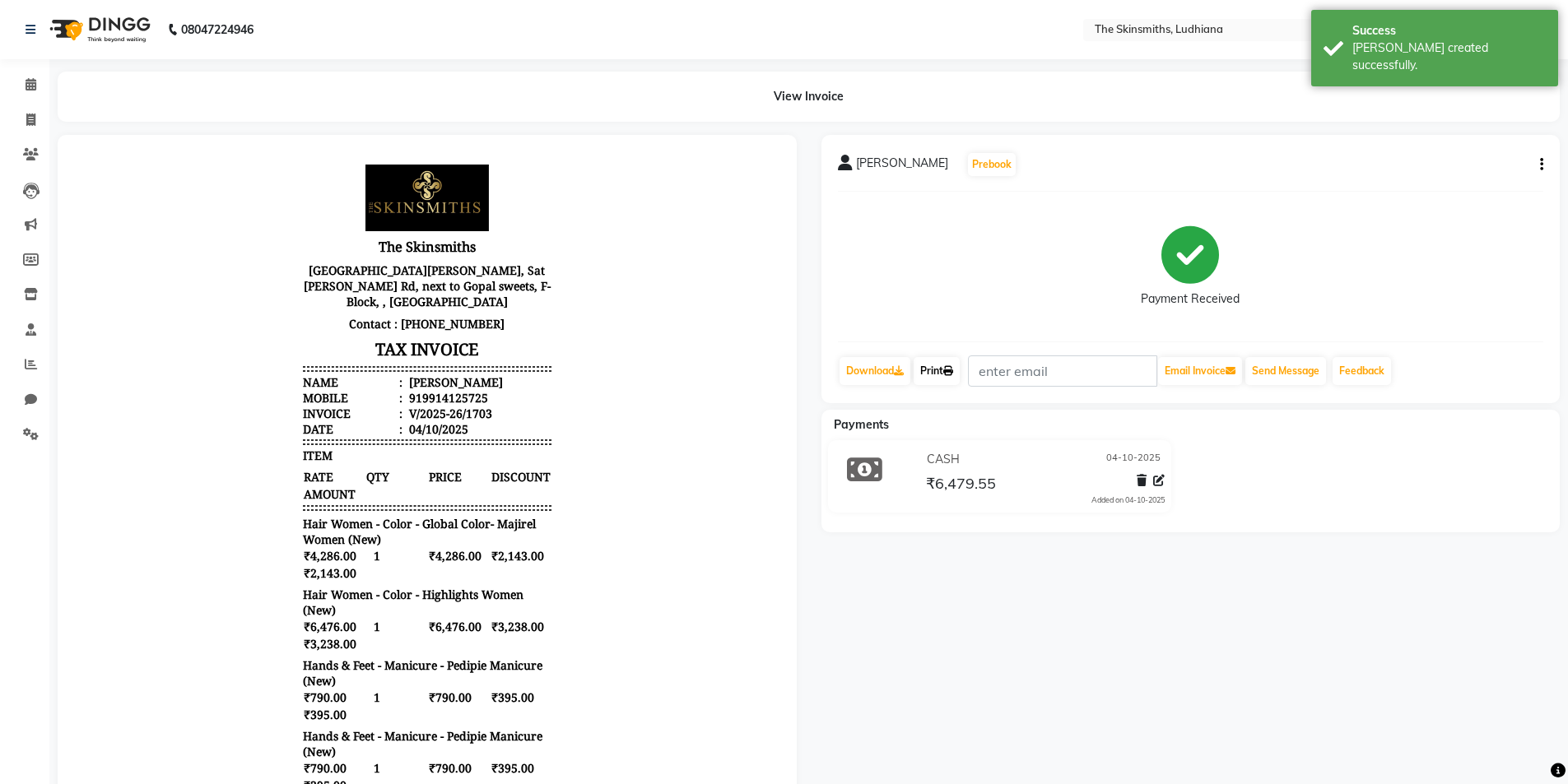
click at [942, 369] on link "Print" at bounding box center [936, 371] width 46 height 28
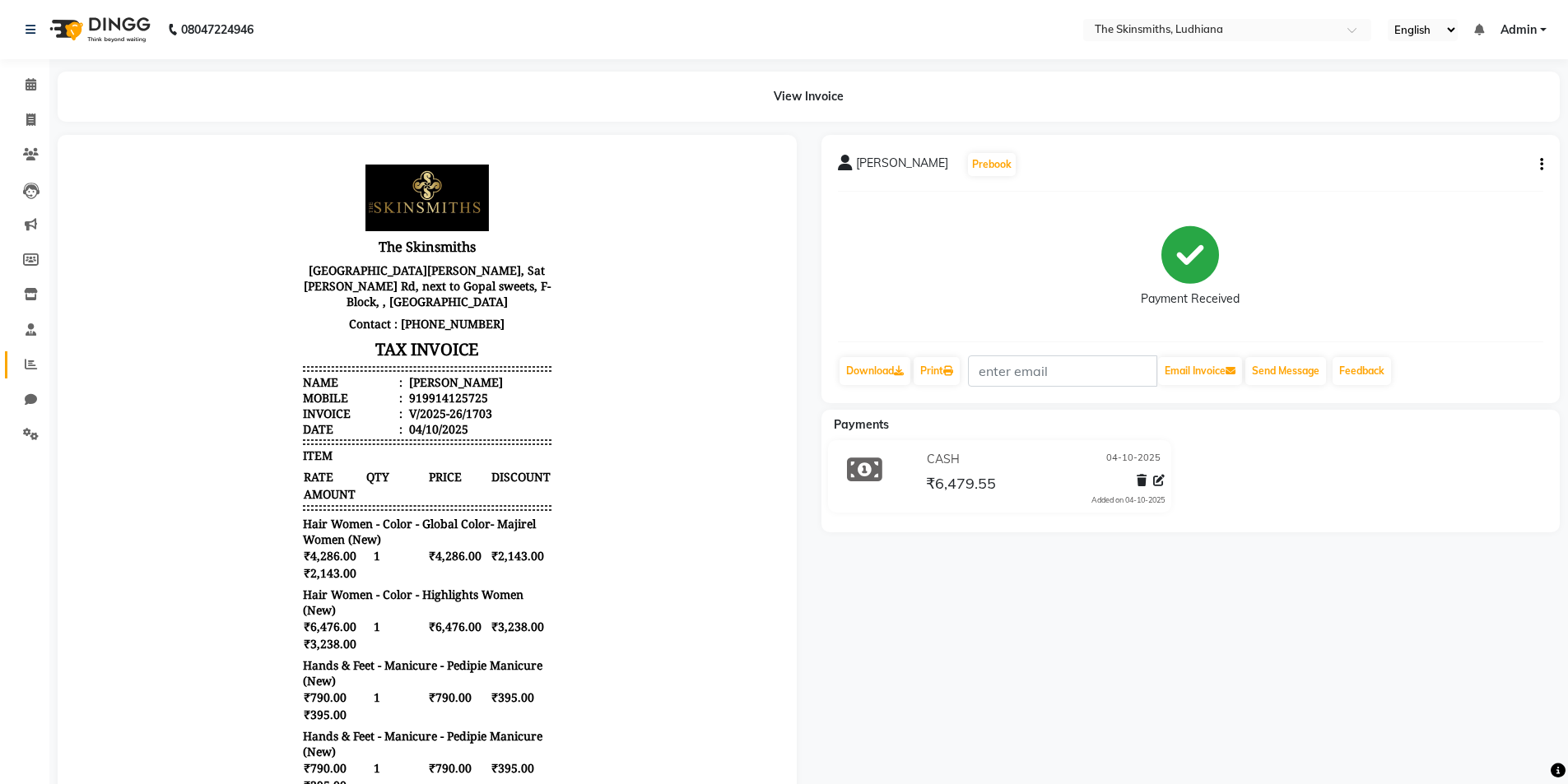
click at [34, 368] on icon at bounding box center [31, 364] width 13 height 13
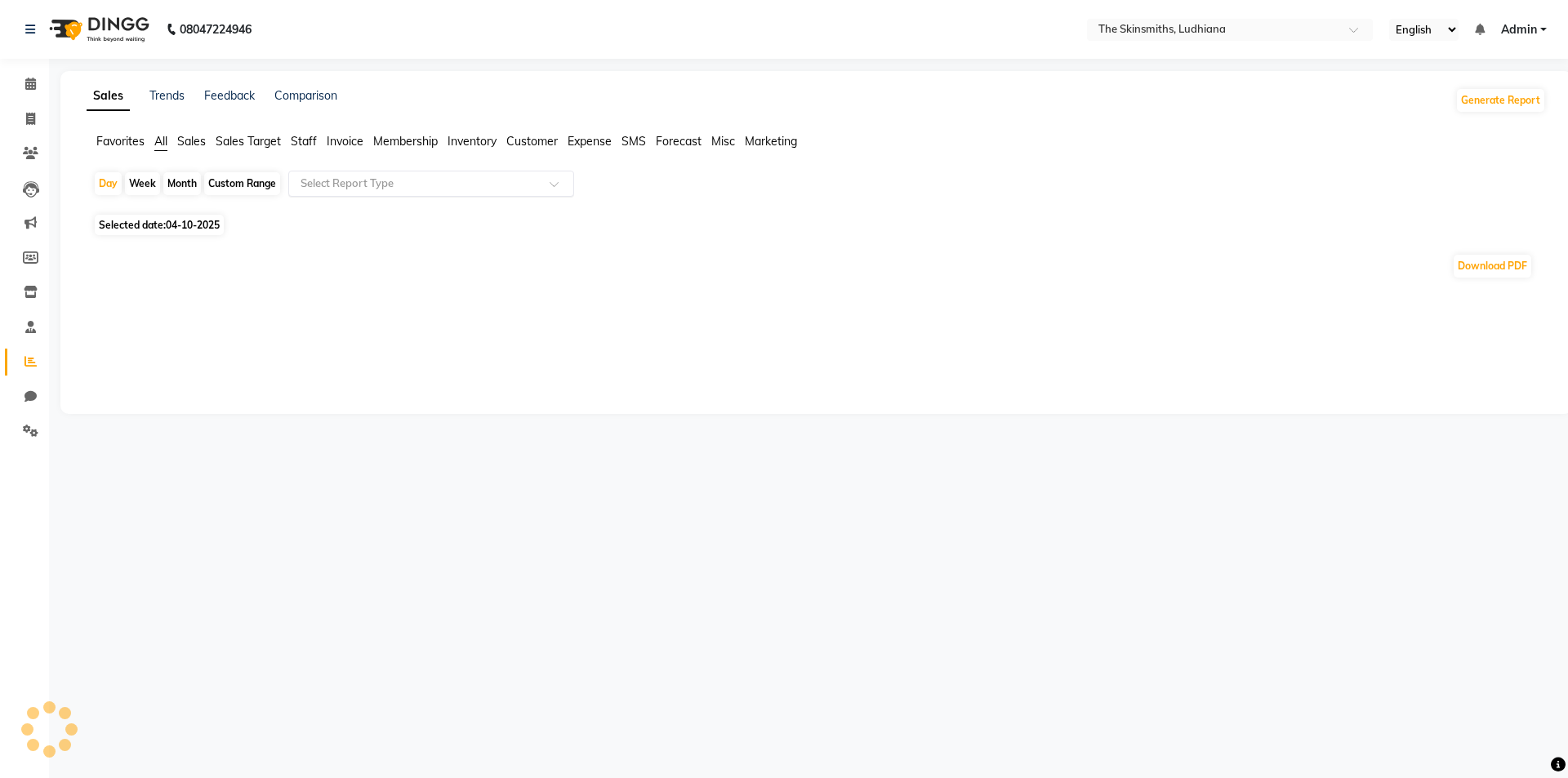
click at [331, 177] on input "text" at bounding box center [415, 184] width 236 height 16
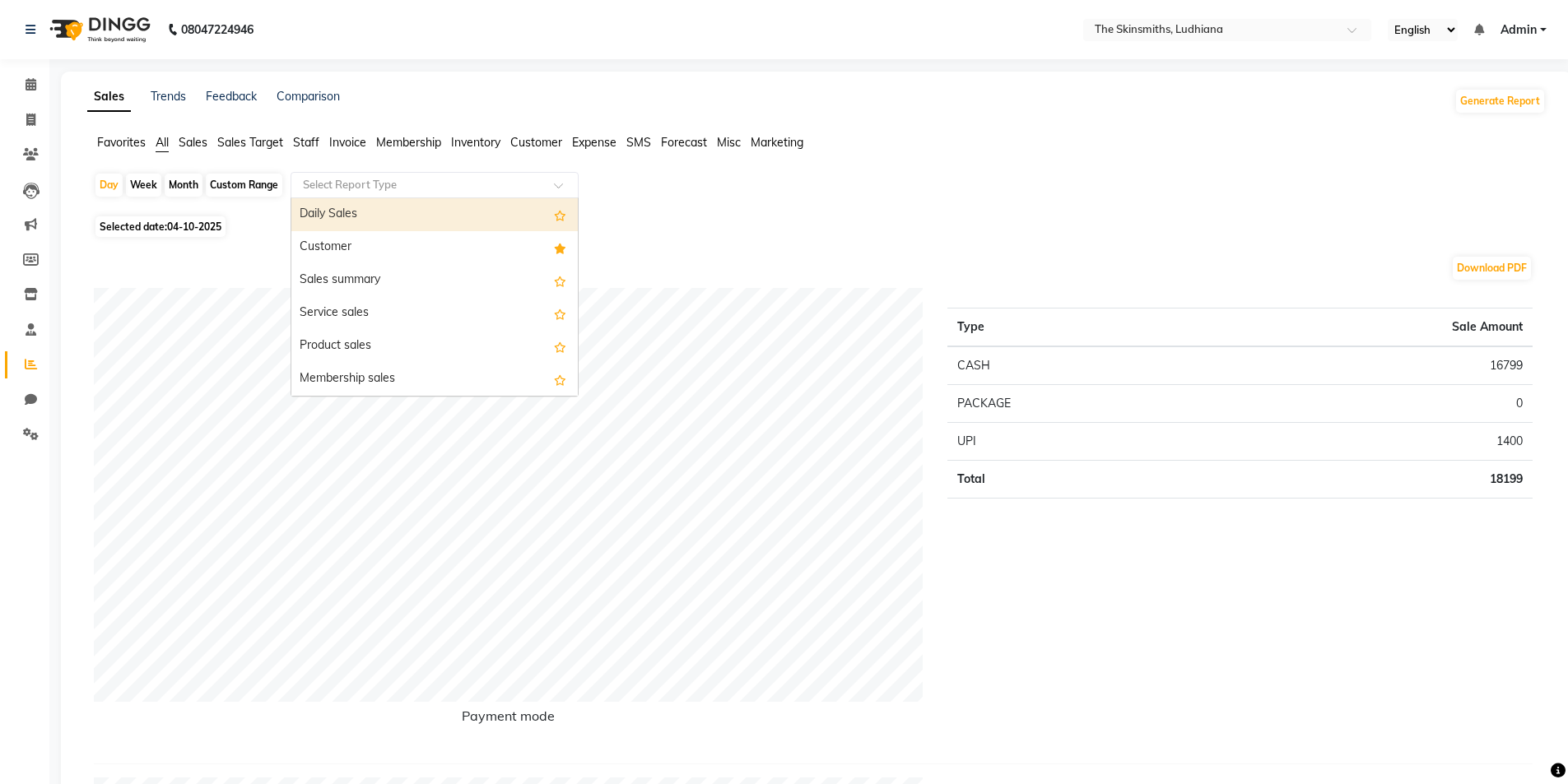
click at [348, 236] on div "Customer" at bounding box center [434, 247] width 287 height 33
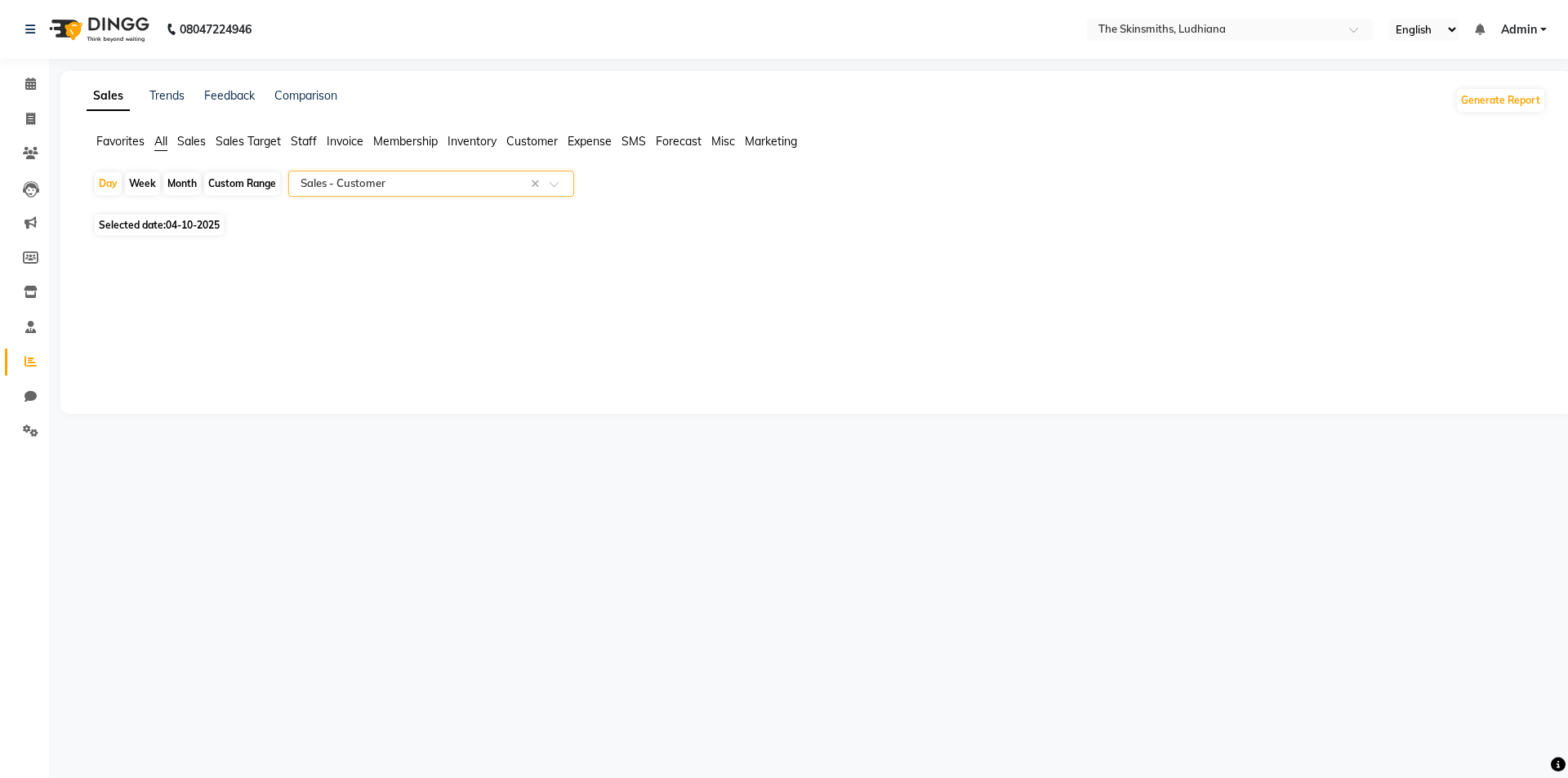
select select "full_report"
select select "csv"
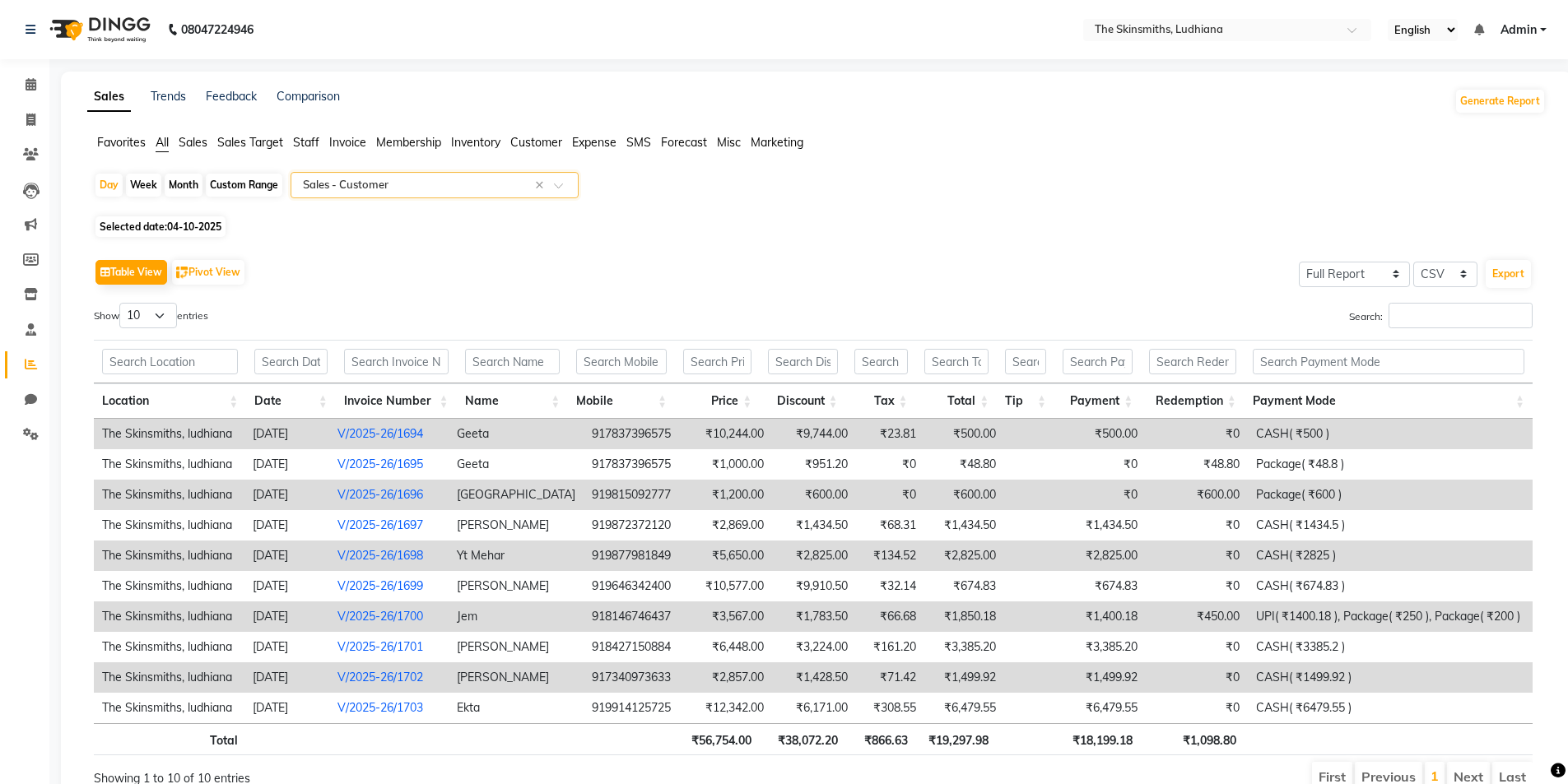
scroll to position [76, 0]
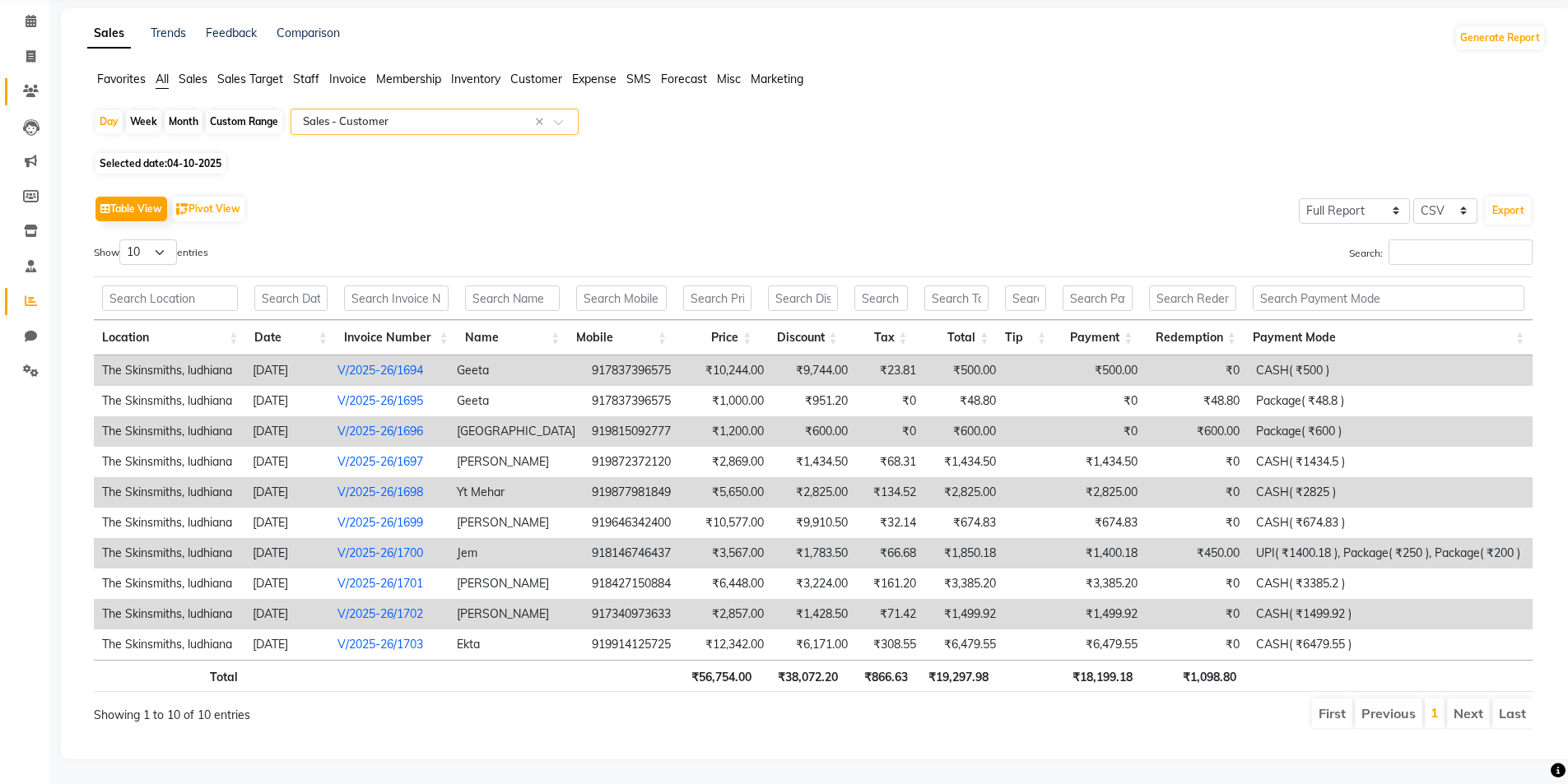
click at [26, 85] on icon at bounding box center [30, 91] width 16 height 13
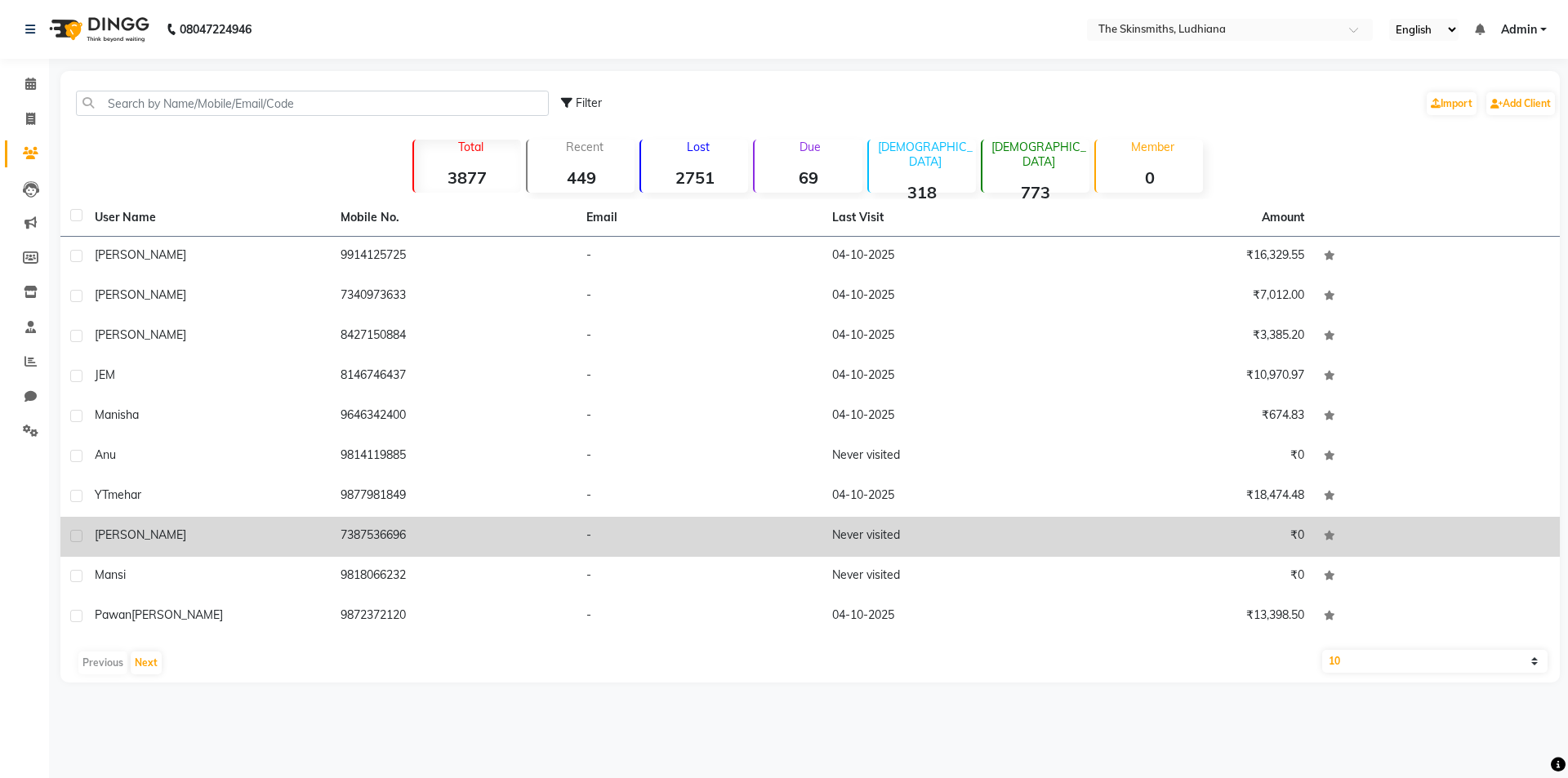
click at [388, 523] on td "7387536696" at bounding box center [453, 537] width 245 height 40
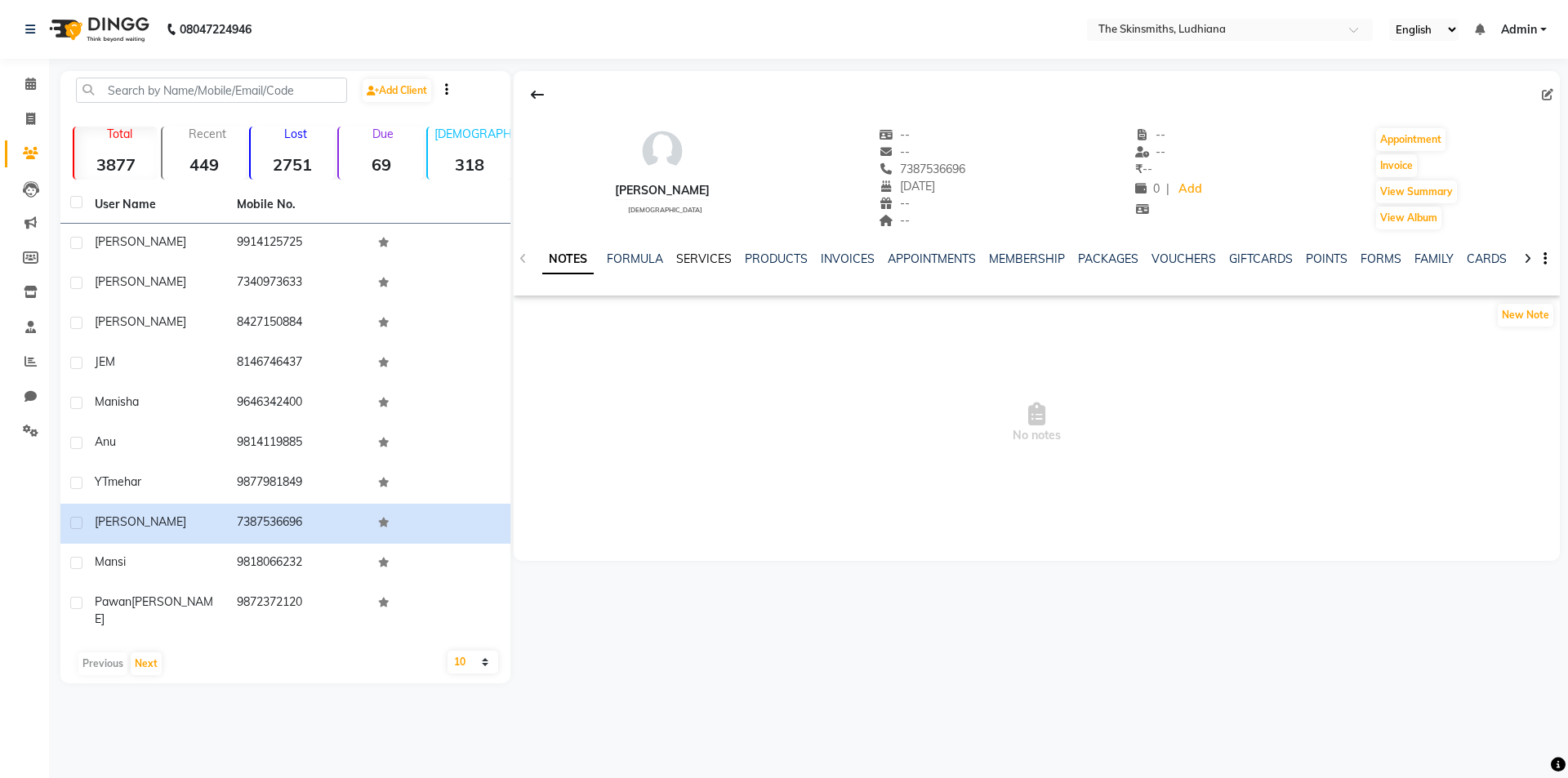
click at [703, 257] on link "SERVICES" at bounding box center [704, 259] width 55 height 14
click at [829, 255] on link "INVOICES" at bounding box center [833, 259] width 54 height 14
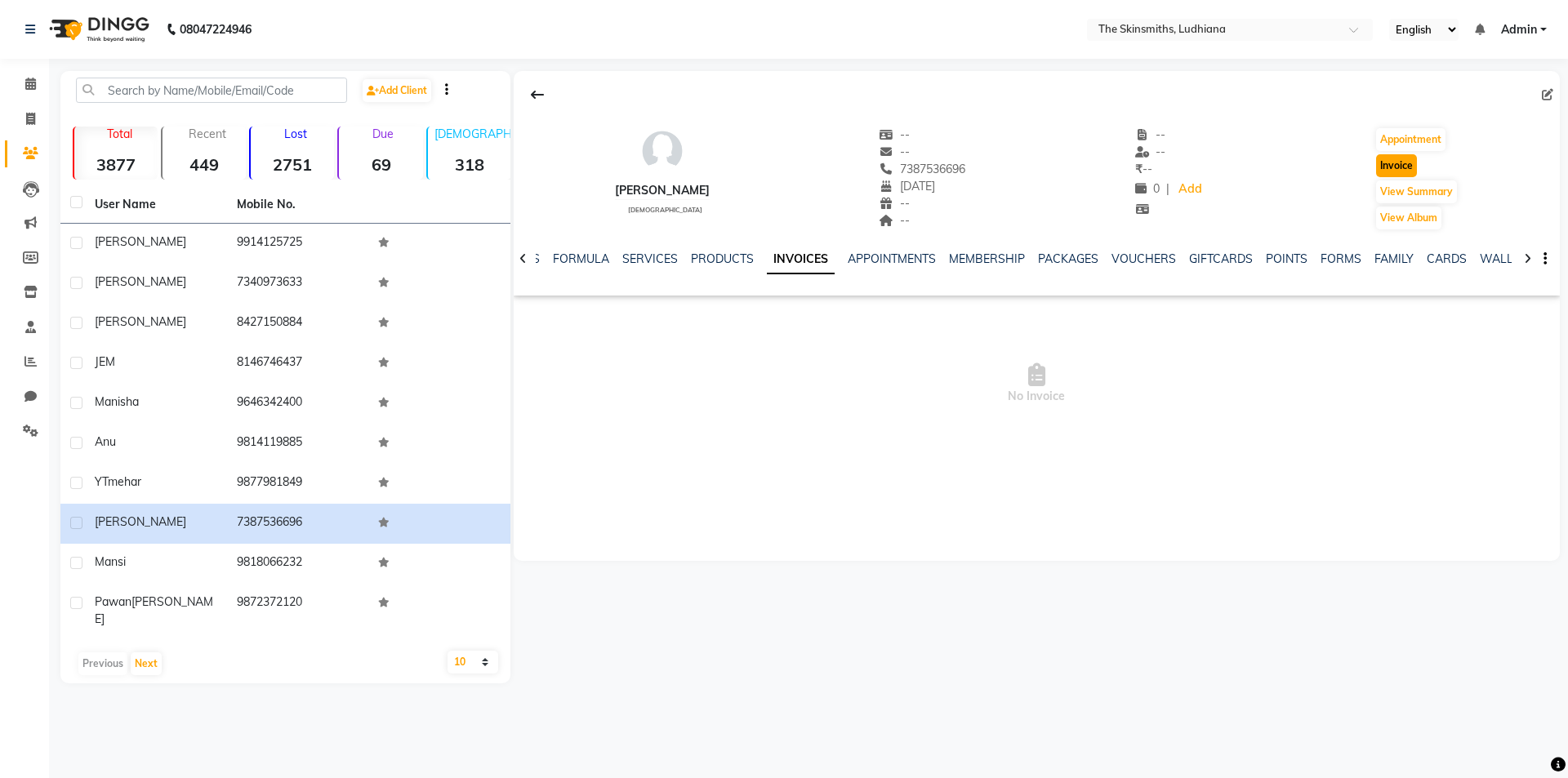
click at [1401, 167] on button "Invoice" at bounding box center [1396, 165] width 41 height 23
select select "service"
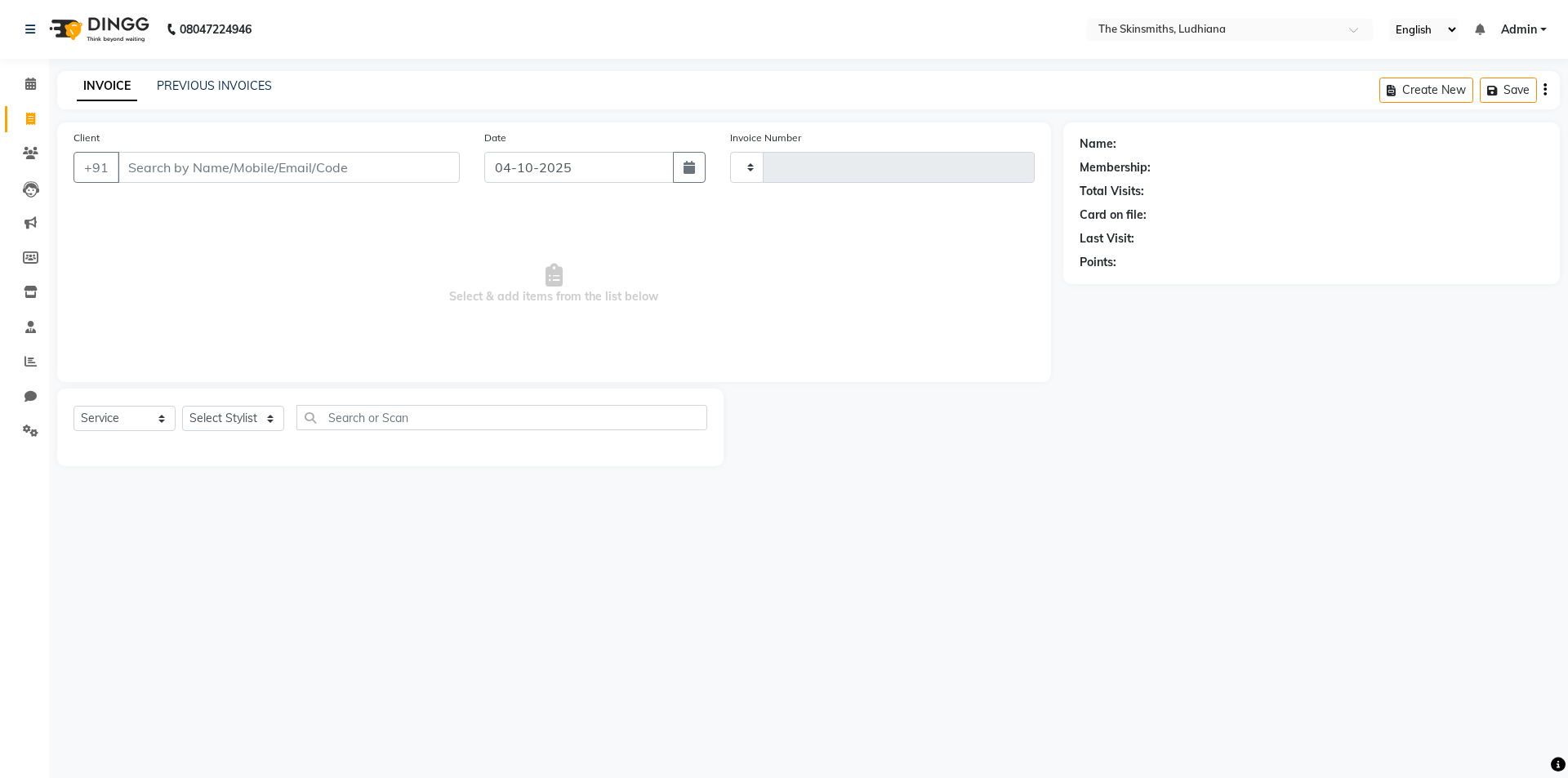
type input "1704"
select select "8115"
click at [227, 421] on select "Select Stylist" at bounding box center [233, 418] width 102 height 25
type input "7387536696"
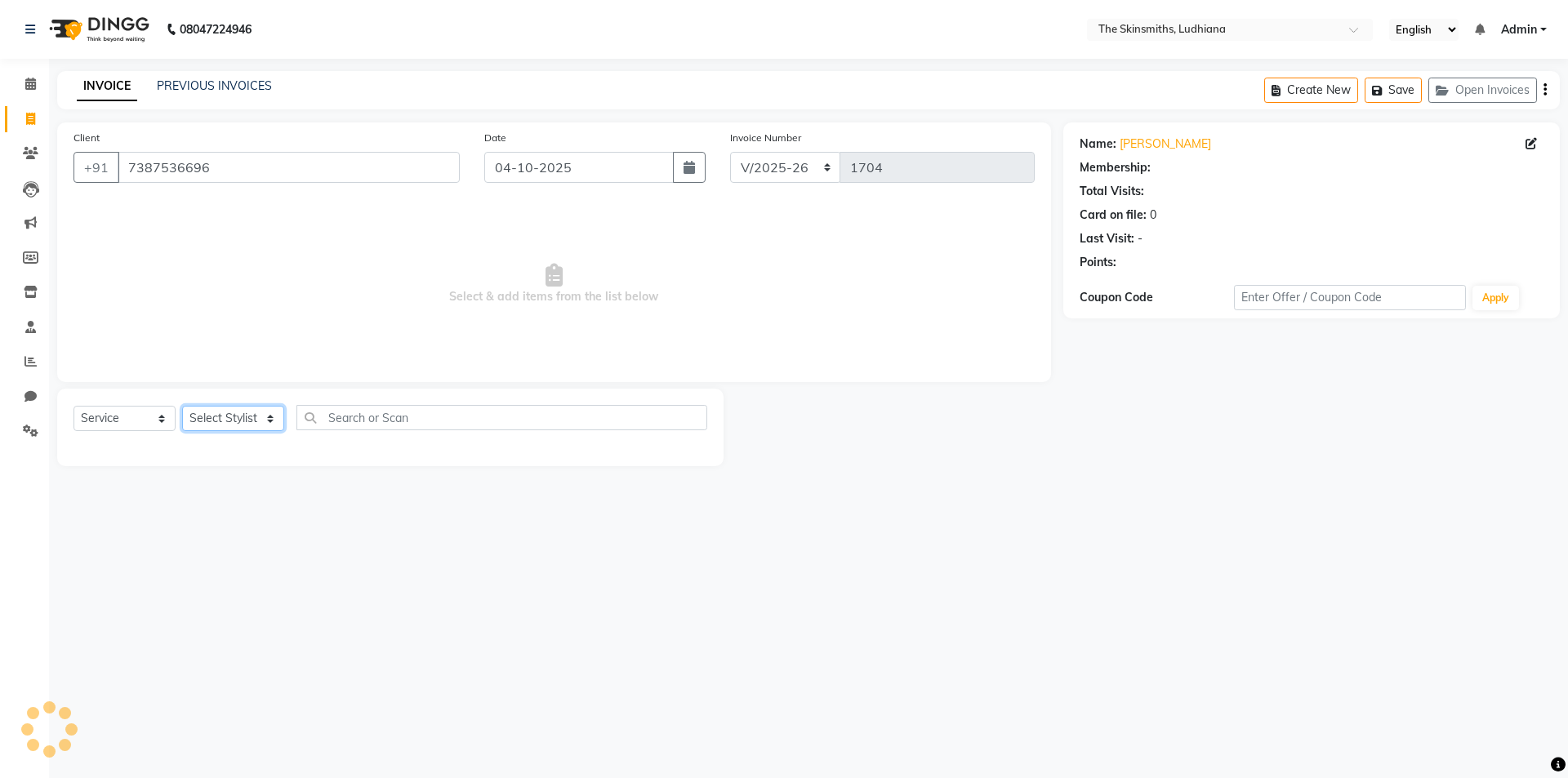
select select "1: Object"
select select "76548"
click at [182, 406] on select "Select Stylist Admin [PERSON_NAME] [PERSON_NAME] [PERSON_NAME] [PERSON_NAME] [P…" at bounding box center [233, 418] width 102 height 25
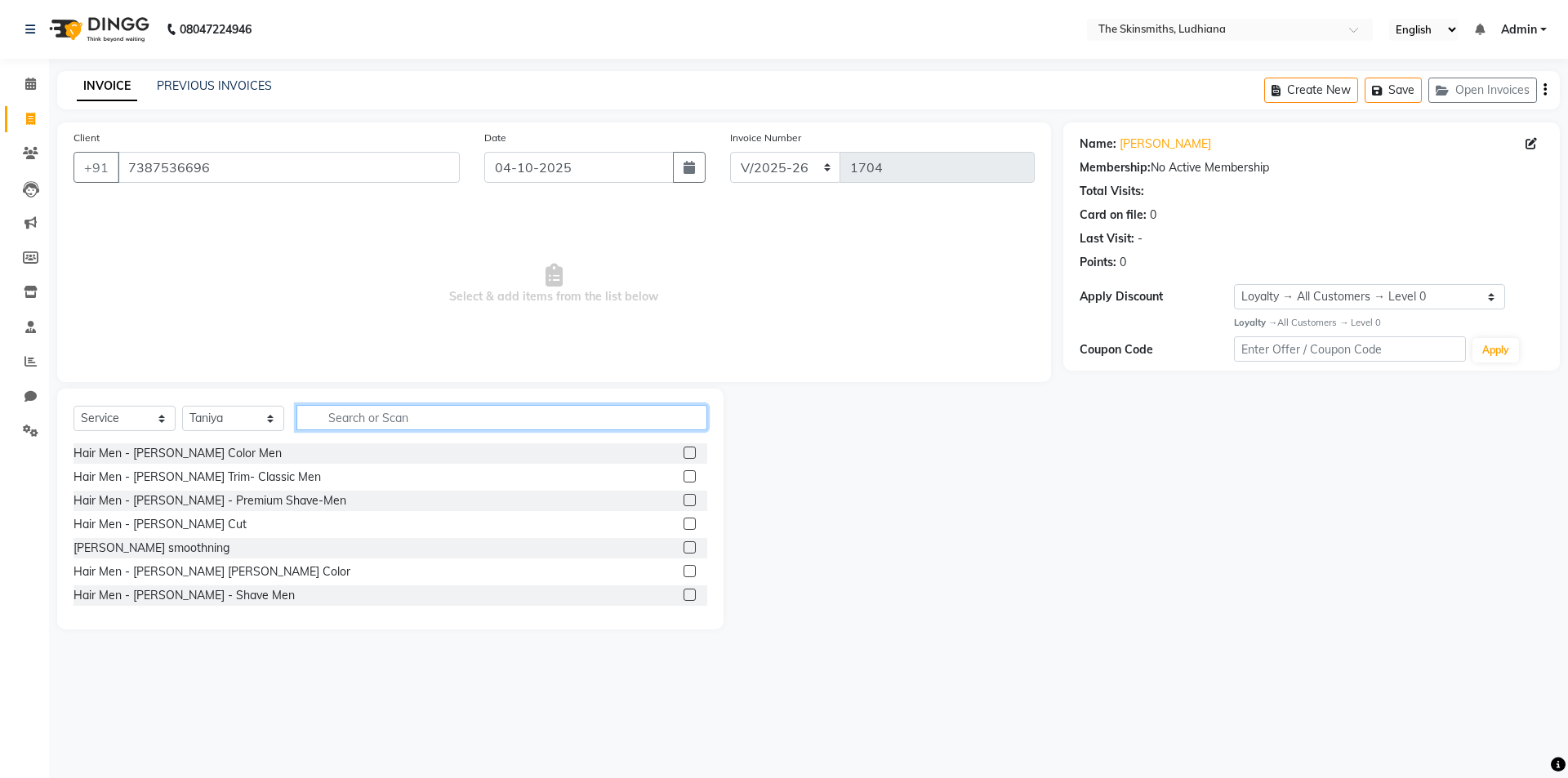
click at [437, 411] on input "text" at bounding box center [502, 418] width 411 height 25
type input "skin"
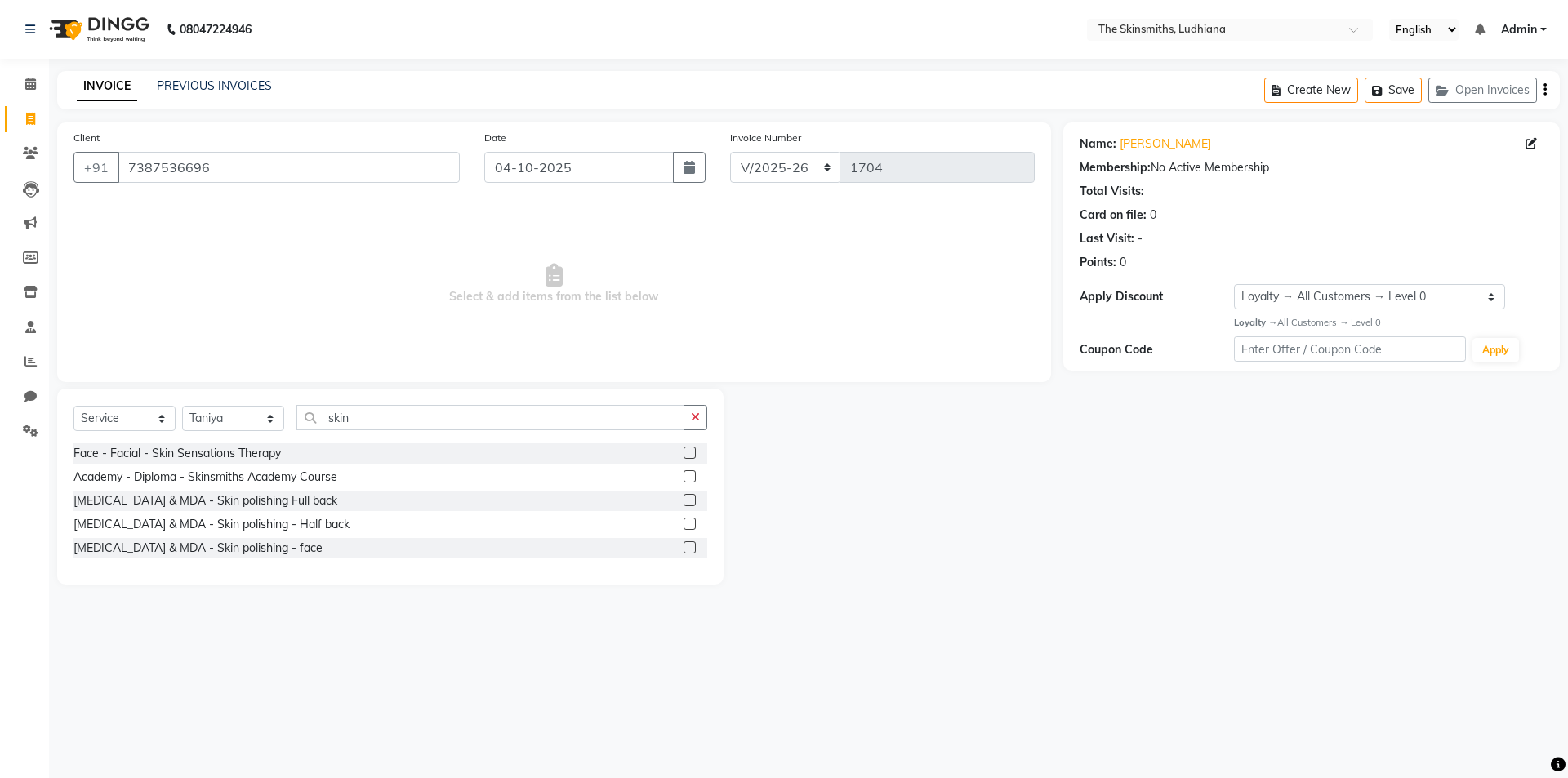
click at [692, 452] on label at bounding box center [690, 453] width 13 height 13
click at [692, 452] on input "checkbox" at bounding box center [689, 454] width 11 height 11
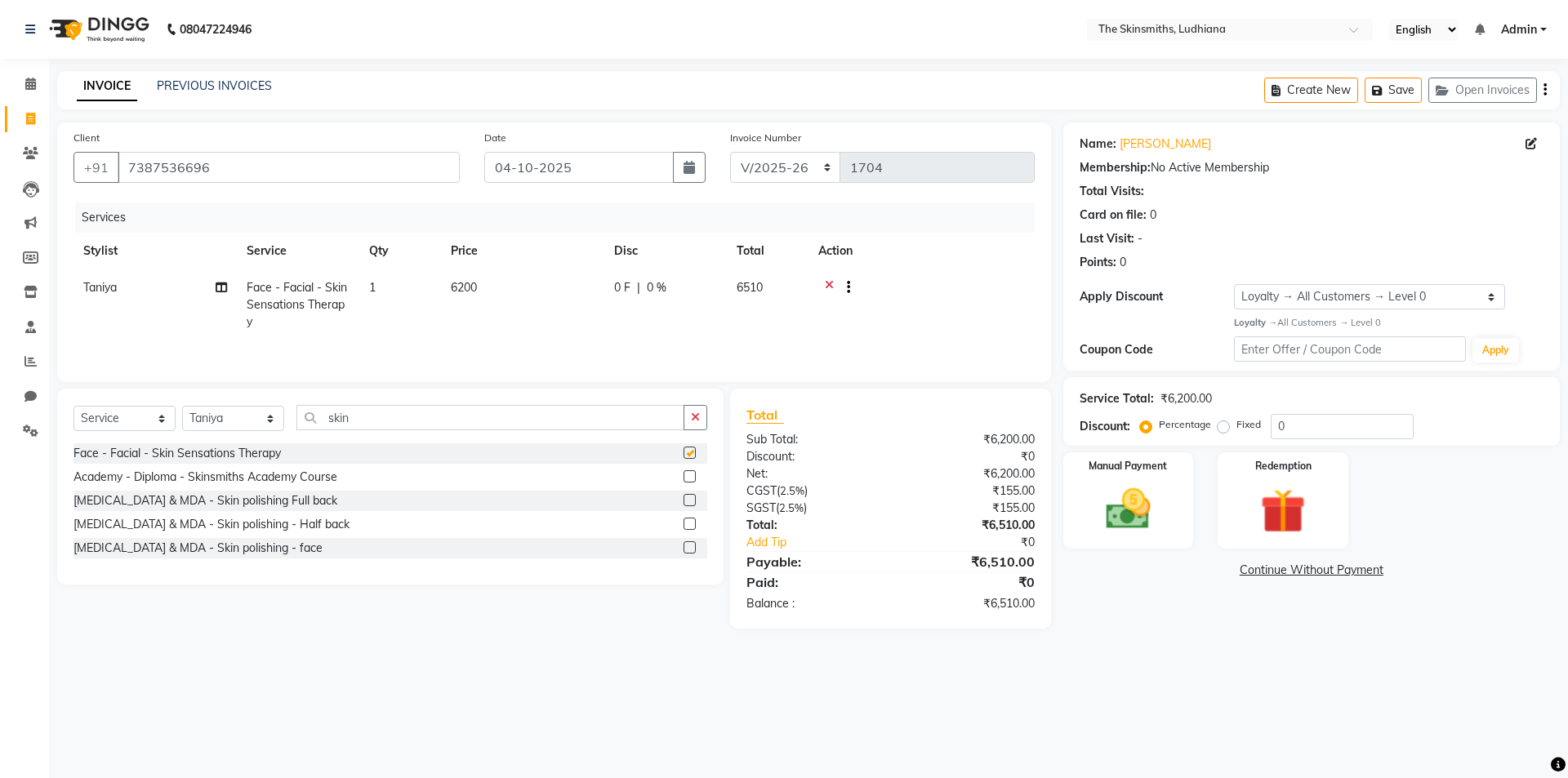
checkbox input "false"
click at [829, 284] on icon at bounding box center [830, 289] width 9 height 21
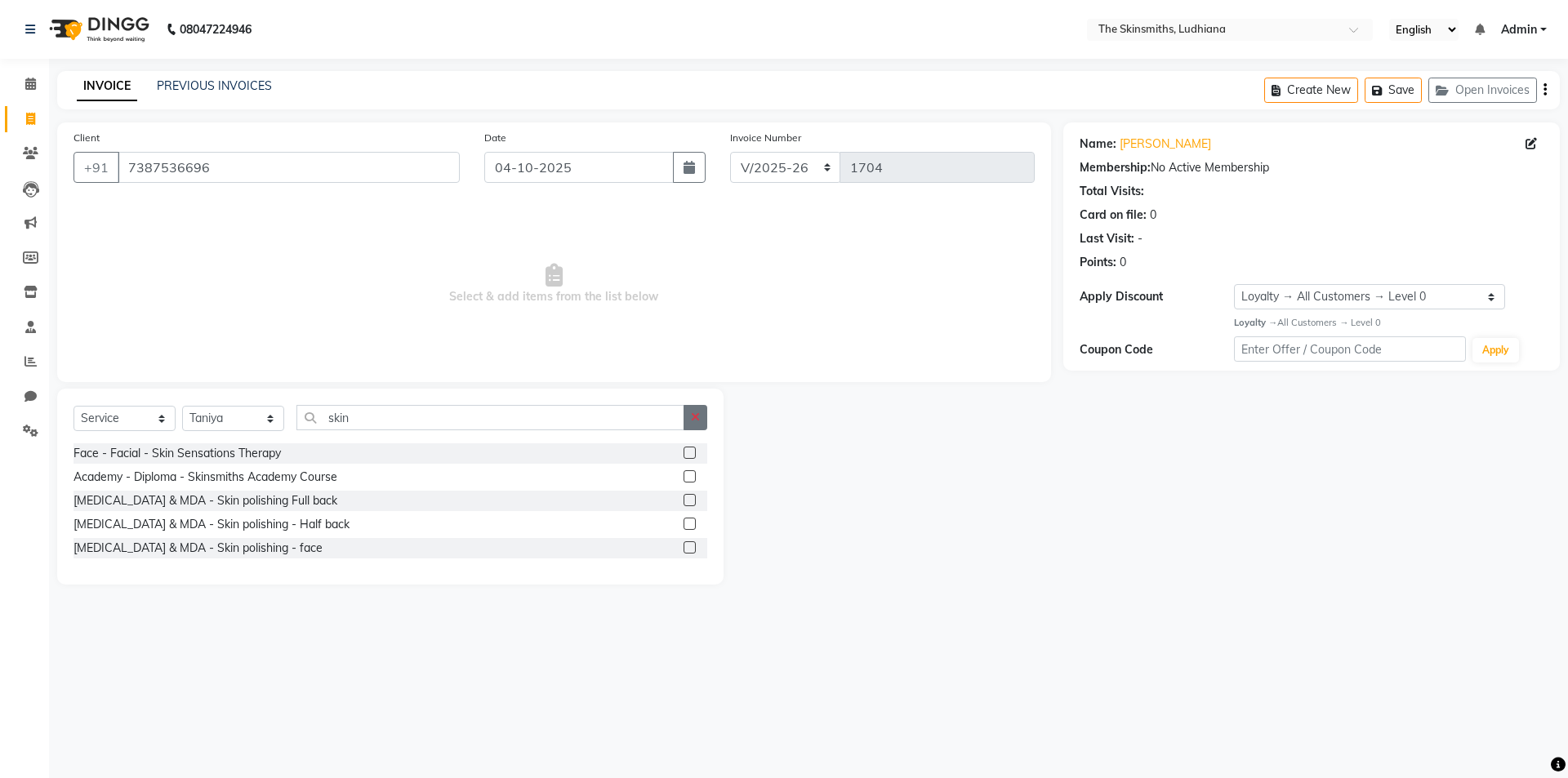
click at [695, 411] on icon "button" at bounding box center [696, 417] width 9 height 12
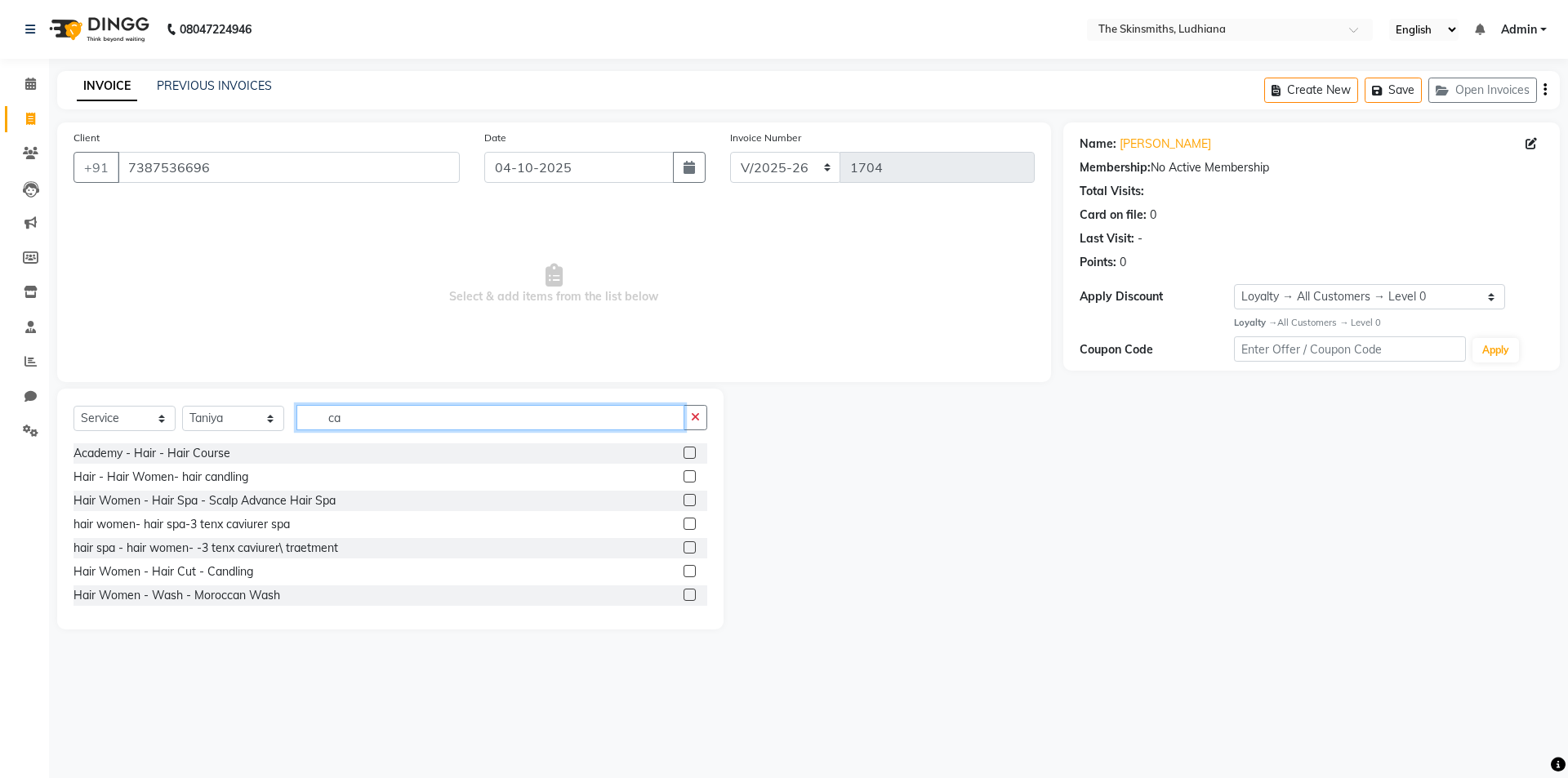
type input "c"
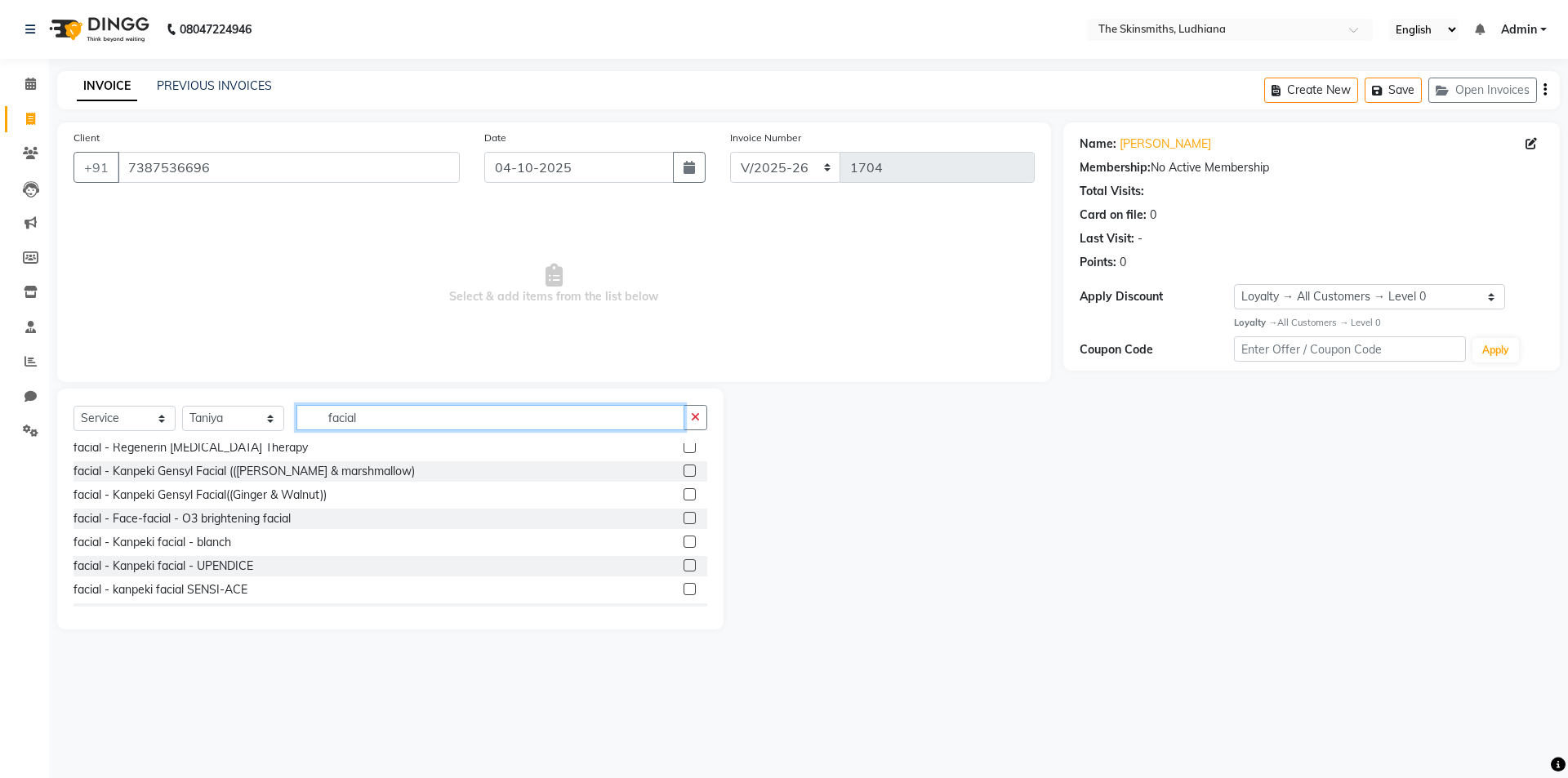
scroll to position [902, 0]
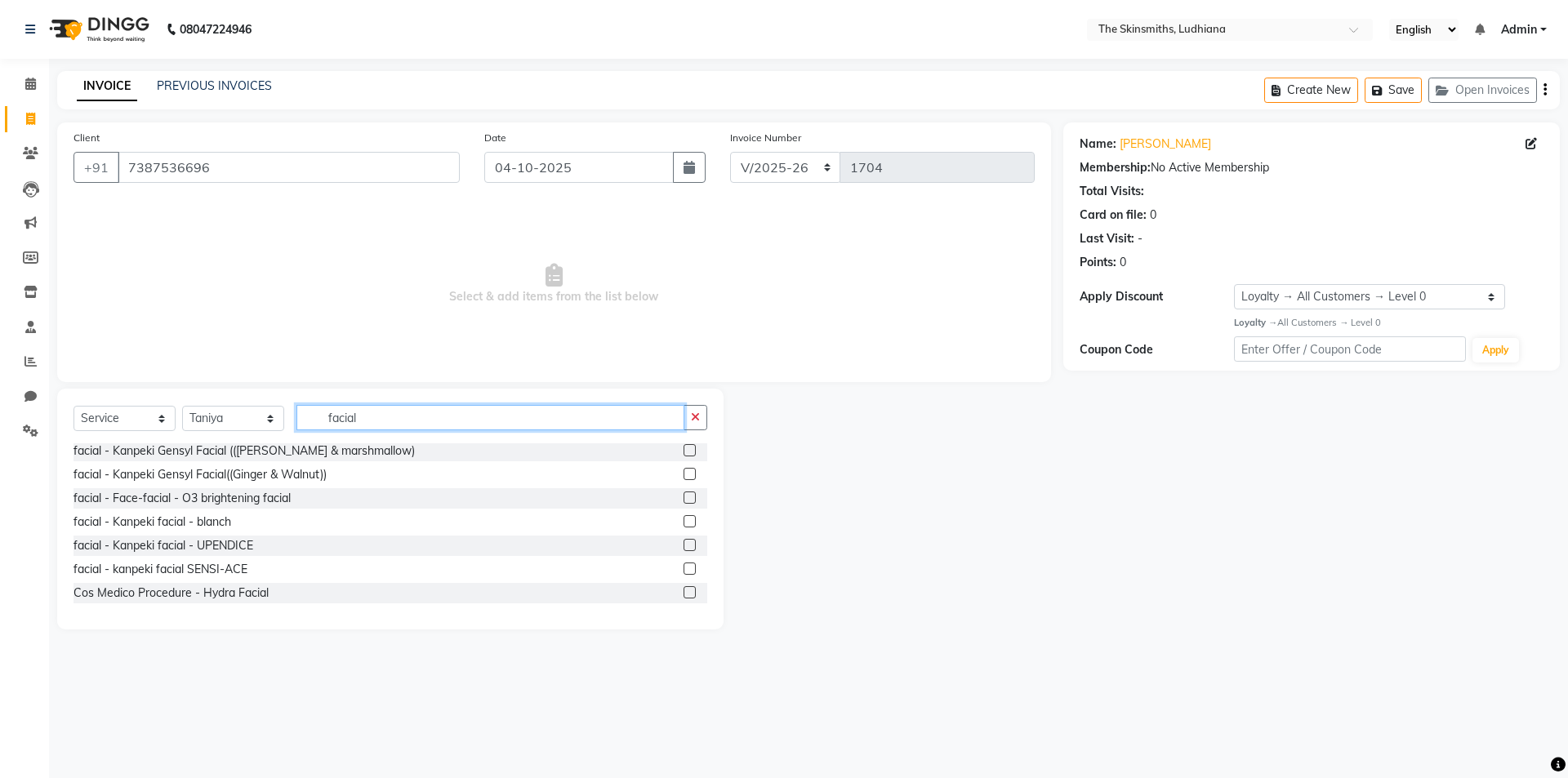
type input "facial"
click at [699, 413] on icon "button" at bounding box center [696, 417] width 9 height 12
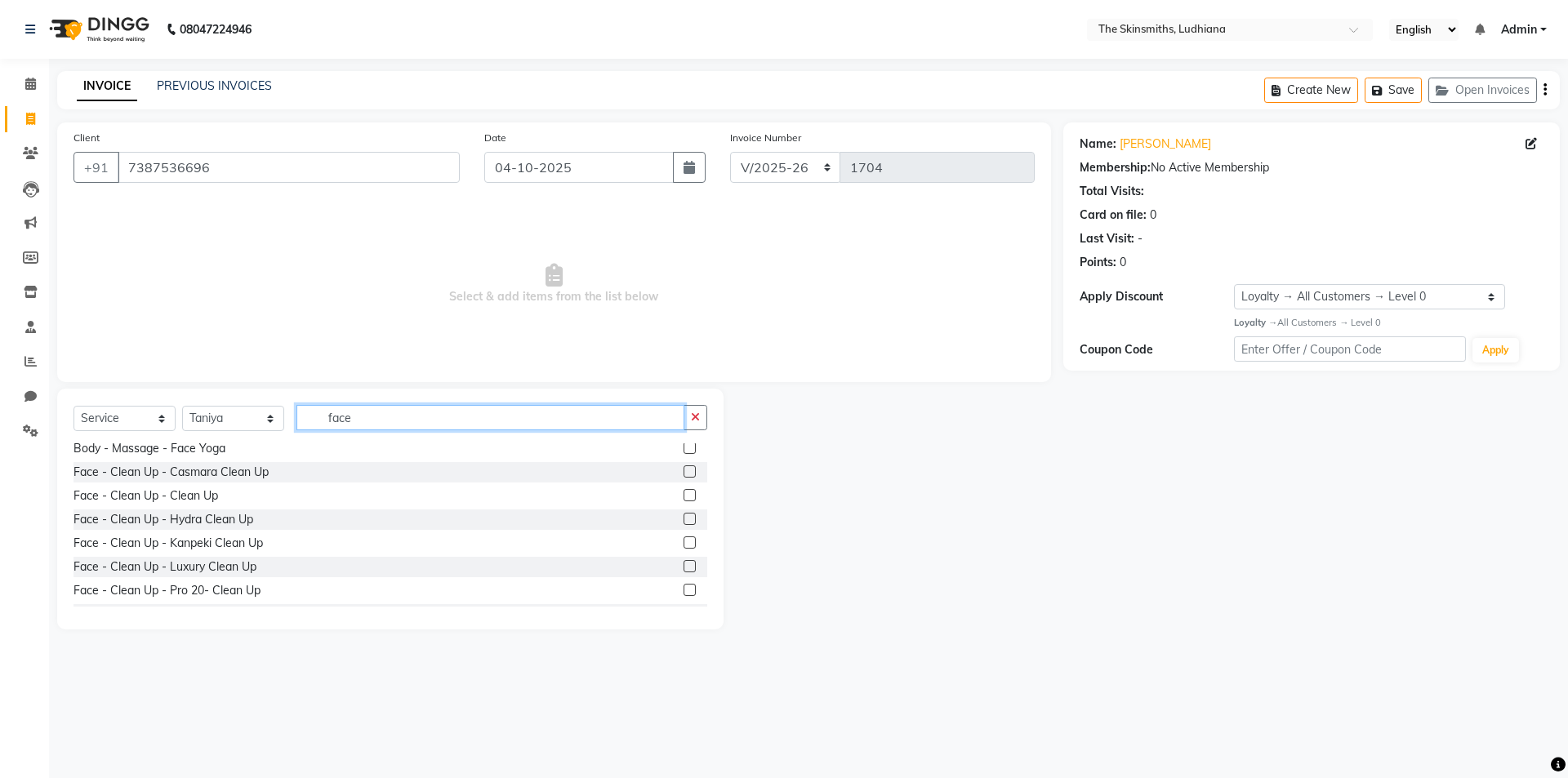
scroll to position [0, 0]
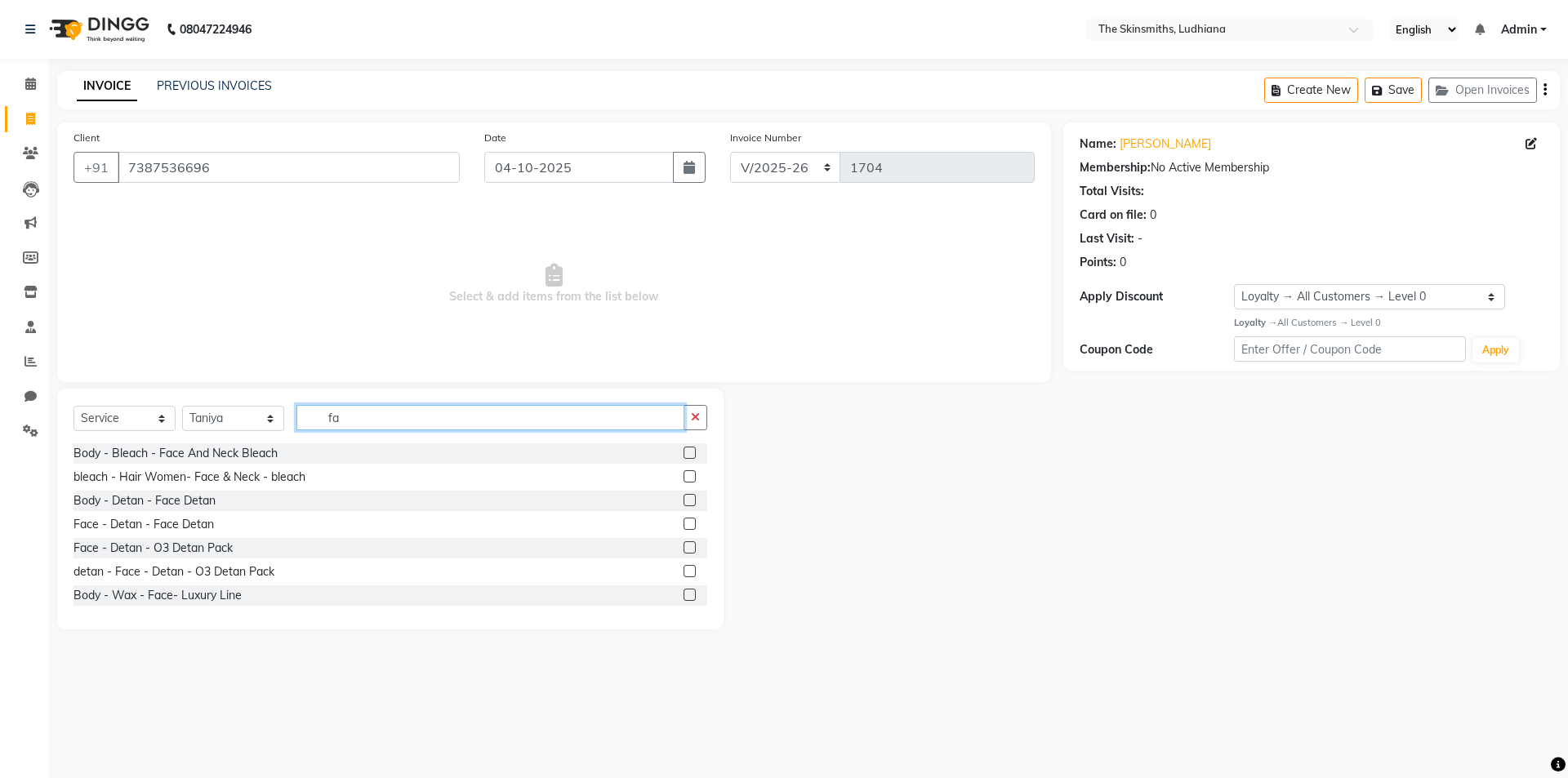
type input "f"
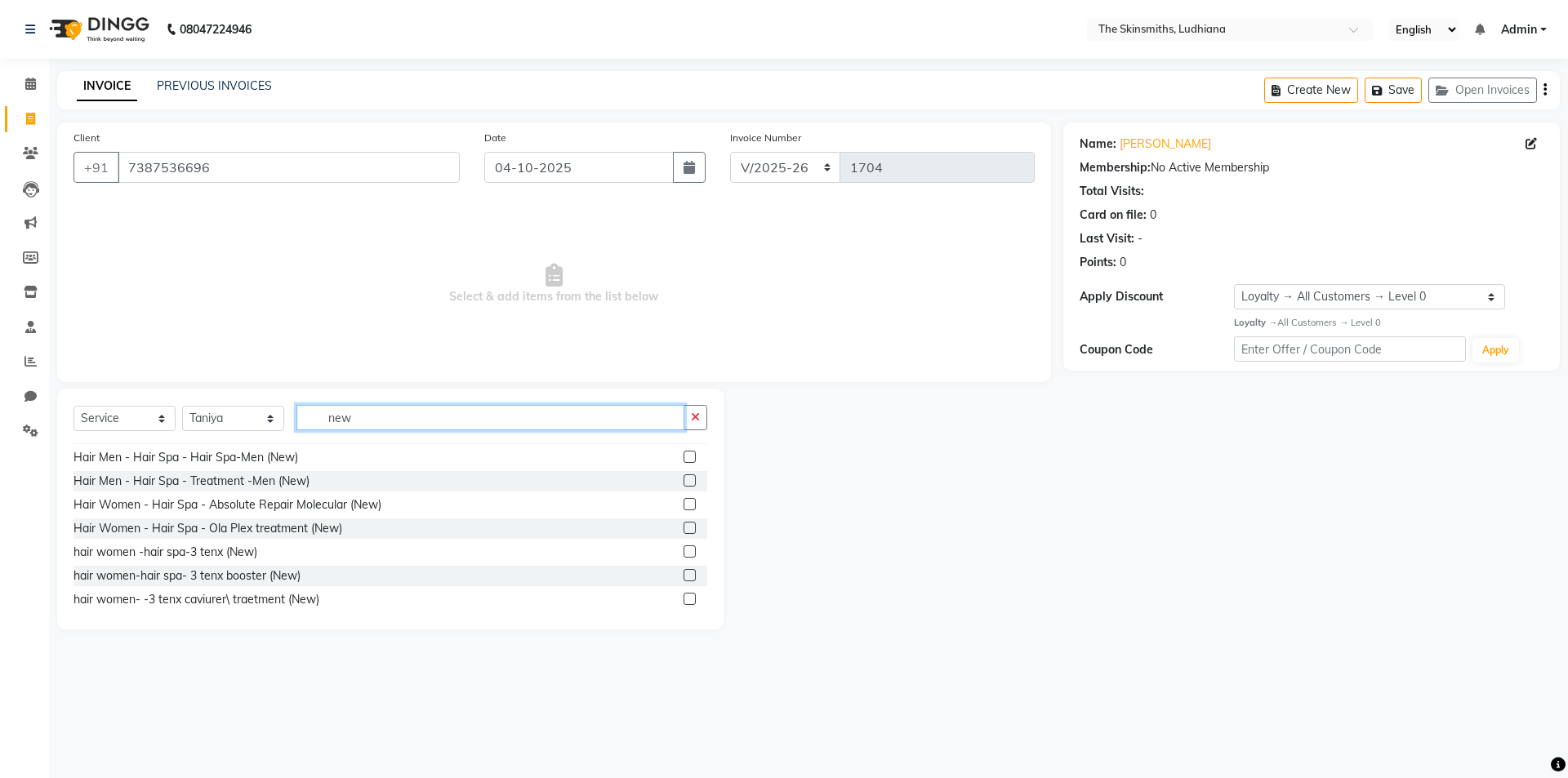
scroll to position [487, 0]
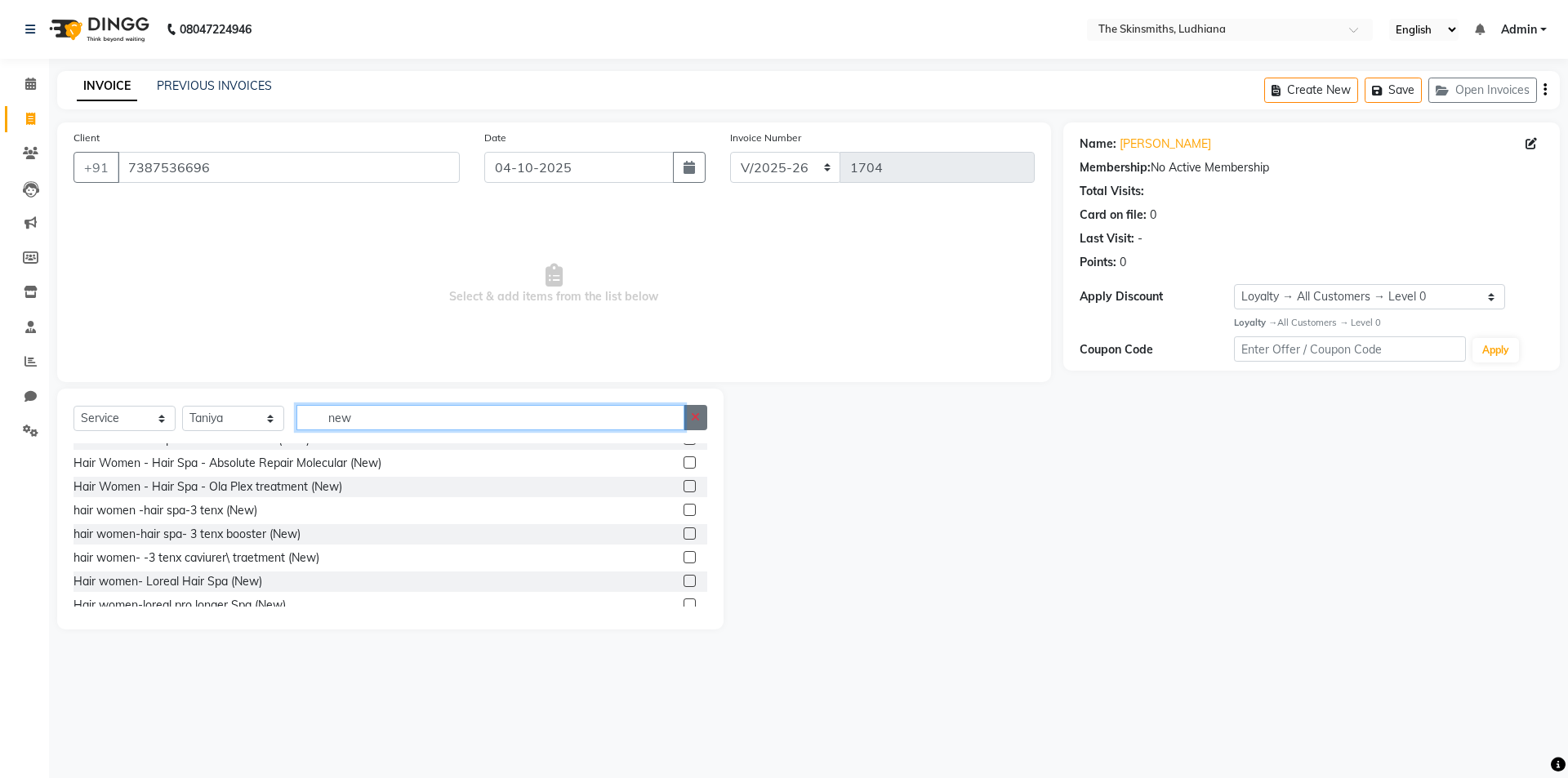
type input "new"
click at [696, 417] on icon "button" at bounding box center [696, 417] width 9 height 12
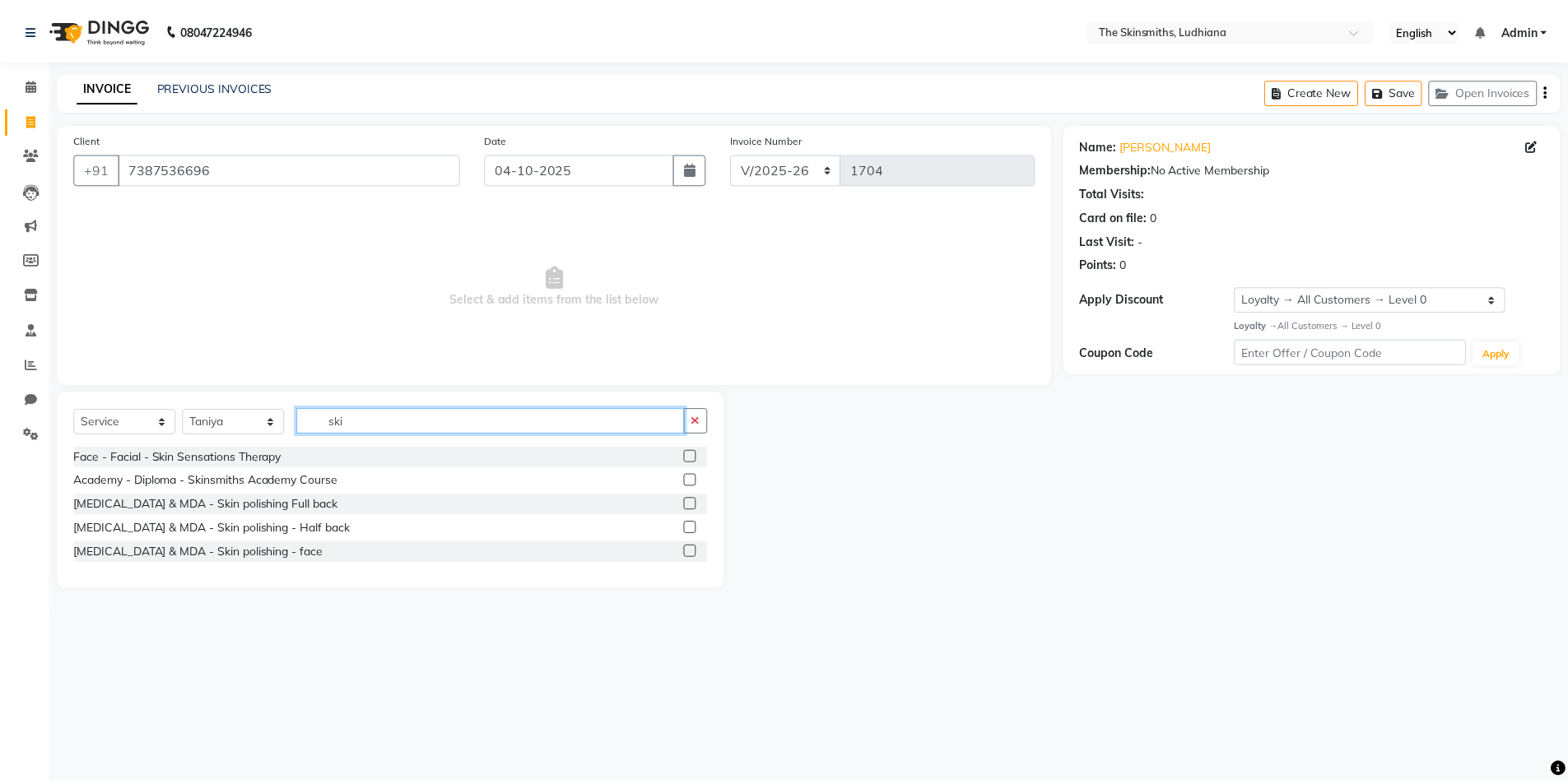
scroll to position [0, 0]
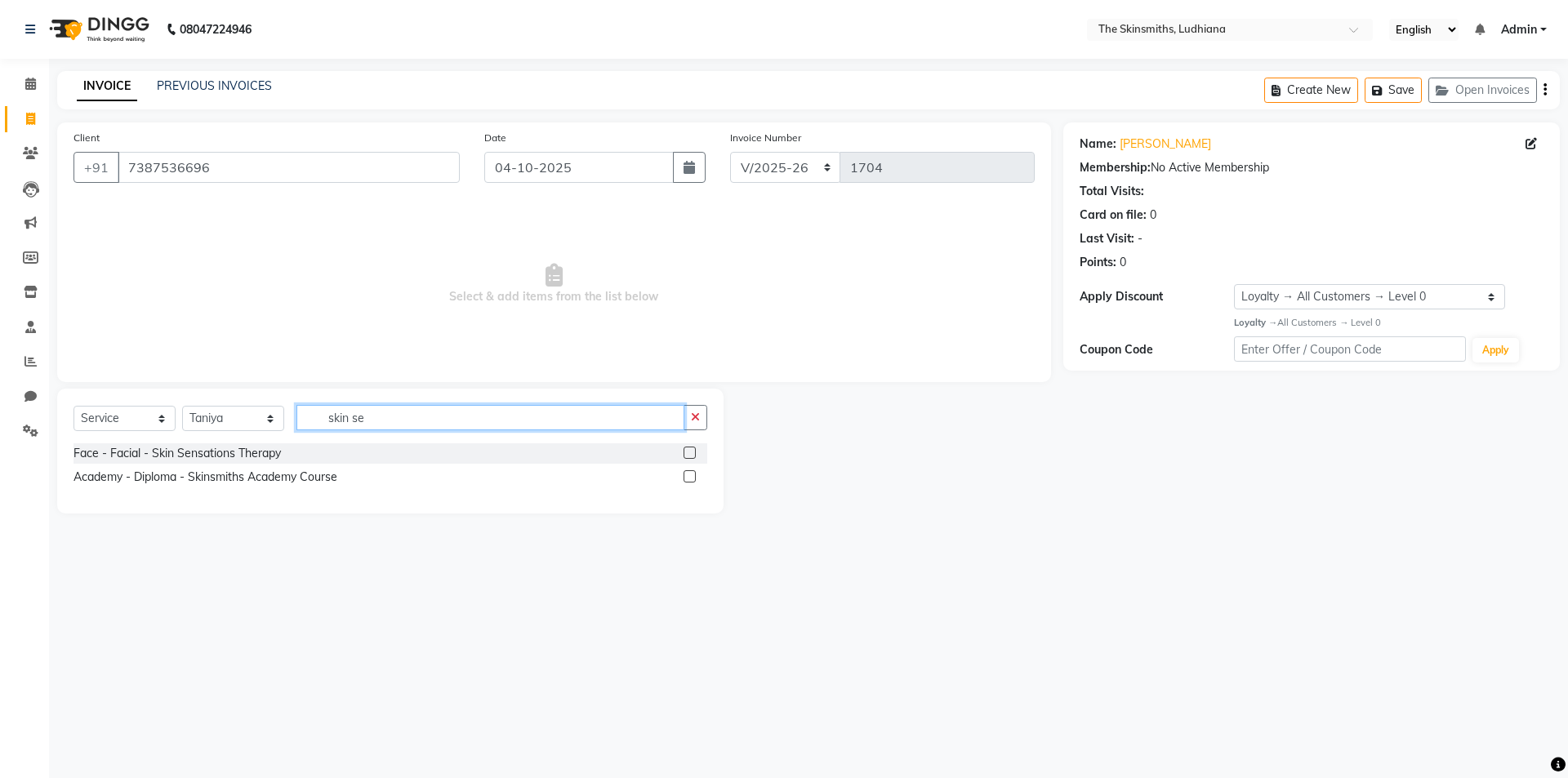
type input "skin se"
click at [691, 453] on label at bounding box center [690, 453] width 13 height 13
click at [691, 453] on input "checkbox" at bounding box center [689, 454] width 11 height 11
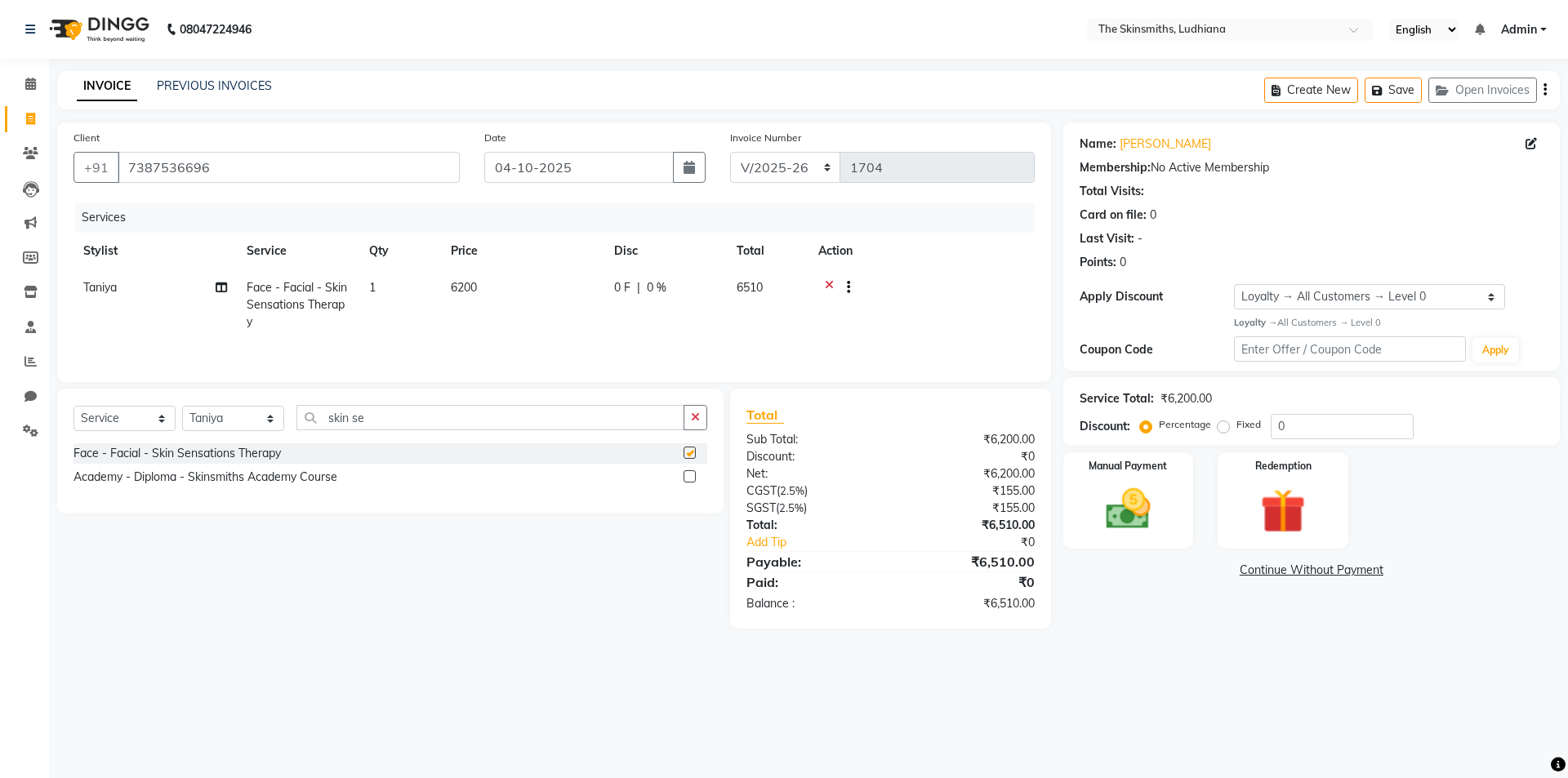
checkbox input "false"
click at [697, 411] on icon "button" at bounding box center [696, 417] width 9 height 12
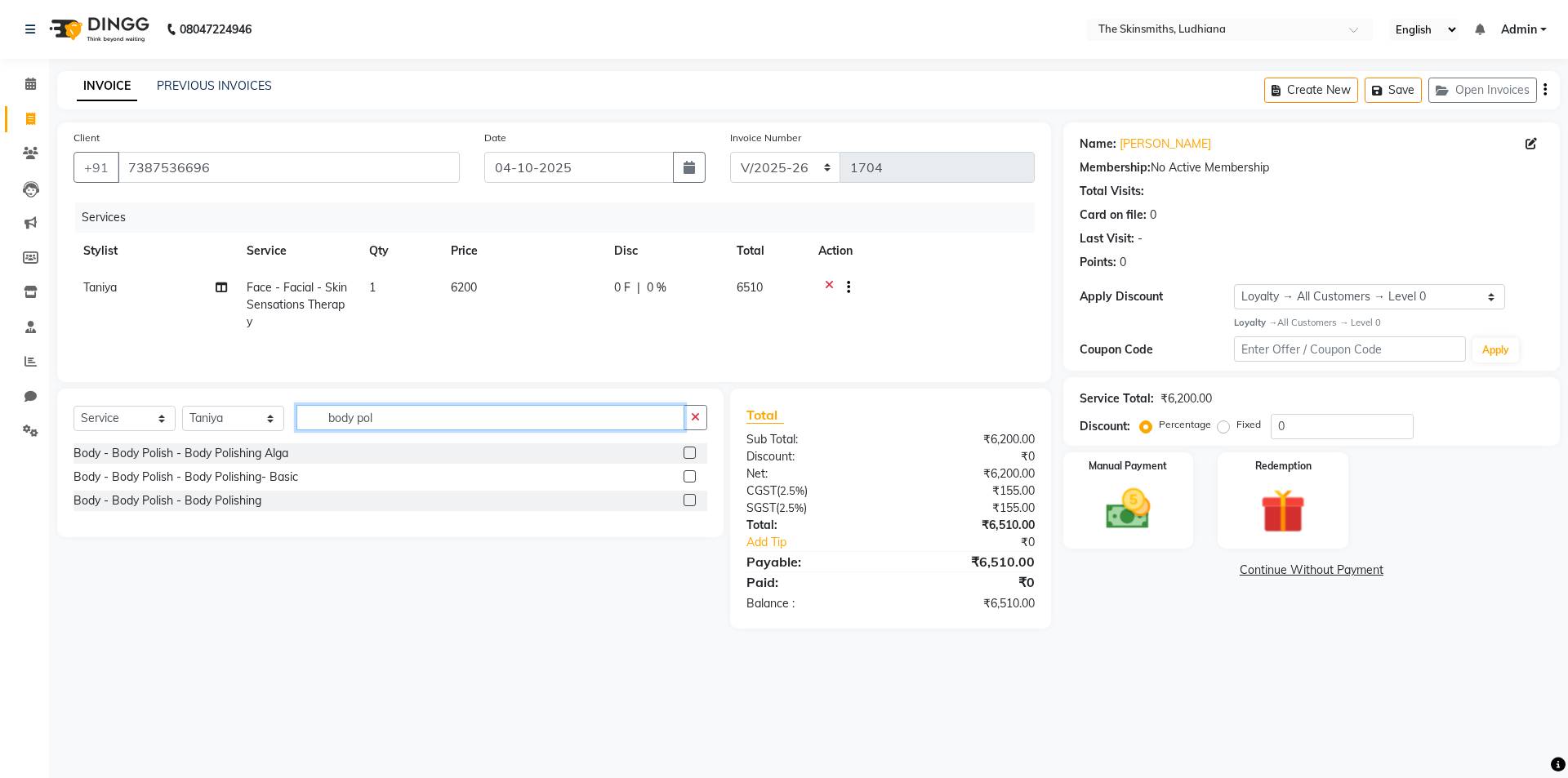
type input "body pol"
click at [691, 453] on label at bounding box center [690, 453] width 13 height 13
click at [691, 453] on input "checkbox" at bounding box center [689, 454] width 11 height 11
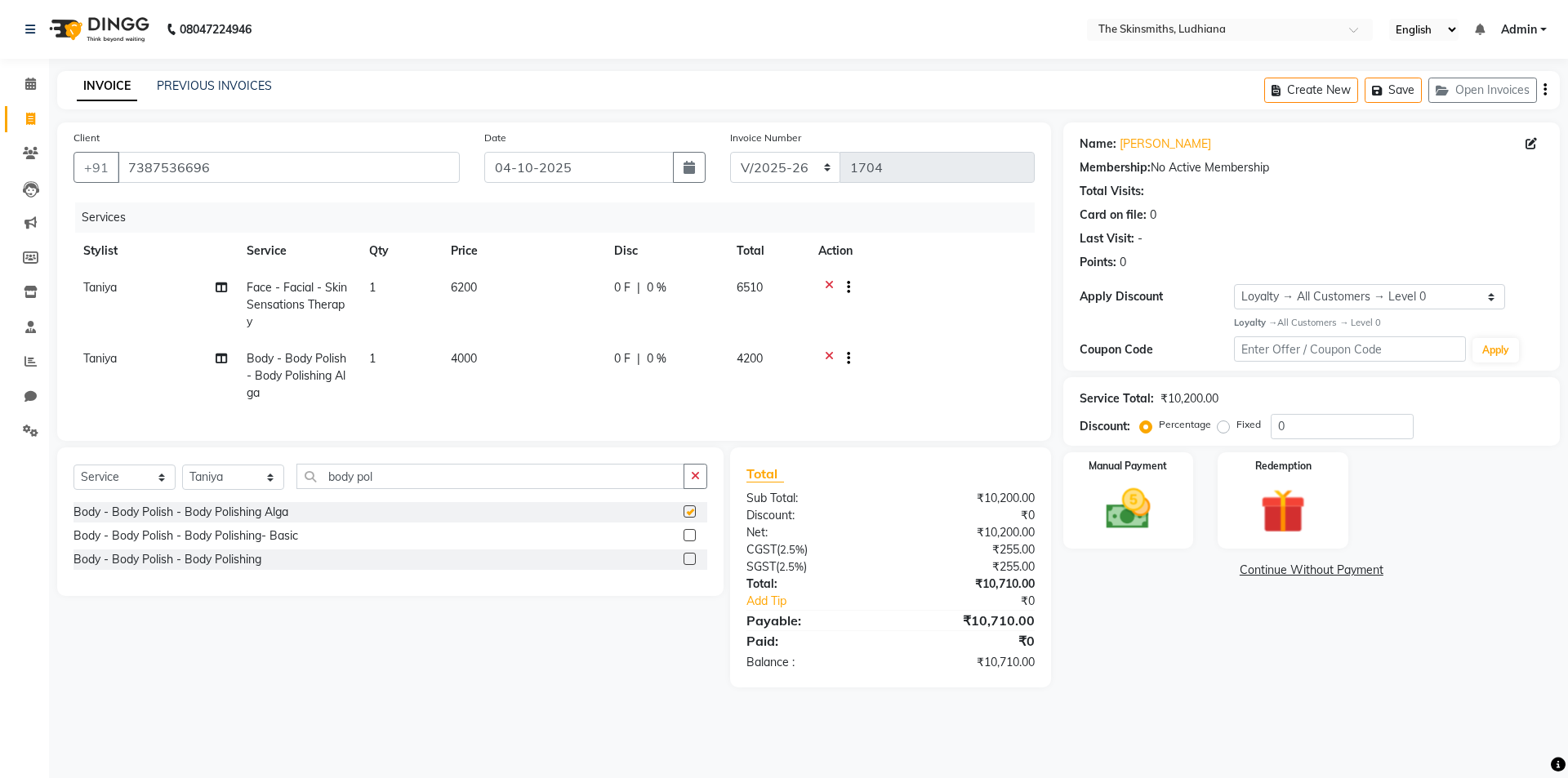
checkbox input "false"
click at [1348, 424] on input "0" at bounding box center [1342, 427] width 143 height 25
type input "52.381"
click at [1131, 499] on img at bounding box center [1129, 510] width 76 height 54
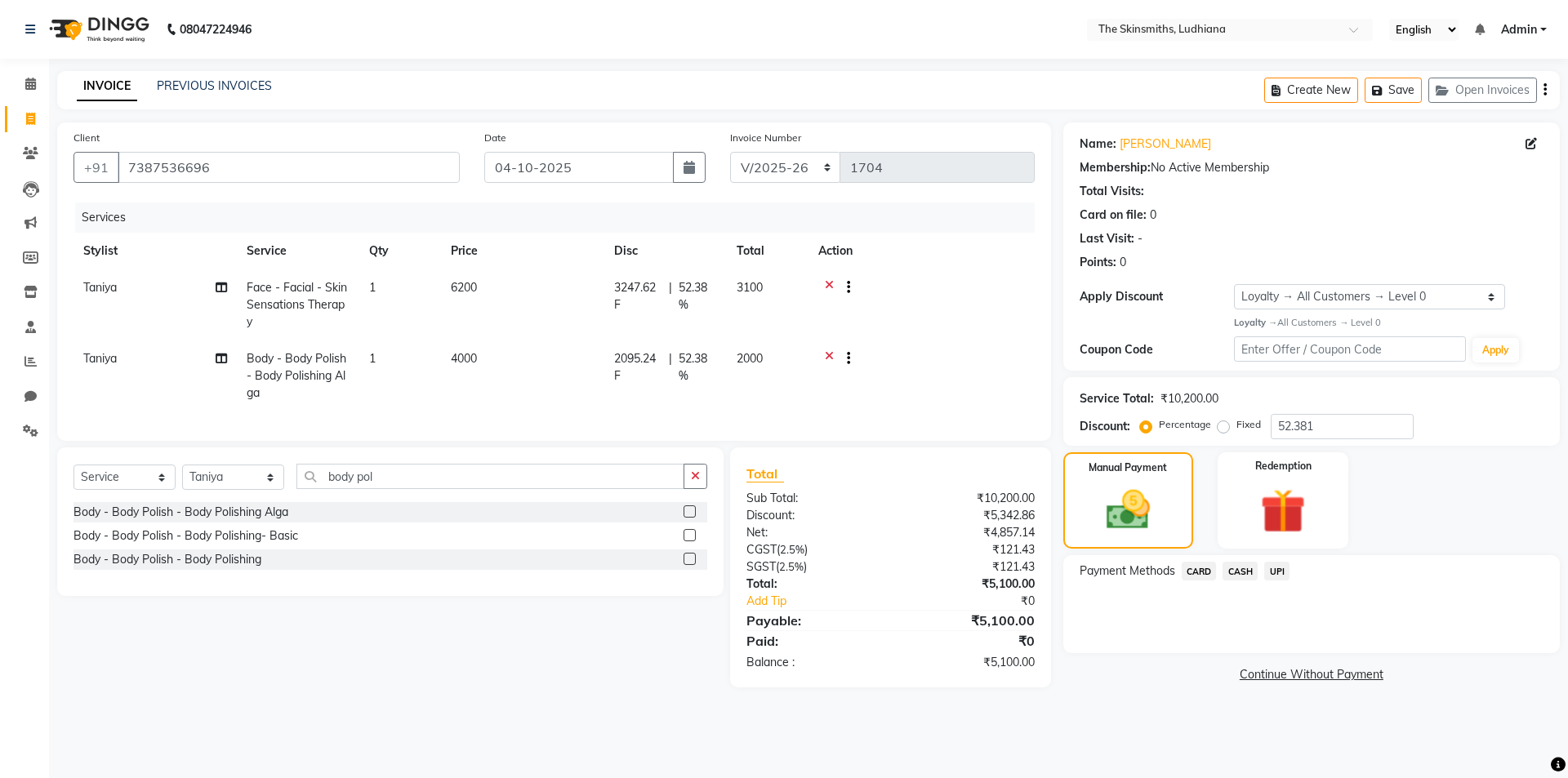
click at [1210, 565] on span "CARD" at bounding box center [1199, 571] width 35 height 19
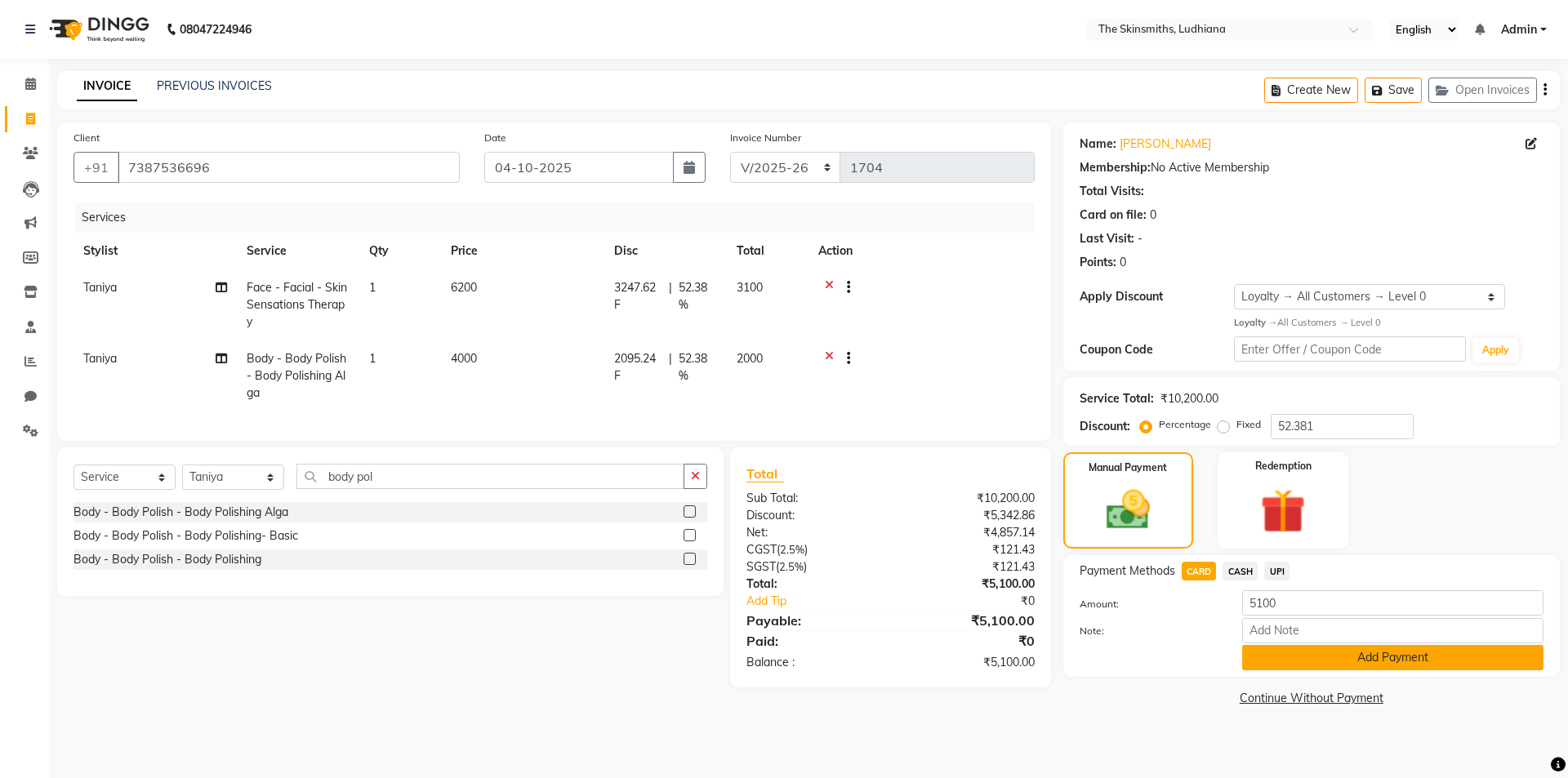
click at [1342, 658] on button "Add Payment" at bounding box center [1393, 658] width 302 height 25
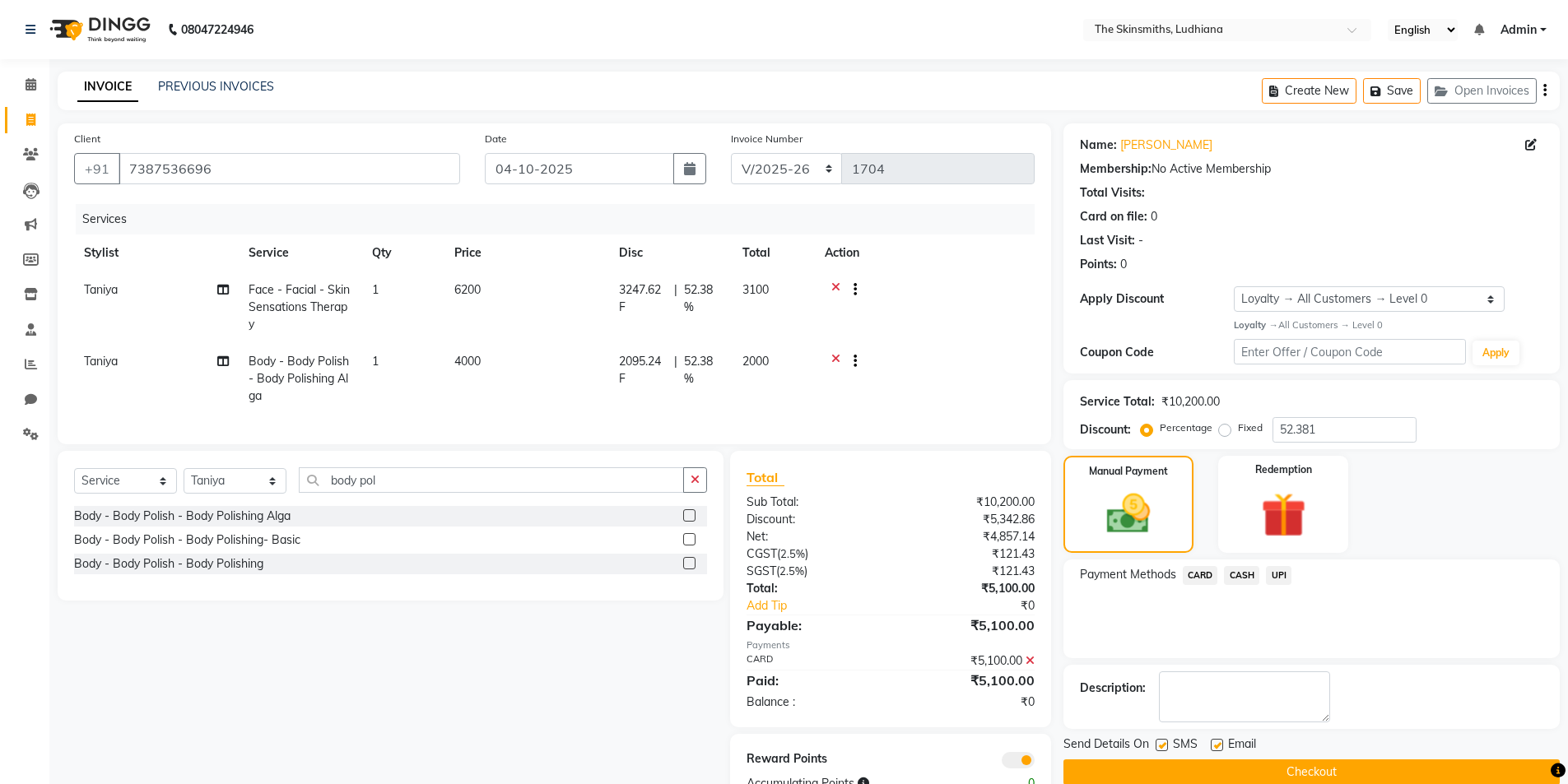
click at [1400, 765] on button "Checkout" at bounding box center [1312, 772] width 497 height 26
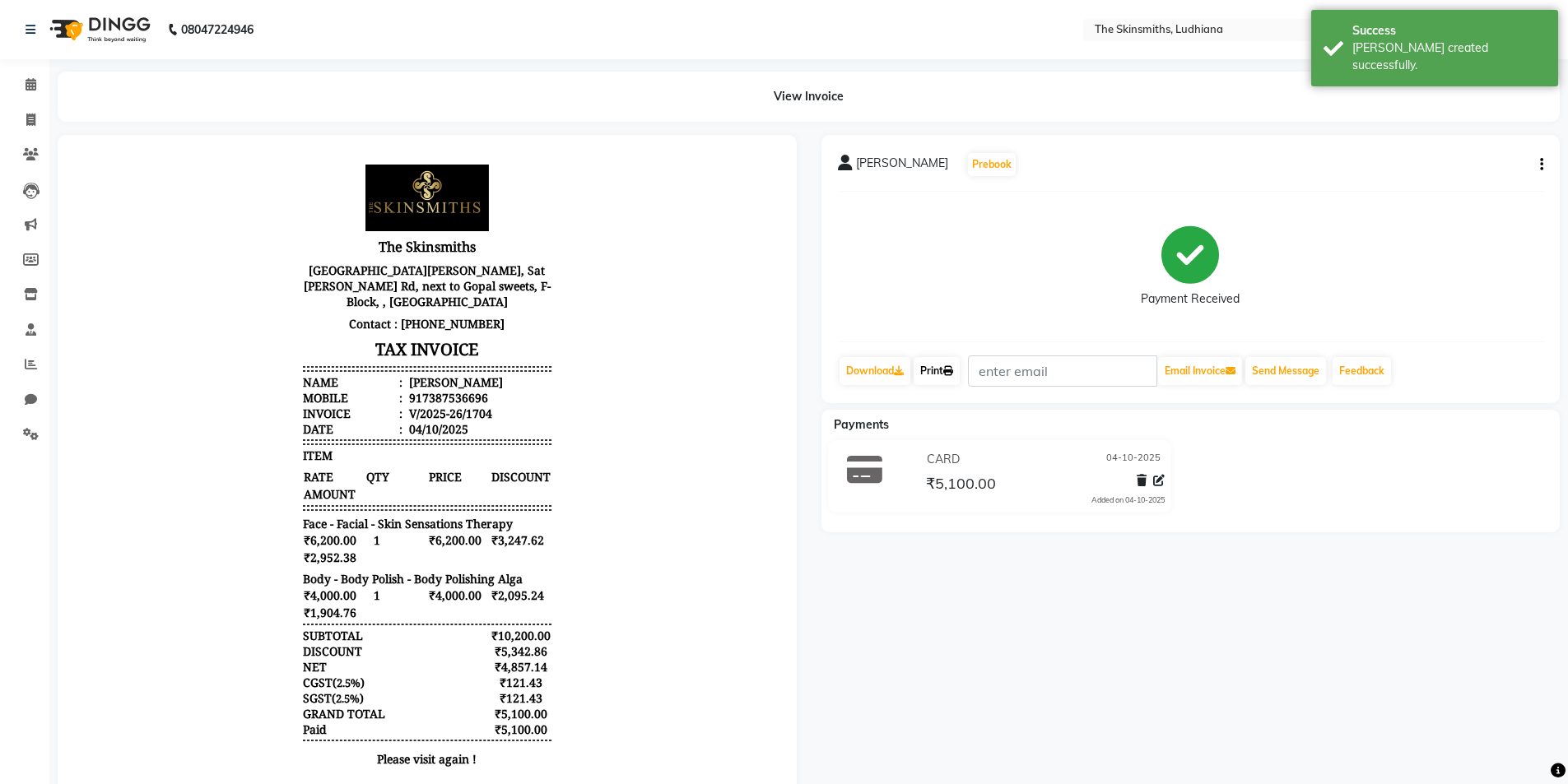
click at [929, 358] on link "Print" at bounding box center [936, 371] width 46 height 28
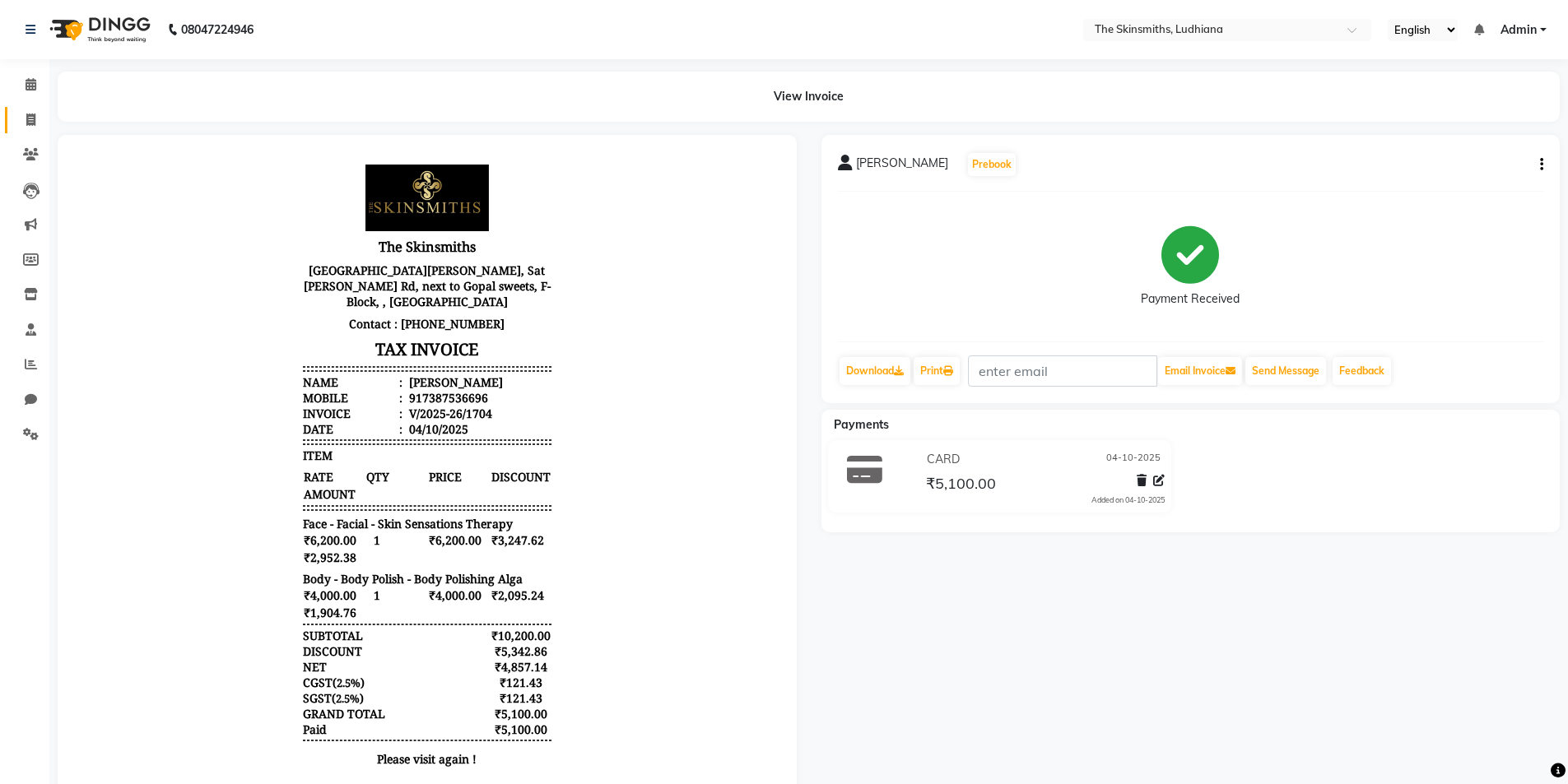
click at [30, 120] on icon at bounding box center [31, 120] width 9 height 13
select select "service"
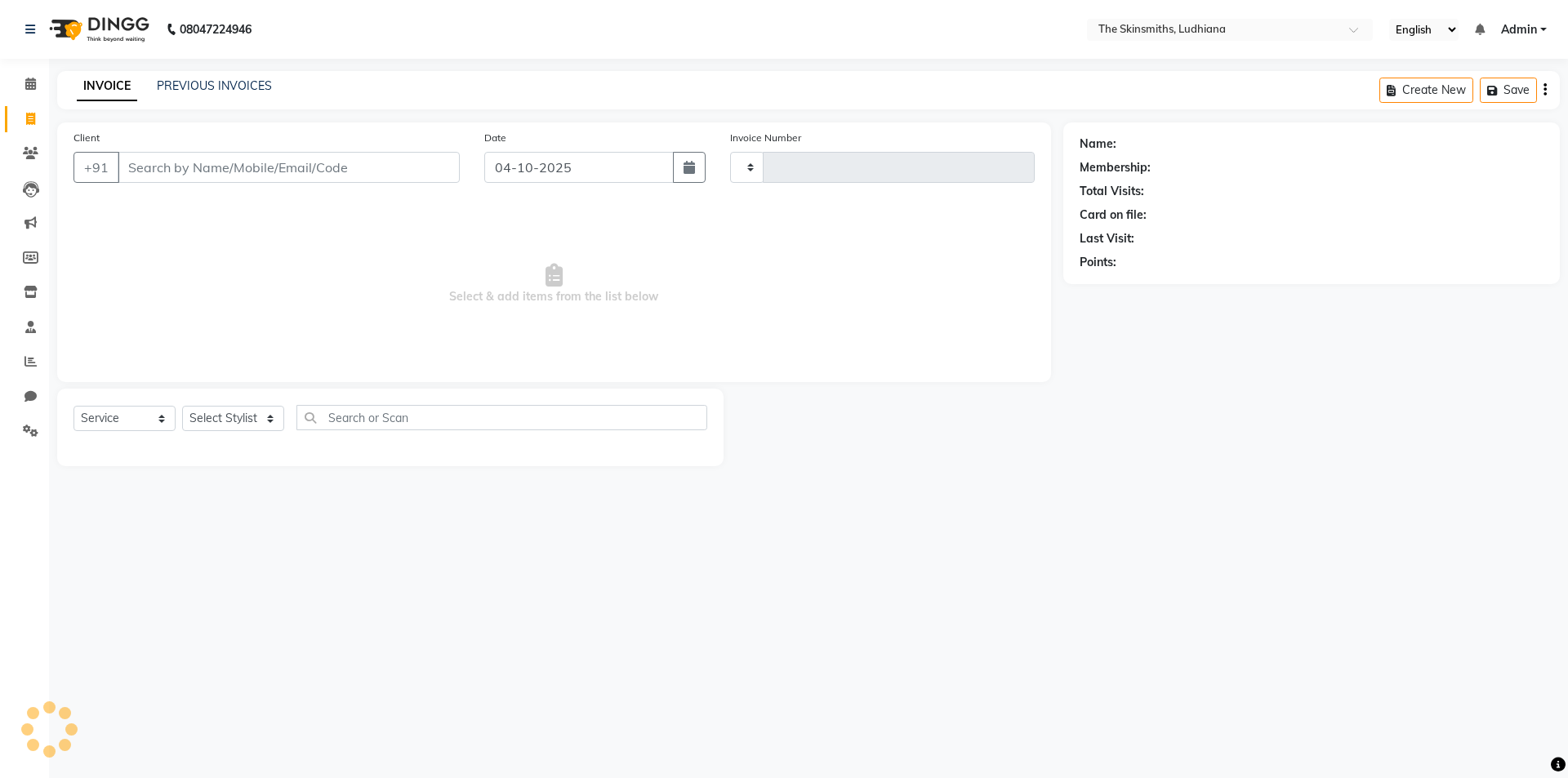
type input "1705"
select select "8115"
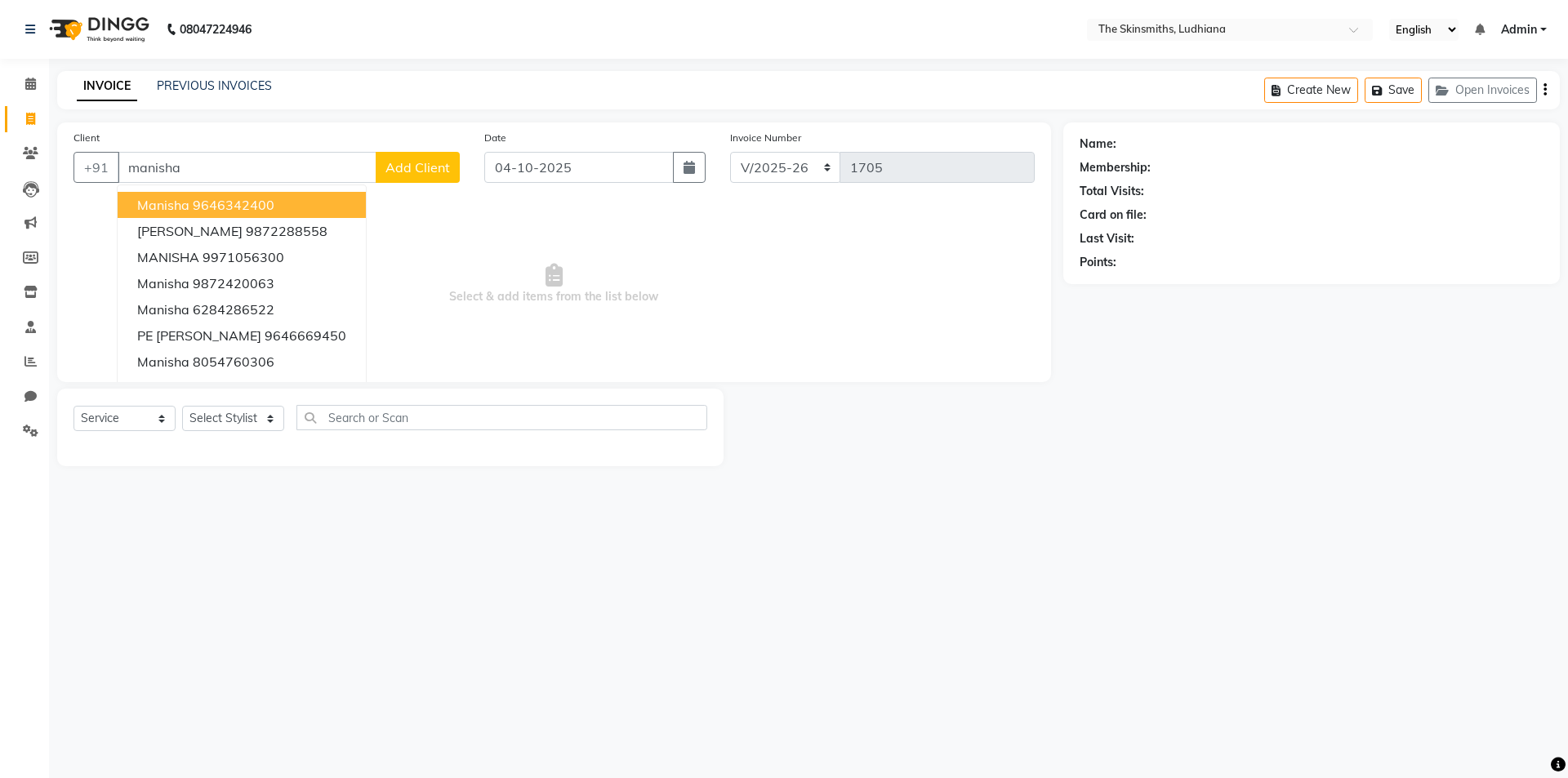
type input "manisha"
click at [240, 422] on select "Select Stylist Admin [PERSON_NAME] [PERSON_NAME] [PERSON_NAME] [PERSON_NAME] [P…" at bounding box center [233, 418] width 102 height 25
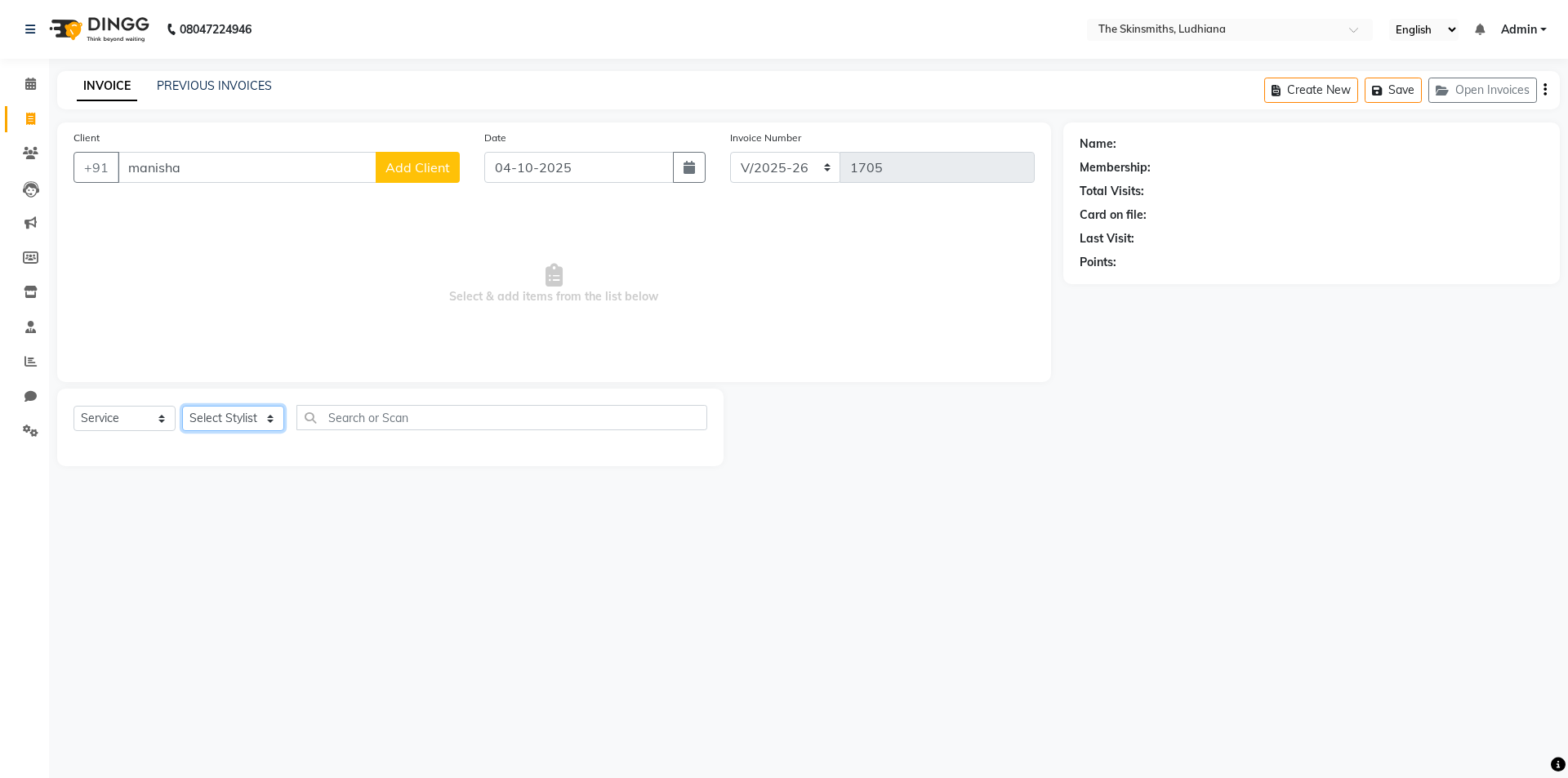
select select "76553"
click at [182, 406] on select "Select Stylist Admin [PERSON_NAME] [PERSON_NAME] [PERSON_NAME] [PERSON_NAME] [P…" at bounding box center [233, 418] width 102 height 25
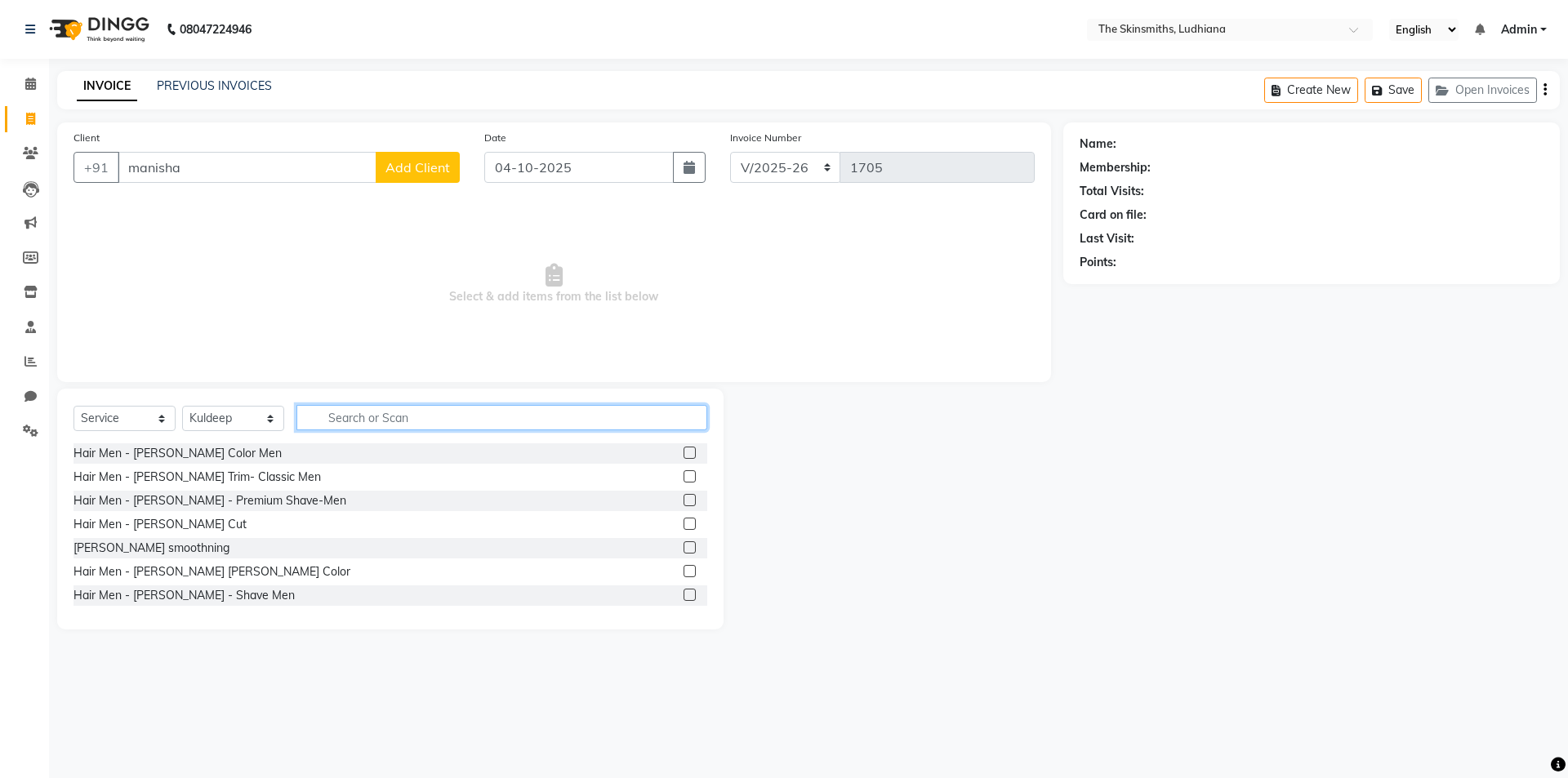
click at [445, 416] on input "text" at bounding box center [502, 418] width 411 height 25
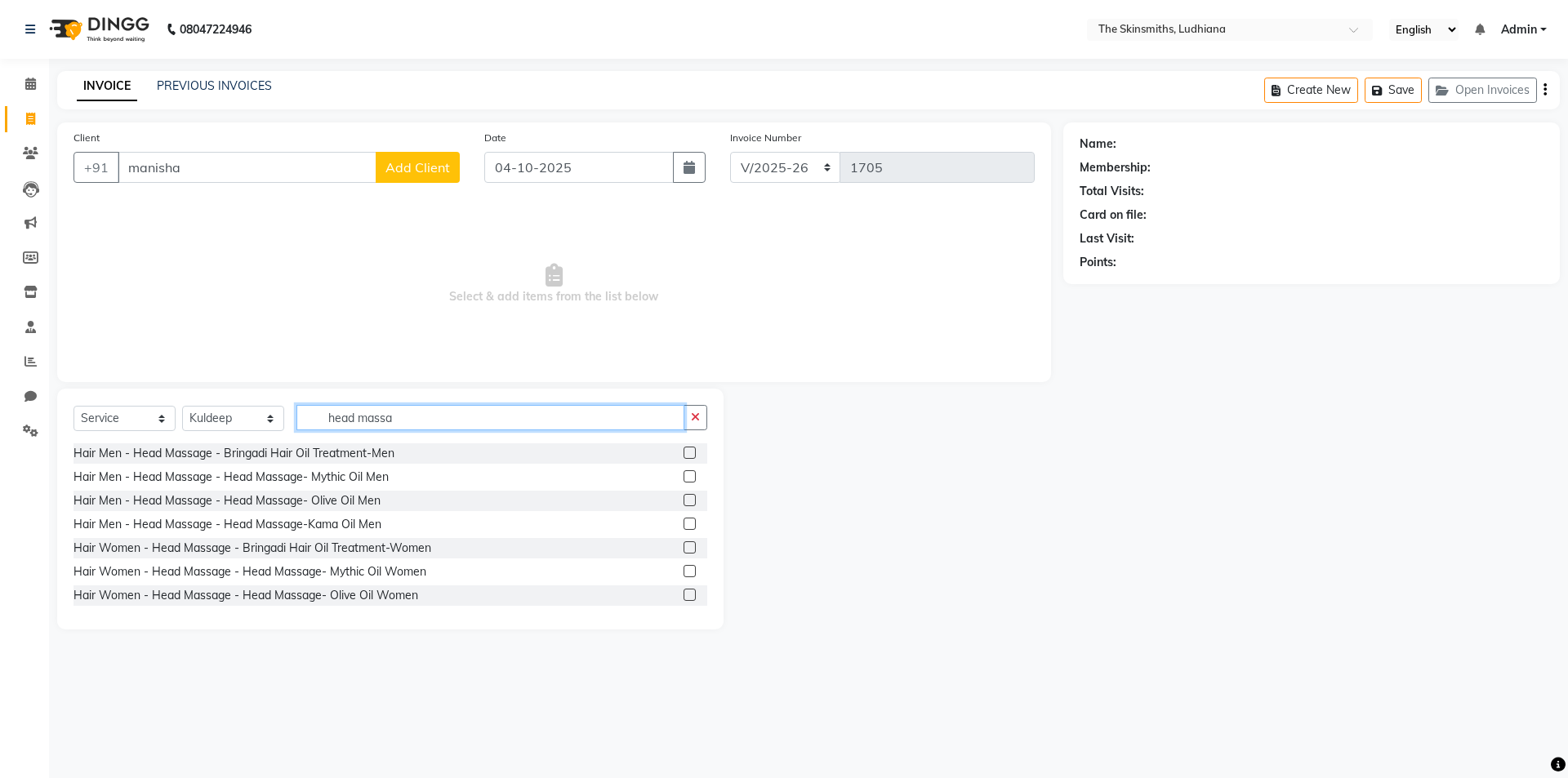
type input "head massa"
click at [684, 595] on label at bounding box center [690, 595] width 13 height 13
click at [684, 595] on input "checkbox" at bounding box center [689, 596] width 11 height 11
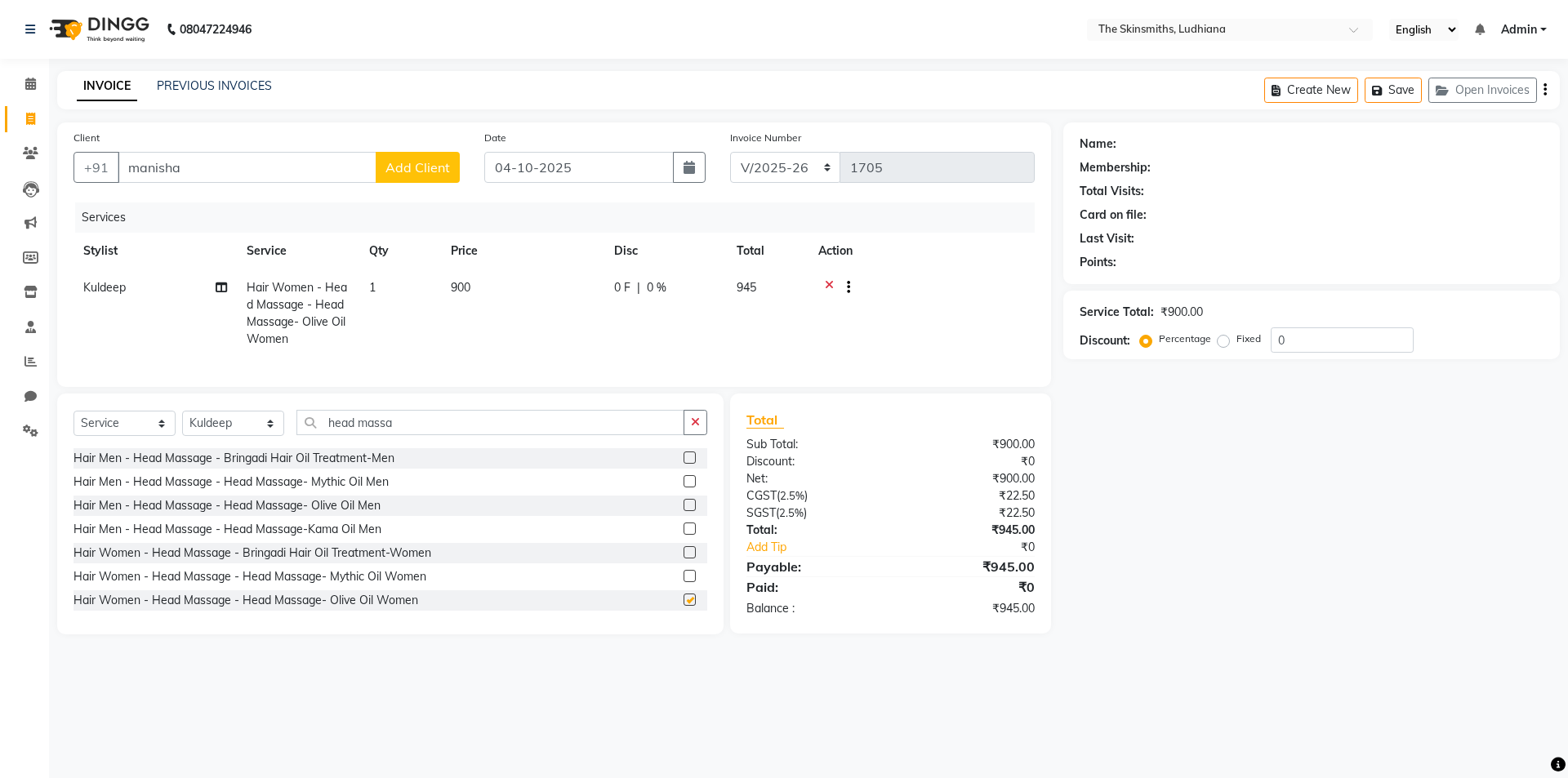
checkbox input "false"
click at [697, 427] on button "button" at bounding box center [696, 423] width 24 height 25
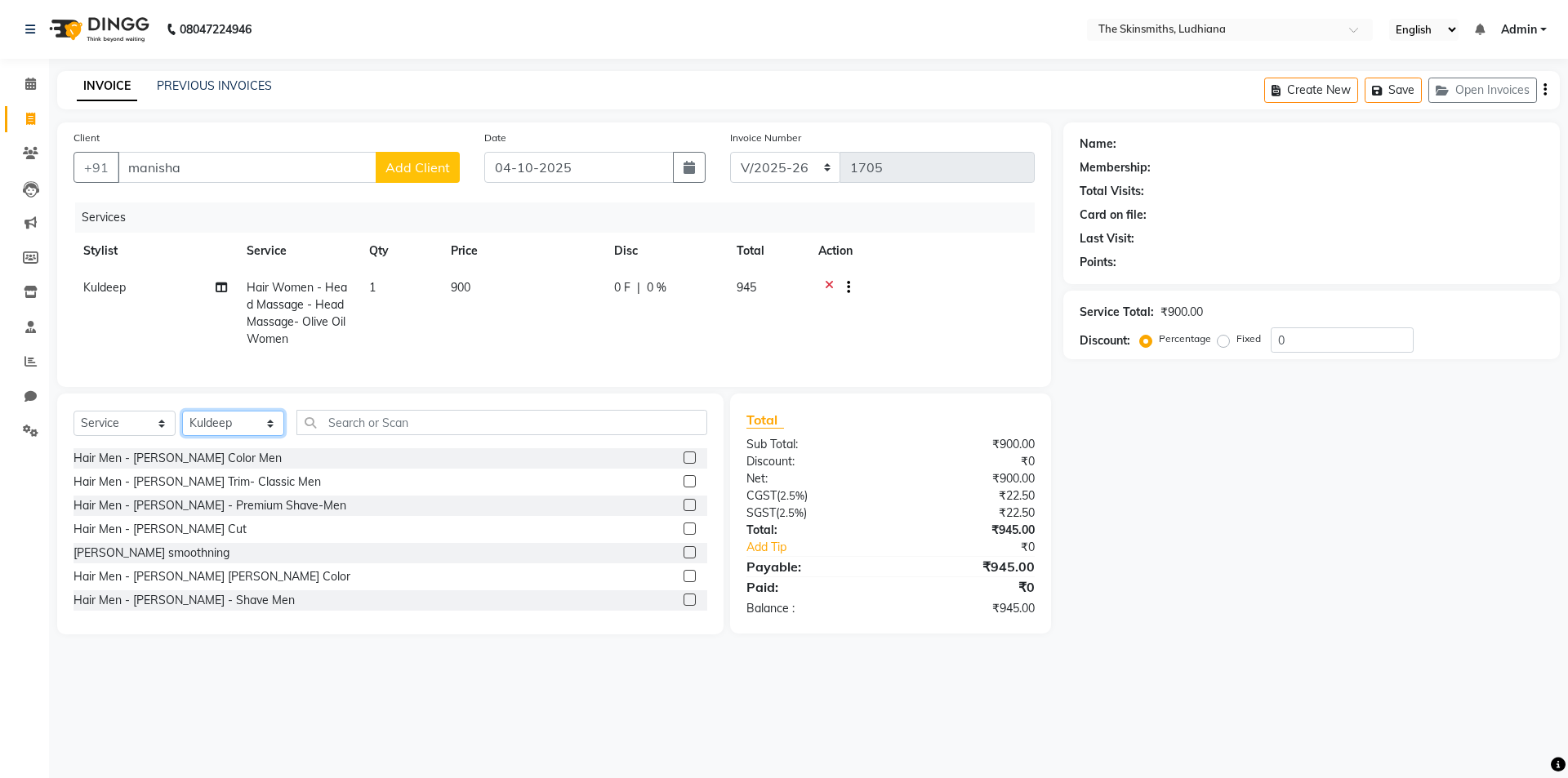
click at [224, 437] on select "Select Stylist Admin [PERSON_NAME] [PERSON_NAME] [PERSON_NAME] [PERSON_NAME] [P…" at bounding box center [233, 424] width 102 height 25
select select "79055"
click at [182, 423] on select "Select Stylist Admin [PERSON_NAME] [PERSON_NAME] [PERSON_NAME] [PERSON_NAME] [P…" at bounding box center [233, 424] width 102 height 25
click at [485, 432] on input "text" at bounding box center [502, 423] width 411 height 25
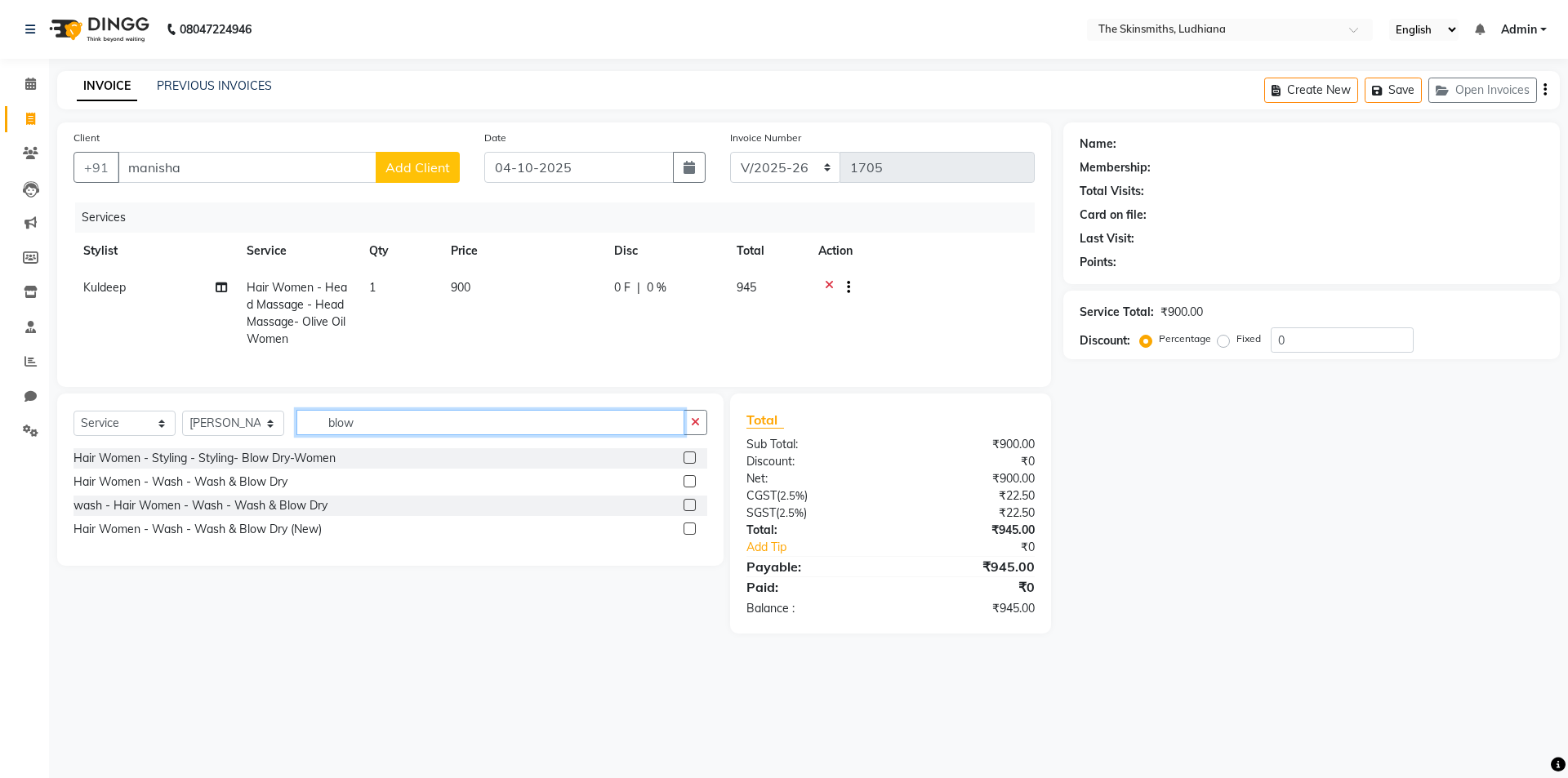
type input "blow"
click at [691, 464] on label at bounding box center [690, 458] width 13 height 13
click at [691, 464] on input "checkbox" at bounding box center [689, 458] width 11 height 11
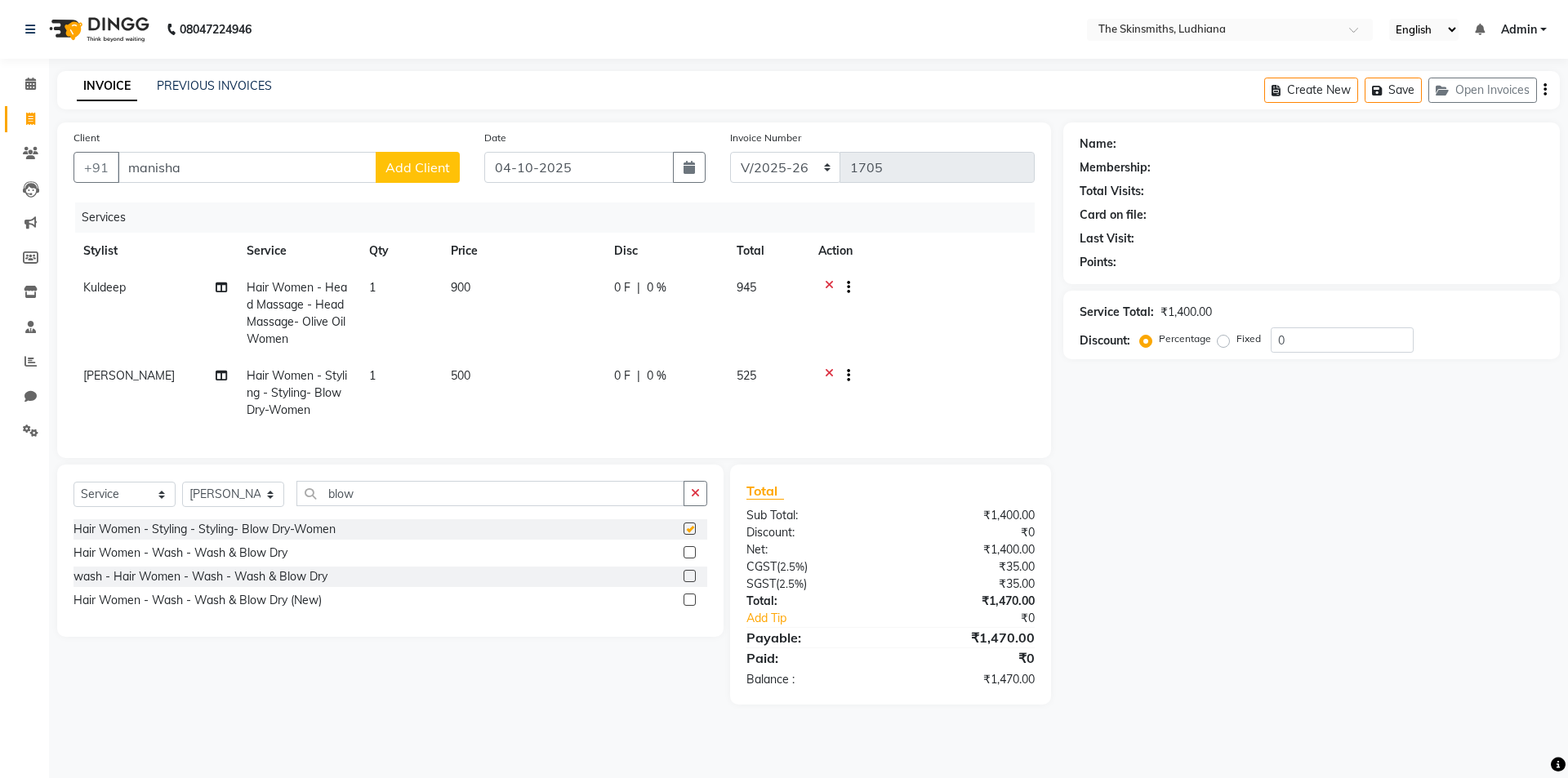
checkbox input "false"
click at [237, 499] on select "Select Stylist Admin [PERSON_NAME] [PERSON_NAME] [PERSON_NAME] [PERSON_NAME] [P…" at bounding box center [233, 495] width 102 height 25
select select "91867"
click at [697, 499] on icon "button" at bounding box center [696, 493] width 9 height 12
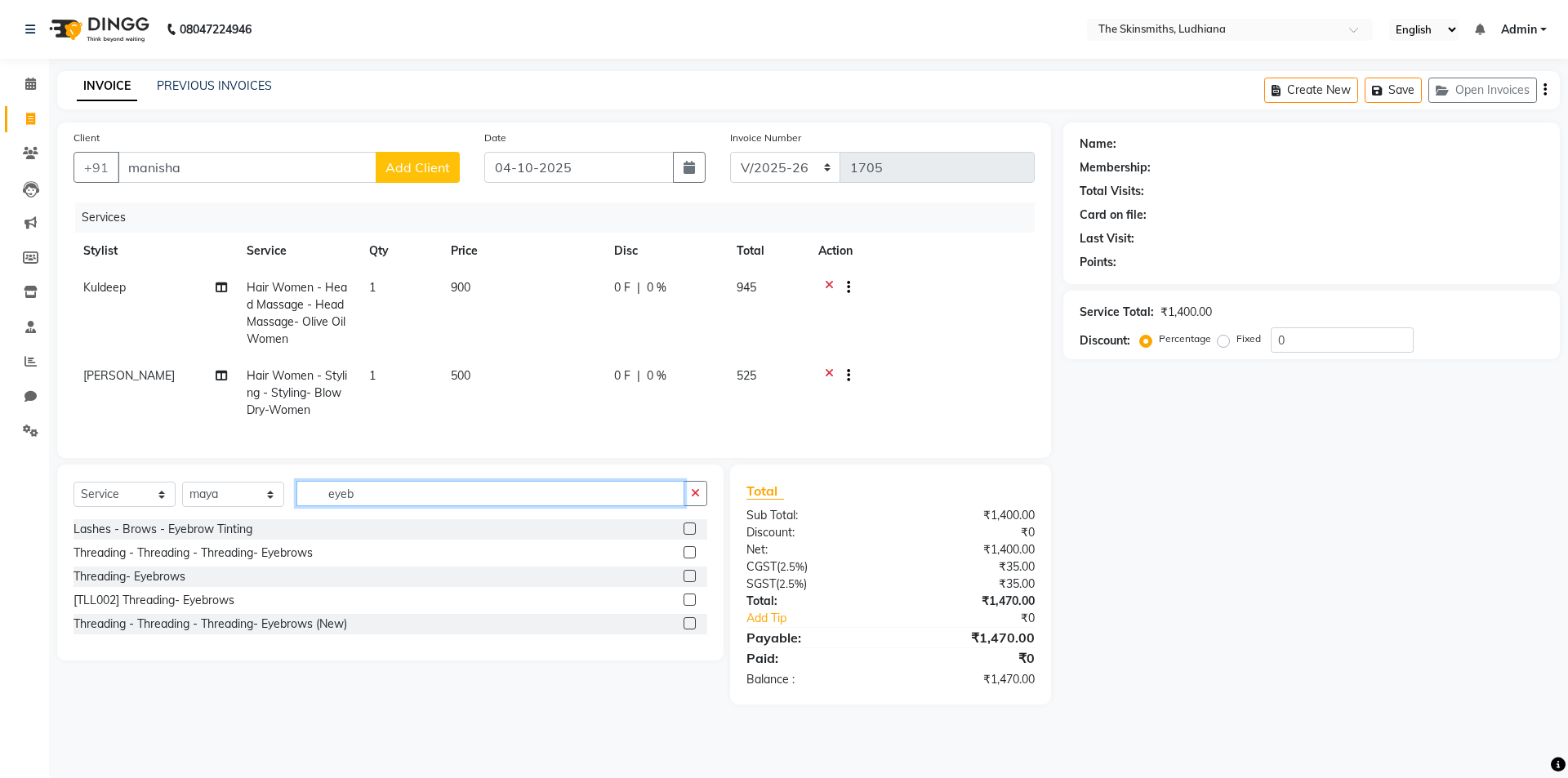
type input "eyeb"
click at [691, 629] on label at bounding box center [690, 624] width 13 height 13
click at [691, 629] on input "checkbox" at bounding box center [689, 625] width 11 height 11
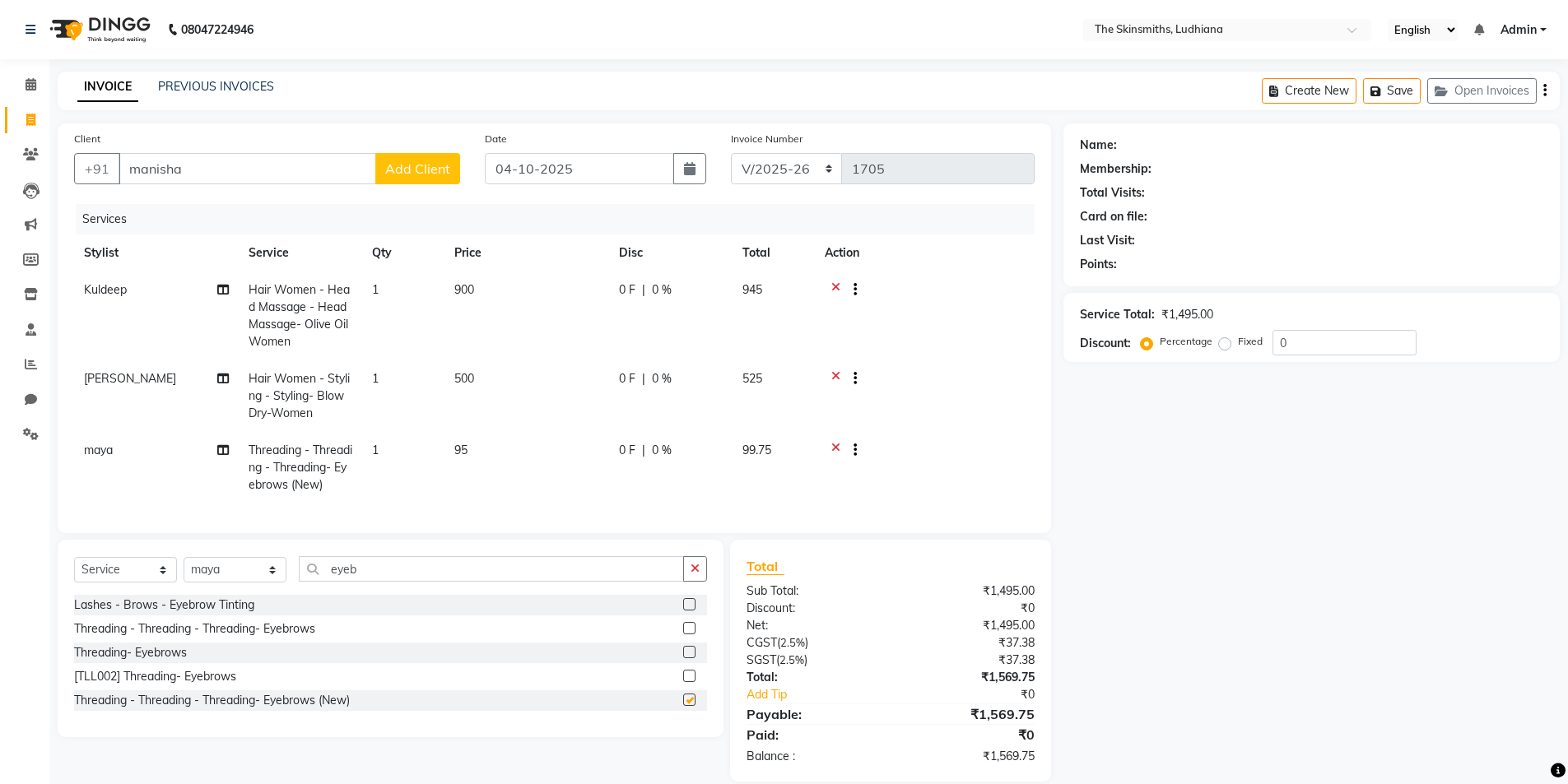
checkbox input "false"
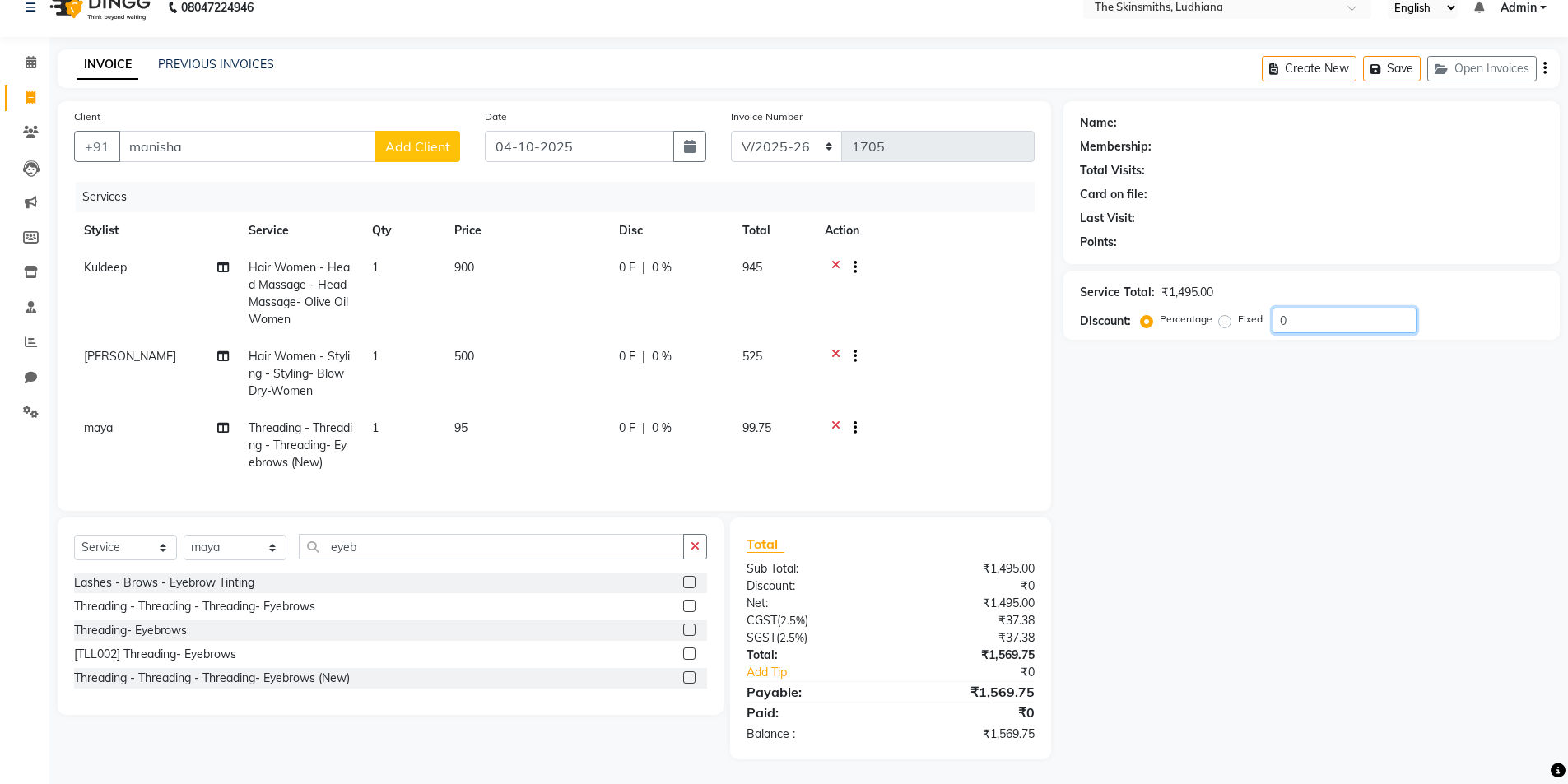
click at [1355, 308] on input "0" at bounding box center [1344, 320] width 144 height 26
type input "50"
click at [235, 141] on input "manisha" at bounding box center [247, 146] width 257 height 31
type input "manish"
type input "0"
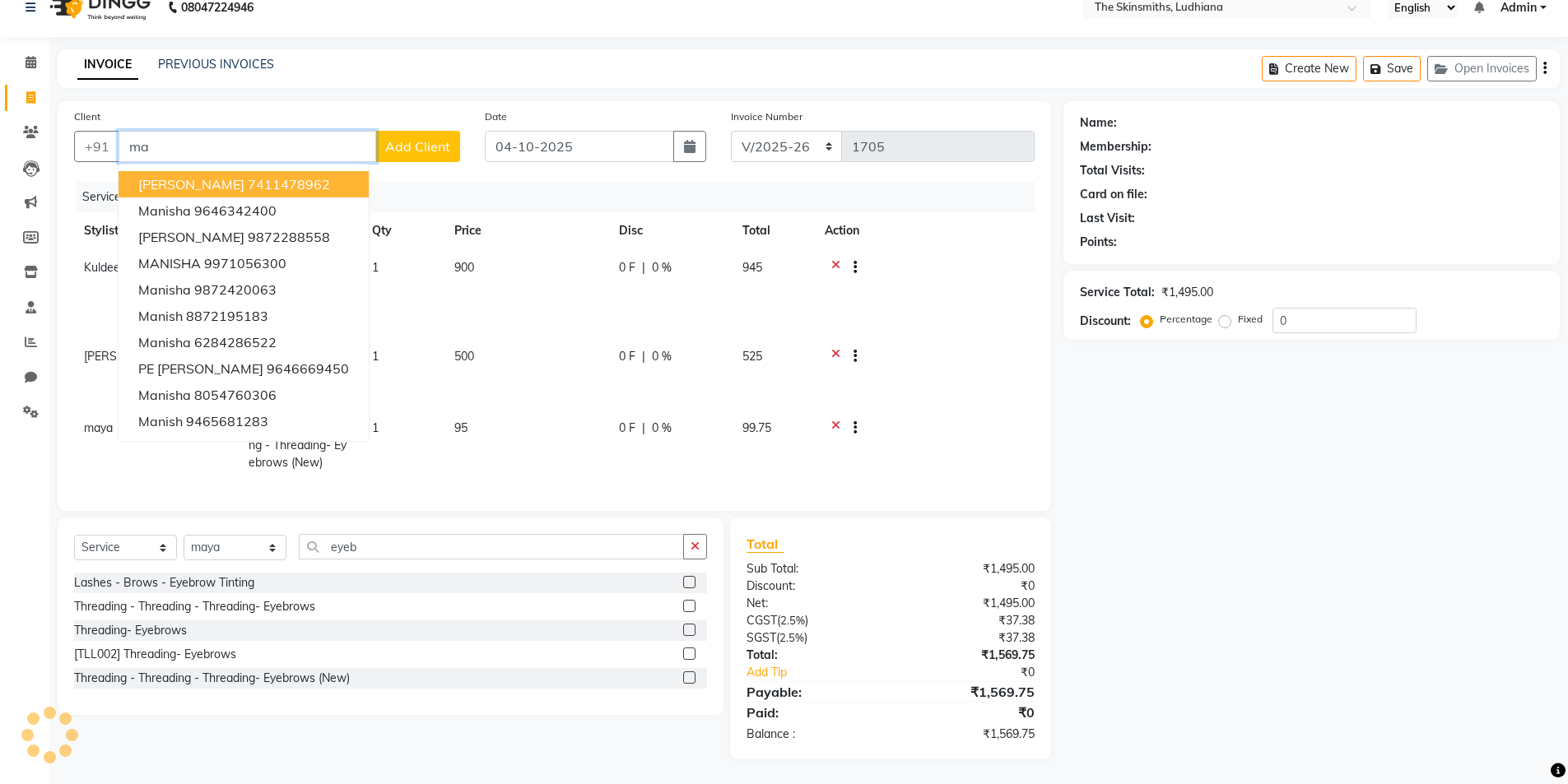
type input "m"
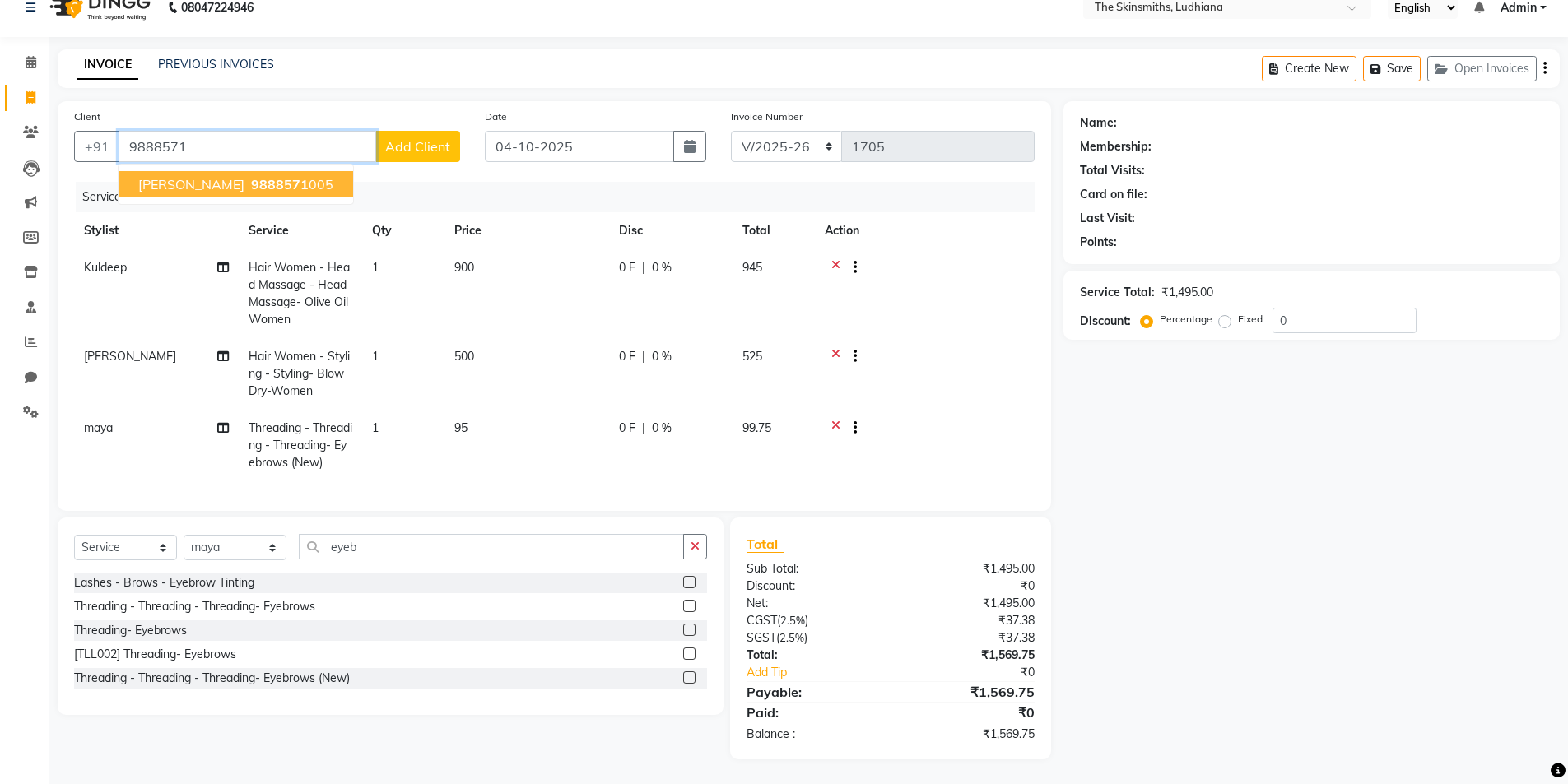
click at [271, 172] on button "Manya 9888571 005" at bounding box center [235, 184] width 235 height 26
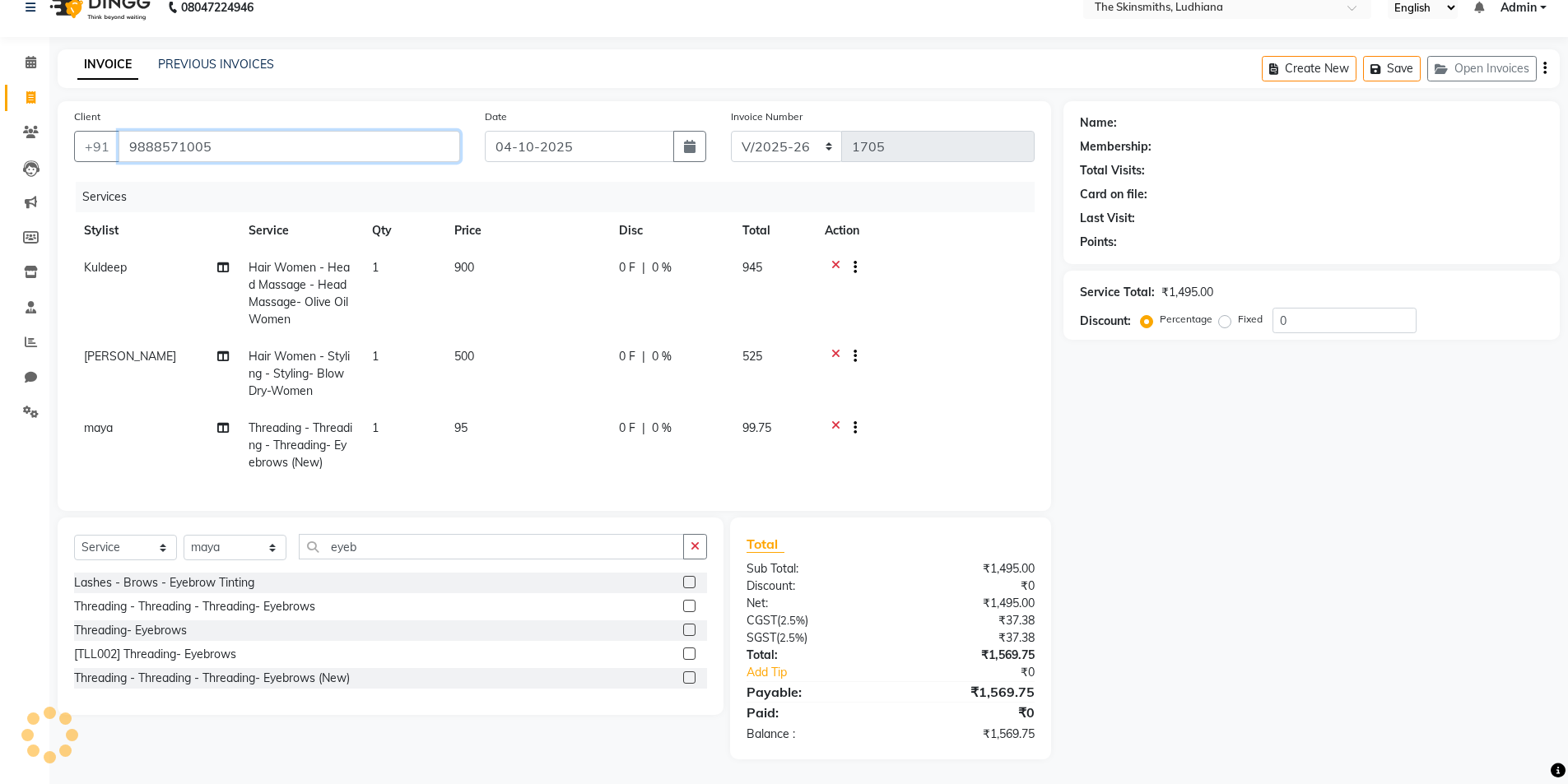
type input "9888571005"
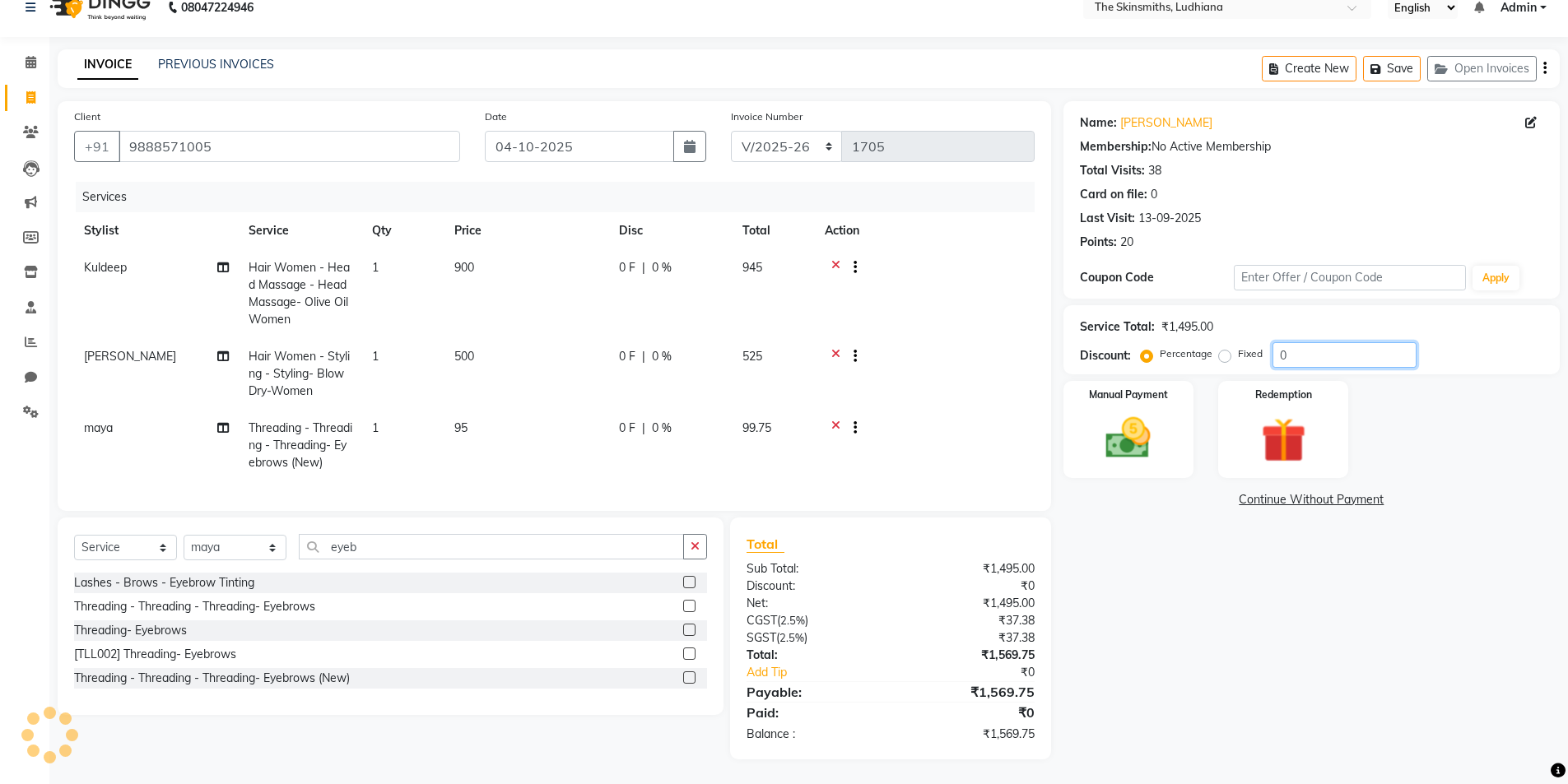
click at [1319, 349] on input "0" at bounding box center [1344, 355] width 144 height 26
type input "50"
click at [834, 420] on icon at bounding box center [836, 430] width 9 height 21
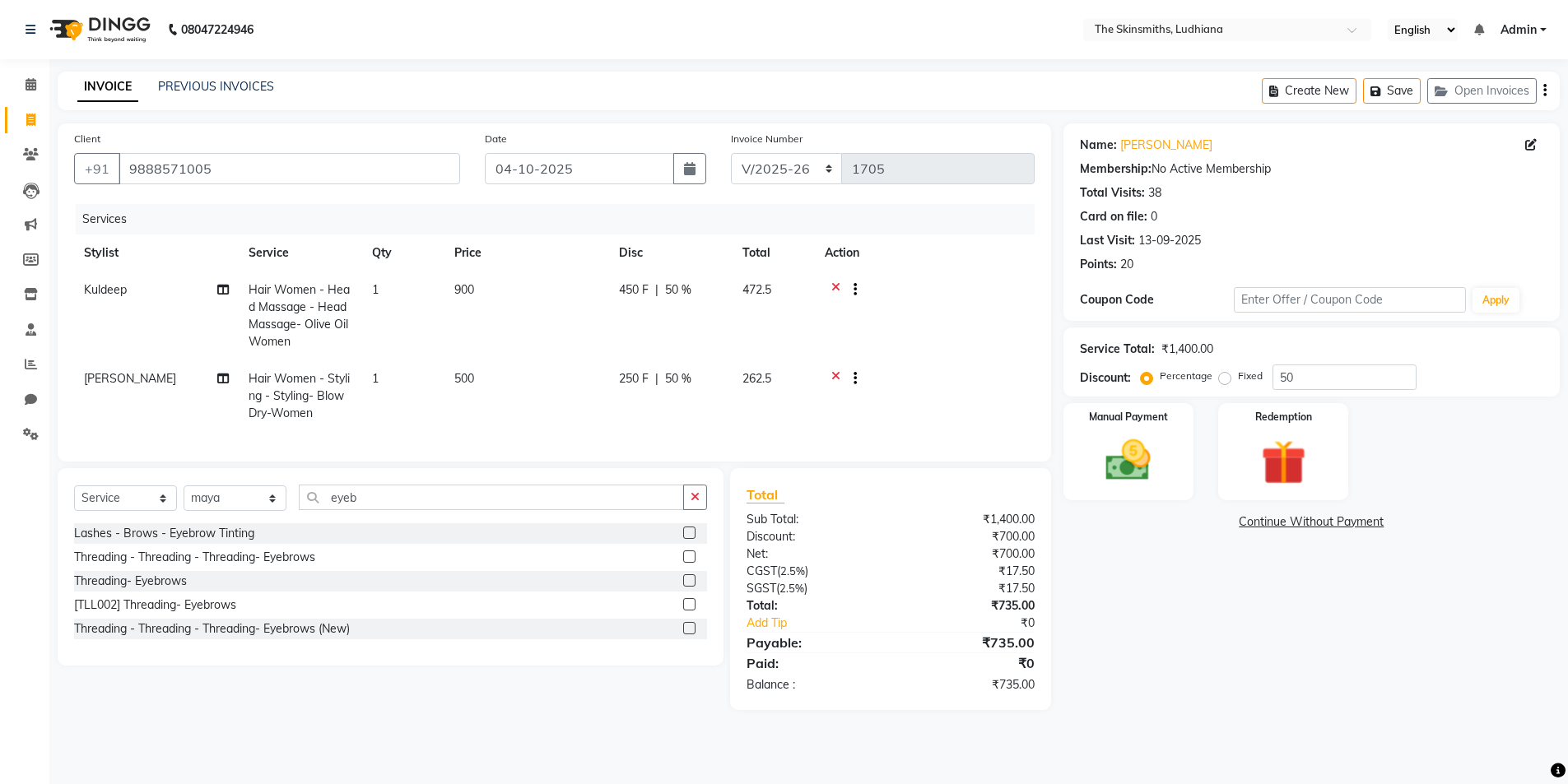
scroll to position [0, 0]
click at [1133, 431] on div "Manual Payment" at bounding box center [1137, 452] width 137 height 101
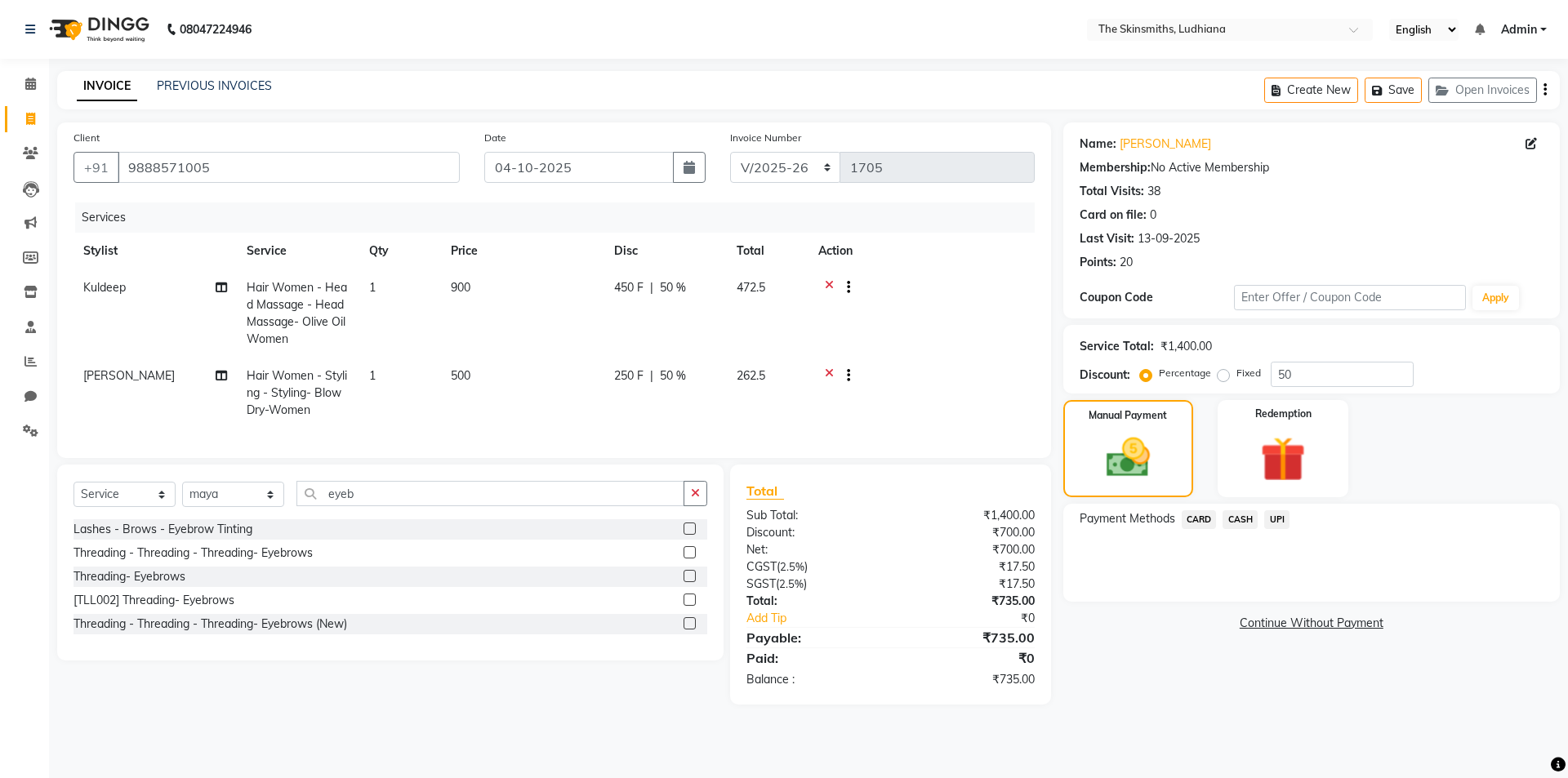
click at [1246, 513] on span "CASH" at bounding box center [1240, 520] width 35 height 19
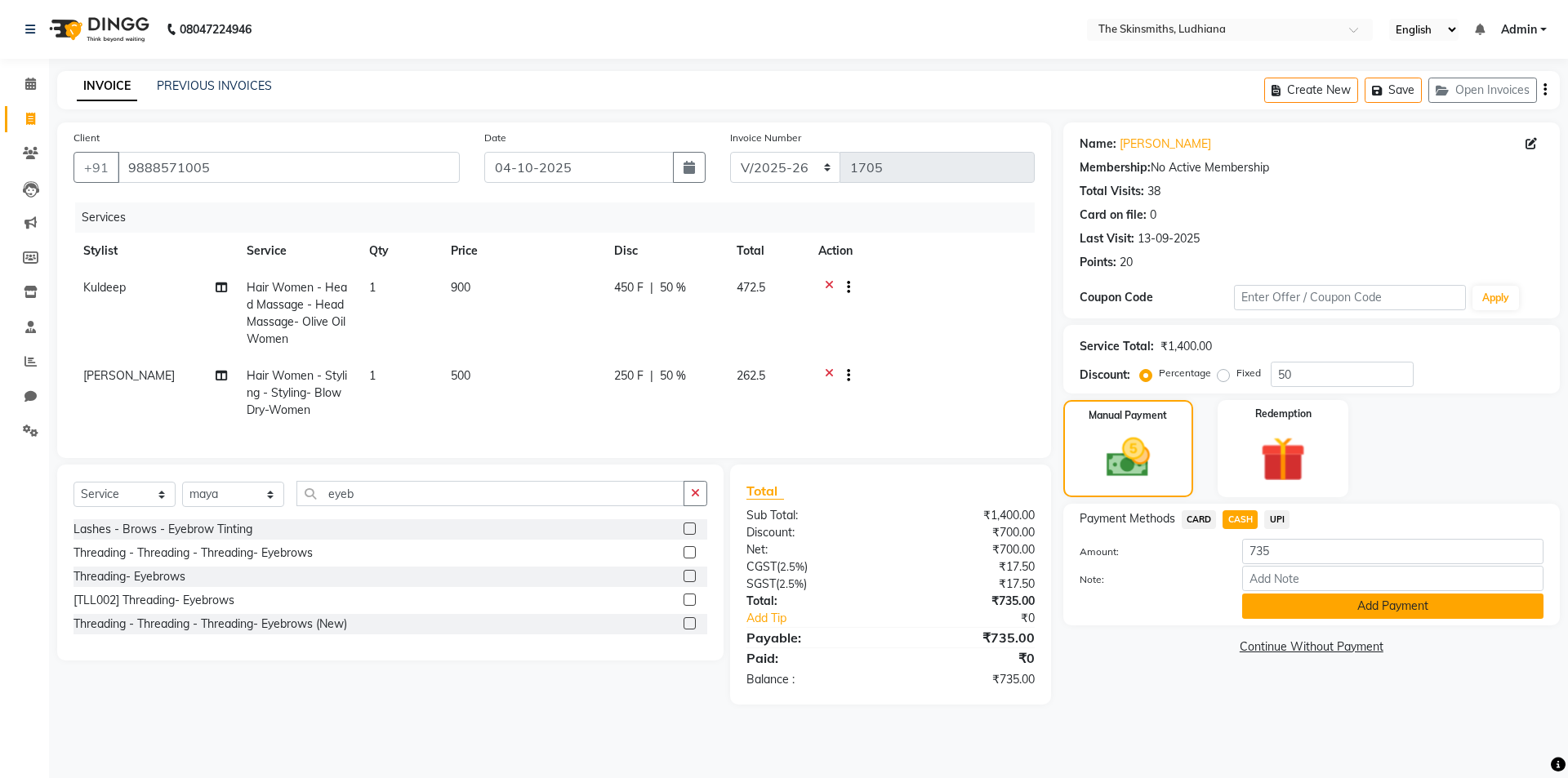
click at [1354, 601] on button "Add Payment" at bounding box center [1393, 607] width 302 height 25
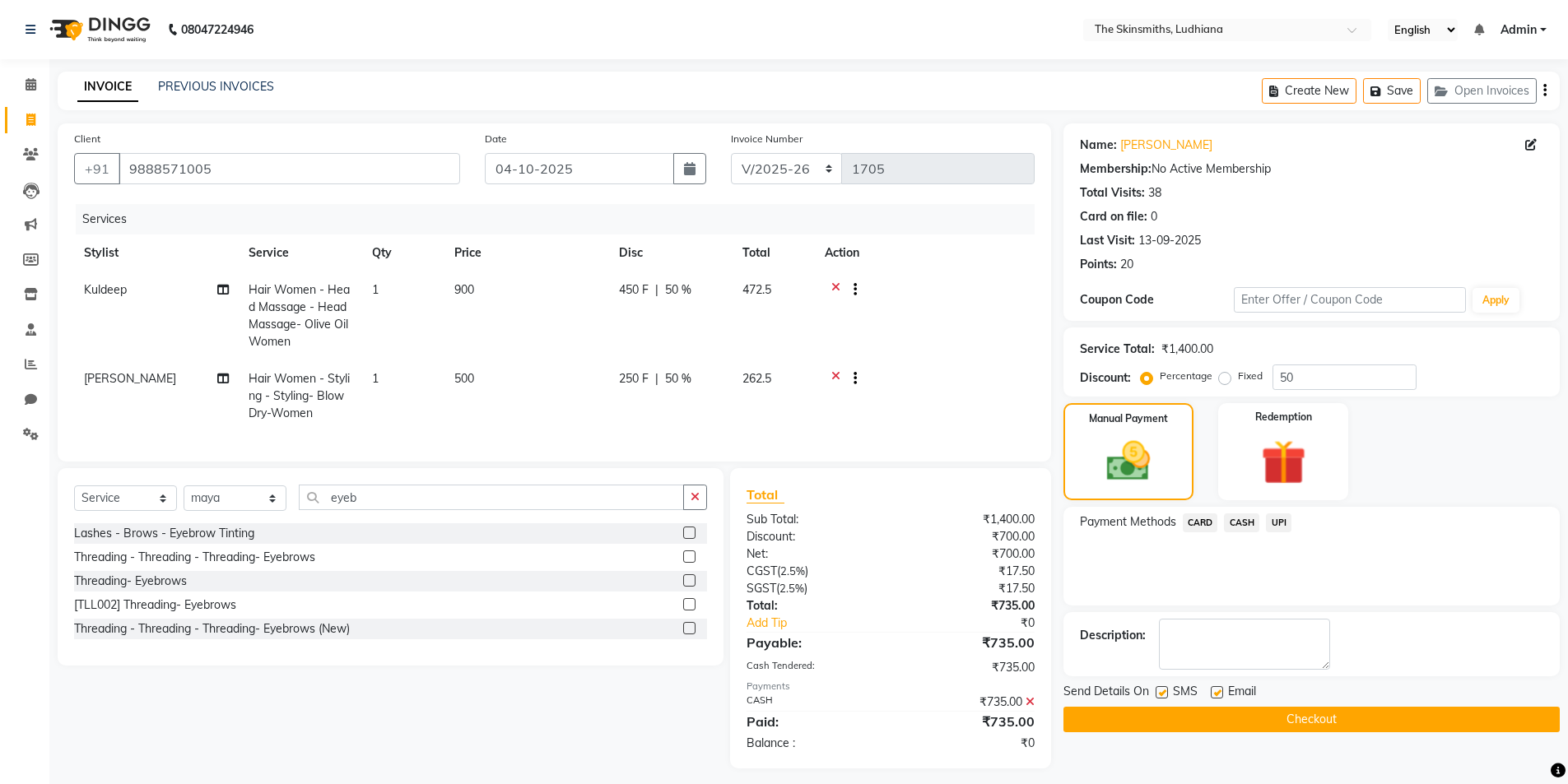
click at [1364, 720] on button "Checkout" at bounding box center [1312, 720] width 497 height 26
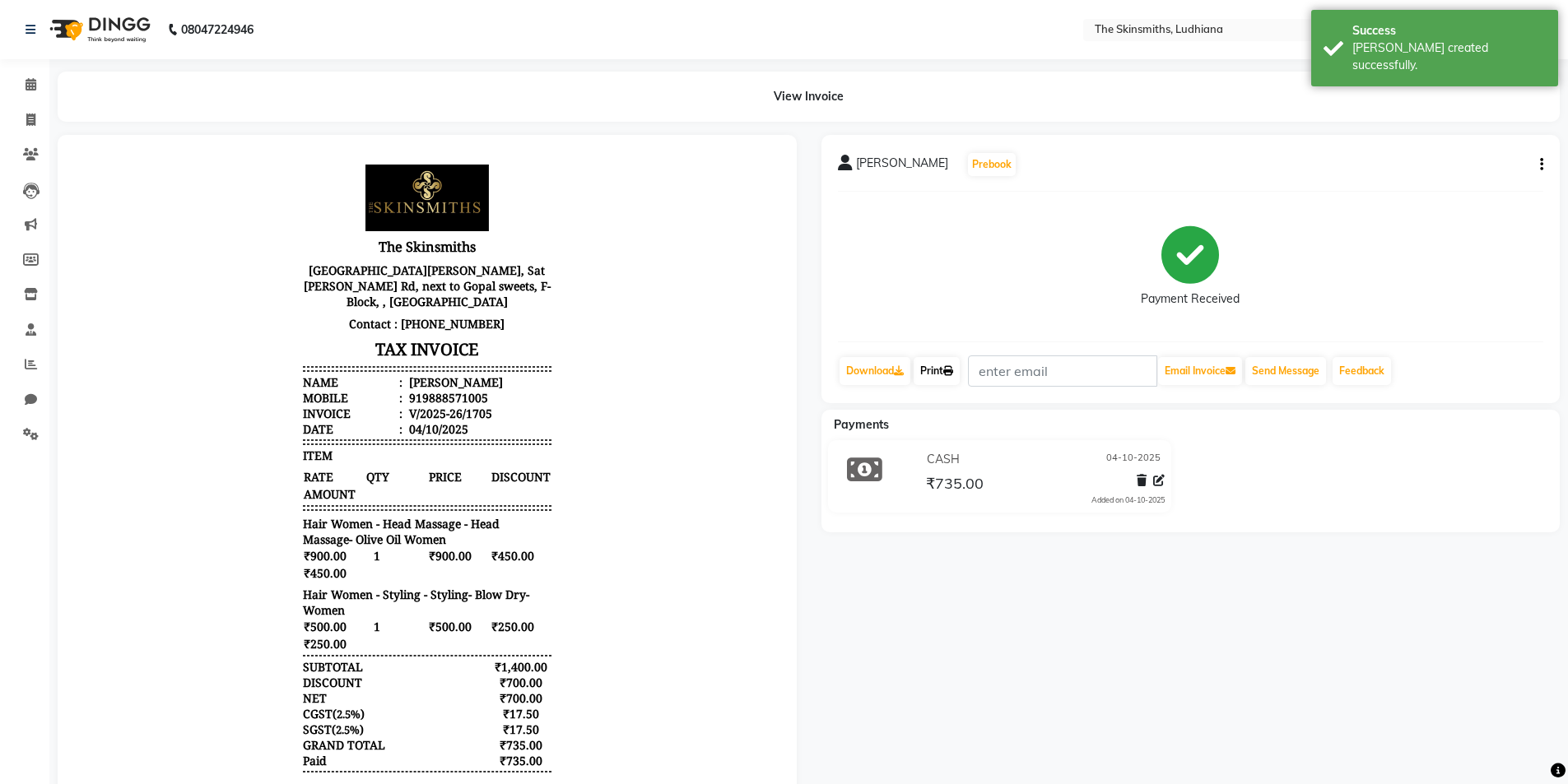
click at [935, 372] on link "Print" at bounding box center [936, 371] width 46 height 28
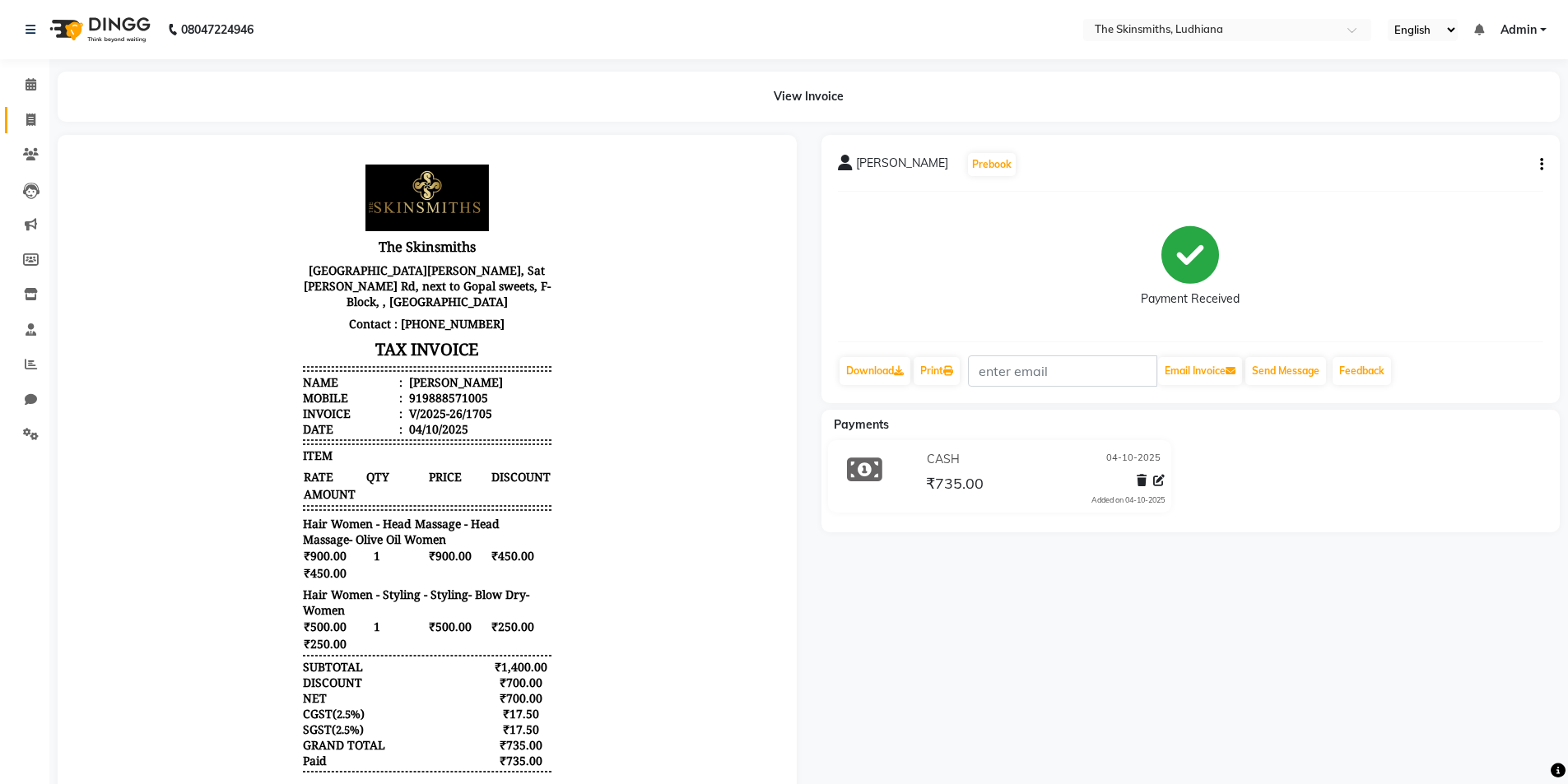
click at [29, 117] on icon at bounding box center [31, 120] width 9 height 13
select select "service"
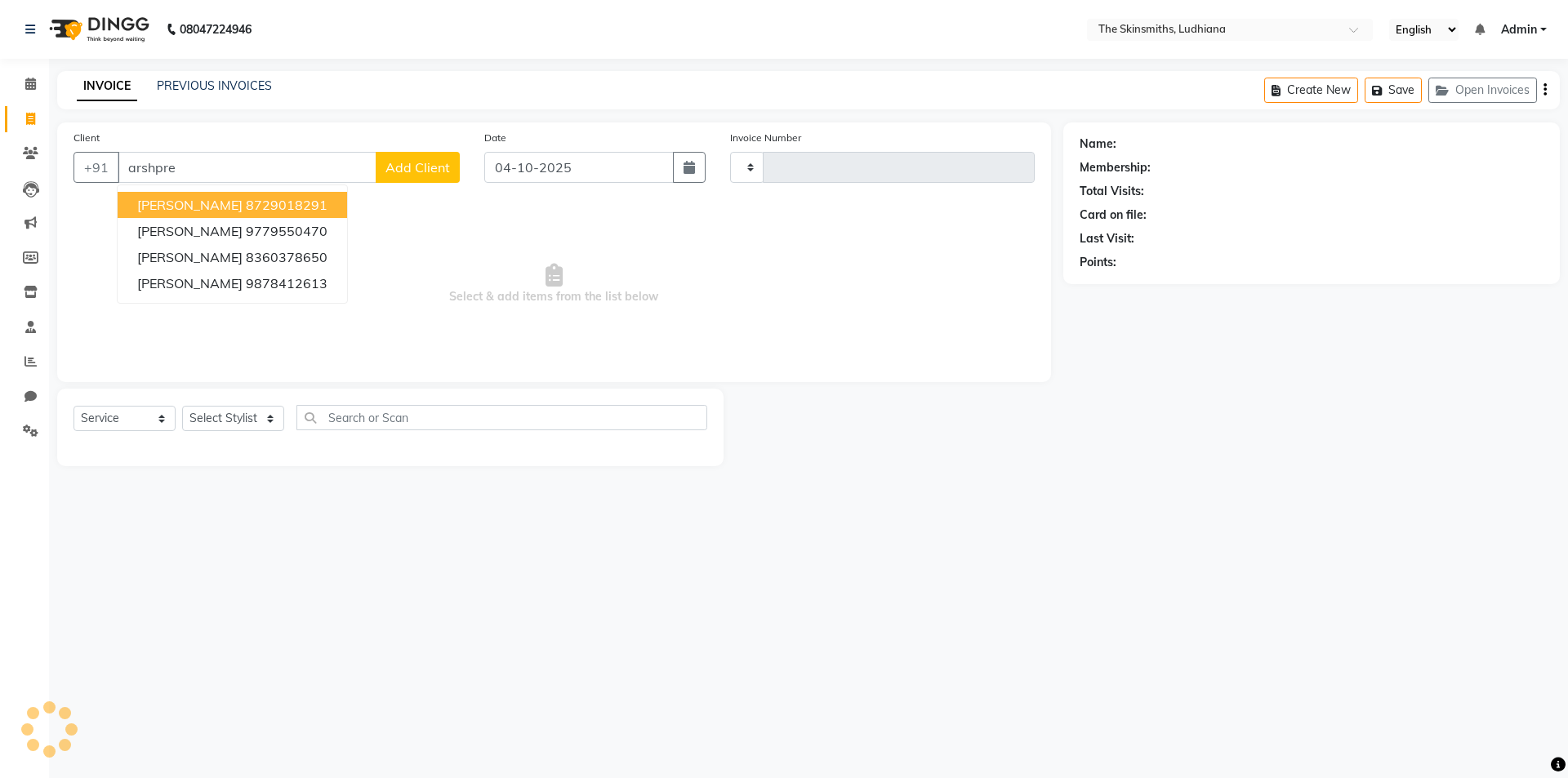
type input "arshpree"
type input "1706"
select select "8115"
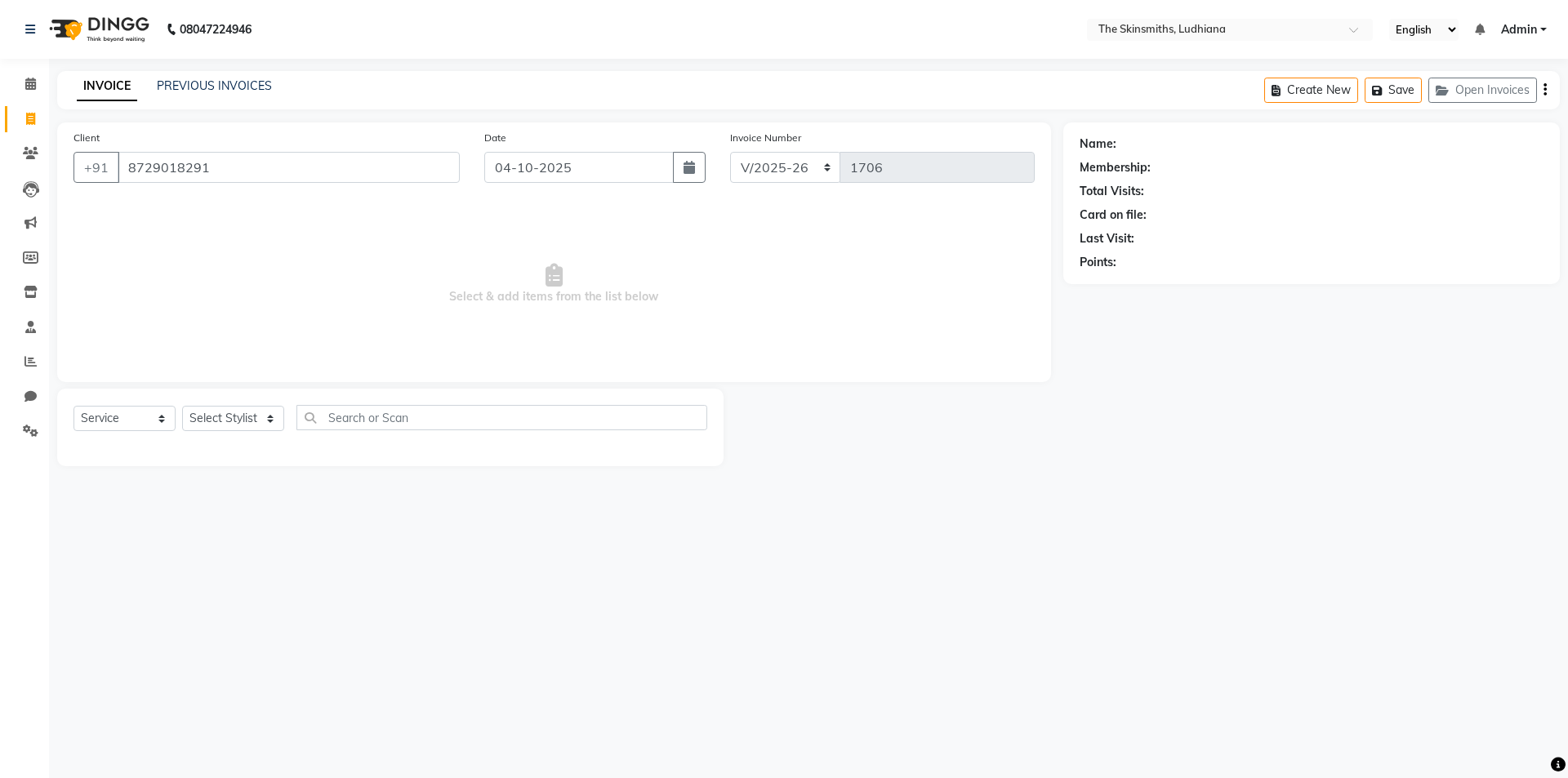
type input "8729018291"
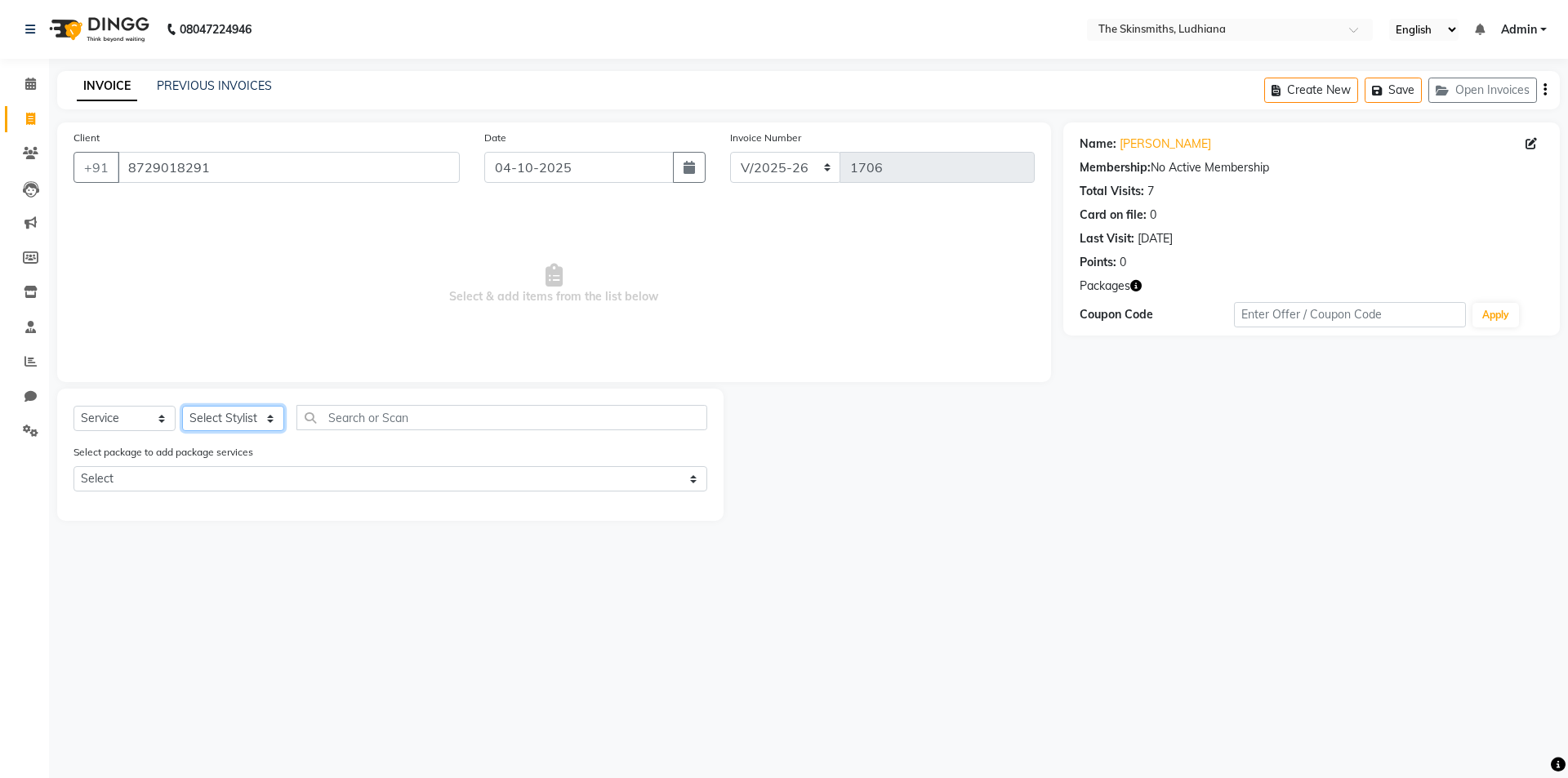
click at [220, 417] on select "Select Stylist Admin [PERSON_NAME] [PERSON_NAME] [PERSON_NAME] [PERSON_NAME] [P…" at bounding box center [233, 418] width 102 height 25
select select "76552"
click at [182, 406] on select "Select Stylist Admin [PERSON_NAME] [PERSON_NAME] [PERSON_NAME] [PERSON_NAME] [P…" at bounding box center [233, 418] width 102 height 25
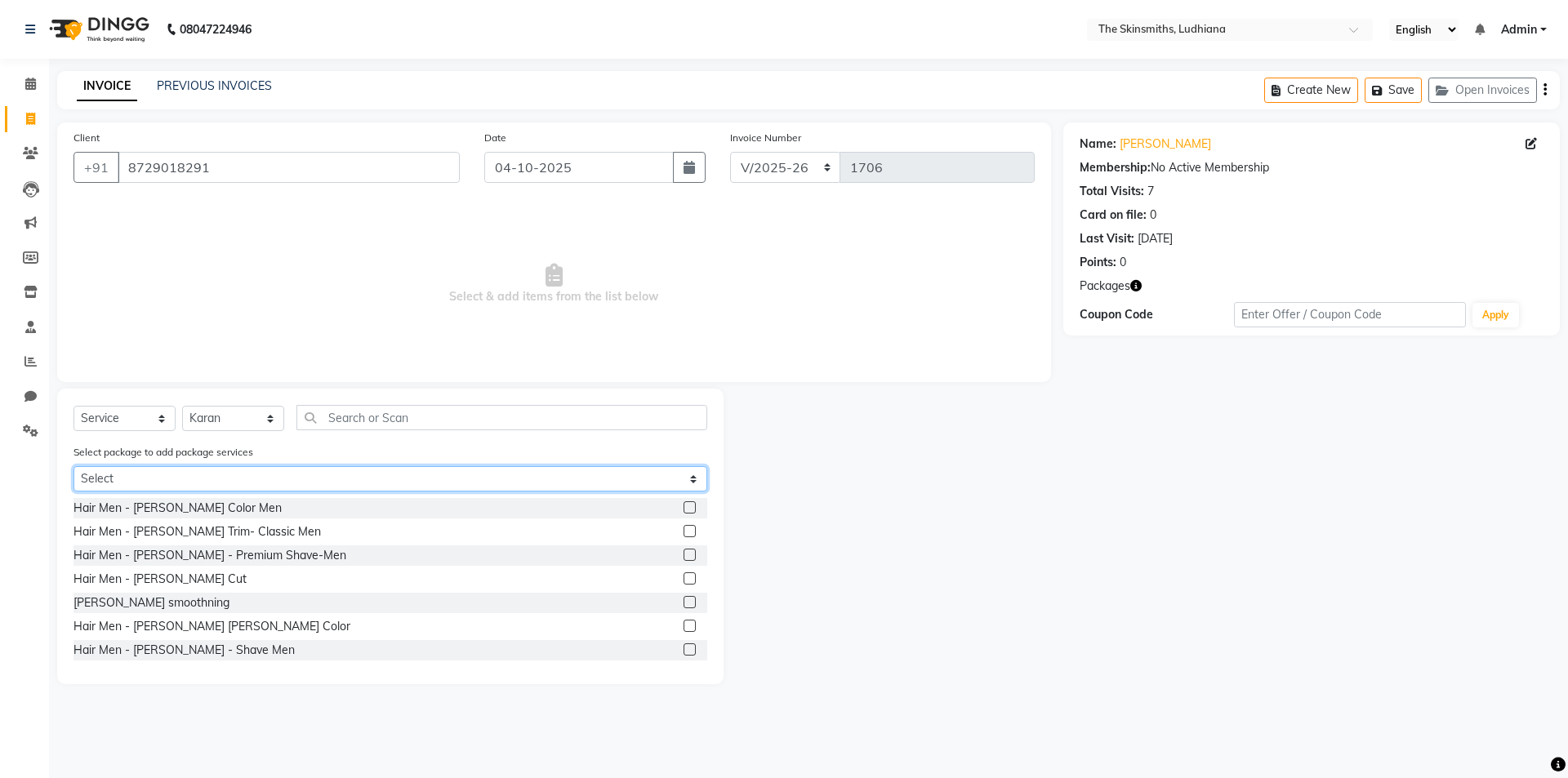
click at [362, 476] on select "Select head massage" at bounding box center [390, 479] width 634 height 25
select select "1: Object"
click at [73, 466] on select "Select head massage" at bounding box center [390, 479] width 634 height 25
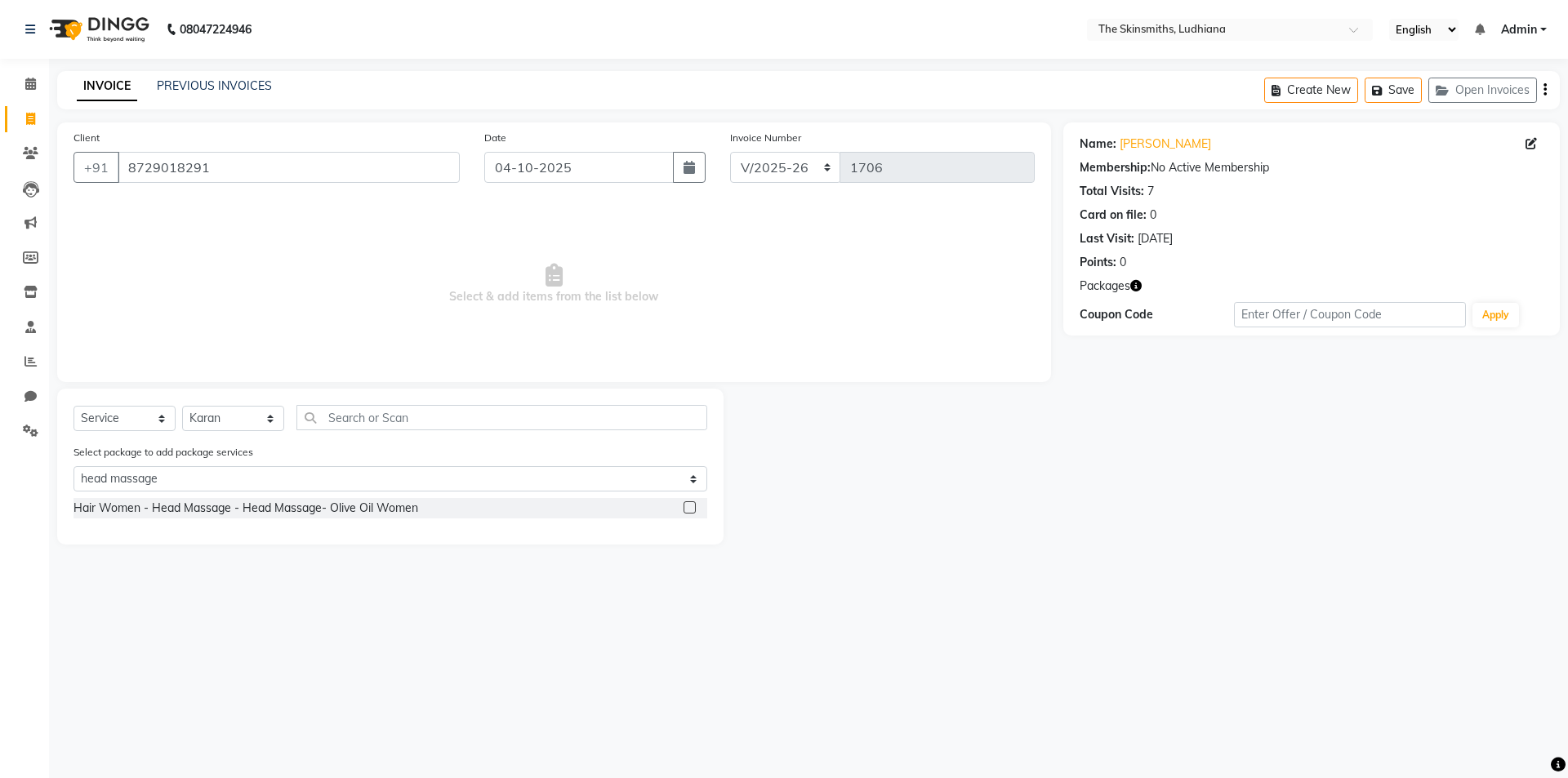
click at [691, 508] on label at bounding box center [690, 508] width 13 height 13
click at [691, 508] on input "checkbox" at bounding box center [689, 508] width 11 height 11
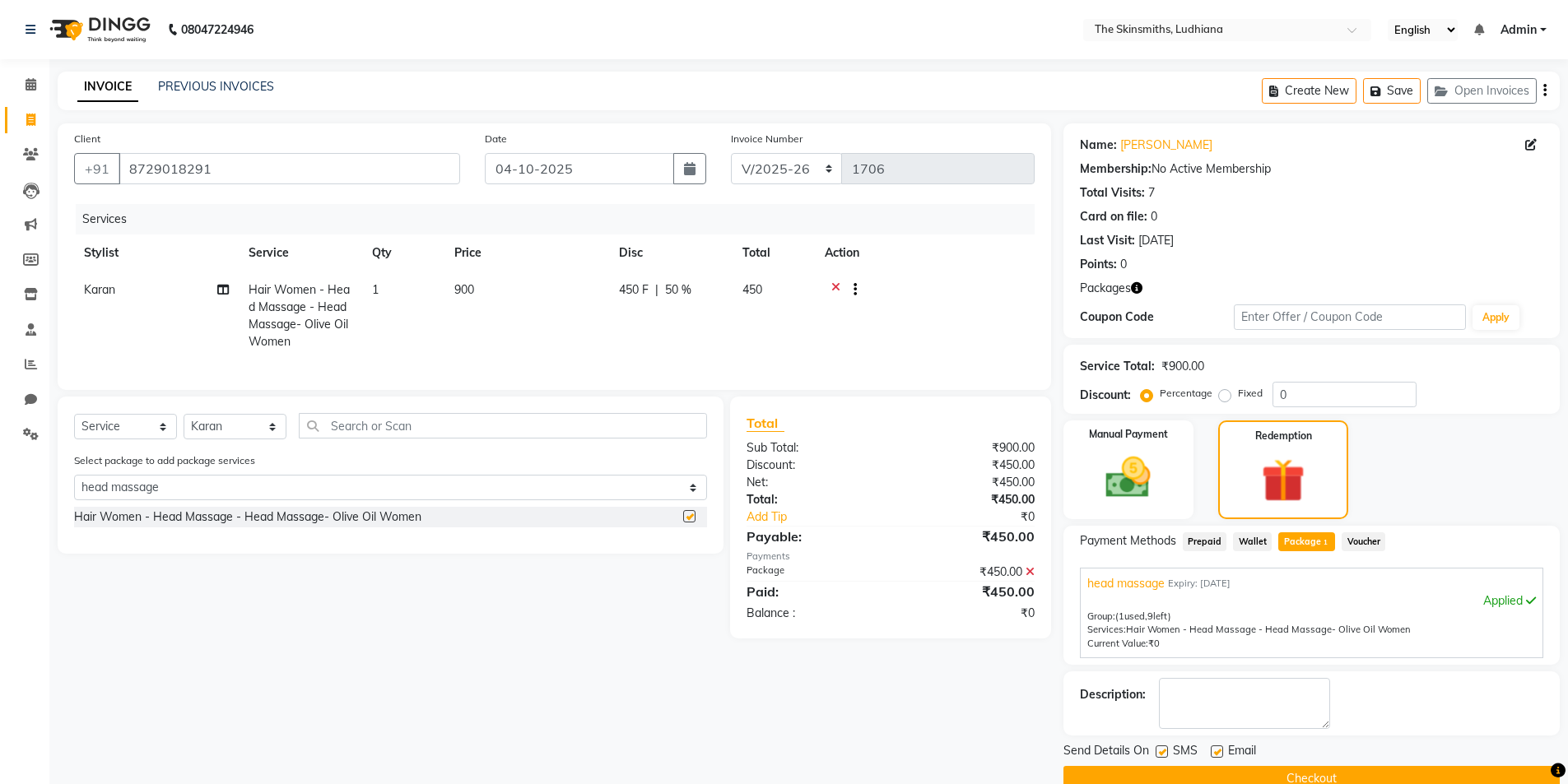
checkbox input "false"
click at [223, 436] on select "Select Stylist Admin [PERSON_NAME] [PERSON_NAME] [PERSON_NAME] [PERSON_NAME] [P…" at bounding box center [235, 427] width 103 height 26
click at [557, 433] on input "text" at bounding box center [502, 426] width 408 height 26
type input "ca"
select select "0: undefined"
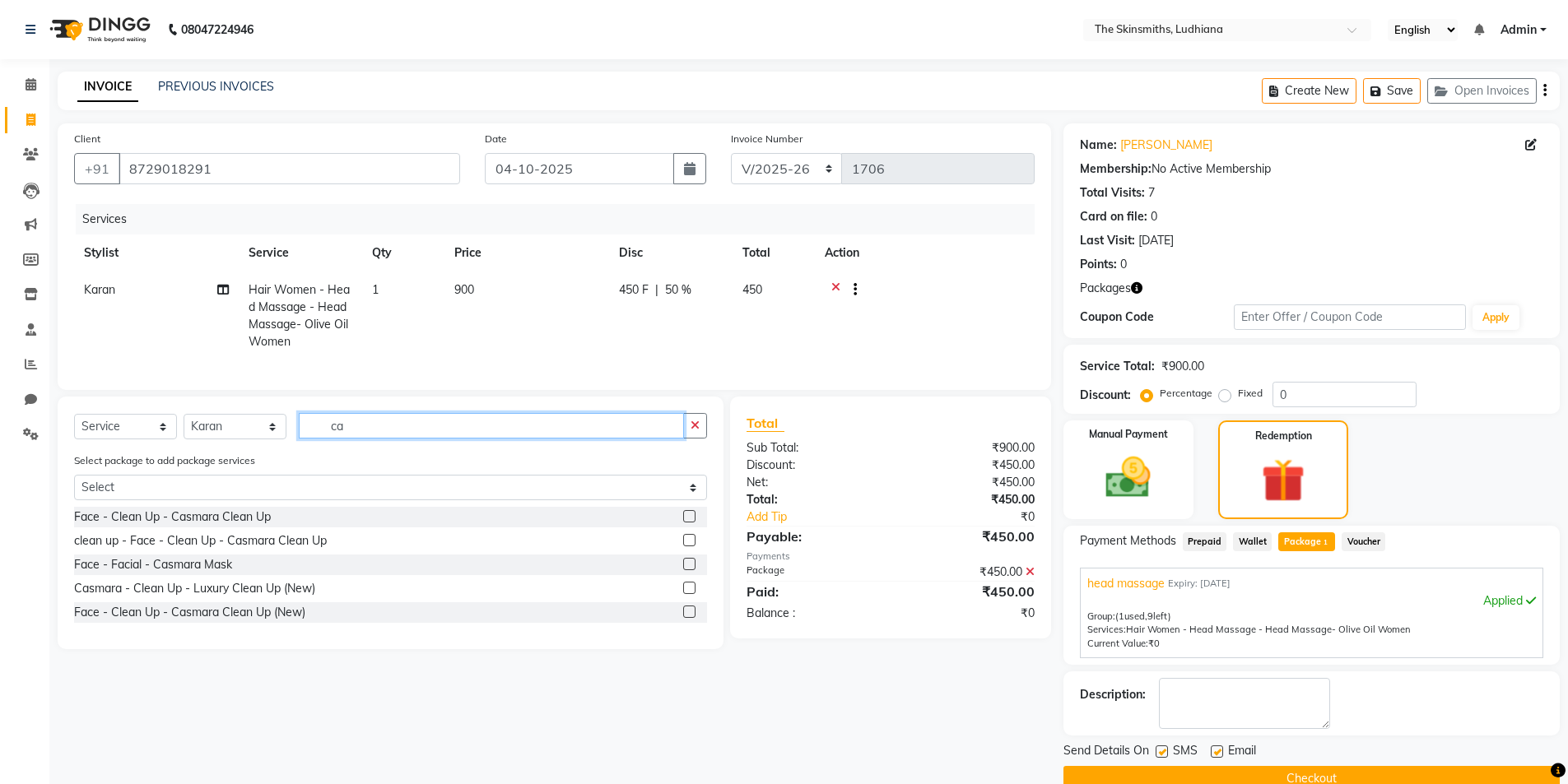
type input "c"
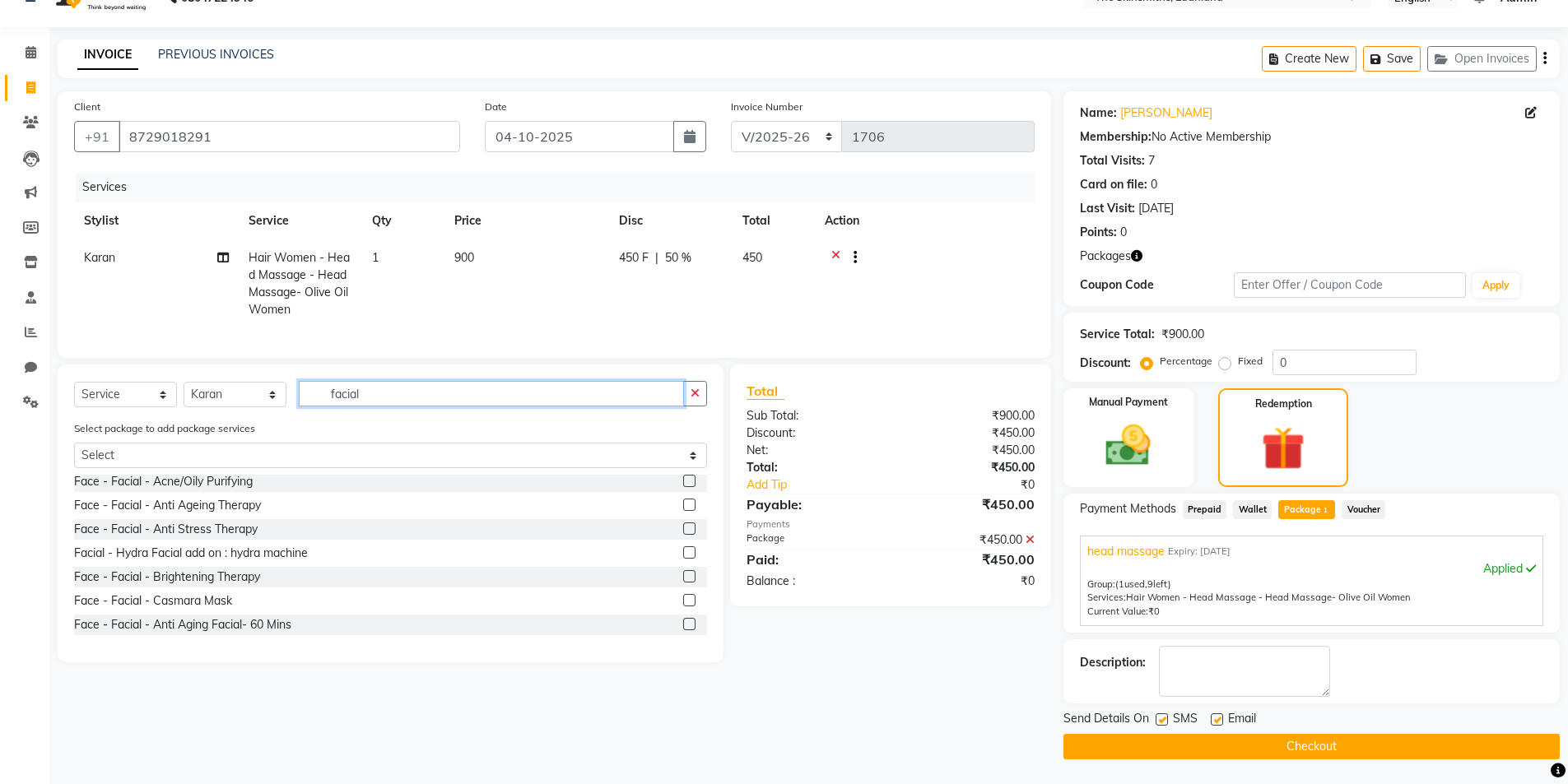
scroll to position [17, 0]
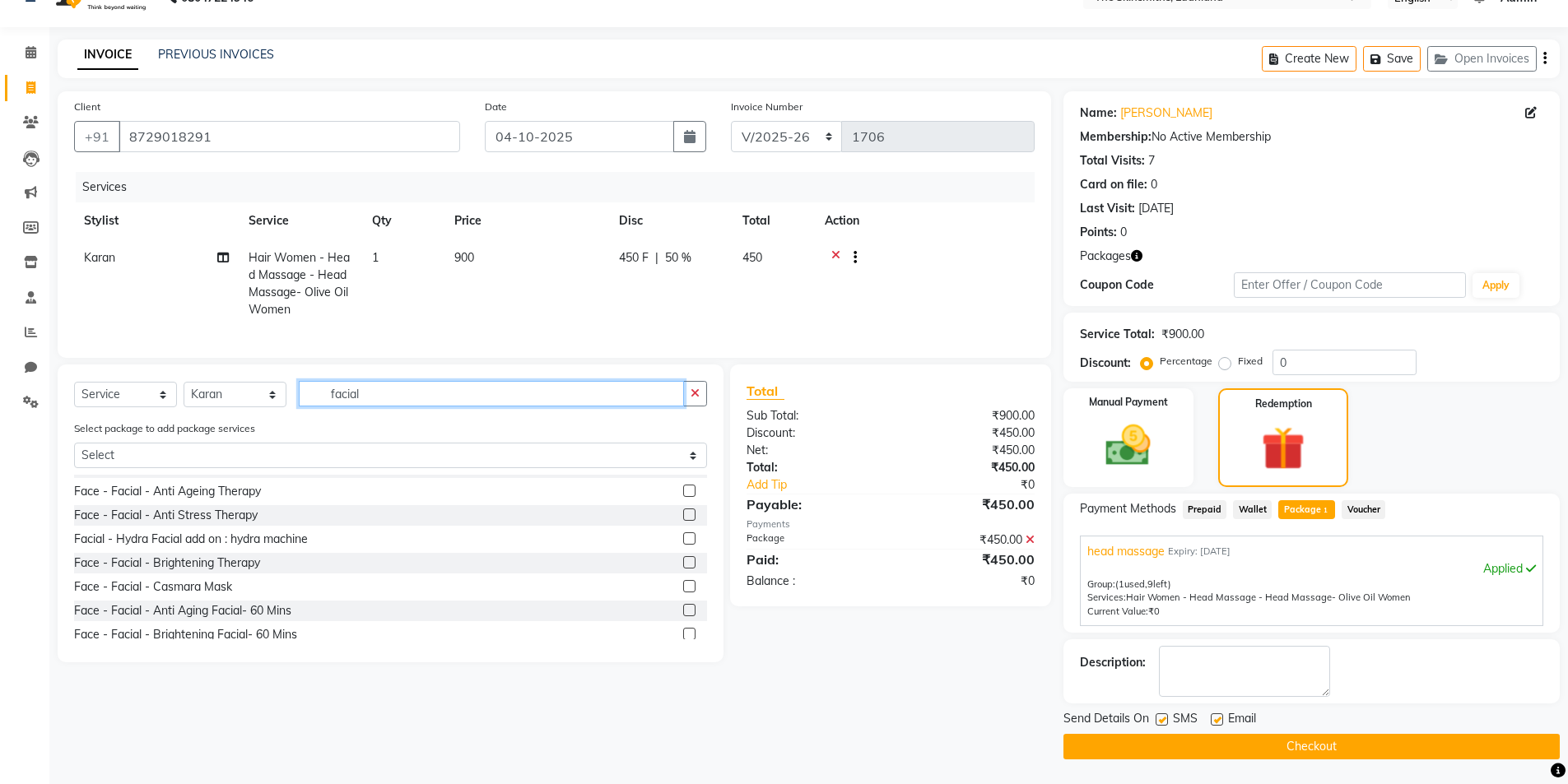
type input "facial"
click at [683, 569] on label at bounding box center [689, 563] width 13 height 13
click at [683, 569] on input "checkbox" at bounding box center [688, 563] width 11 height 11
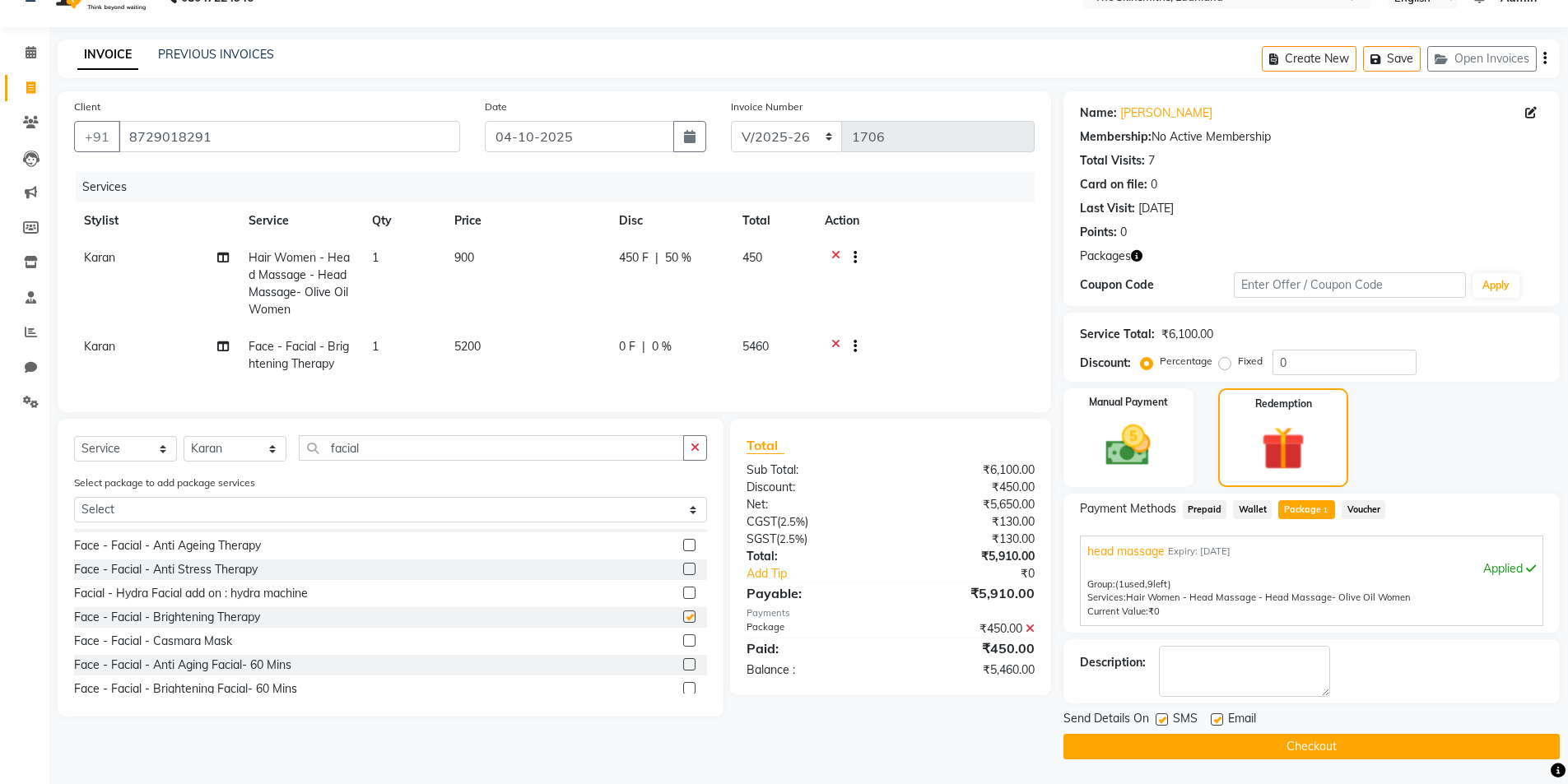
checkbox input "false"
click at [695, 454] on icon "button" at bounding box center [695, 447] width 9 height 12
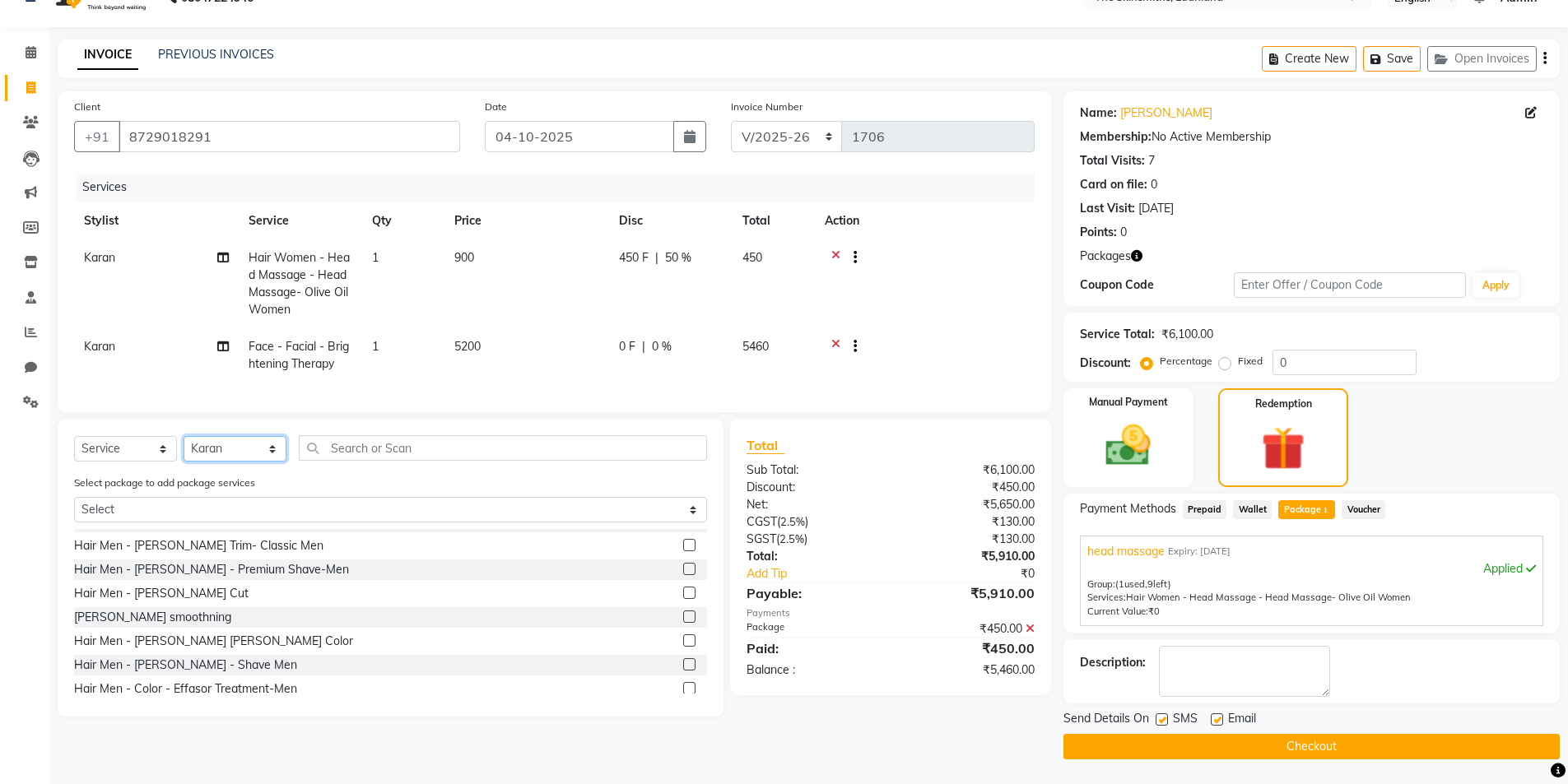
click at [251, 462] on select "Select Stylist Admin [PERSON_NAME] [PERSON_NAME] [PERSON_NAME] [PERSON_NAME] [P…" at bounding box center [235, 449] width 103 height 26
select select "76543"
click at [183, 448] on select "Select Stylist Admin [PERSON_NAME] [PERSON_NAME] [PERSON_NAME] [PERSON_NAME] [P…" at bounding box center [235, 449] width 103 height 26
click at [466, 461] on input "text" at bounding box center [502, 448] width 408 height 26
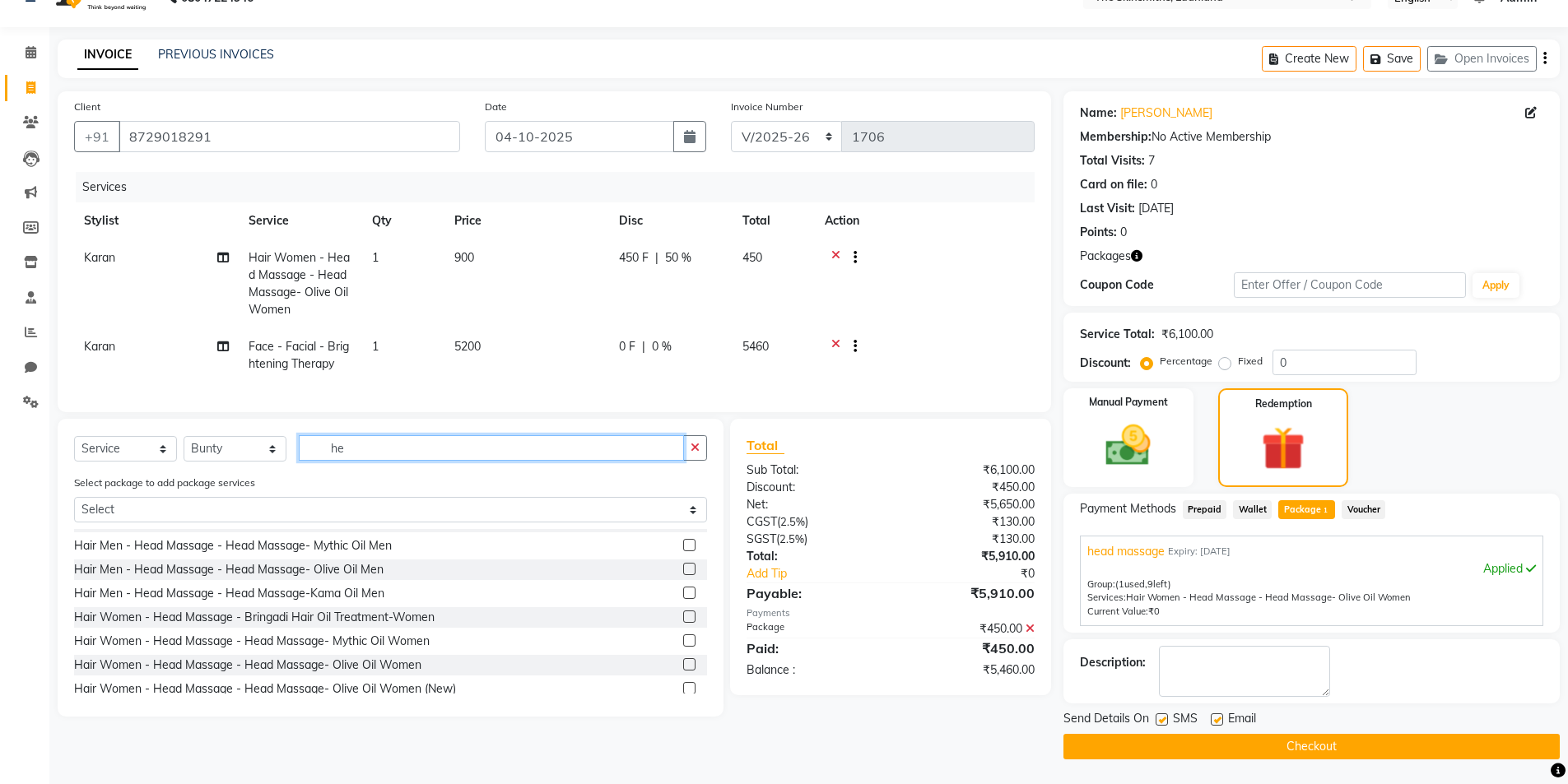
type input "h"
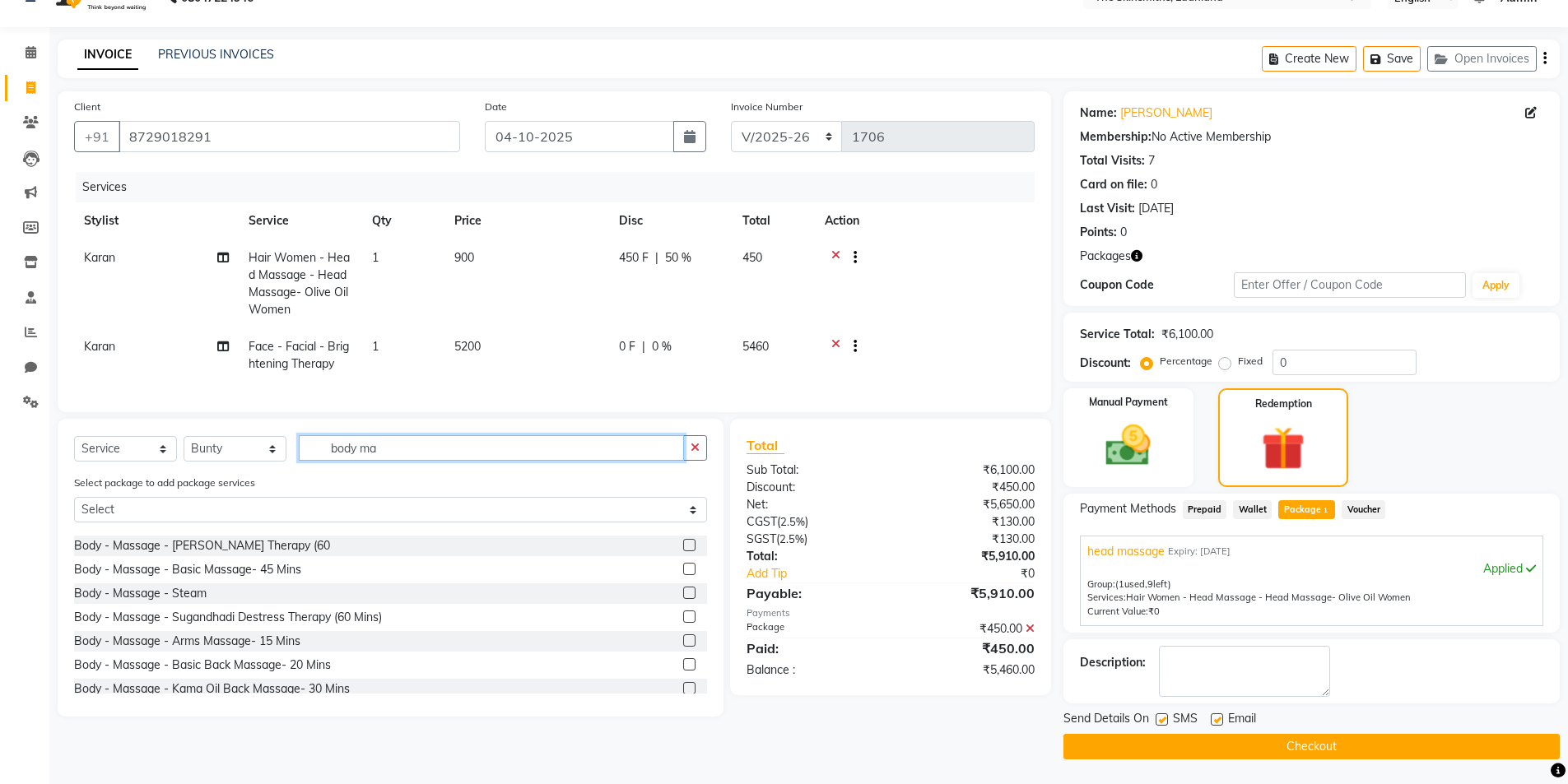
scroll to position [88, 0]
type input "body ma"
click at [683, 576] on label at bounding box center [689, 570] width 13 height 13
click at [683, 576] on input "checkbox" at bounding box center [688, 571] width 11 height 11
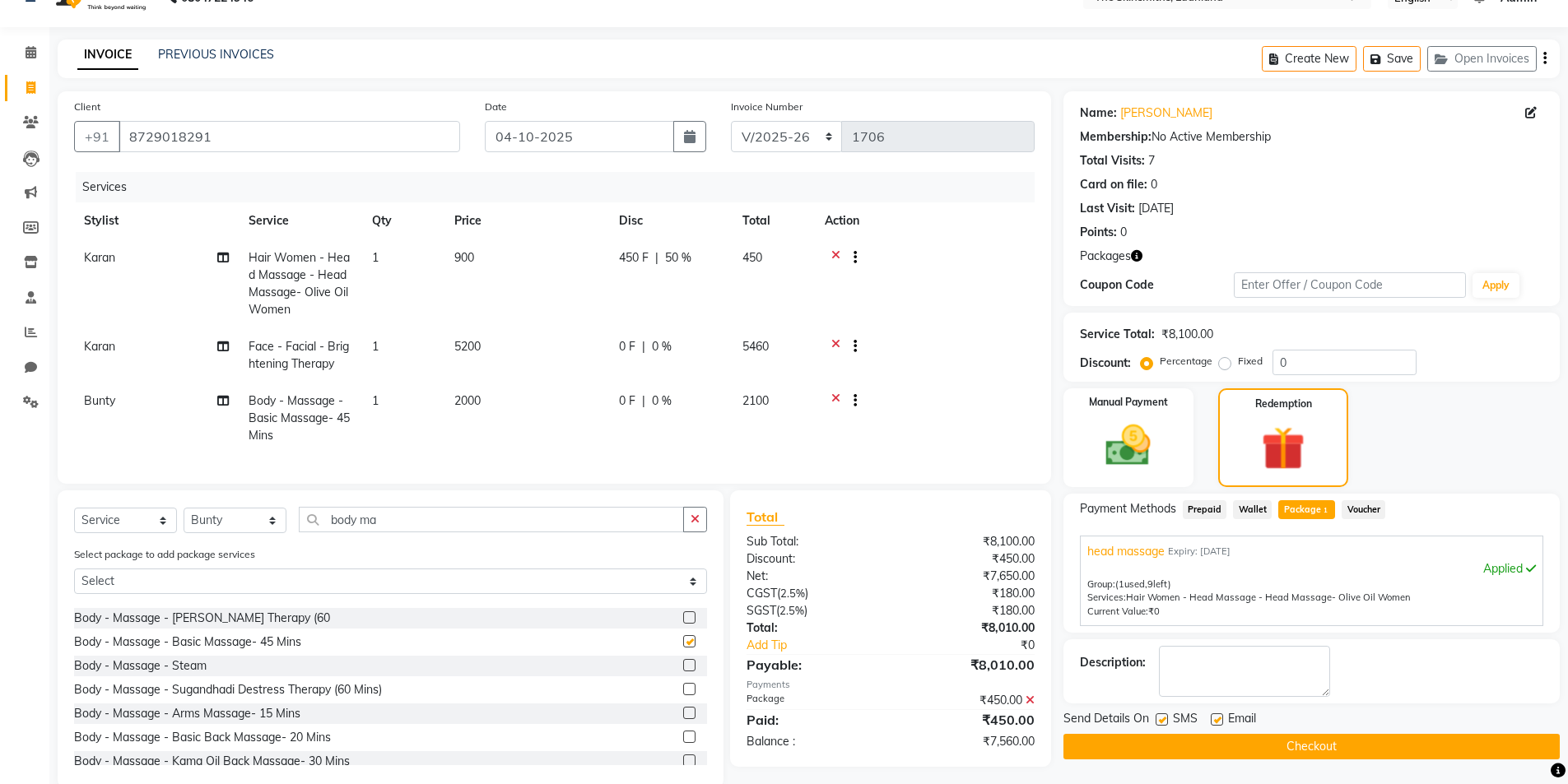
checkbox input "false"
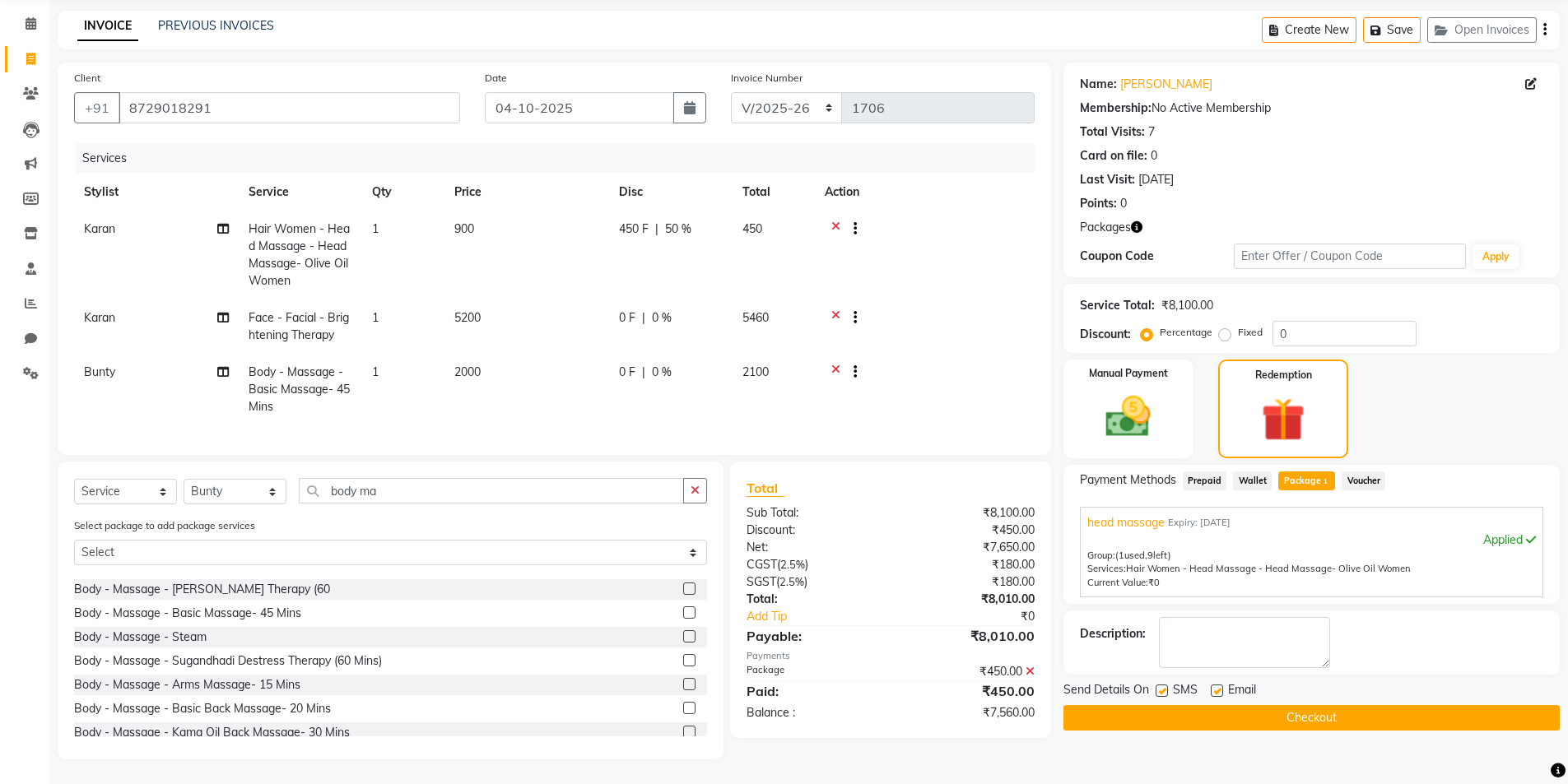
click at [479, 364] on span "2000" at bounding box center [467, 371] width 26 height 15
select select "76543"
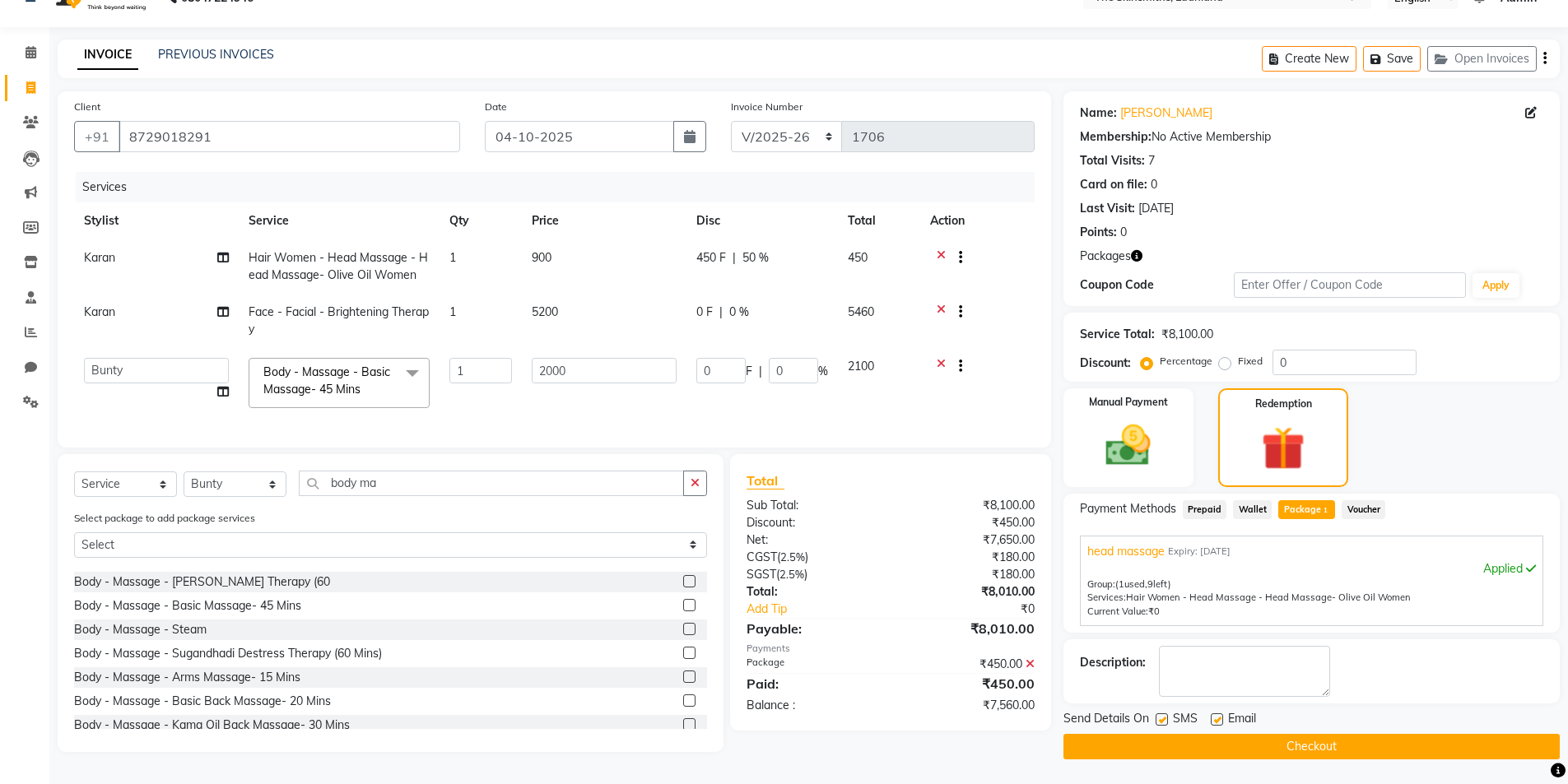
scroll to position [37, 0]
click at [585, 362] on input "2000" at bounding box center [604, 371] width 145 height 26
type input "2300"
click at [1370, 156] on div "Total Visits: 7" at bounding box center [1312, 161] width 464 height 17
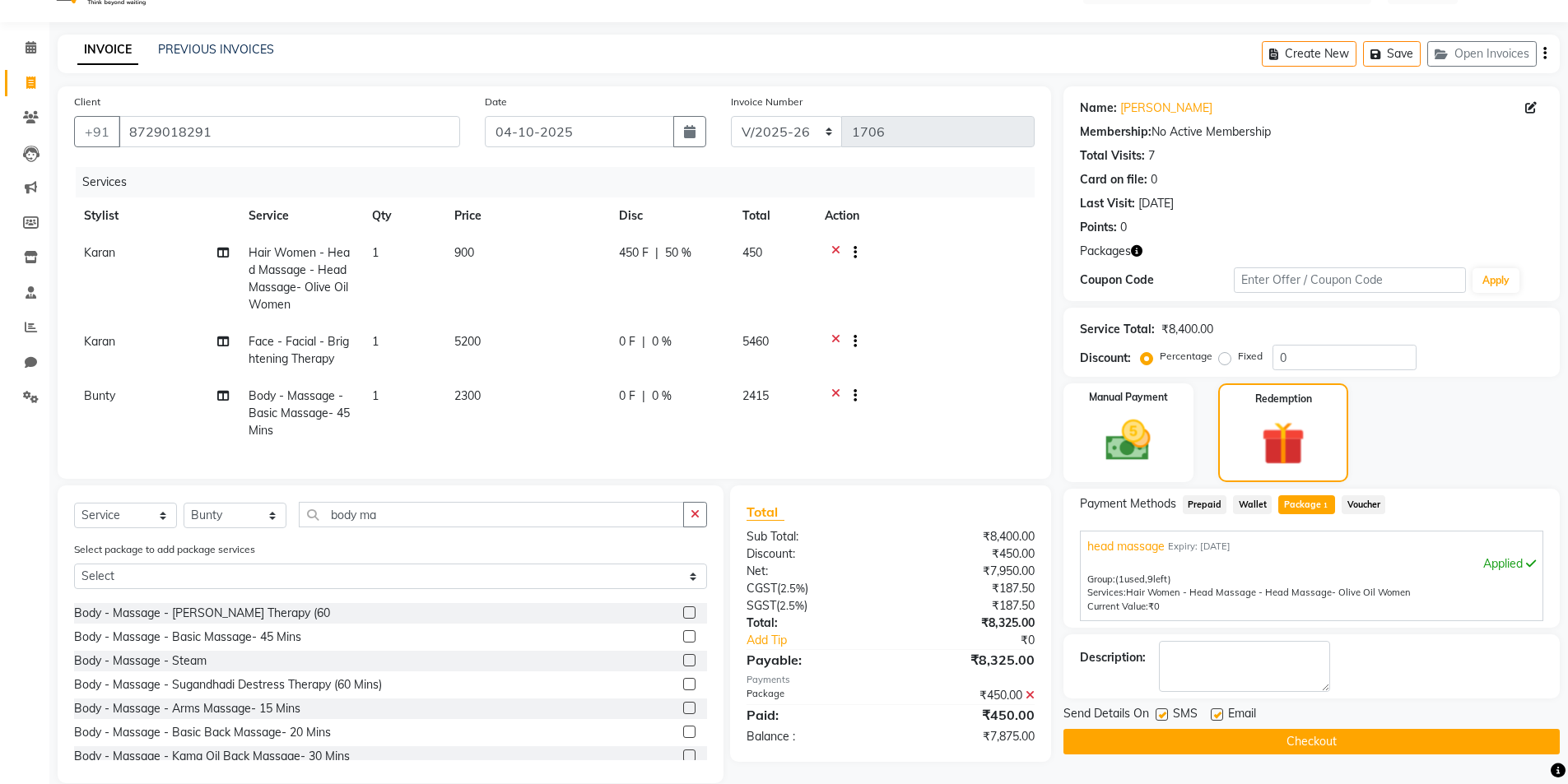
click at [484, 400] on td "2300" at bounding box center [527, 413] width 164 height 71
select select "76543"
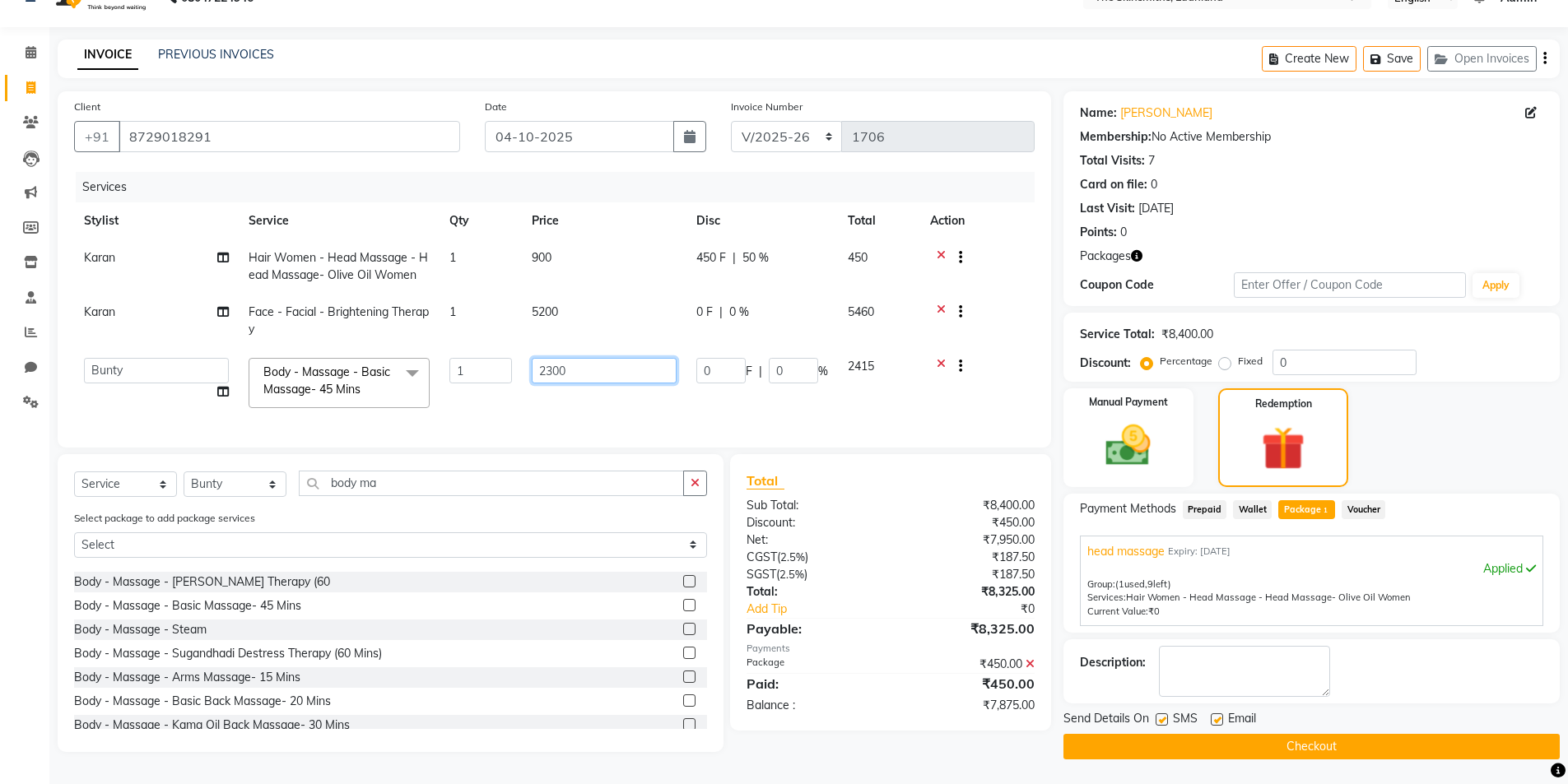
click at [607, 366] on input "2300" at bounding box center [604, 371] width 145 height 26
type input "2240"
click at [926, 26] on div "08047224946 Select Location × The Skinsmiths, Ludhiana English ENGLISH Español …" at bounding box center [784, 376] width 1568 height 817
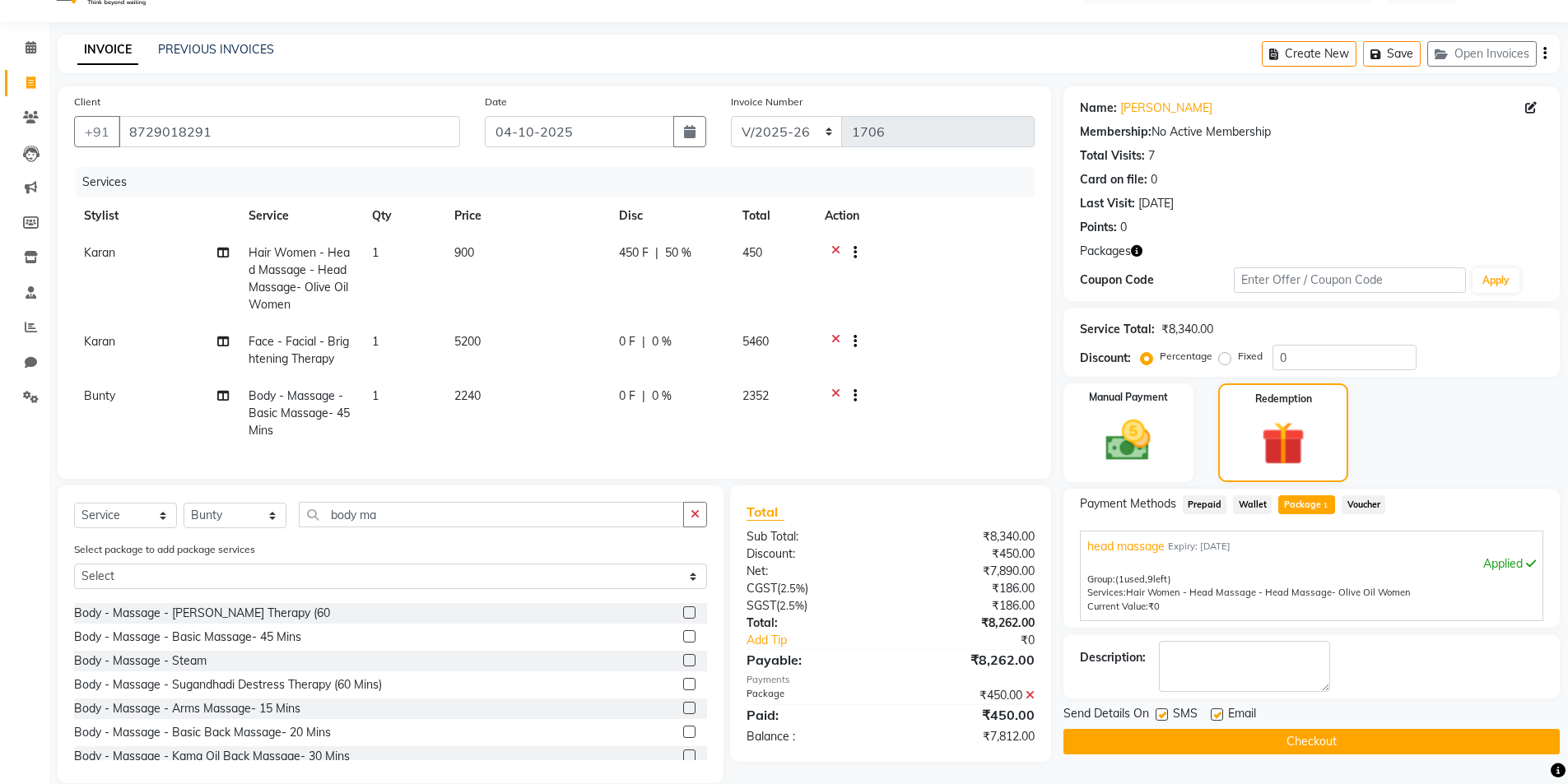
click at [498, 400] on td "2240" at bounding box center [527, 413] width 164 height 71
select select "76543"
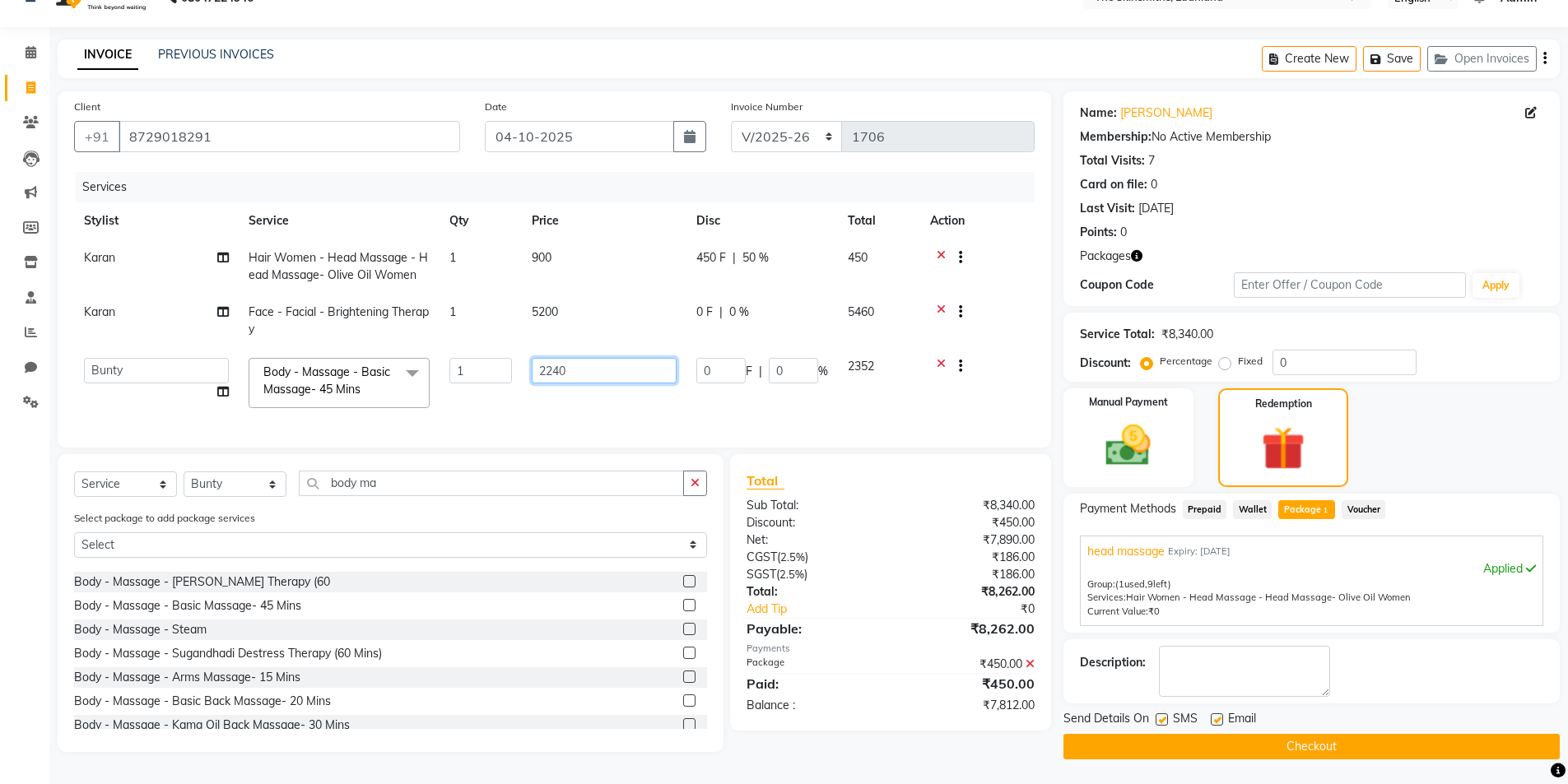
click at [601, 360] on input "2240" at bounding box center [604, 371] width 145 height 26
type input "2260"
click at [1016, 255] on div at bounding box center [977, 259] width 95 height 21
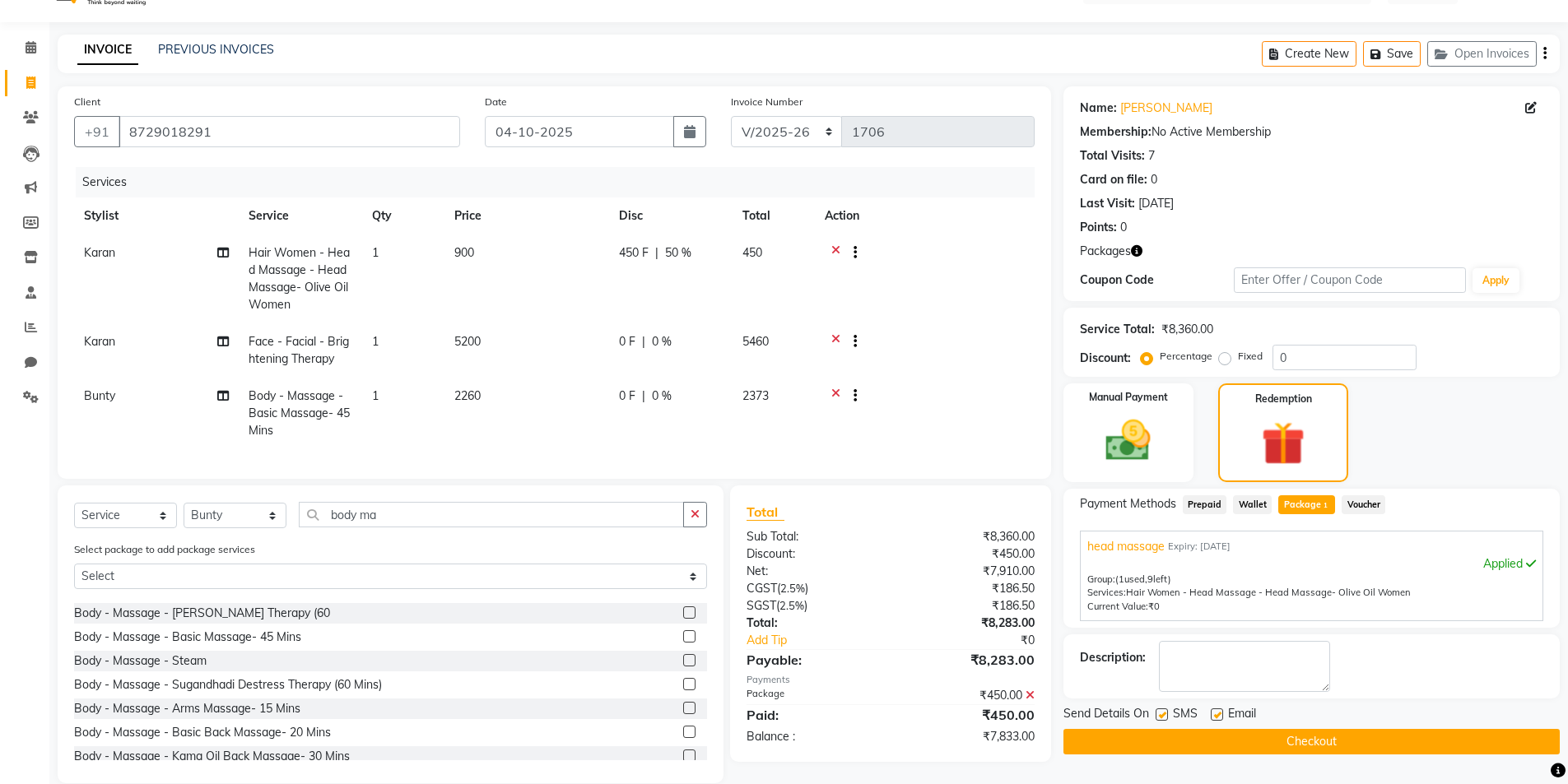
click at [512, 397] on td "2260" at bounding box center [527, 413] width 164 height 71
select select "76543"
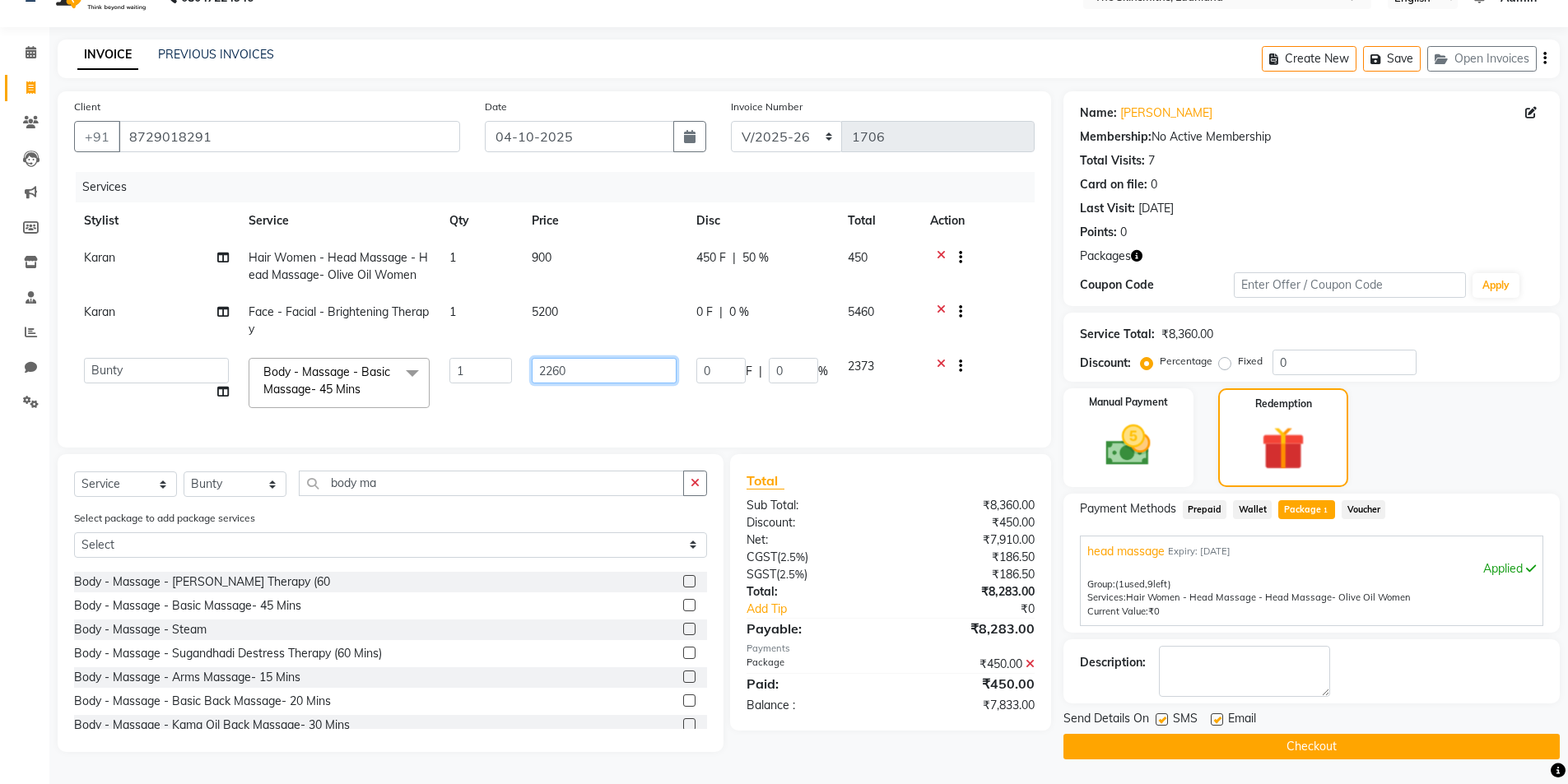
click at [589, 377] on input "2260" at bounding box center [604, 371] width 145 height 26
type input "2350"
click at [969, 47] on div "INVOICE PREVIOUS INVOICES Create New Save Open Invoices" at bounding box center [809, 58] width 1502 height 38
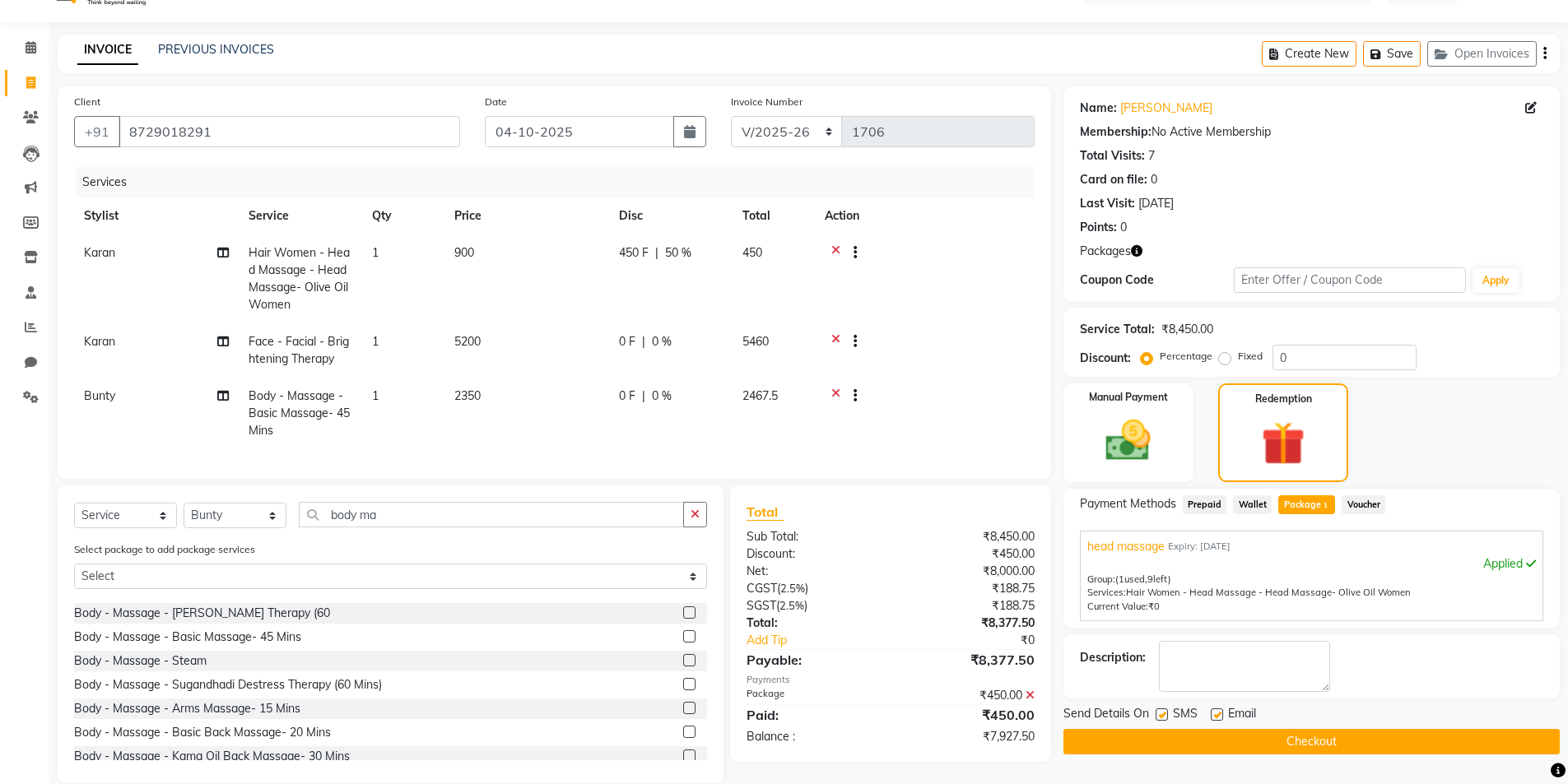
click at [528, 375] on td "5200" at bounding box center [527, 350] width 164 height 55
select select "76552"
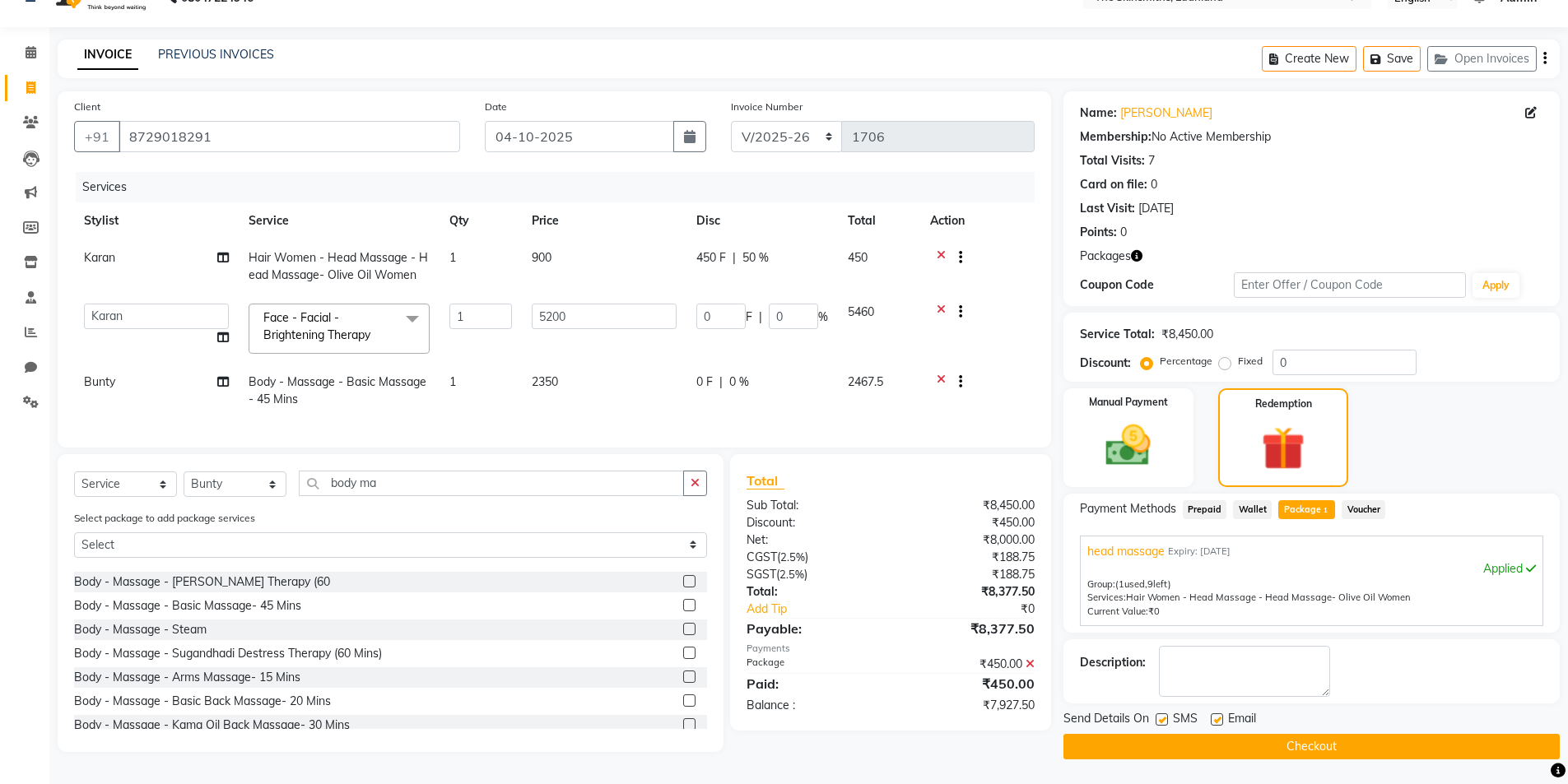
click at [591, 364] on td "2350" at bounding box center [604, 392] width 164 height 55
select select "76543"
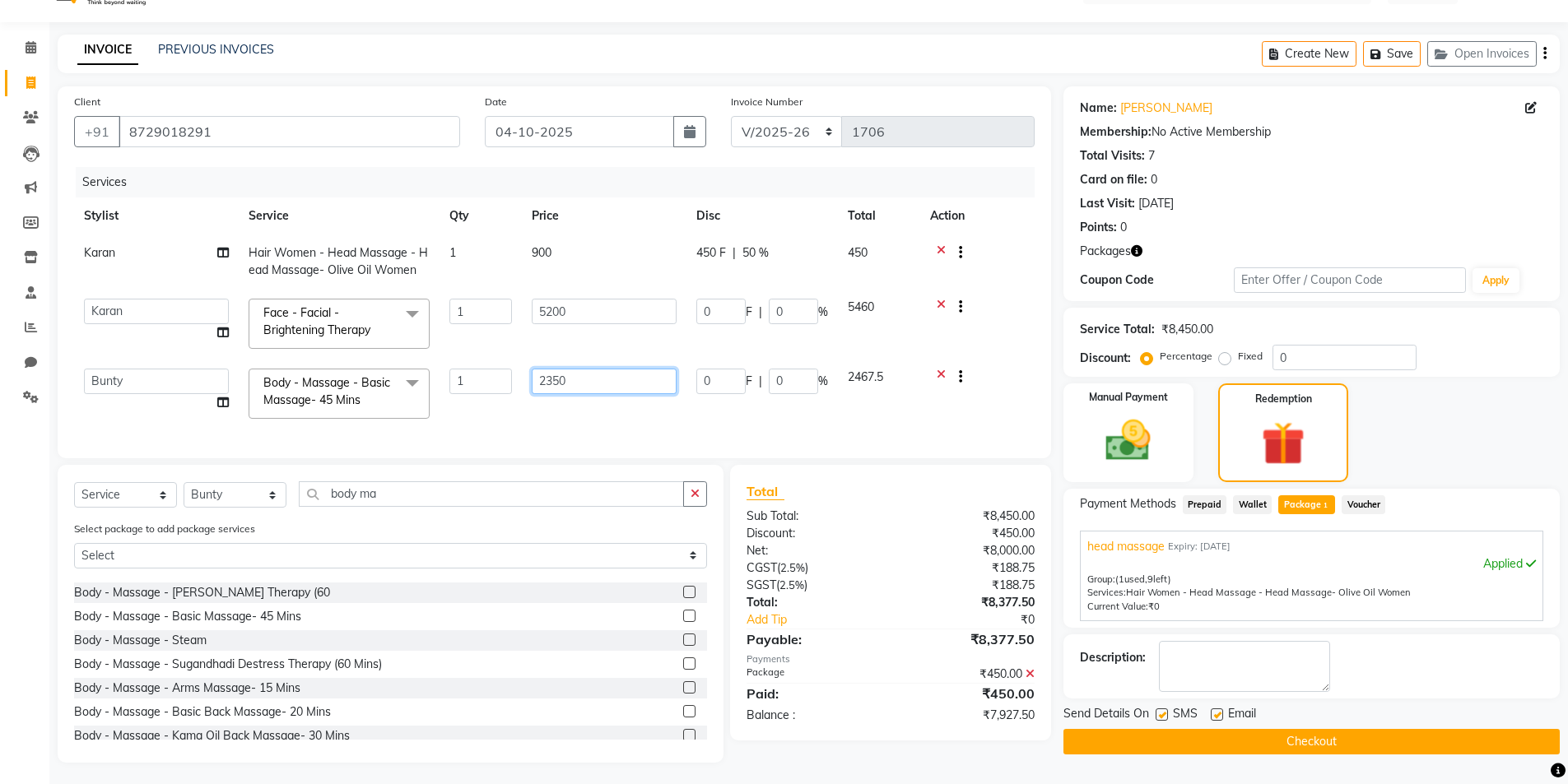
click at [613, 382] on input "2350" at bounding box center [604, 382] width 145 height 26
type input "2300"
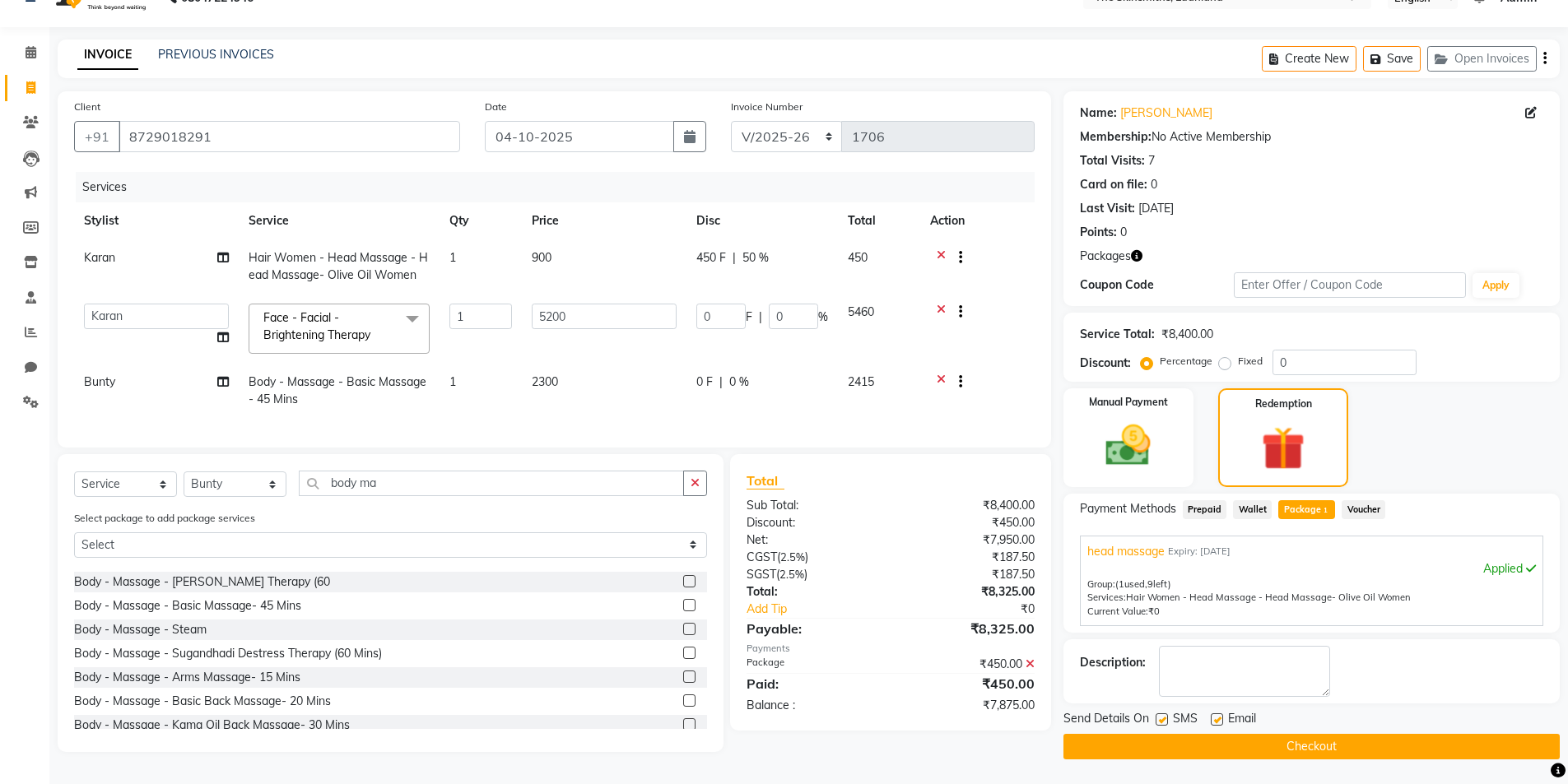
click at [568, 380] on td "2300" at bounding box center [604, 392] width 164 height 55
select select "76543"
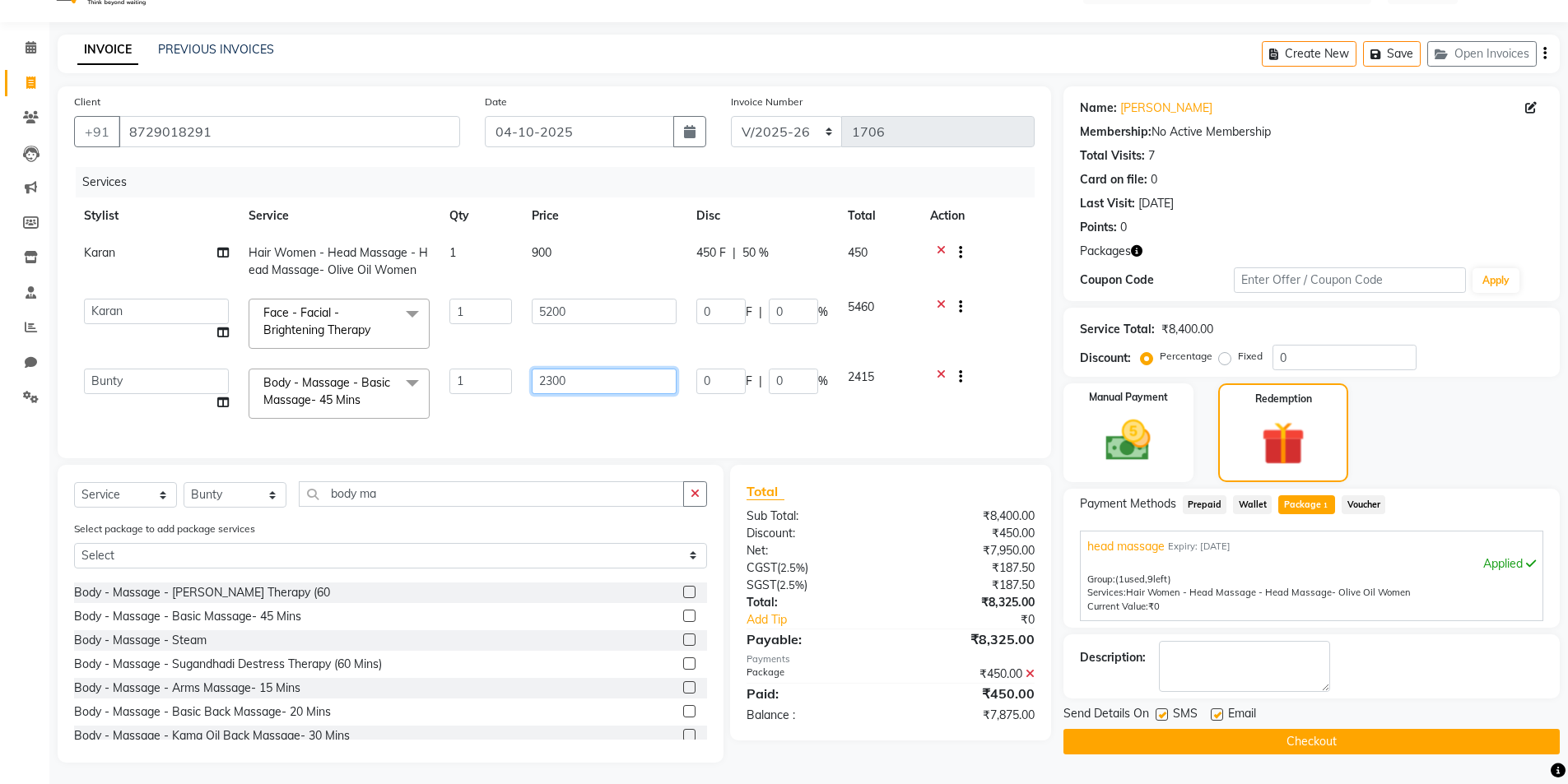
click at [580, 388] on input "2300" at bounding box center [604, 382] width 145 height 26
type input "2280"
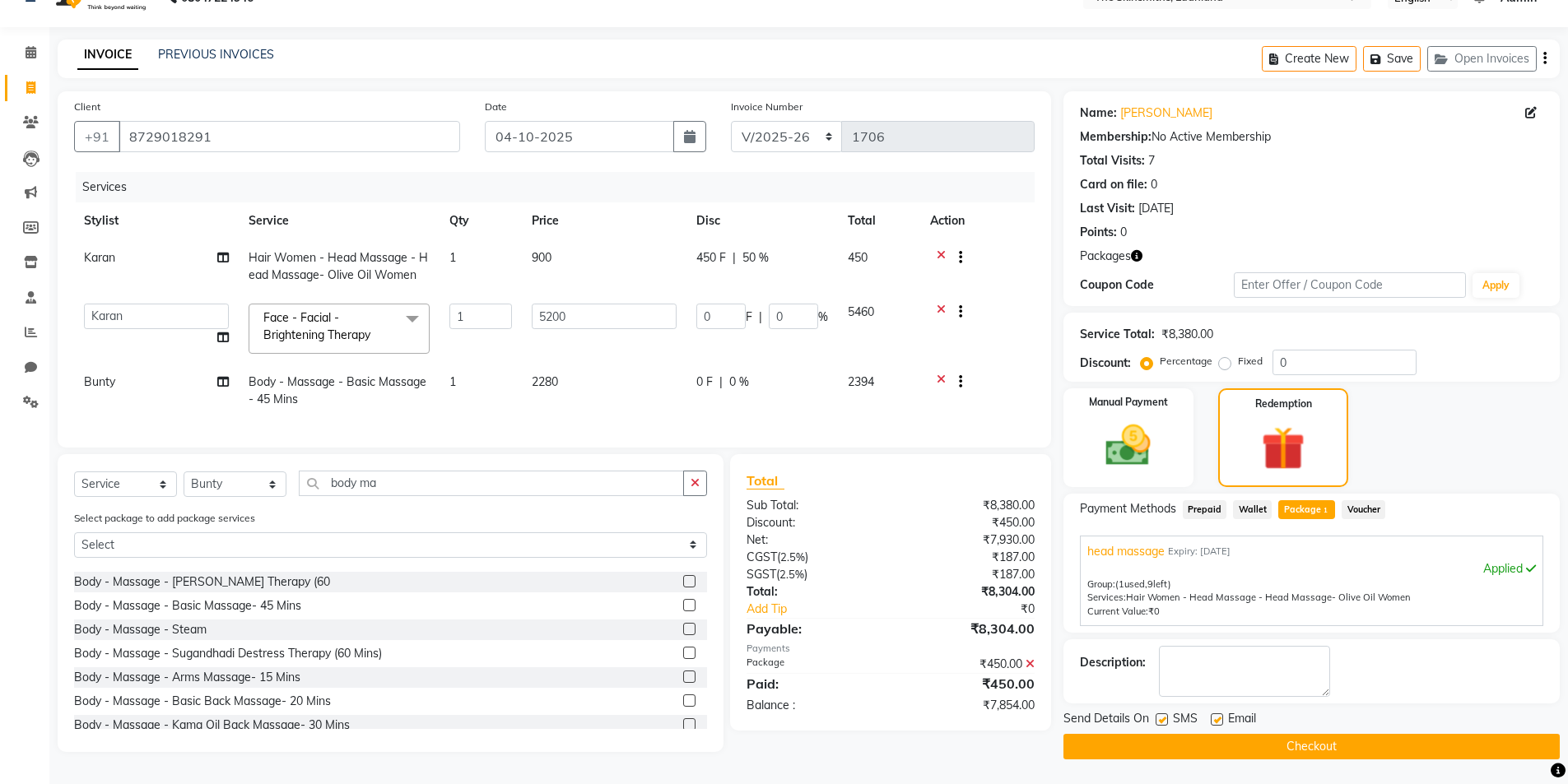
click at [574, 384] on td "2280" at bounding box center [604, 392] width 164 height 55
select select "76543"
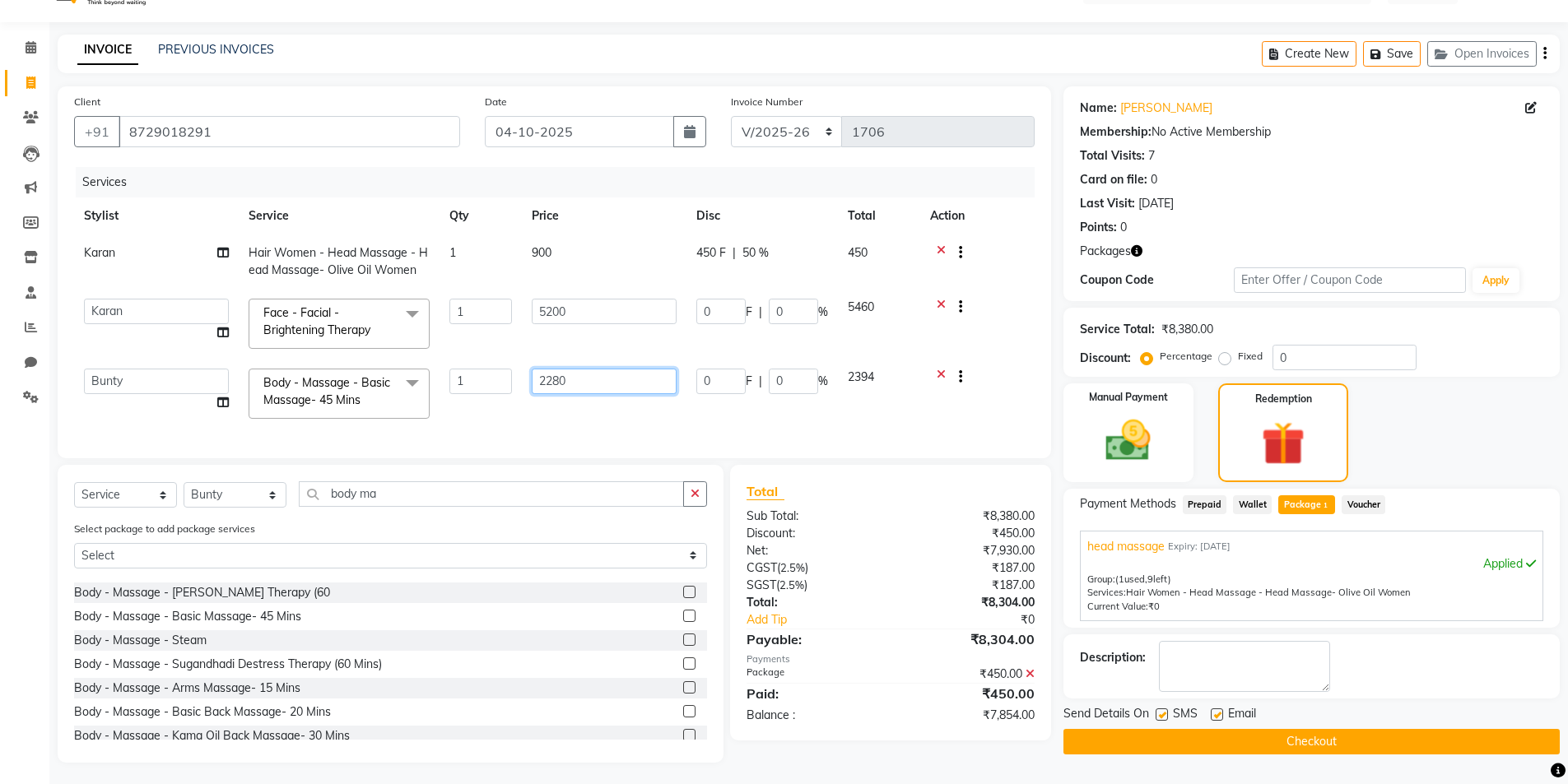
click at [636, 388] on input "2280" at bounding box center [604, 382] width 145 height 26
type input "2295"
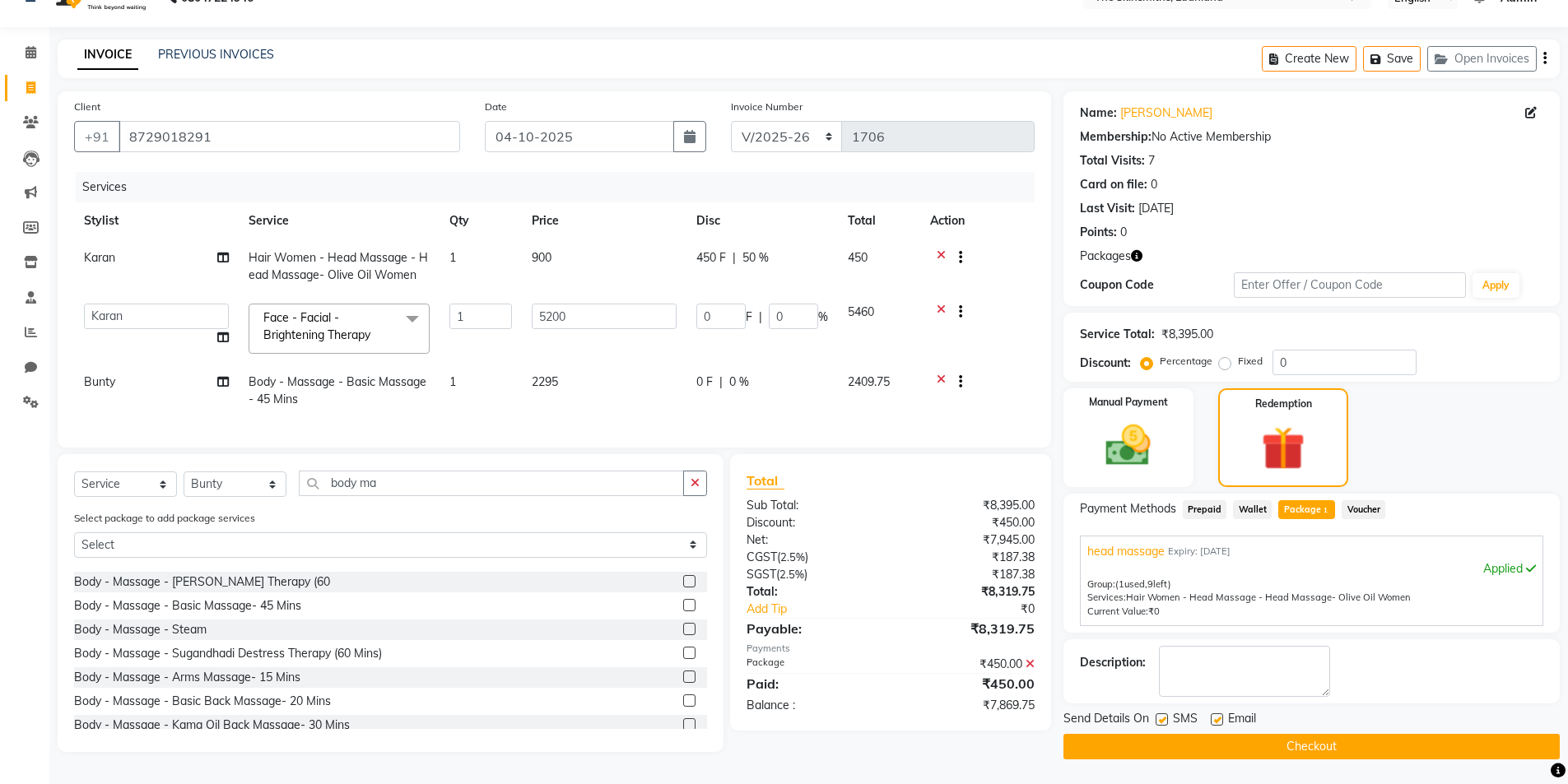
click at [570, 379] on td "2295" at bounding box center [604, 392] width 164 height 55
select select "76543"
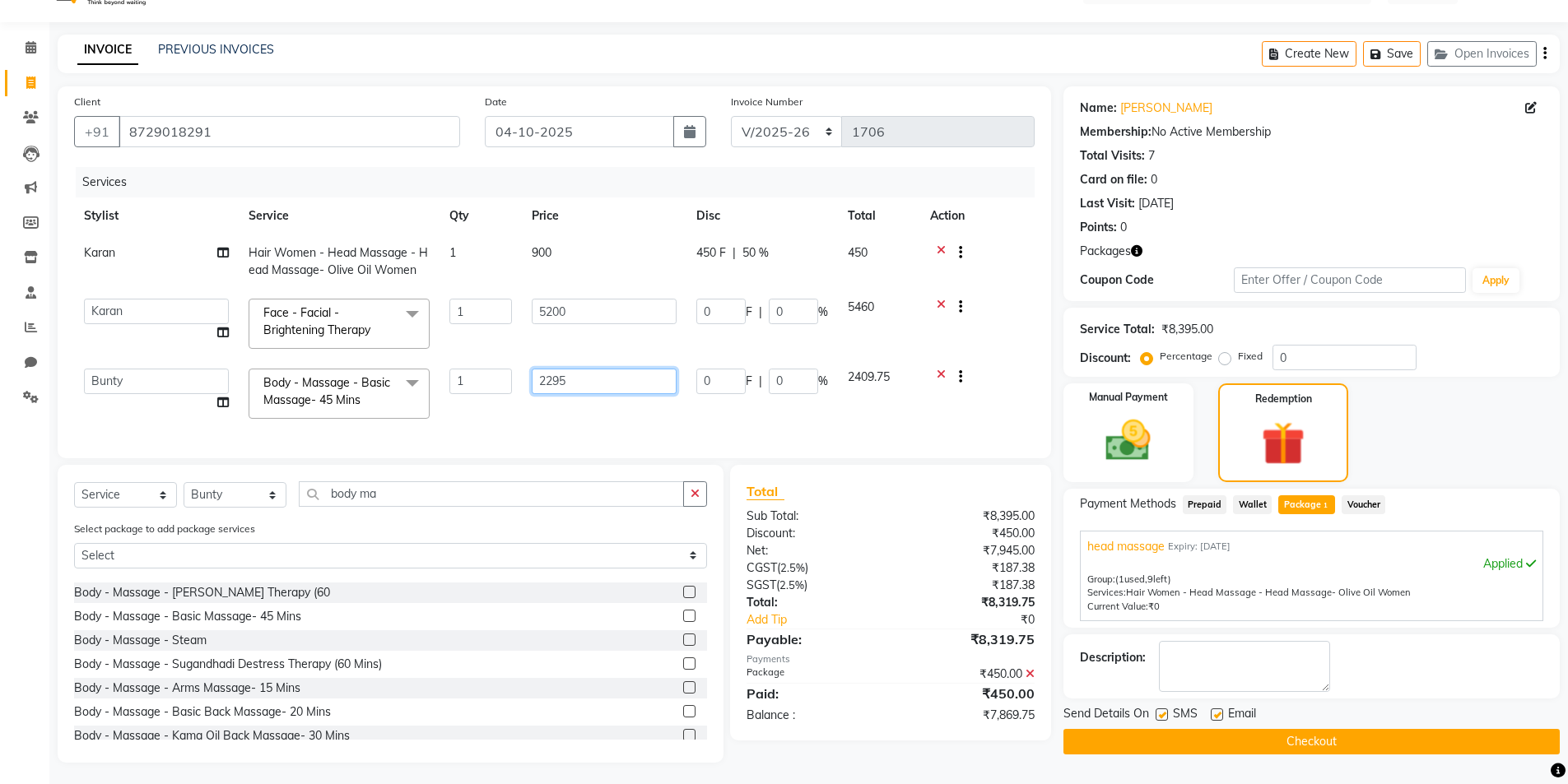
click at [650, 382] on input "2295" at bounding box center [604, 382] width 145 height 26
type input "2290"
click at [879, 563] on div "Total Sub Total: ₹8,395.00 Discount: ₹450.00 Net: ₹7,945.00 CGST ( 2.5% ) ₹187.…" at bounding box center [890, 603] width 287 height 244
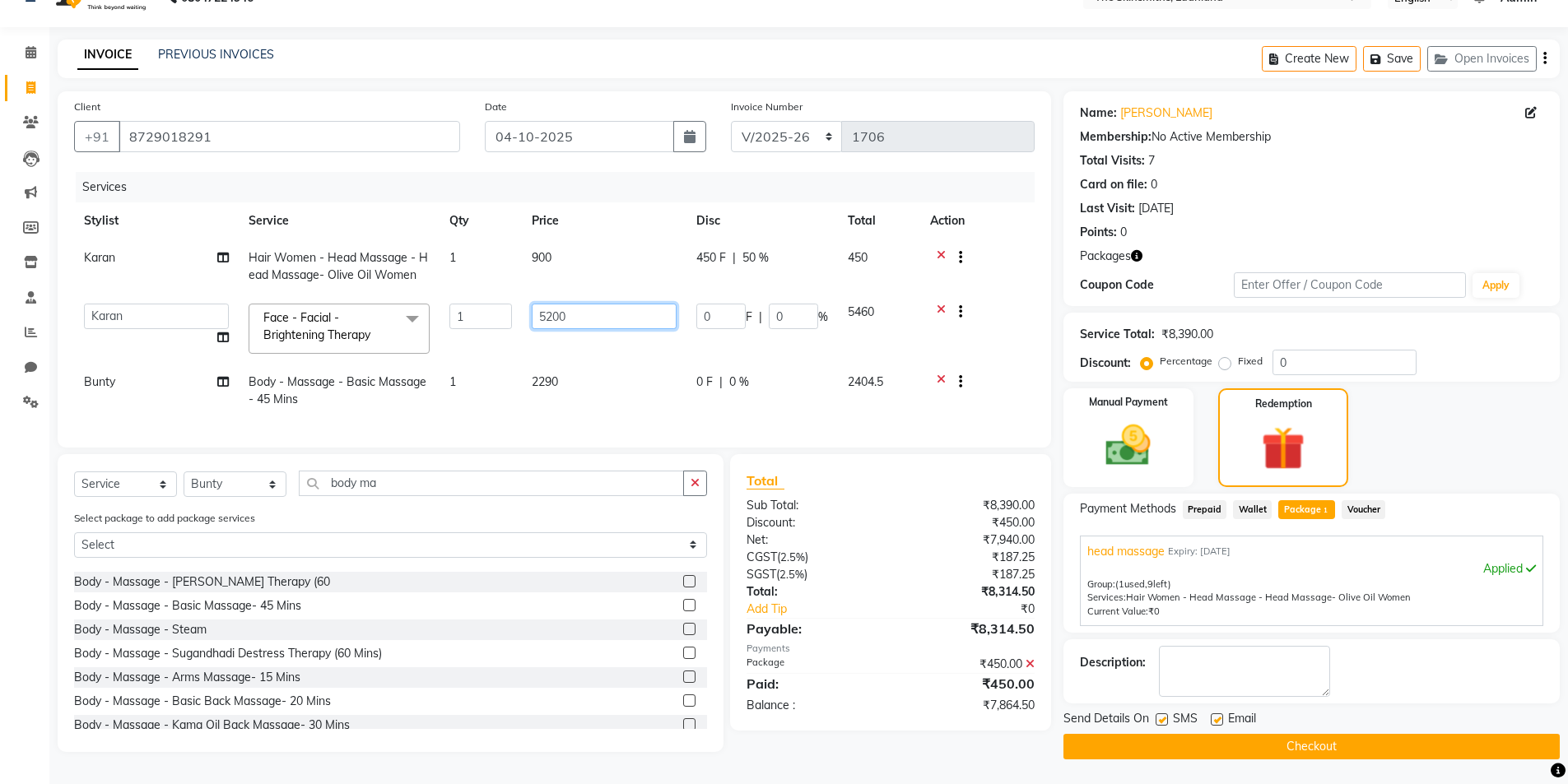
click at [599, 314] on input "5200" at bounding box center [604, 317] width 145 height 26
type input "5000"
click at [903, 553] on div "Total Sub Total: ₹8,390.00 Discount: ₹450.00 Net: ₹7,940.00 CGST ( 2.5% ) ₹187.…" at bounding box center [890, 592] width 287 height 244
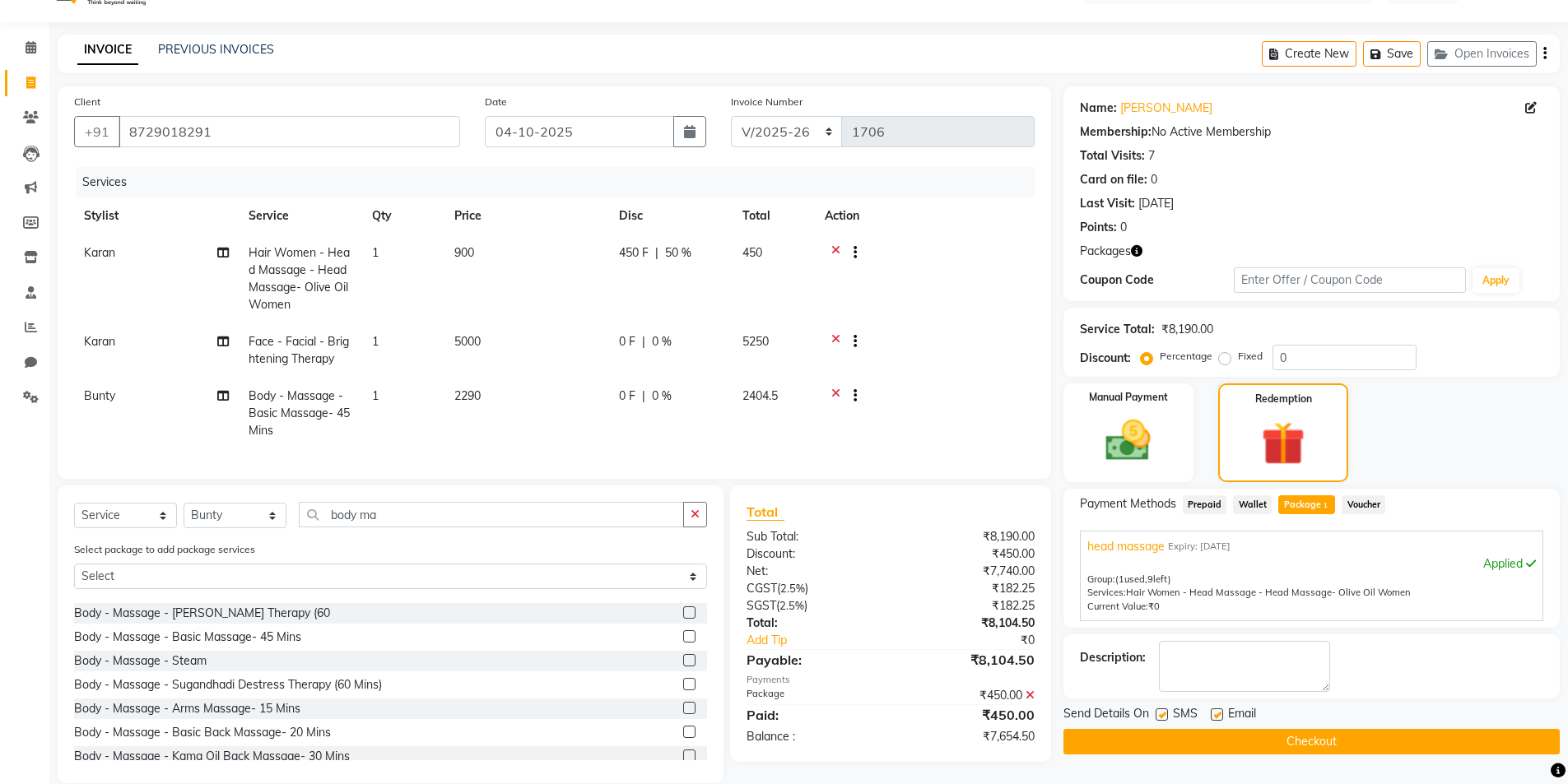
click at [514, 337] on td "5000" at bounding box center [527, 350] width 164 height 55
select select "76552"
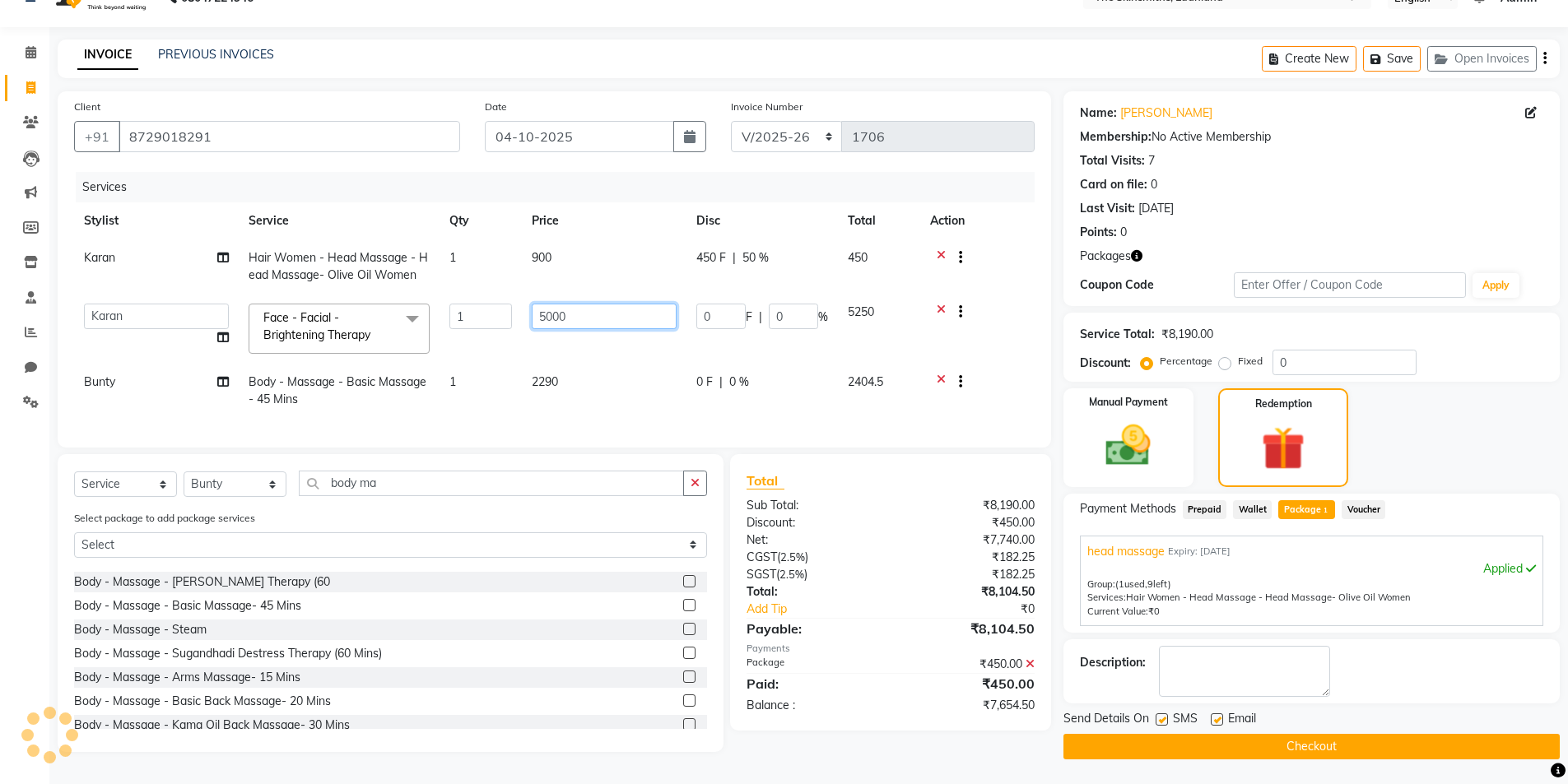
click at [596, 316] on input "5000" at bounding box center [604, 317] width 145 height 26
type input "5"
type input "4950"
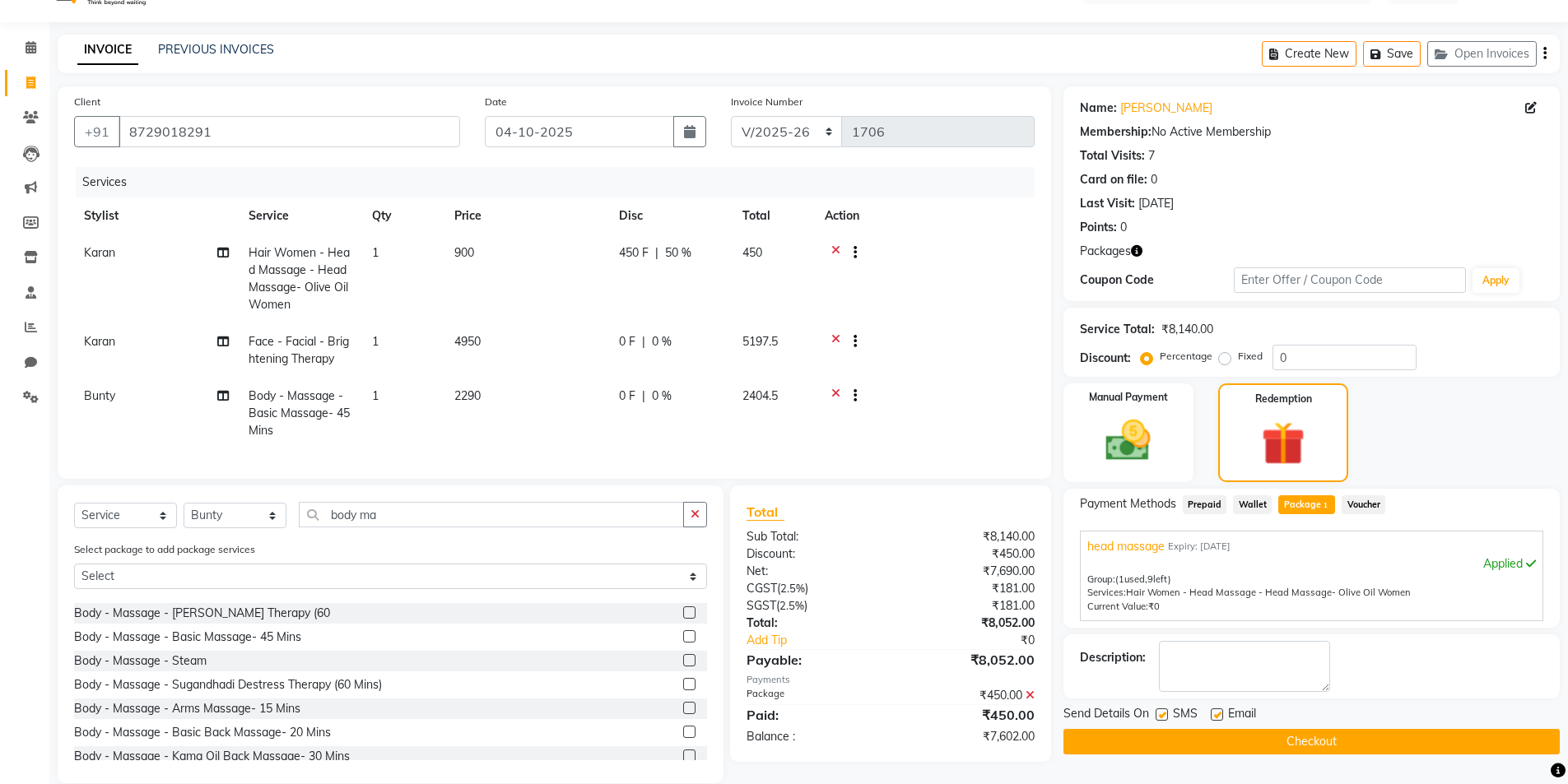
click at [501, 356] on td "4950" at bounding box center [527, 350] width 164 height 55
select select "76552"
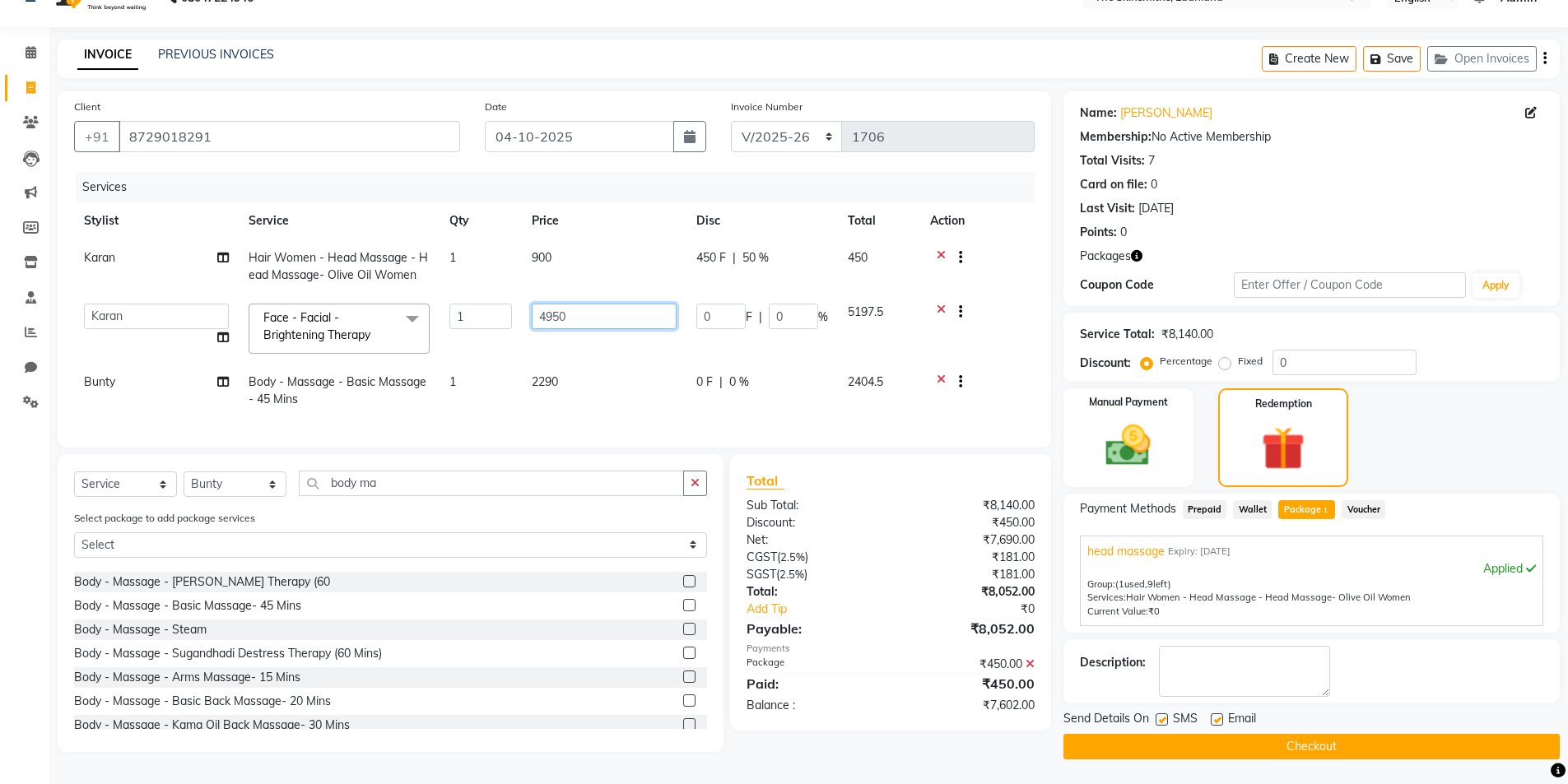
click at [611, 315] on input "4950" at bounding box center [604, 317] width 145 height 26
type input "4980"
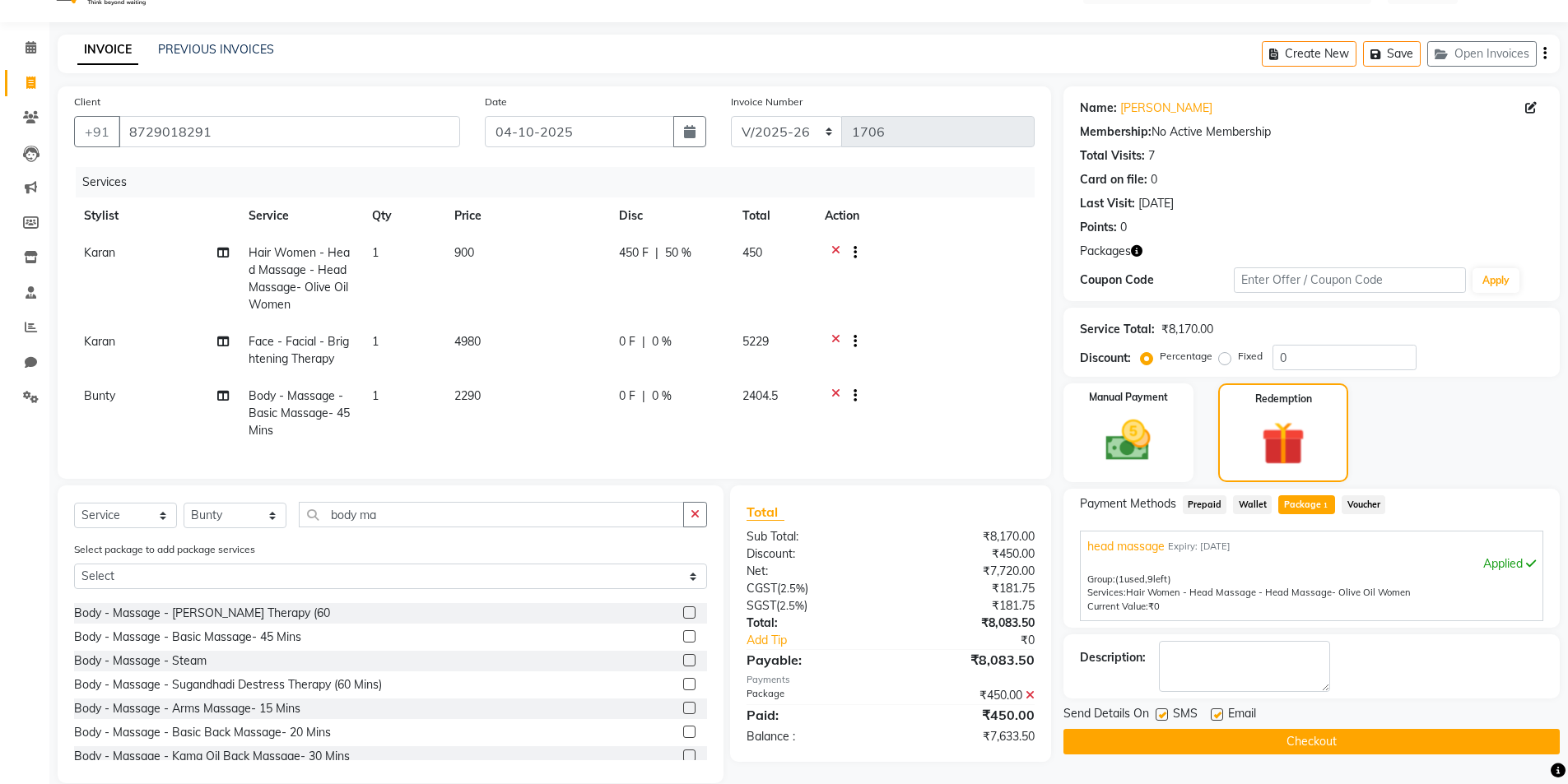
click at [514, 350] on td "4980" at bounding box center [527, 350] width 164 height 55
select select "76552"
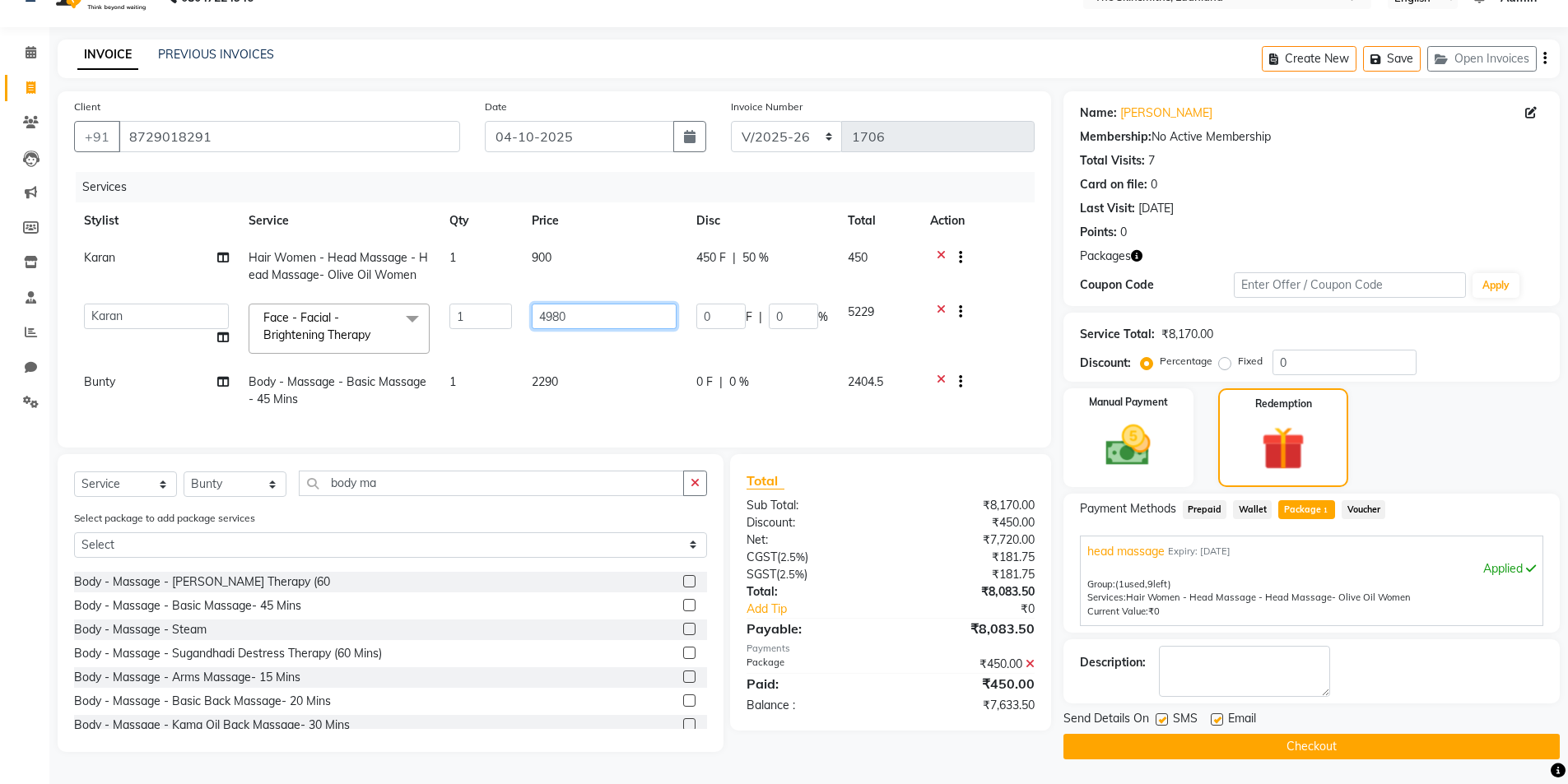
click at [618, 315] on input "4980" at bounding box center [604, 317] width 145 height 26
type input "4920"
click at [859, 611] on div "Total Sub Total: ₹8,170.00 Discount: ₹450.00 Net: ₹7,720.00 CGST ( 2.5% ) ₹181.…" at bounding box center [890, 592] width 287 height 244
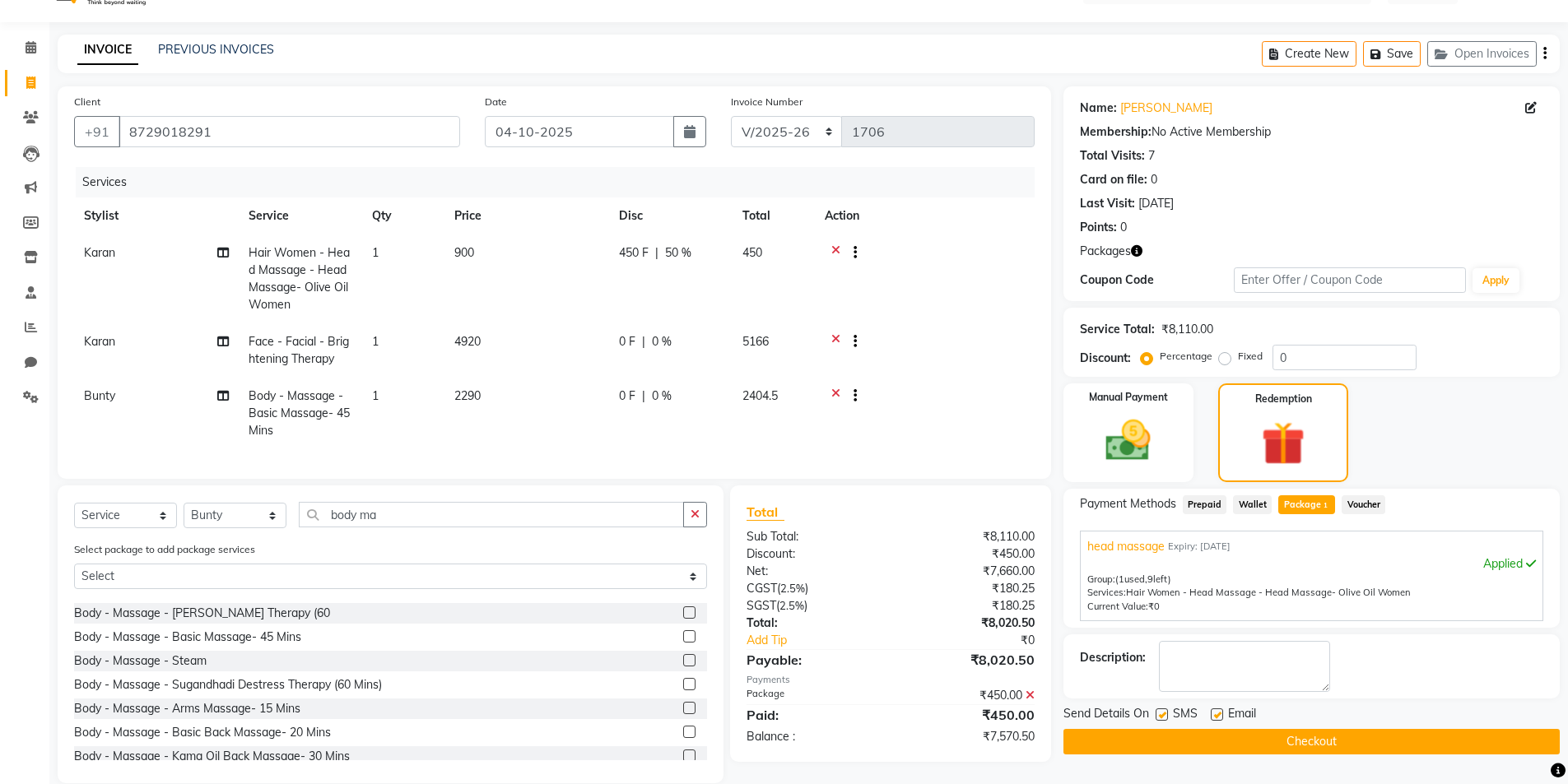
click at [545, 348] on td "4920" at bounding box center [527, 350] width 164 height 55
select select "76552"
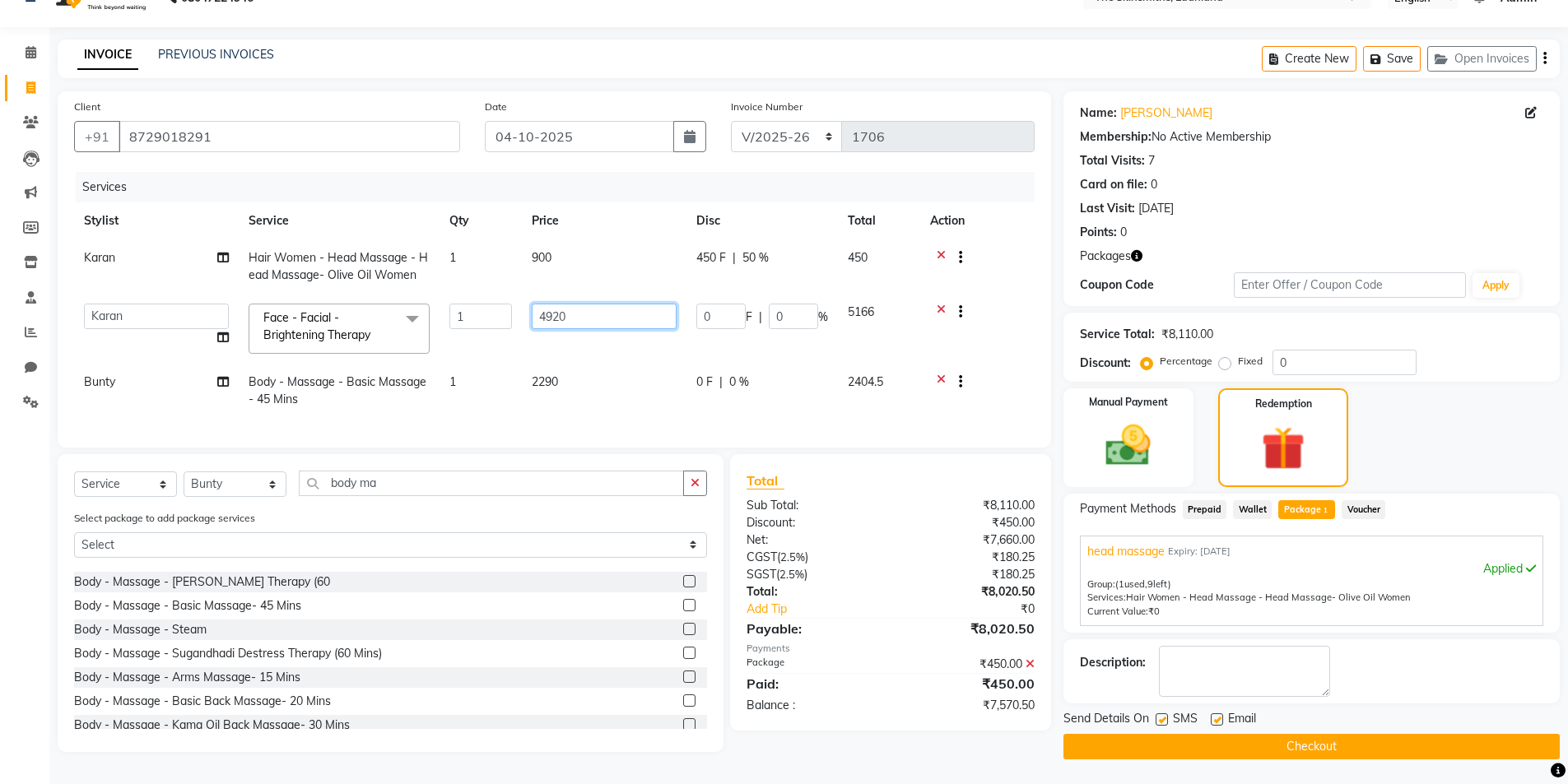
click at [601, 316] on input "4920" at bounding box center [604, 317] width 145 height 26
type input "4950"
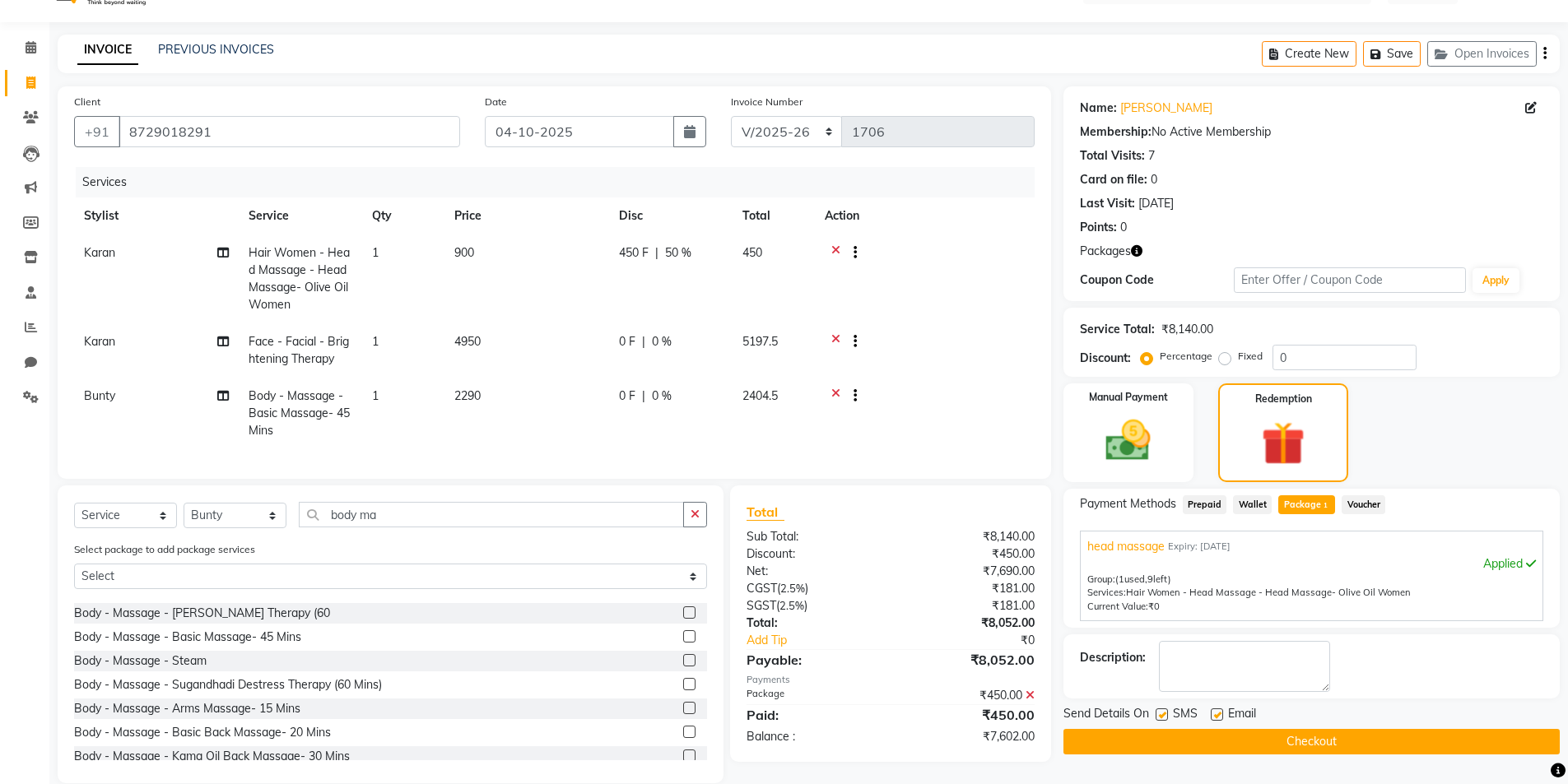
click at [506, 340] on td "4950" at bounding box center [527, 350] width 164 height 55
select select "76552"
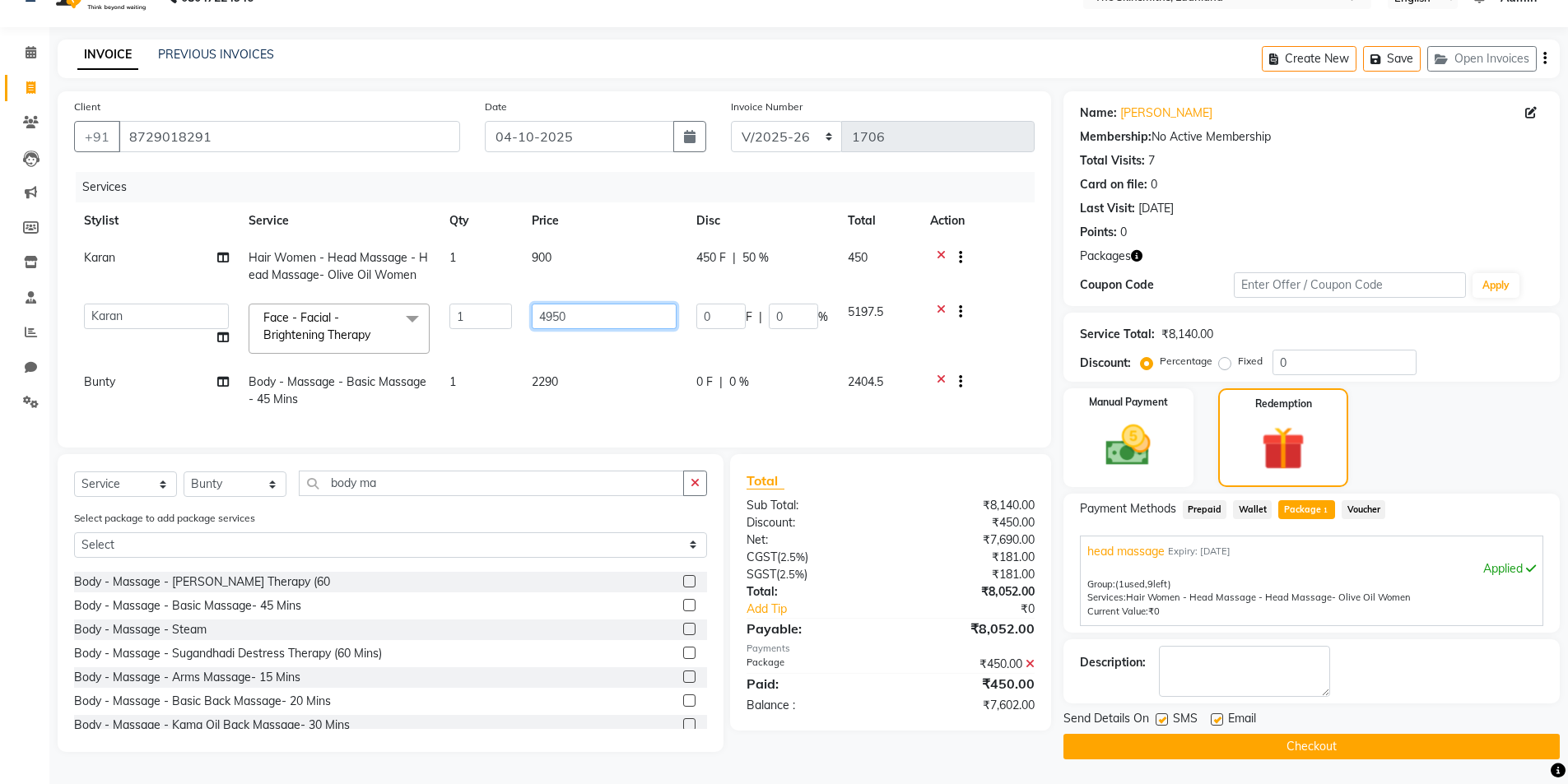
click at [591, 312] on input "4950" at bounding box center [604, 317] width 145 height 26
type input "4955"
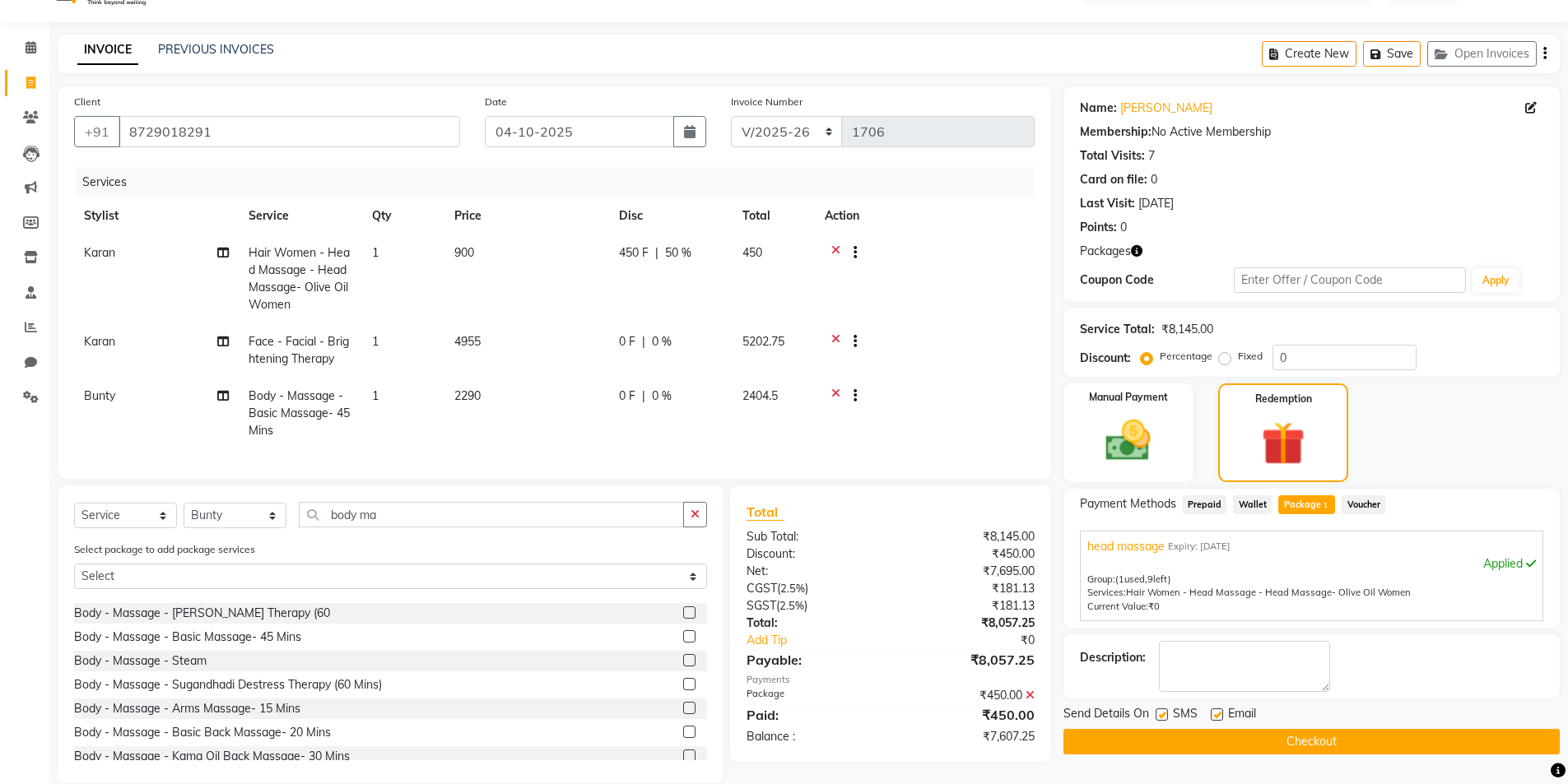
scroll to position [73, 0]
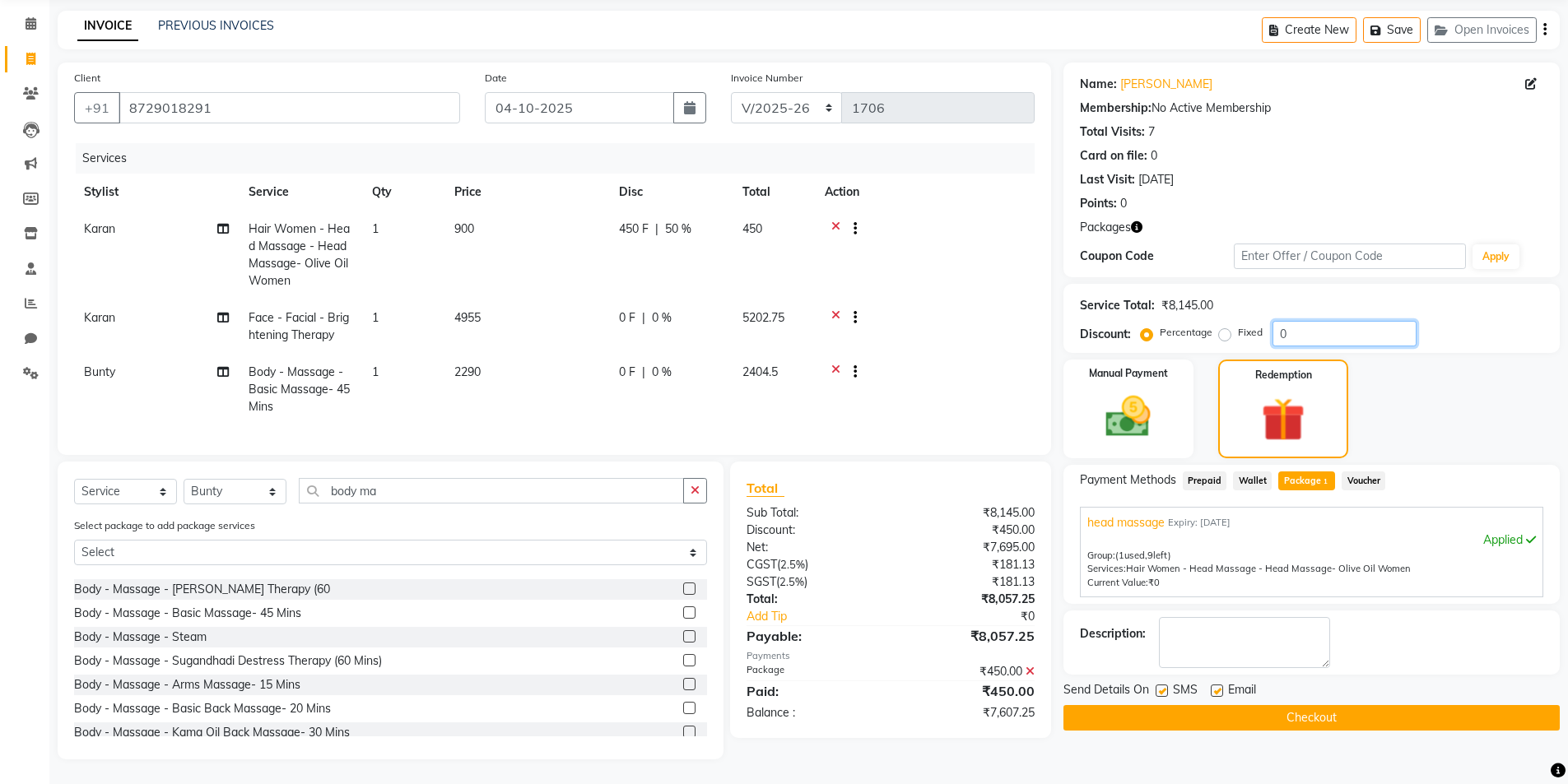
click at [1332, 323] on input "0" at bounding box center [1344, 334] width 144 height 26
type input "50"
click at [1134, 368] on label "Manual Payment" at bounding box center [1128, 371] width 82 height 16
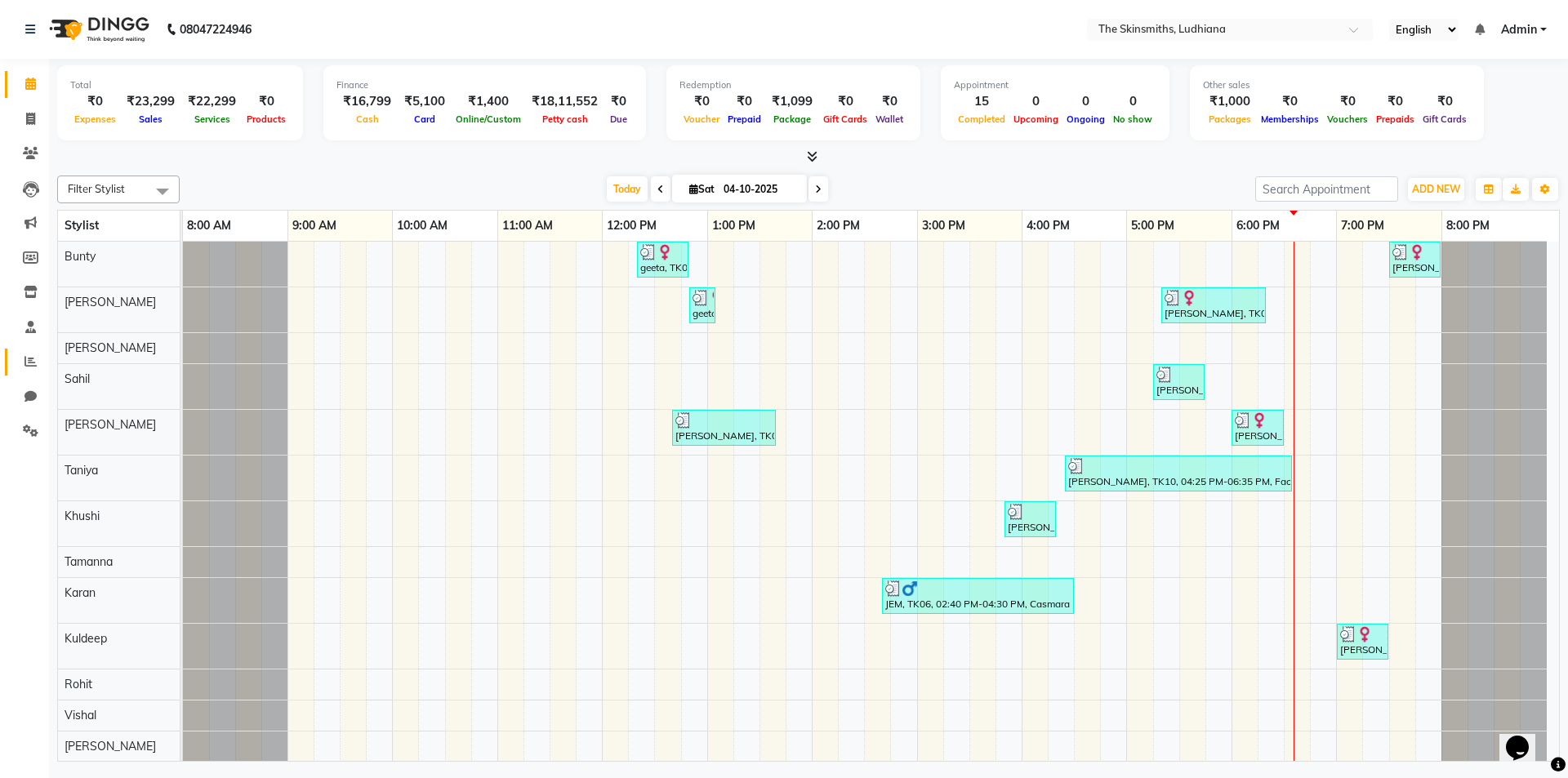
click at [29, 358] on icon at bounding box center [31, 361] width 13 height 13
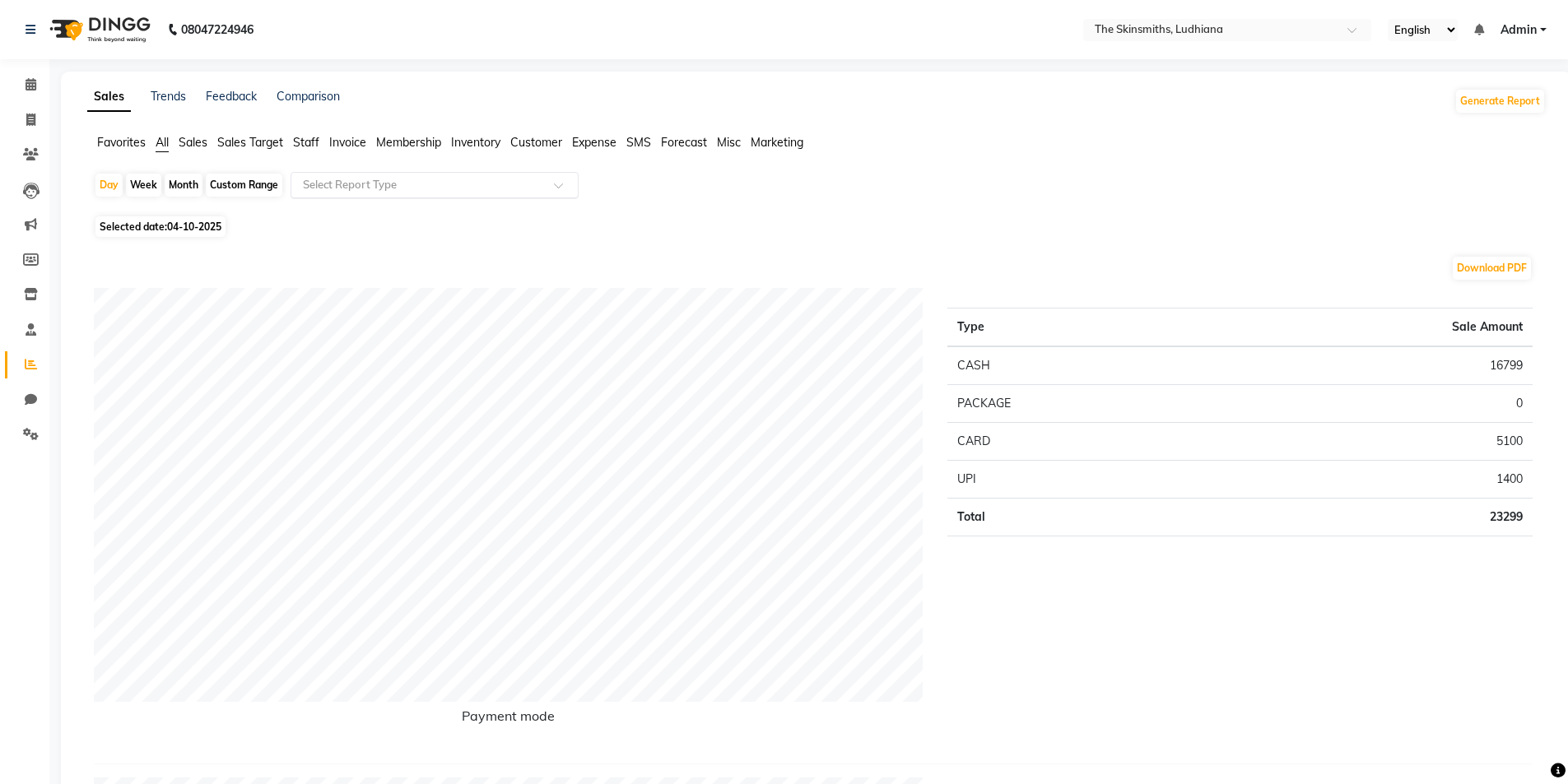
click at [479, 181] on input "text" at bounding box center [418, 185] width 237 height 16
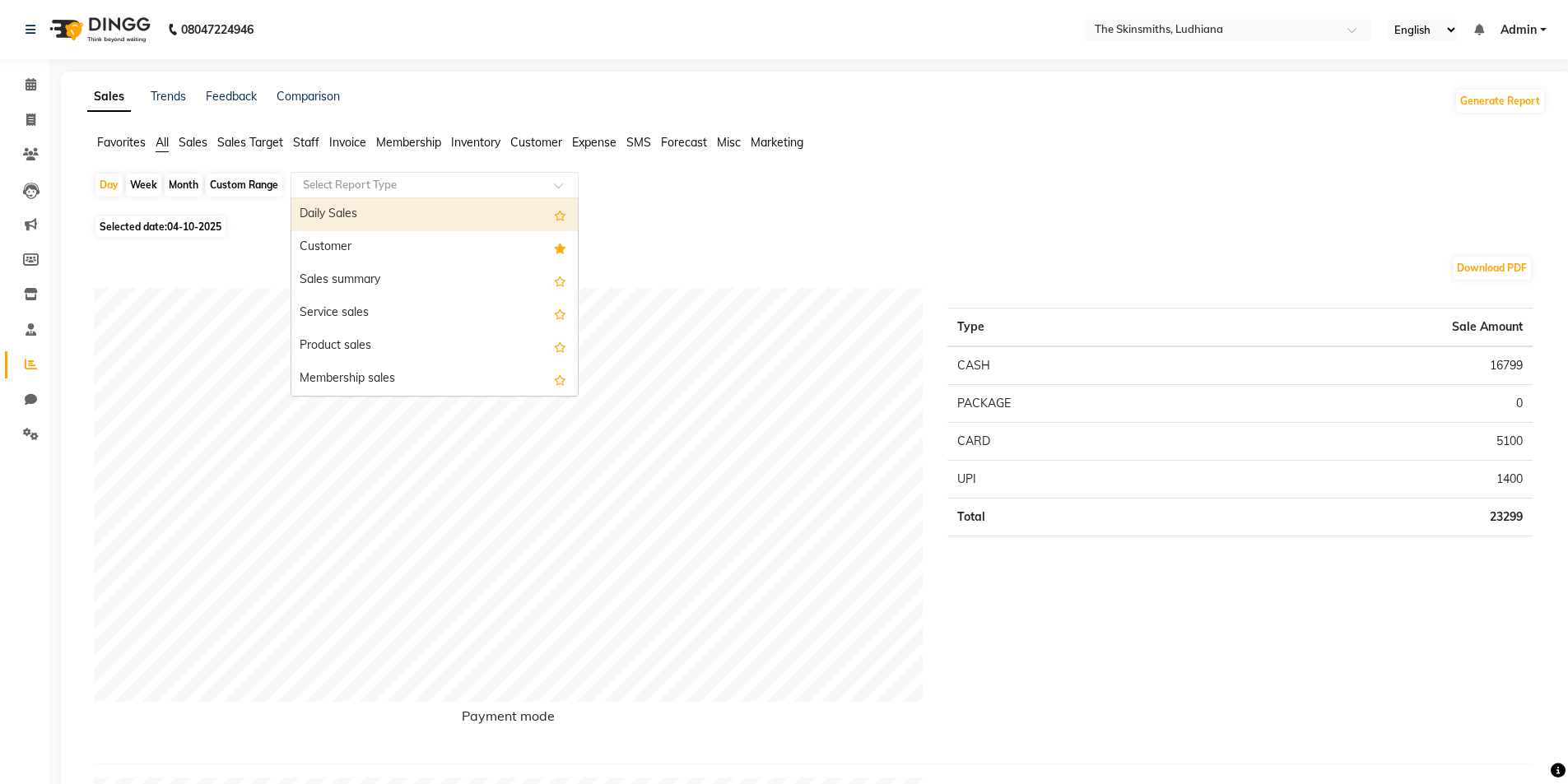
click at [445, 241] on div "Customer" at bounding box center [434, 247] width 287 height 33
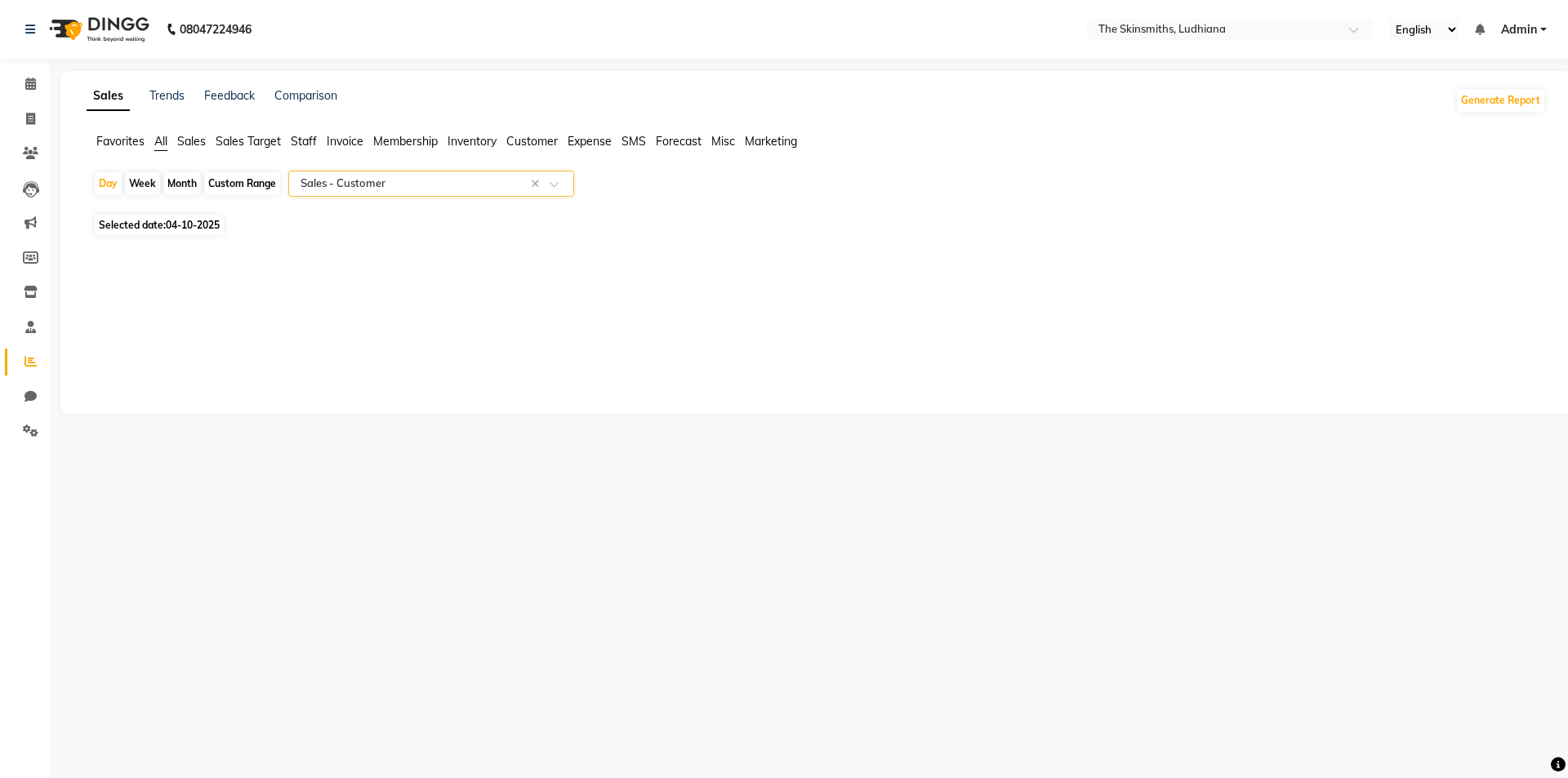
select select "full_report"
select select "csv"
